Goal: Information Seeking & Learning: Learn about a topic

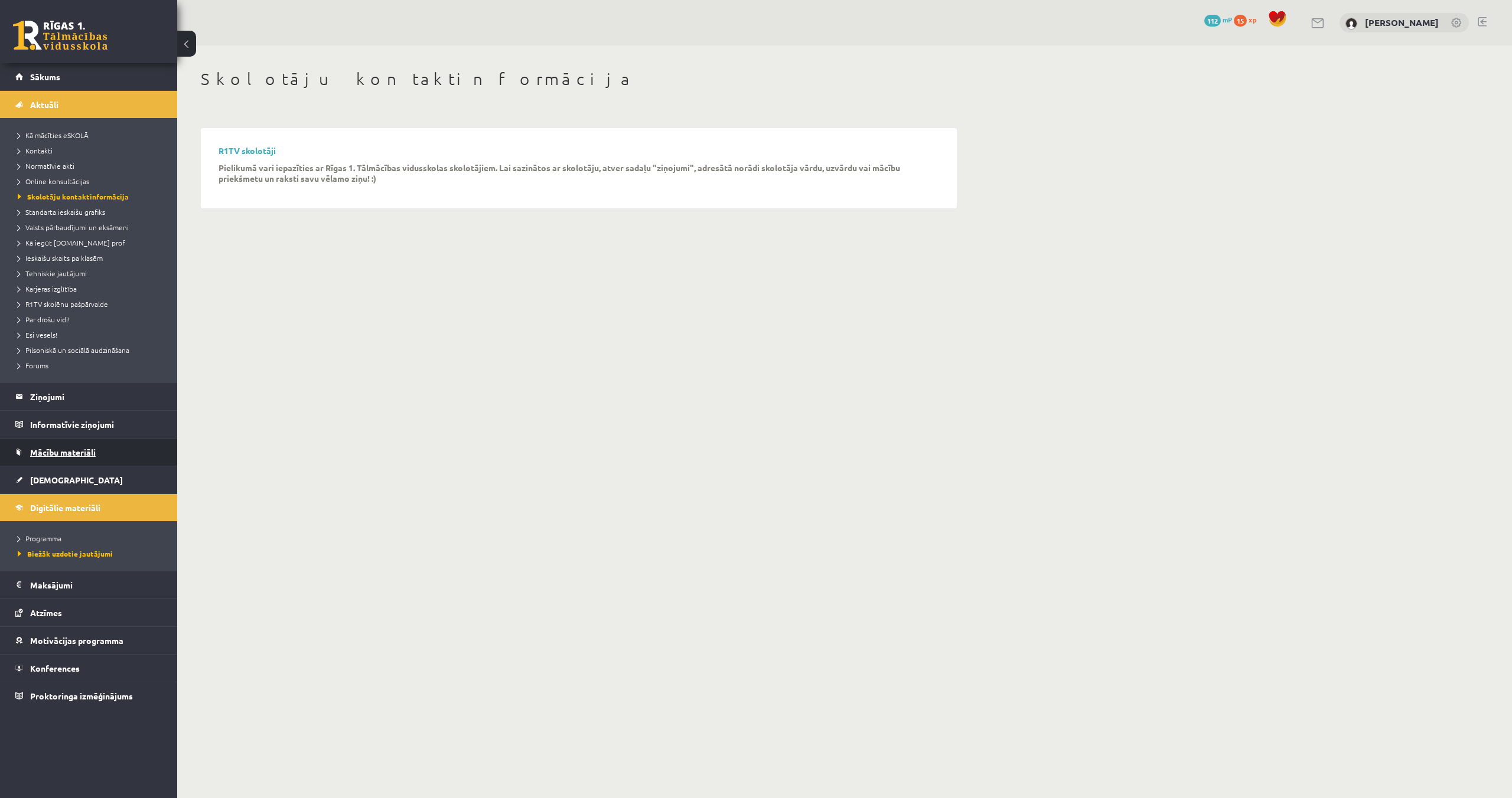
click at [87, 440] on link "Mācību materiāli" at bounding box center [89, 452] width 147 height 27
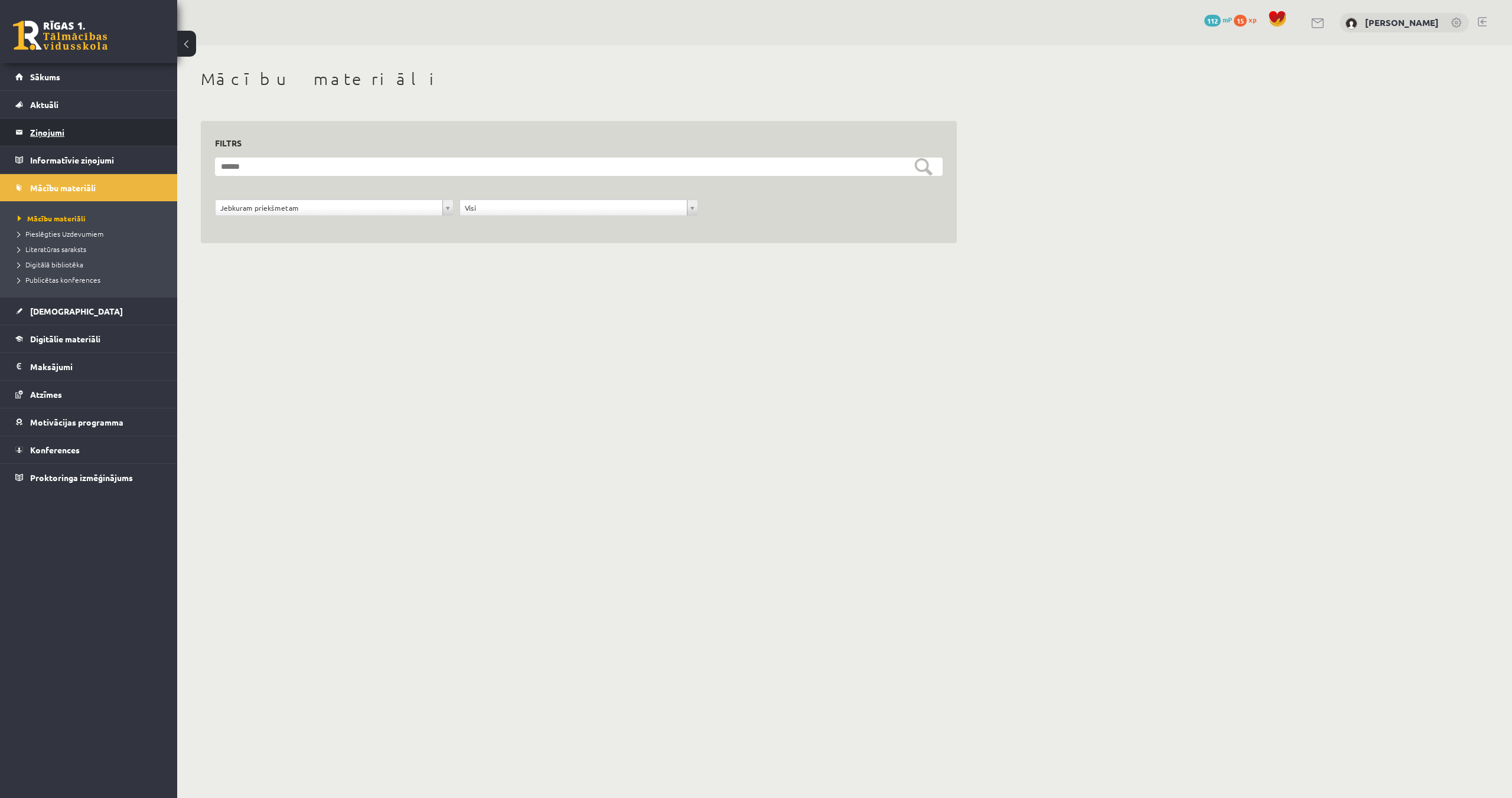
click at [33, 123] on legend "Ziņojumi 0" at bounding box center [96, 132] width 132 height 27
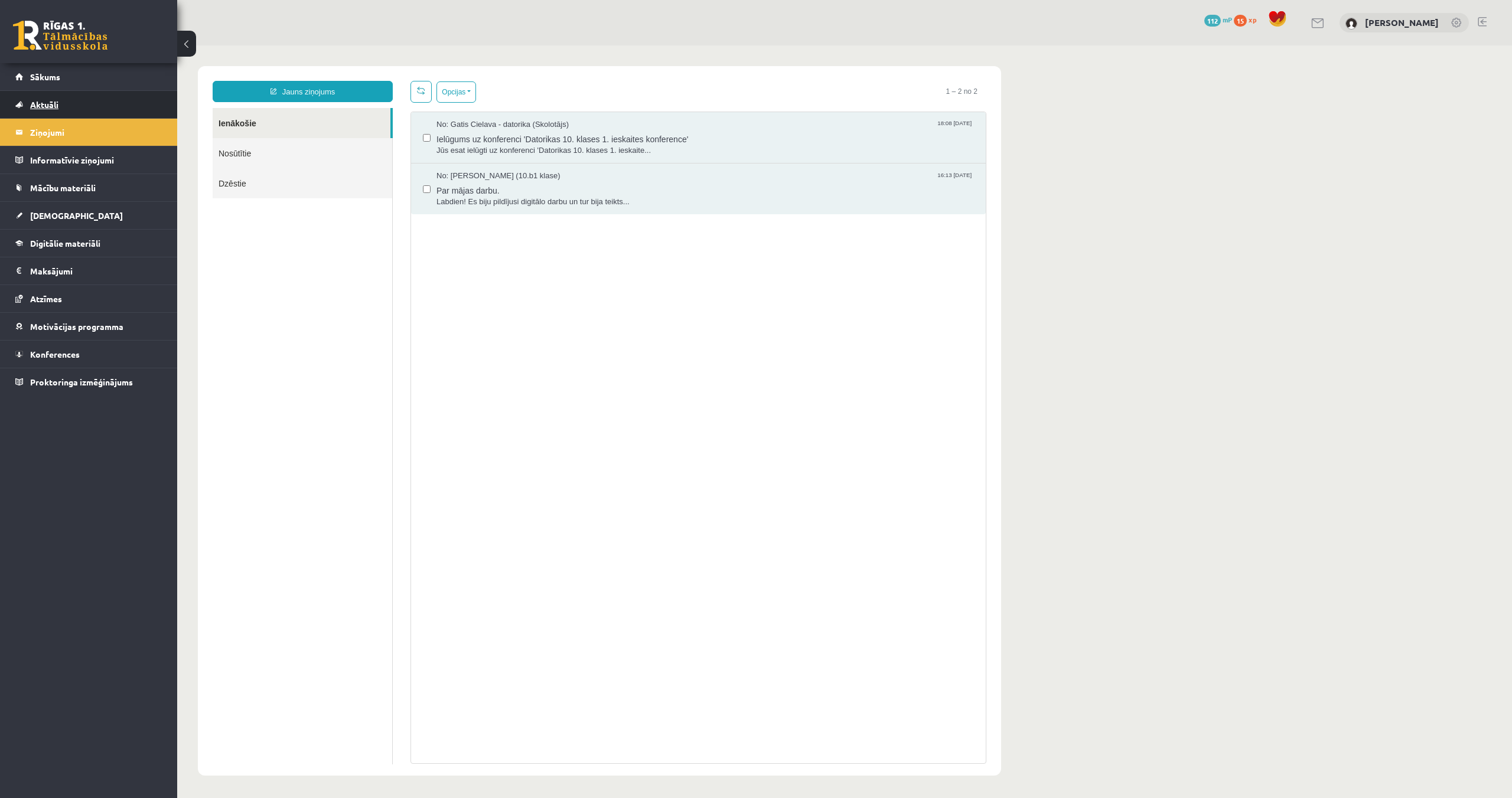
click at [83, 102] on link "Aktuāli" at bounding box center [89, 104] width 147 height 27
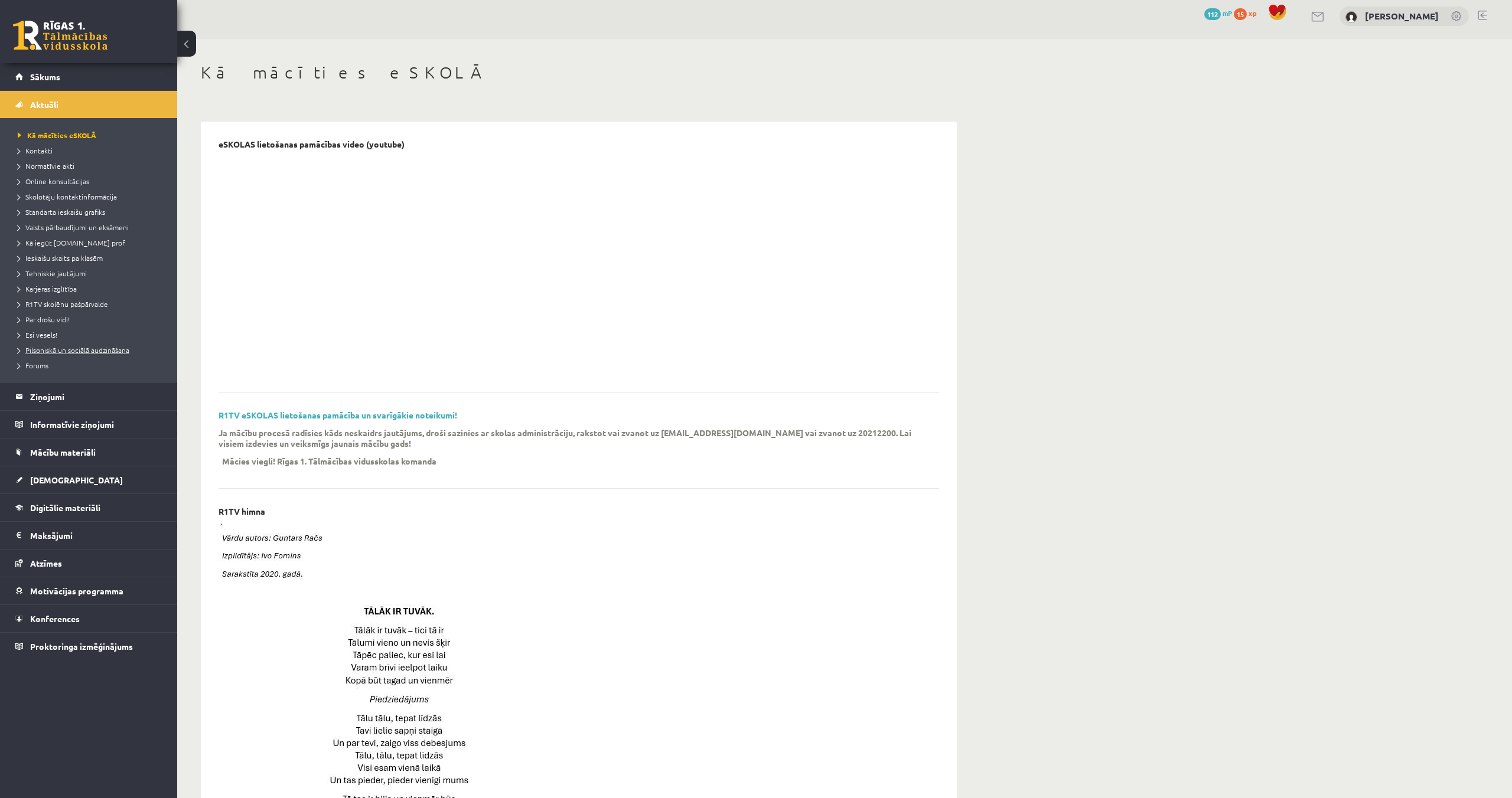
scroll to position [7, 0]
click at [98, 484] on link "[DEMOGRAPHIC_DATA]" at bounding box center [89, 480] width 147 height 27
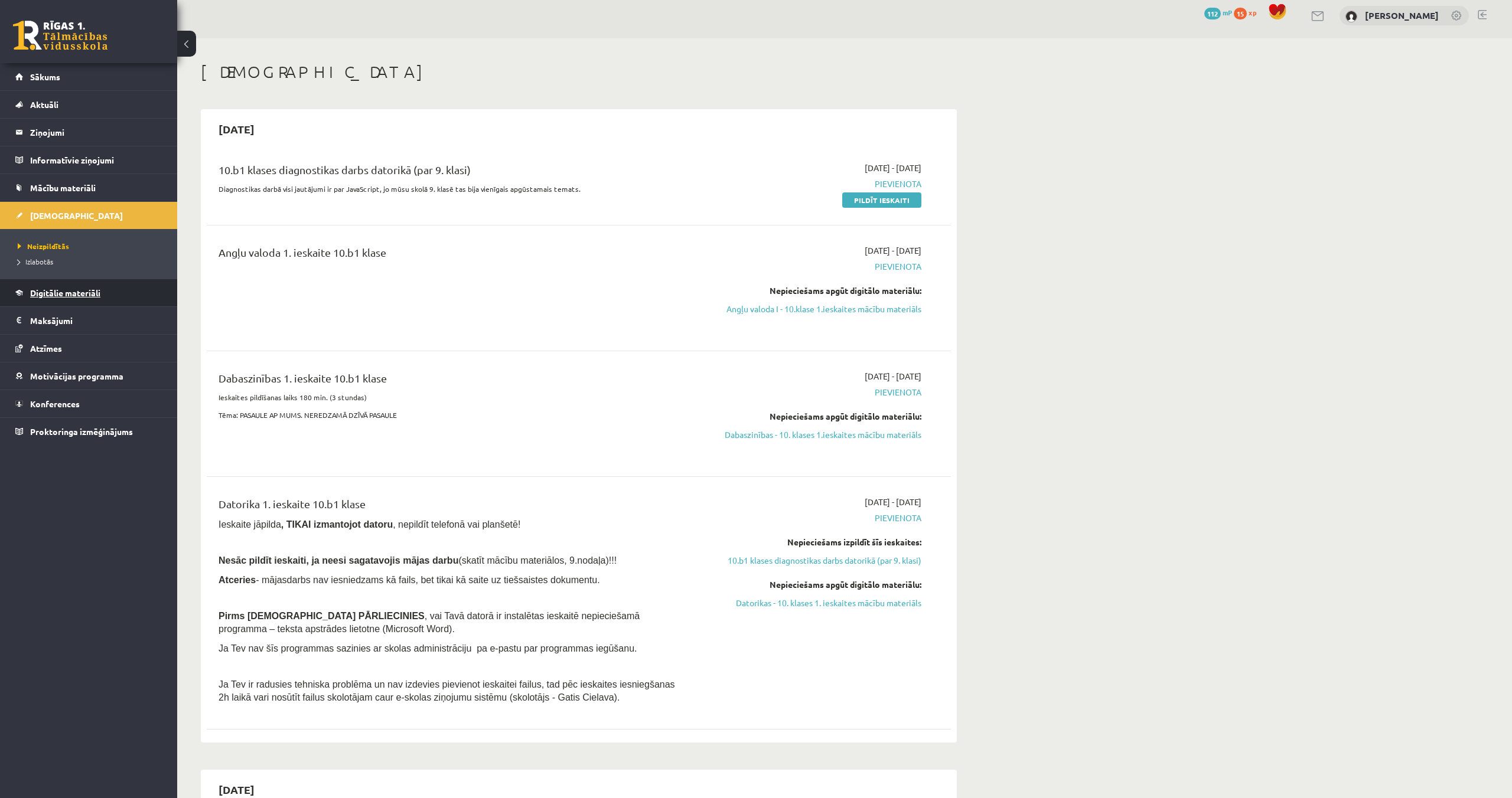
click at [92, 291] on span "Digitālie materiāli" at bounding box center [65, 293] width 70 height 11
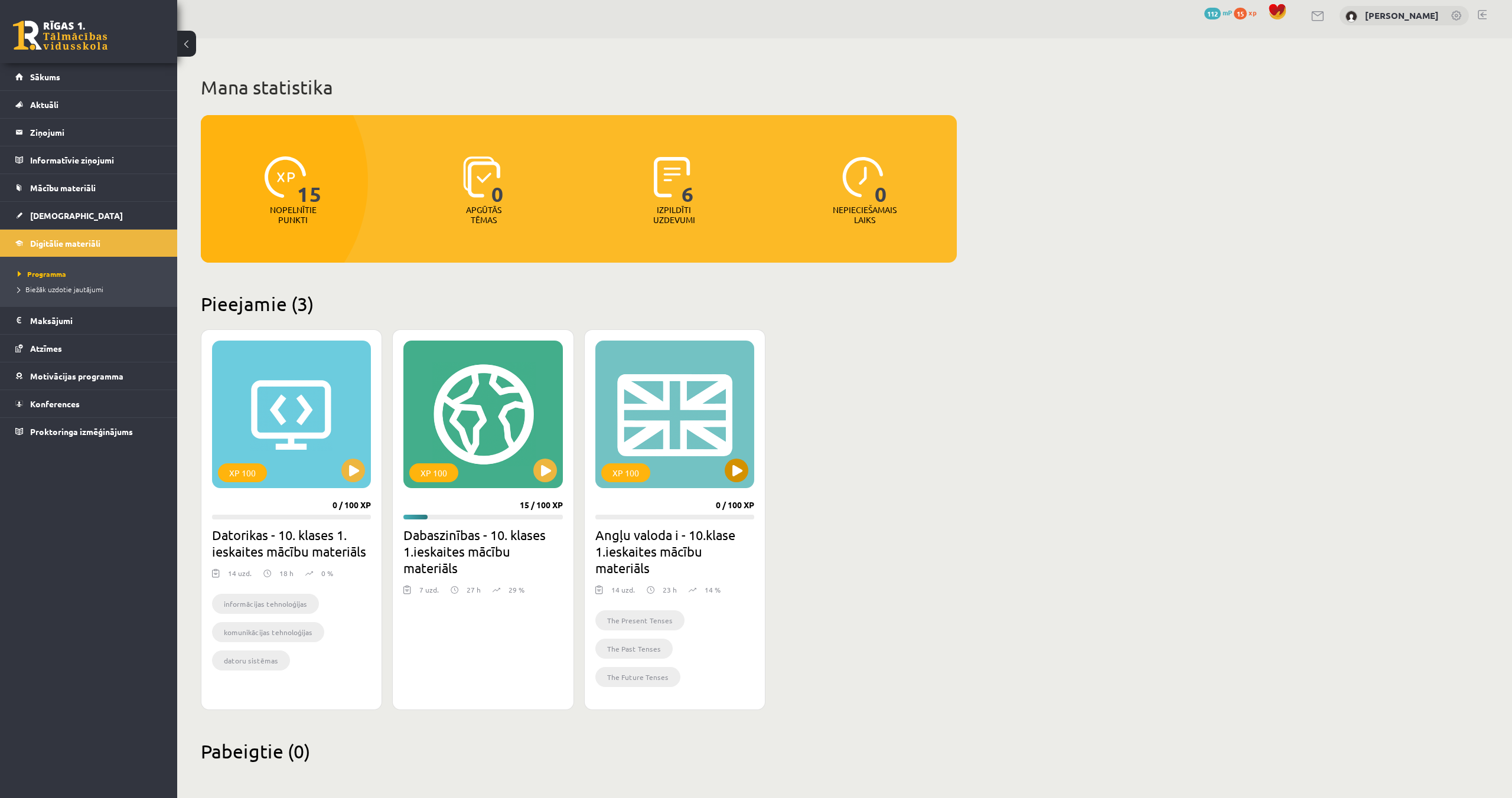
click at [744, 481] on div "XP 100" at bounding box center [674, 414] width 159 height 148
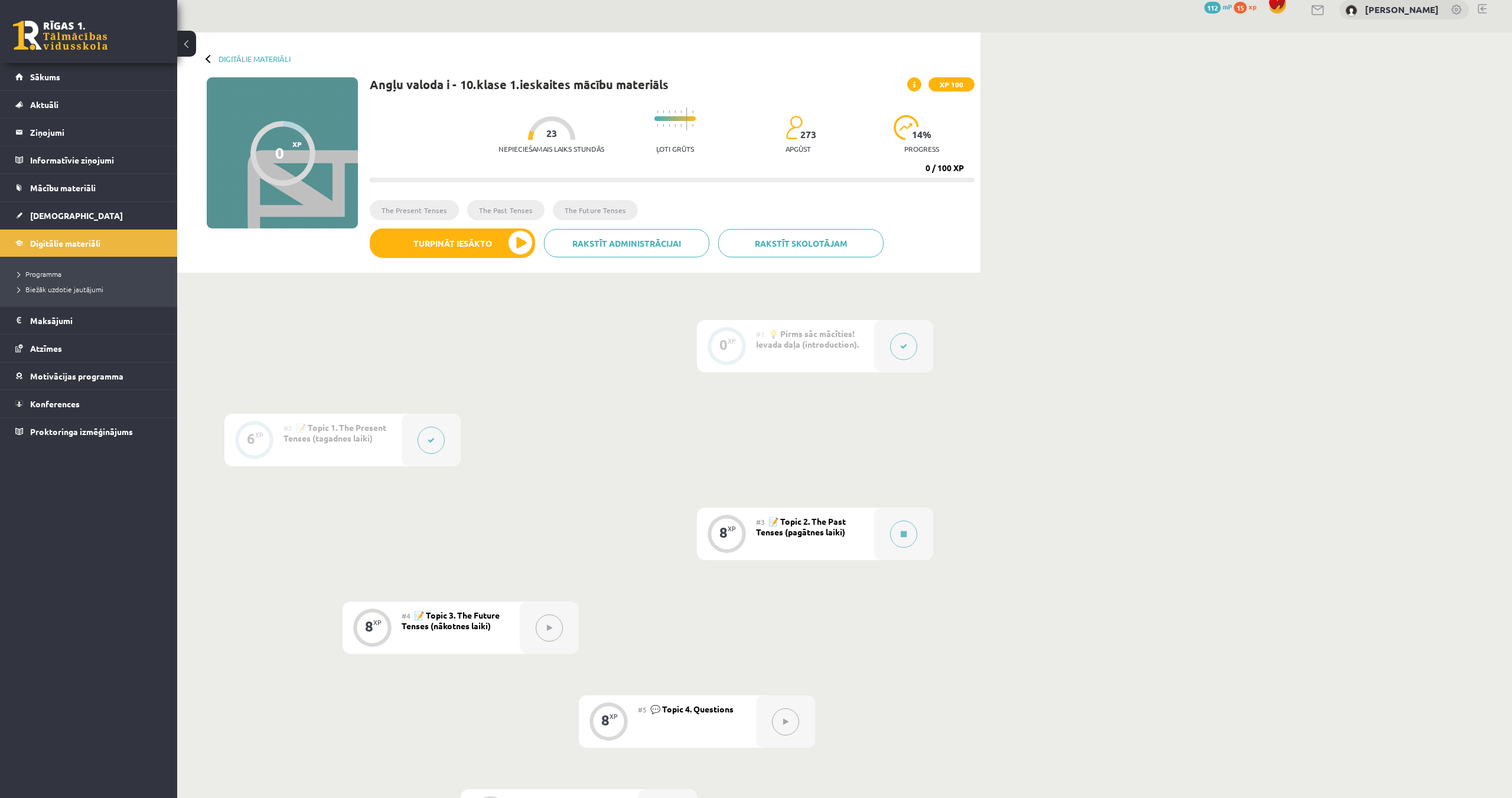
scroll to position [15, 0]
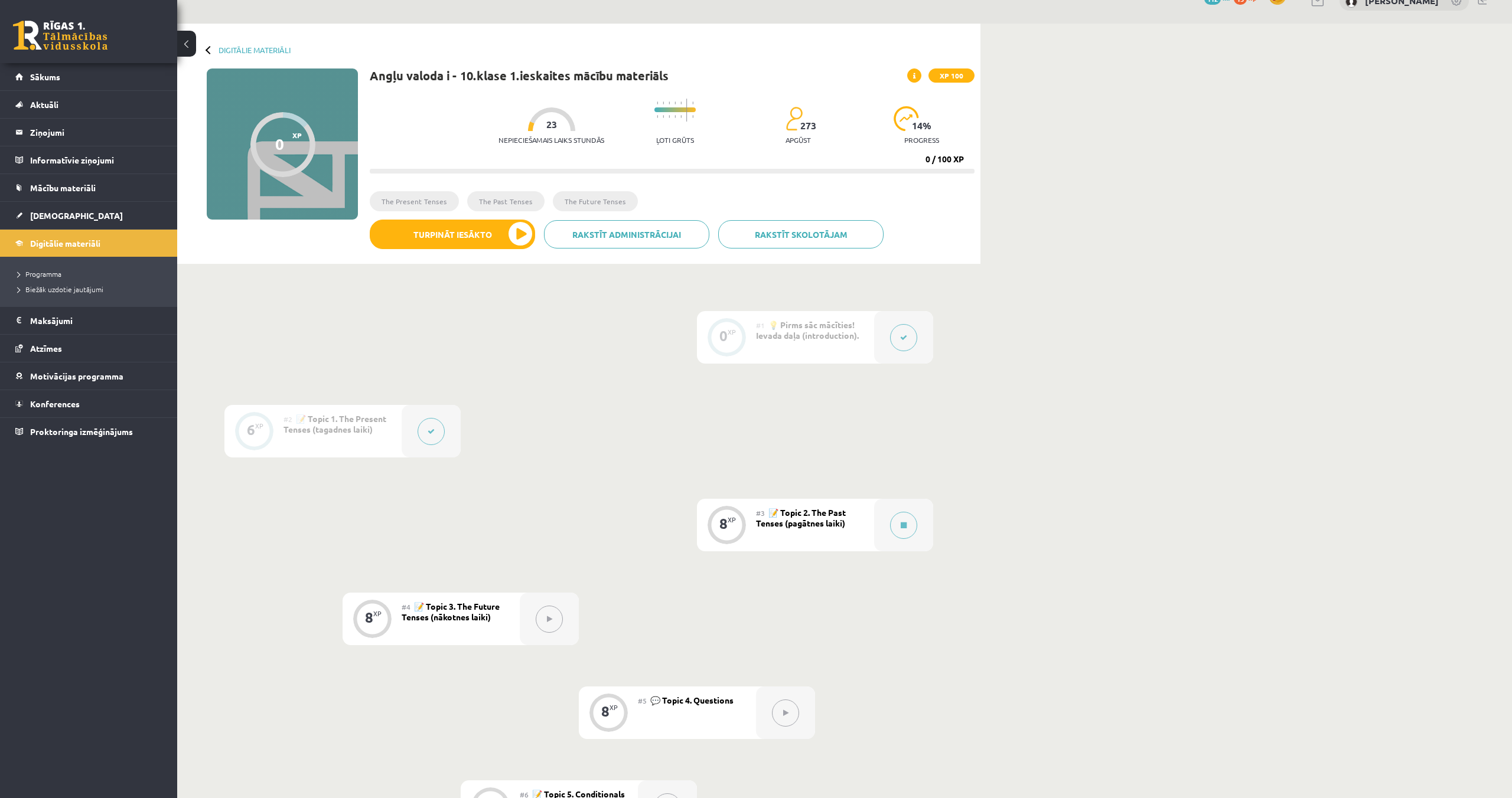
click at [494, 254] on div "Rakstīt skolotājam Rakstīt administrācijai Turpināt iesākto" at bounding box center [672, 239] width 605 height 38
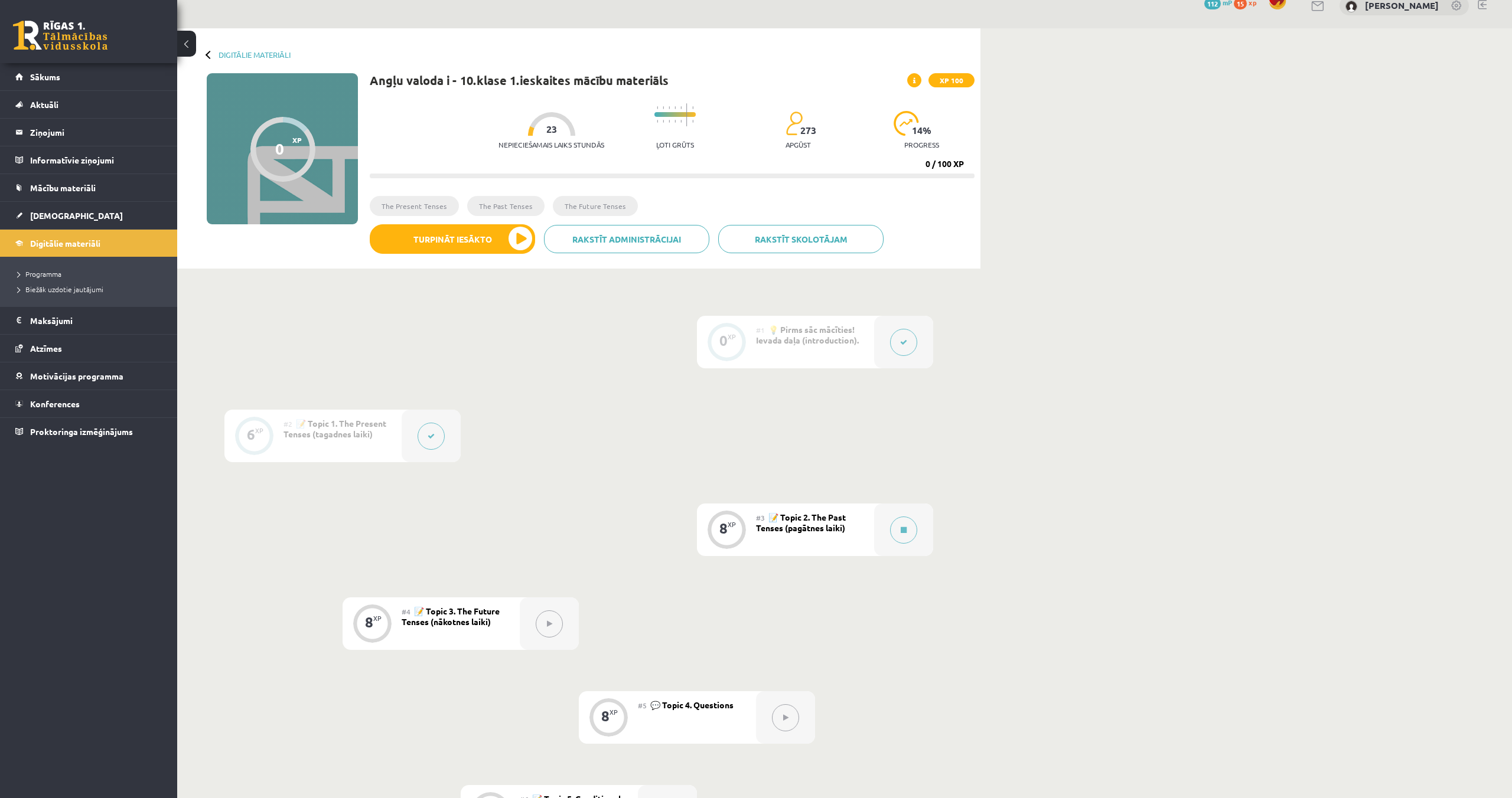
scroll to position [16, 0]
click at [497, 246] on button "Turpināt iesākto" at bounding box center [452, 240] width 166 height 29
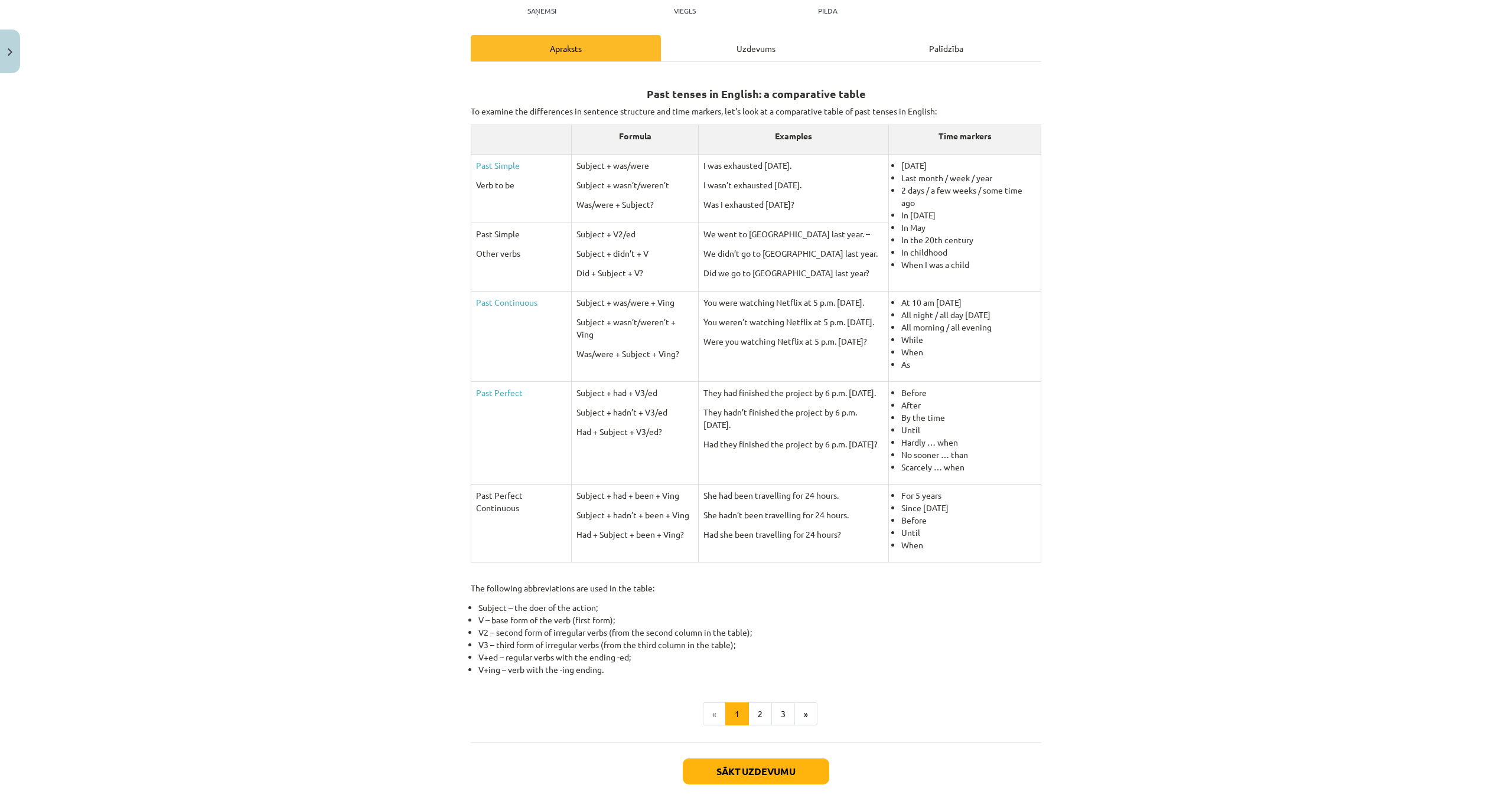
scroll to position [202, 0]
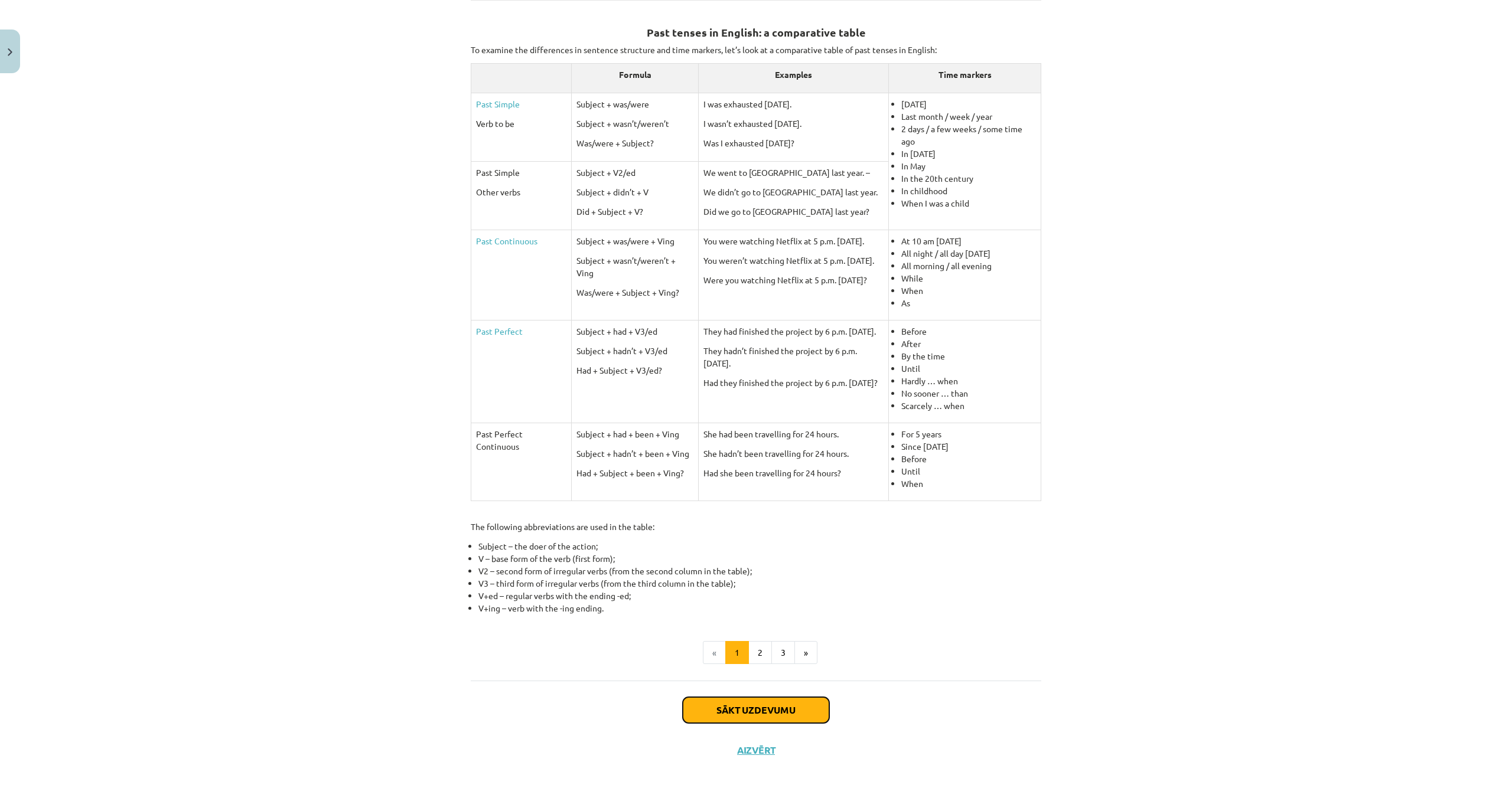
click at [791, 716] on button "Sākt uzdevumu" at bounding box center [755, 710] width 146 height 26
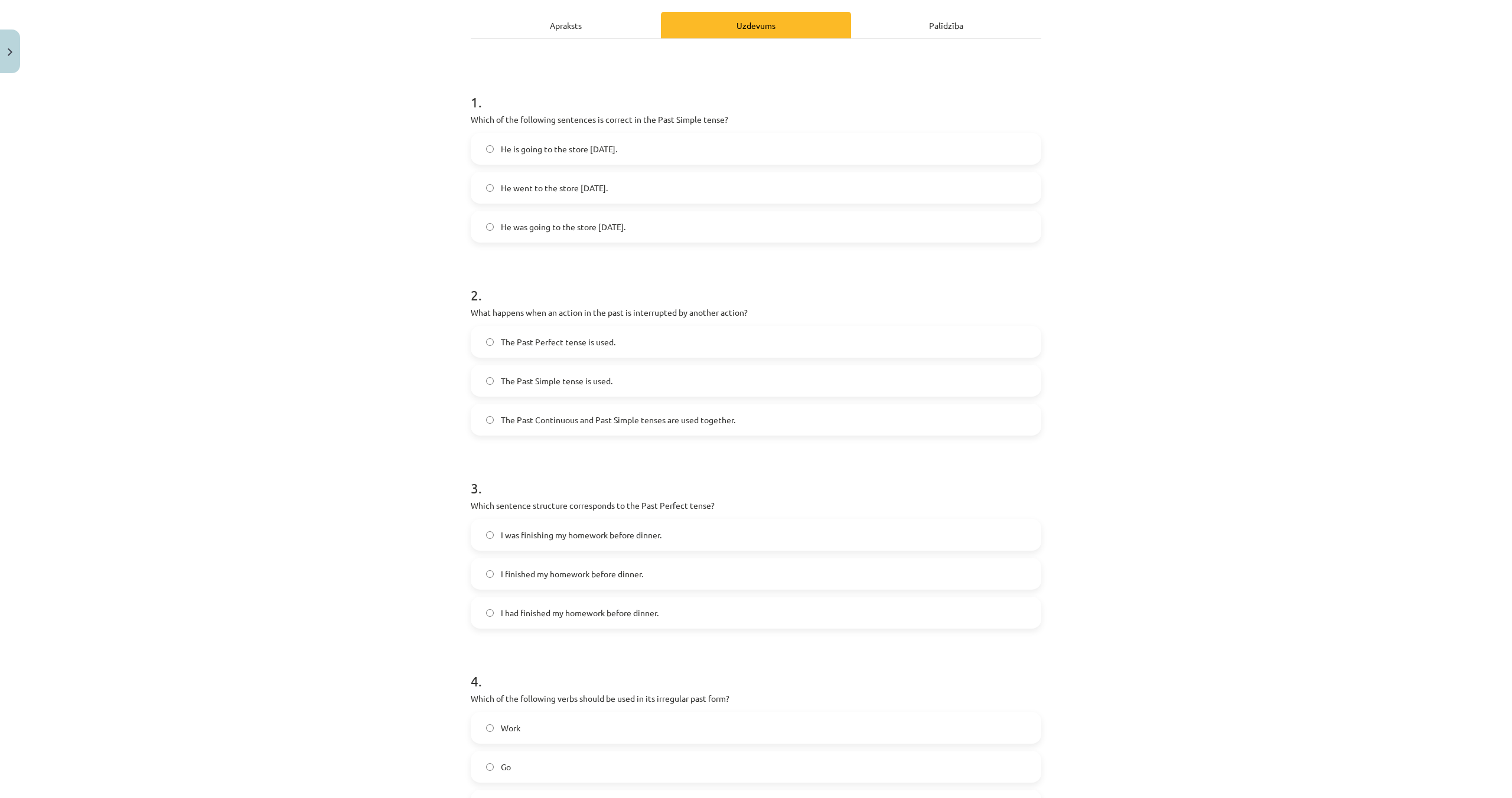
scroll to position [162, 0]
click at [484, 422] on label "The Past Continuous and Past Simple tenses are used together." at bounding box center [755, 419] width 568 height 29
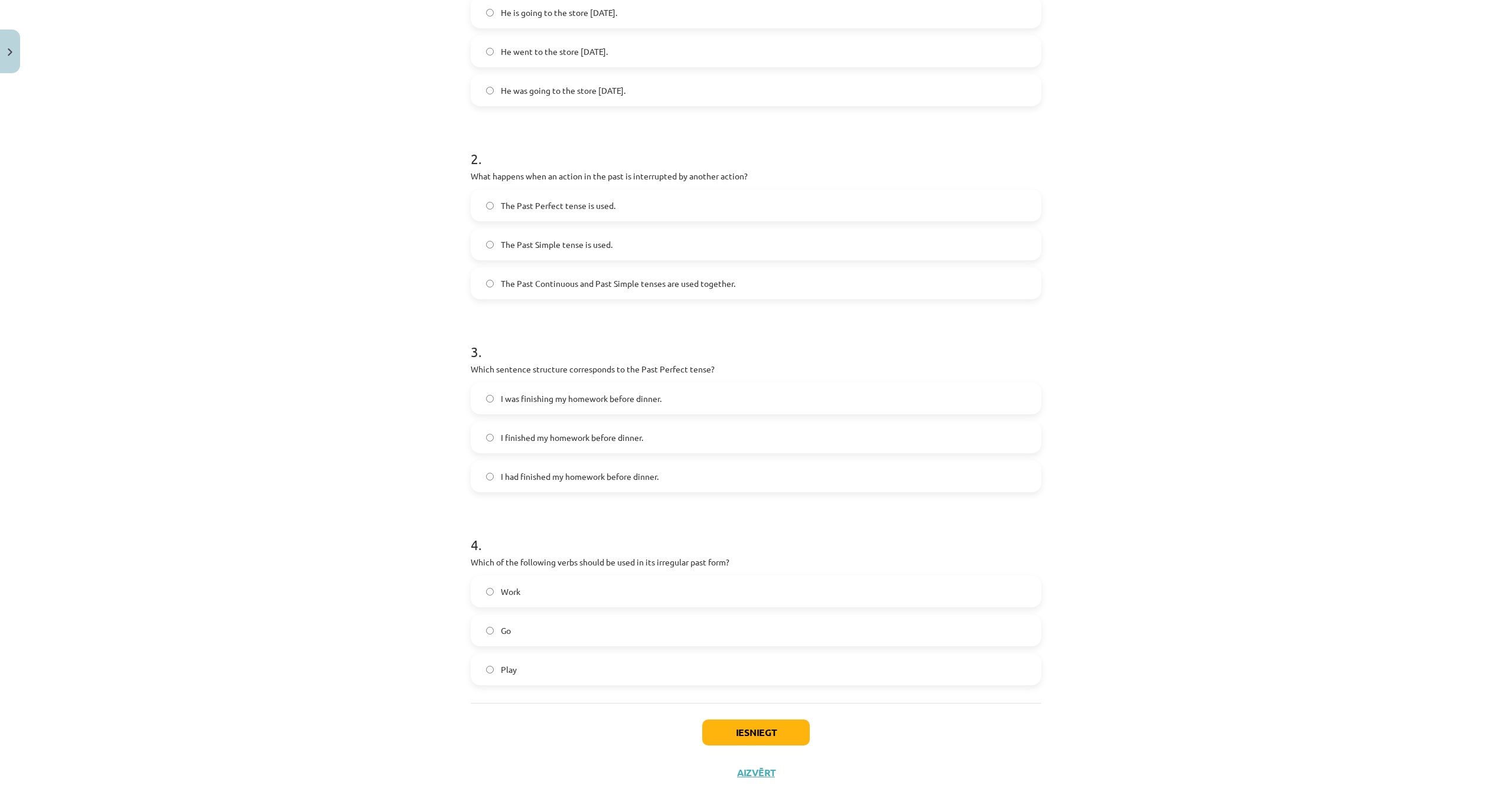
scroll to position [301, 0]
click at [733, 719] on button "Iesniegt" at bounding box center [756, 730] width 107 height 26
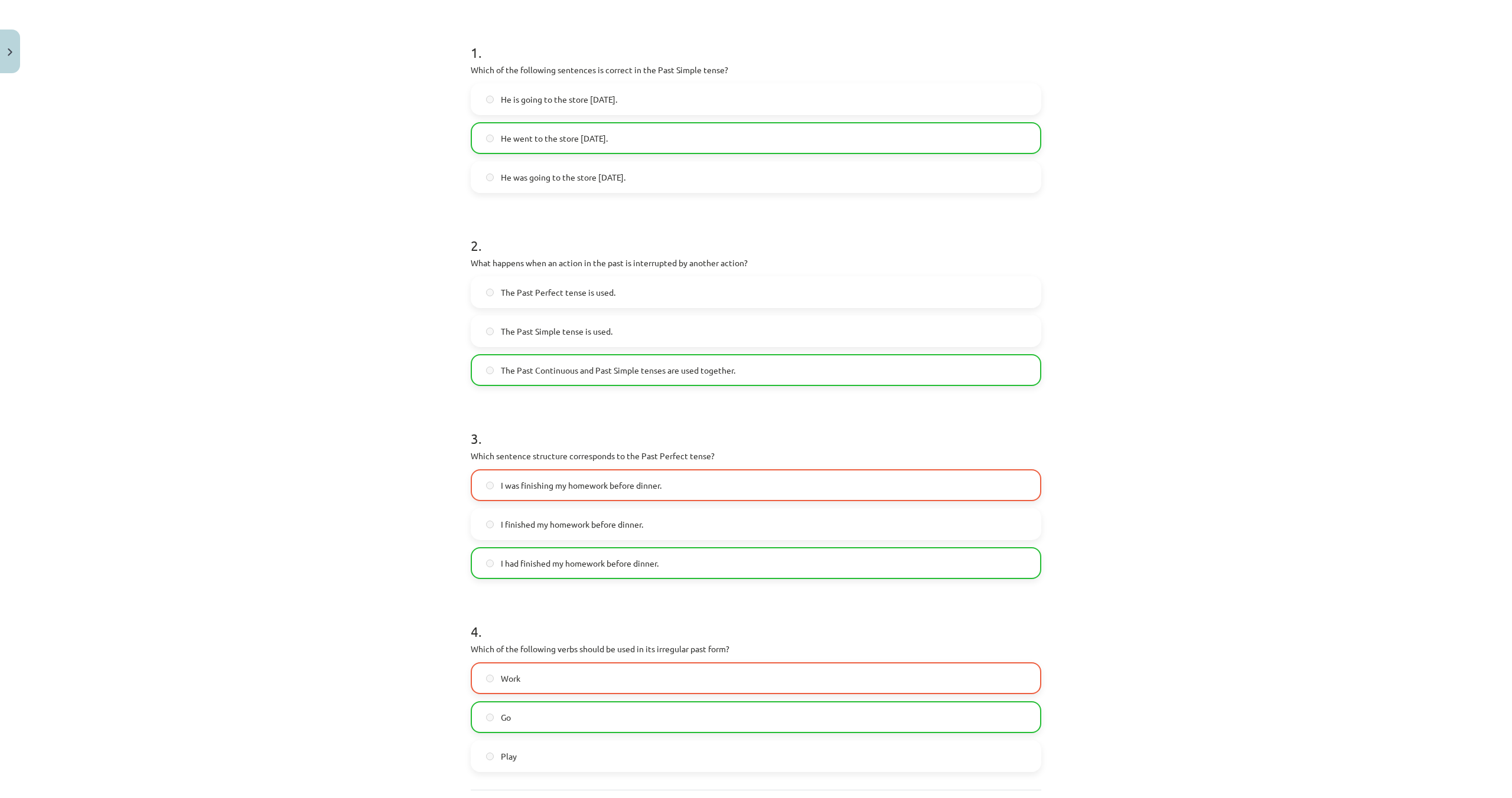
scroll to position [360, 0]
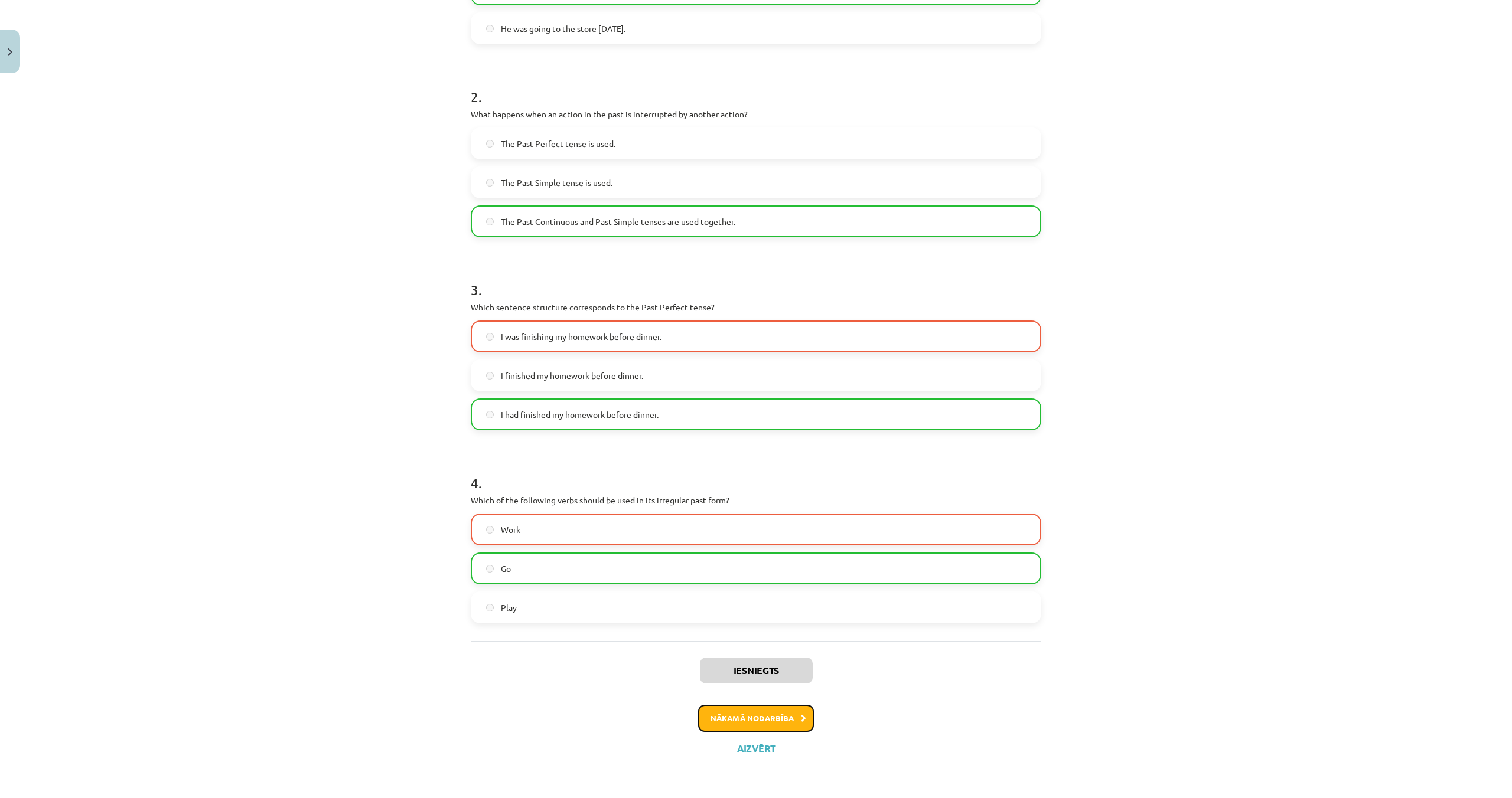
click at [752, 719] on button "Nākamā nodarbība" at bounding box center [755, 718] width 116 height 27
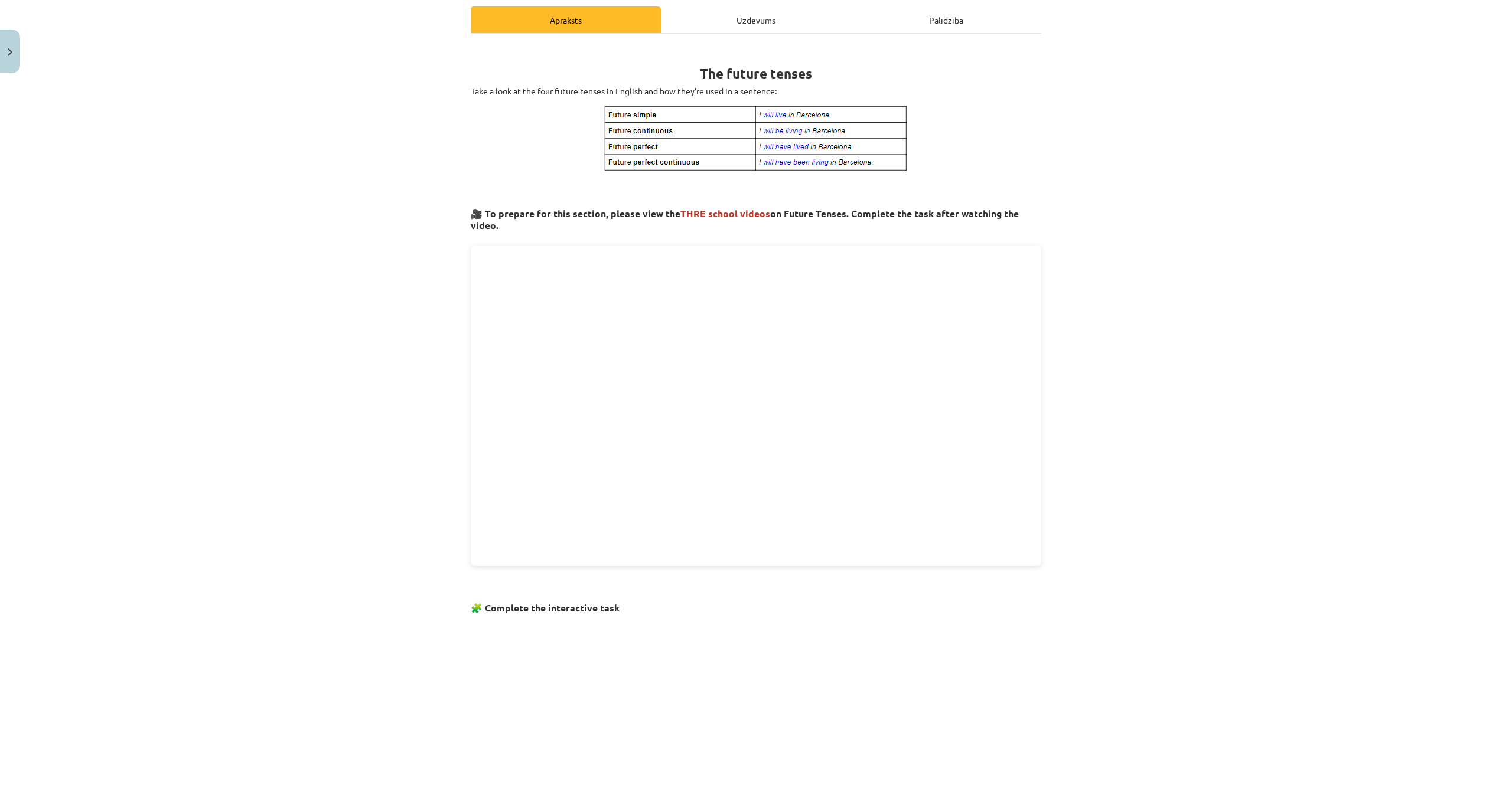
scroll to position [399, 0]
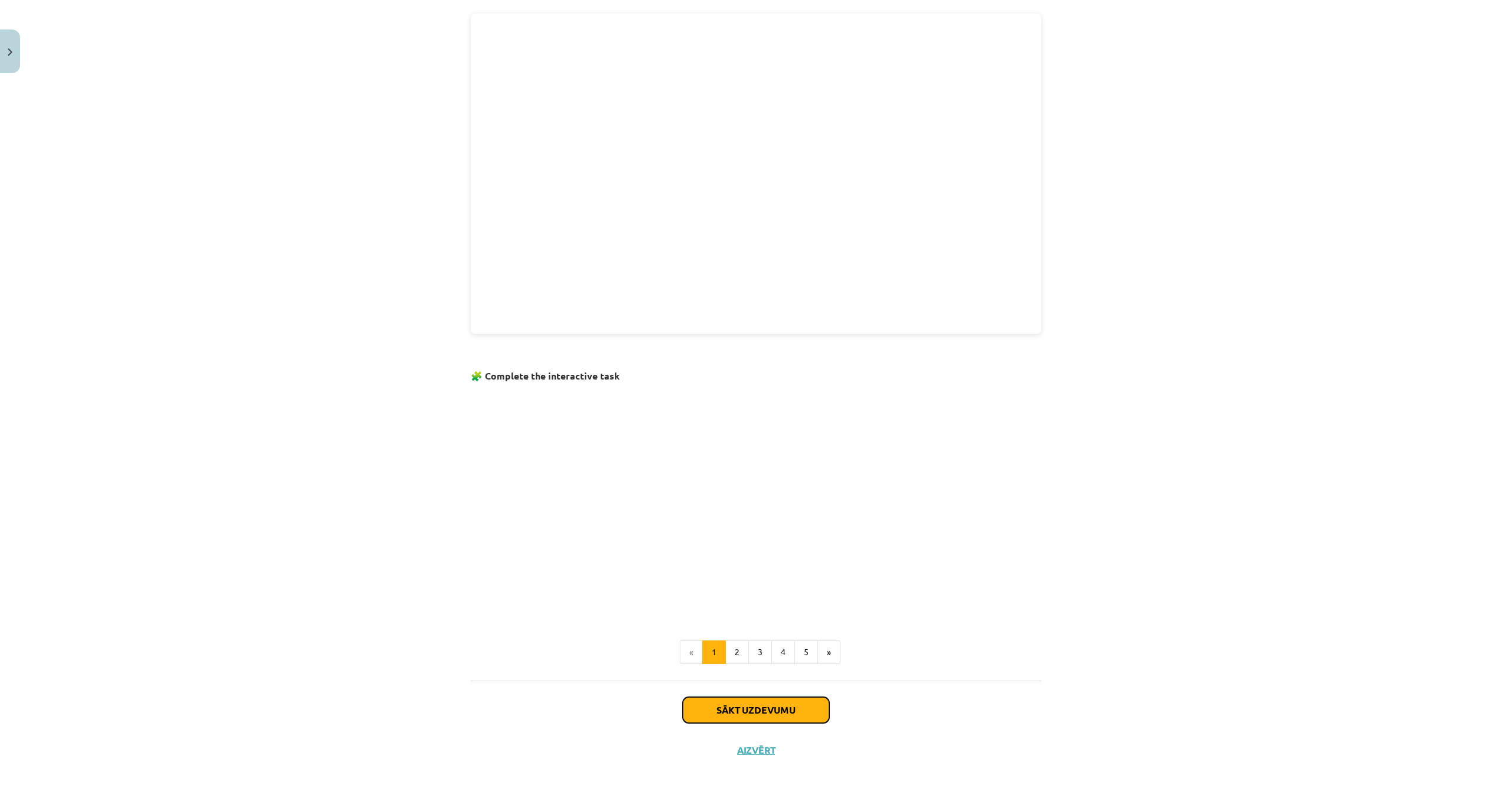
click at [731, 703] on button "Sākt uzdevumu" at bounding box center [755, 710] width 146 height 26
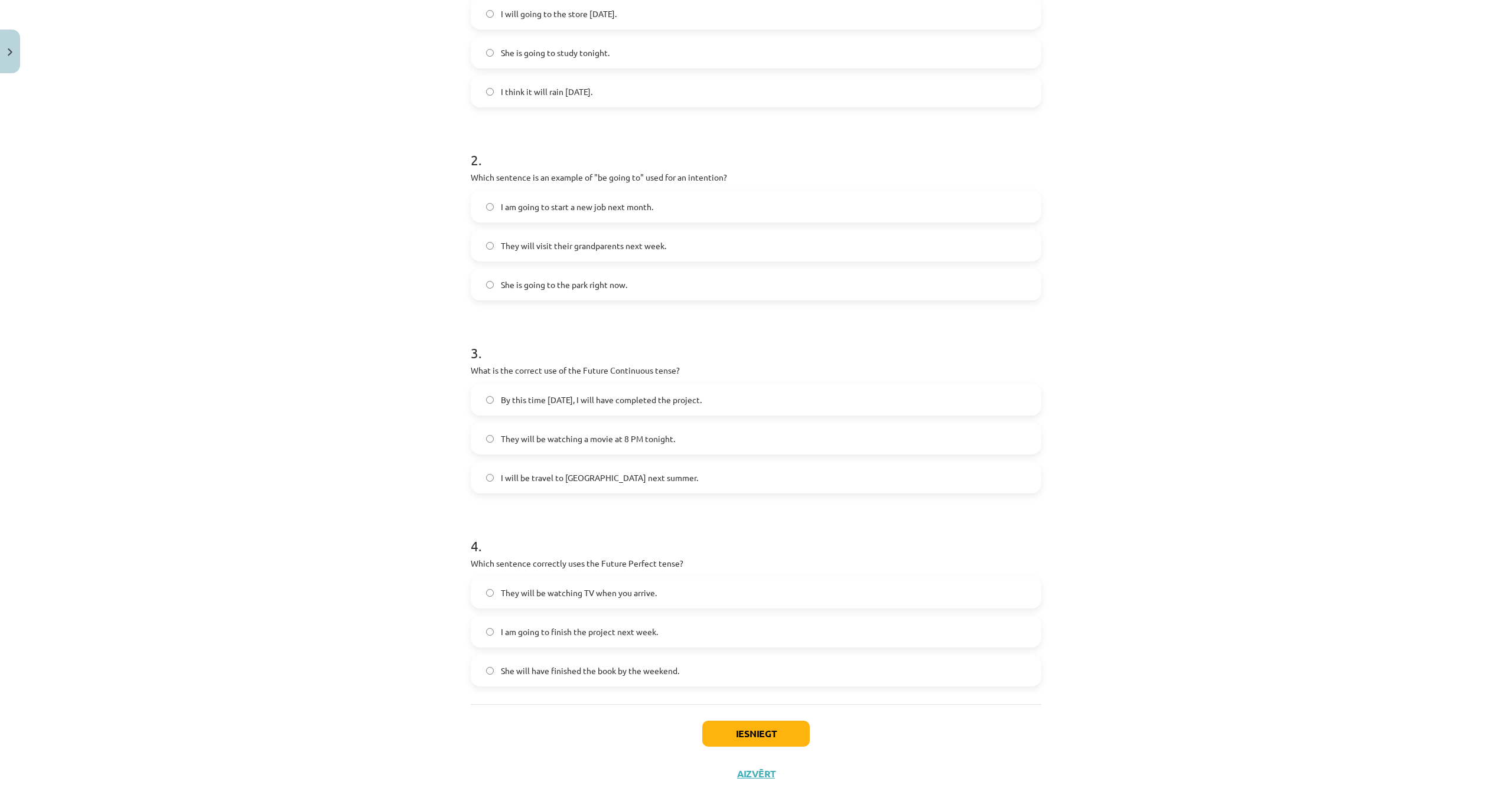
scroll to position [323, 0]
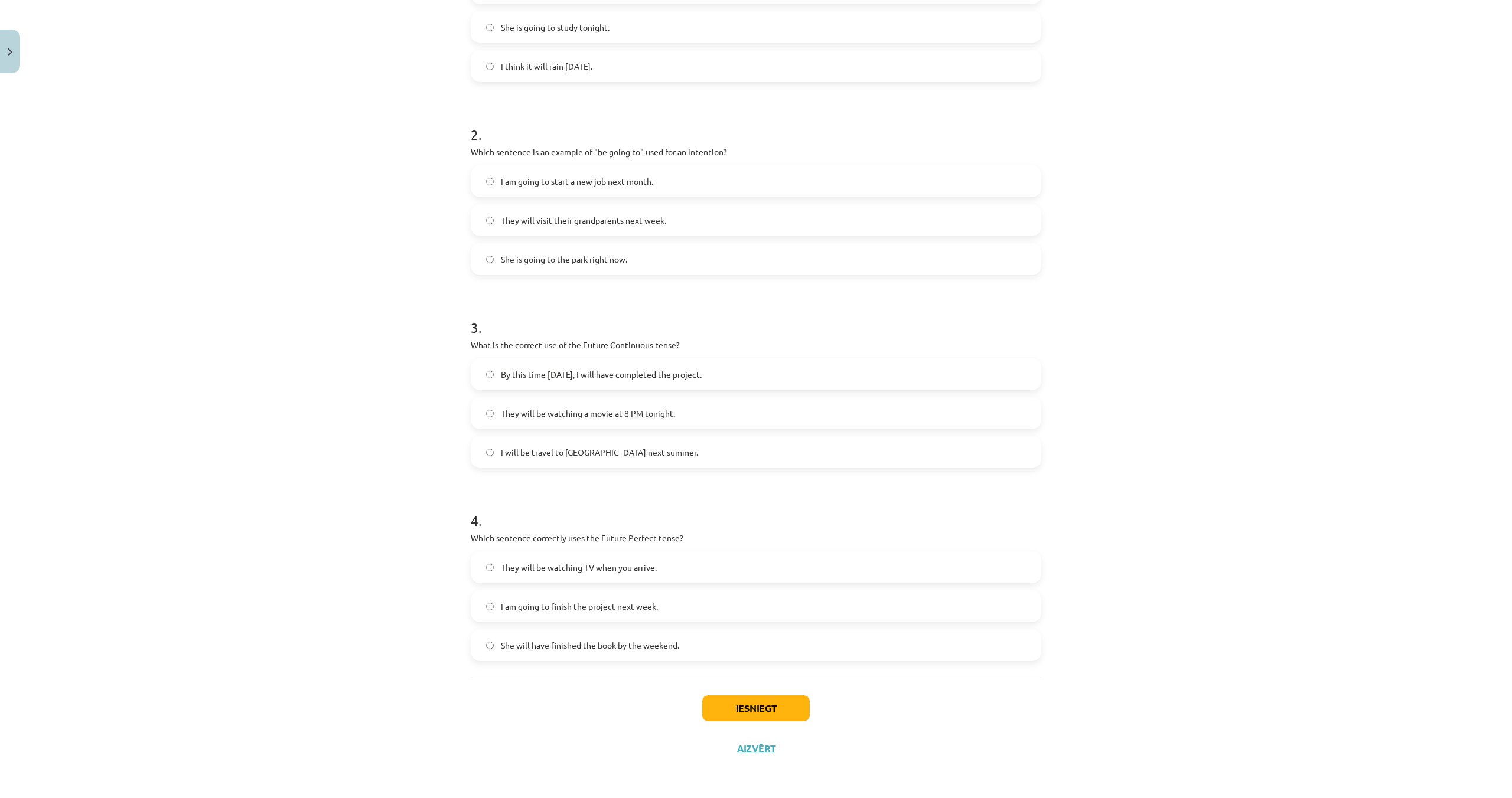
click at [502, 610] on span "I am going to finish the project next week." at bounding box center [580, 606] width 157 height 12
click at [752, 711] on button "Iesniegt" at bounding box center [756, 709] width 107 height 26
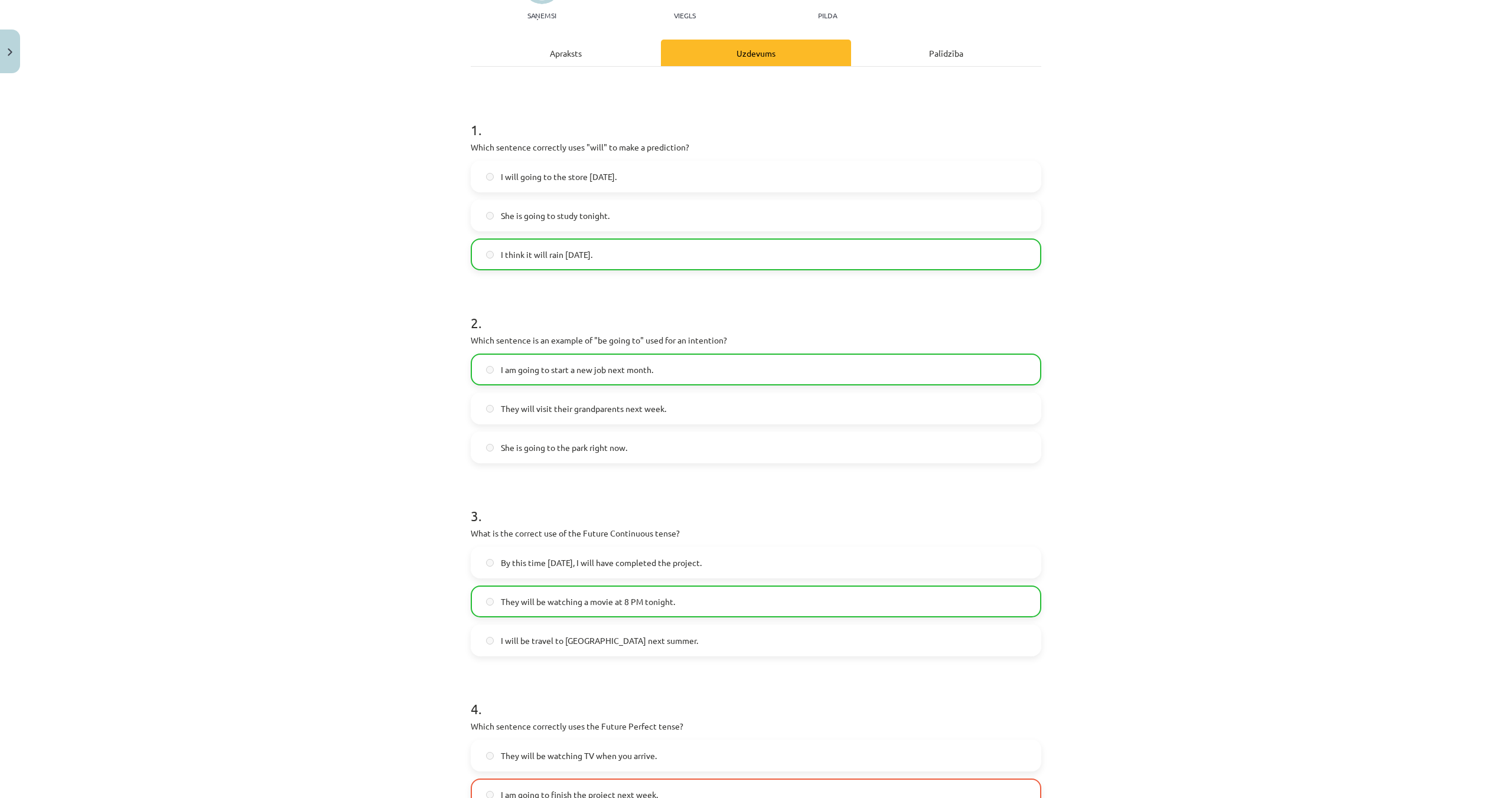
scroll to position [360, 0]
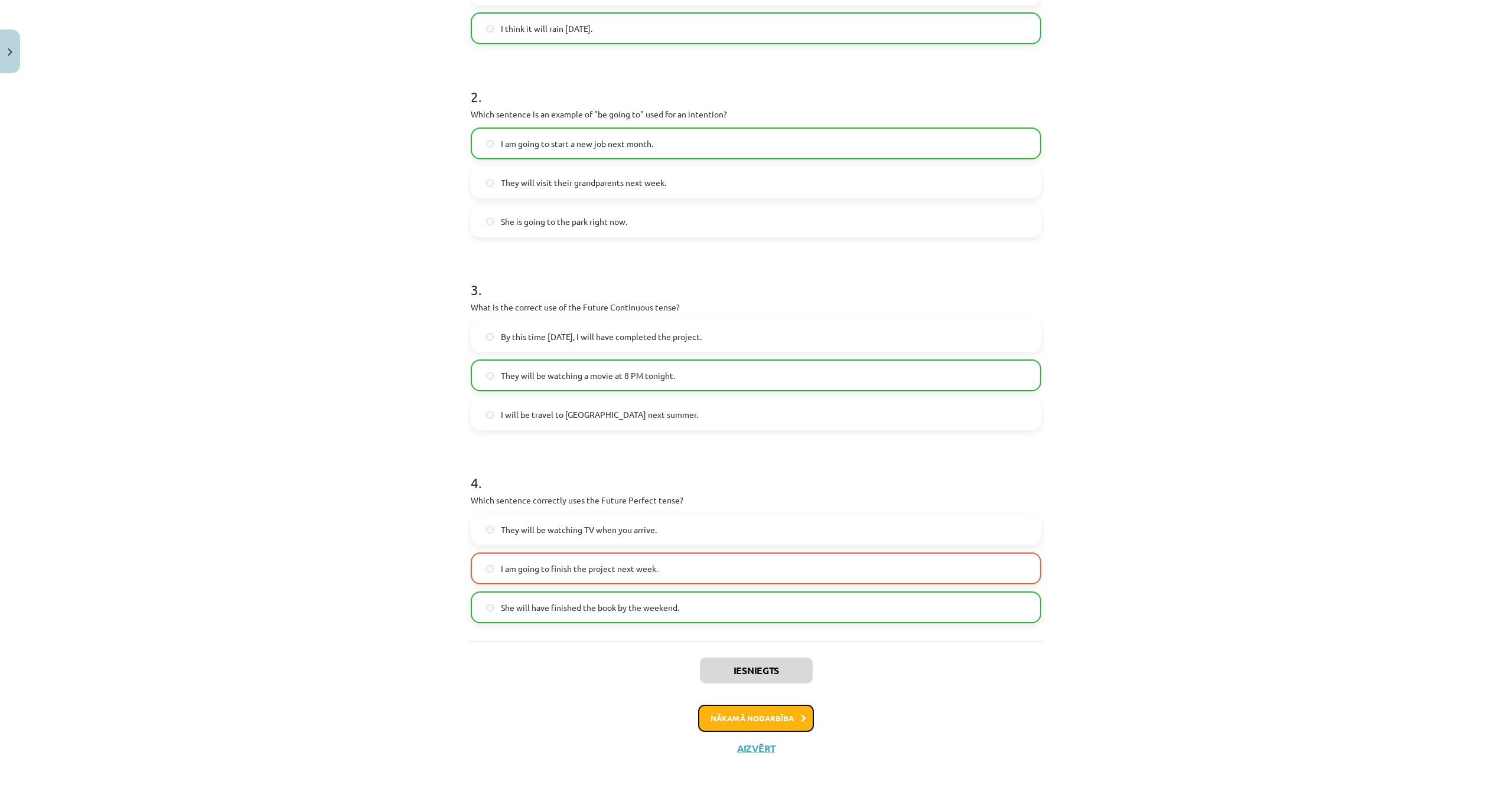
click at [746, 712] on button "Nākamā nodarbība" at bounding box center [755, 718] width 116 height 27
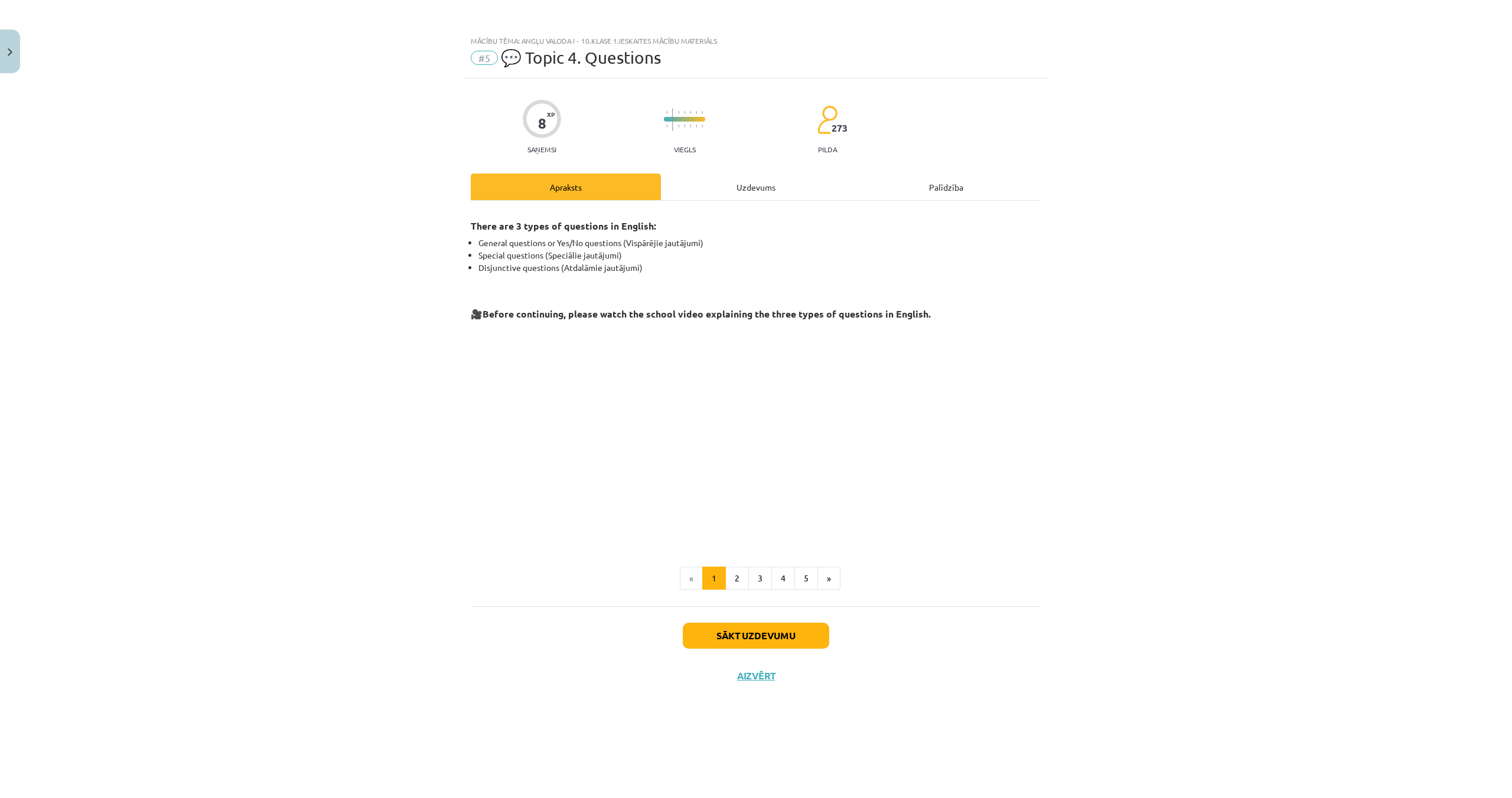
scroll to position [0, 0]
click at [737, 630] on button "Sākt uzdevumu" at bounding box center [755, 636] width 146 height 26
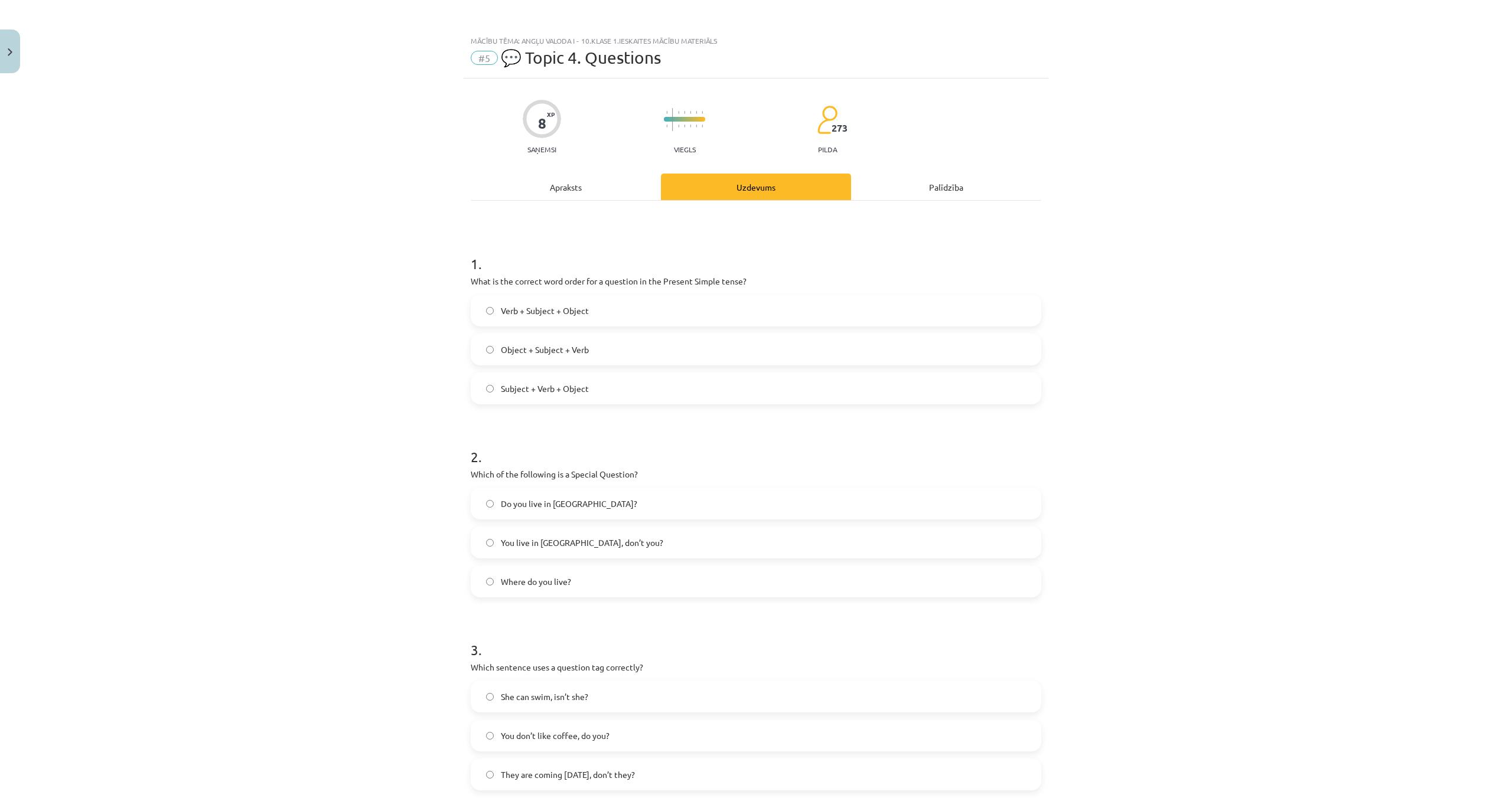
click at [486, 355] on label "Object + Subject + Verb" at bounding box center [755, 349] width 568 height 29
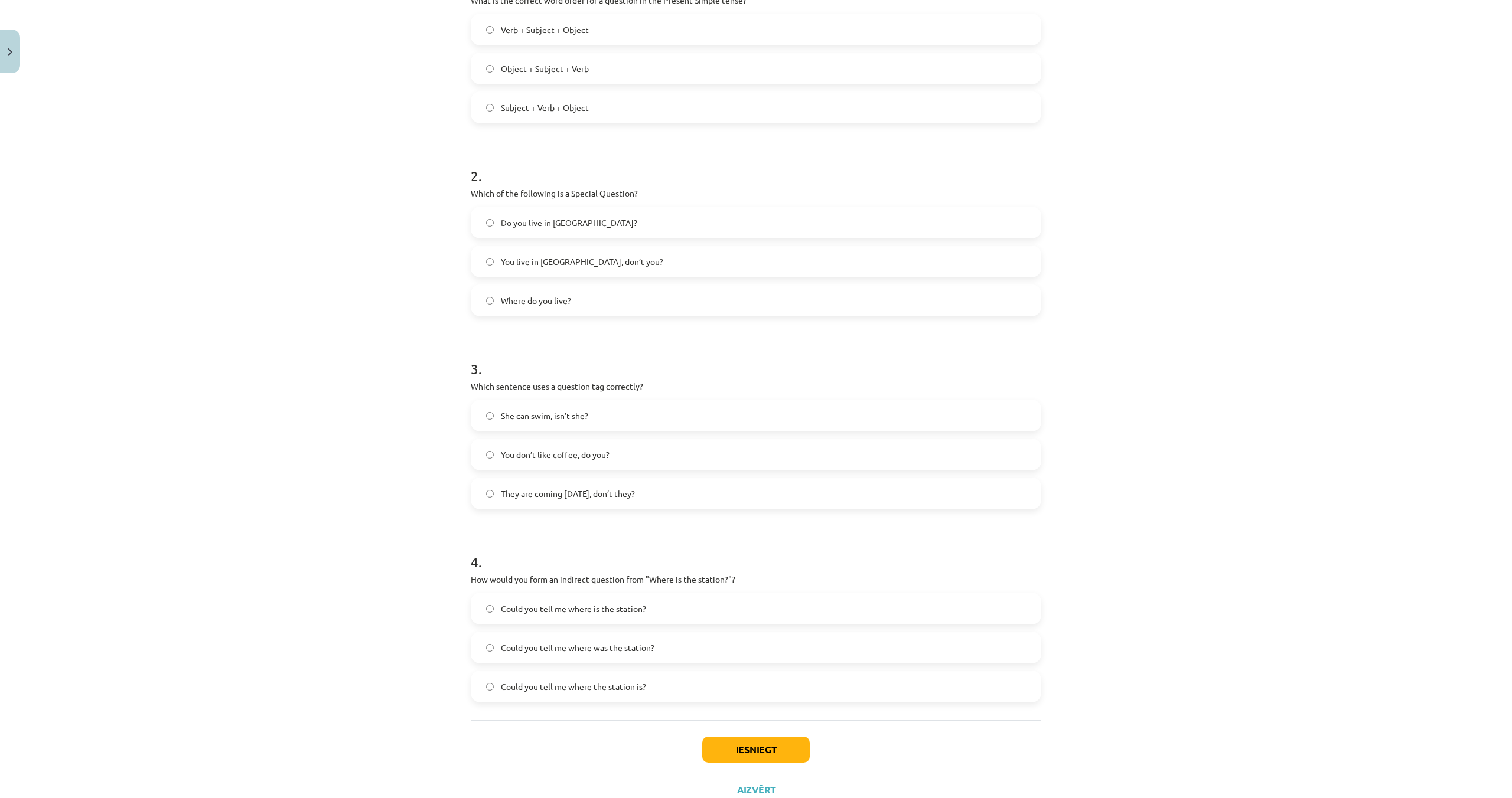
scroll to position [298, 0]
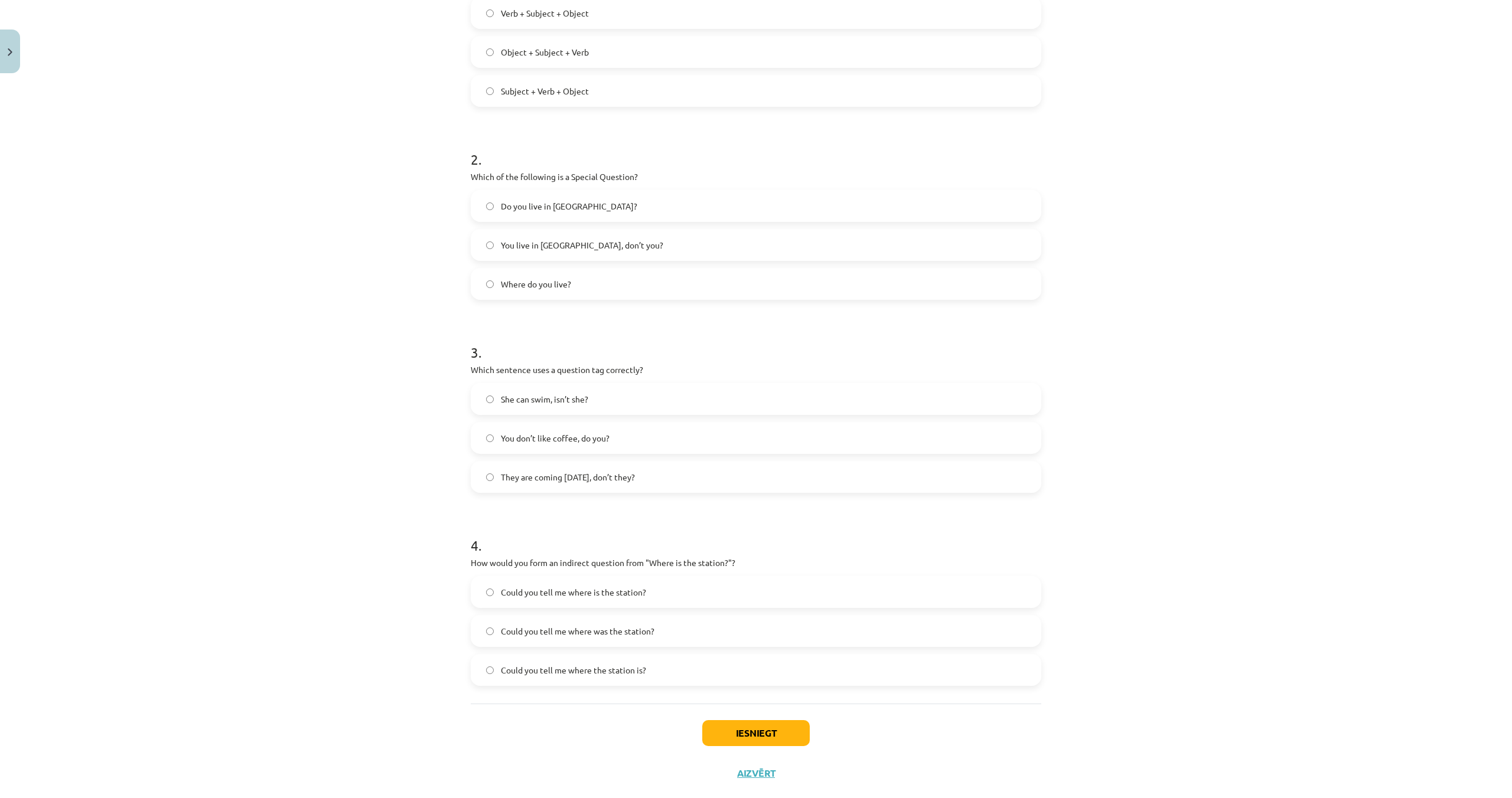
click at [483, 470] on label "They are coming tomorrow, don’t they?" at bounding box center [755, 477] width 568 height 29
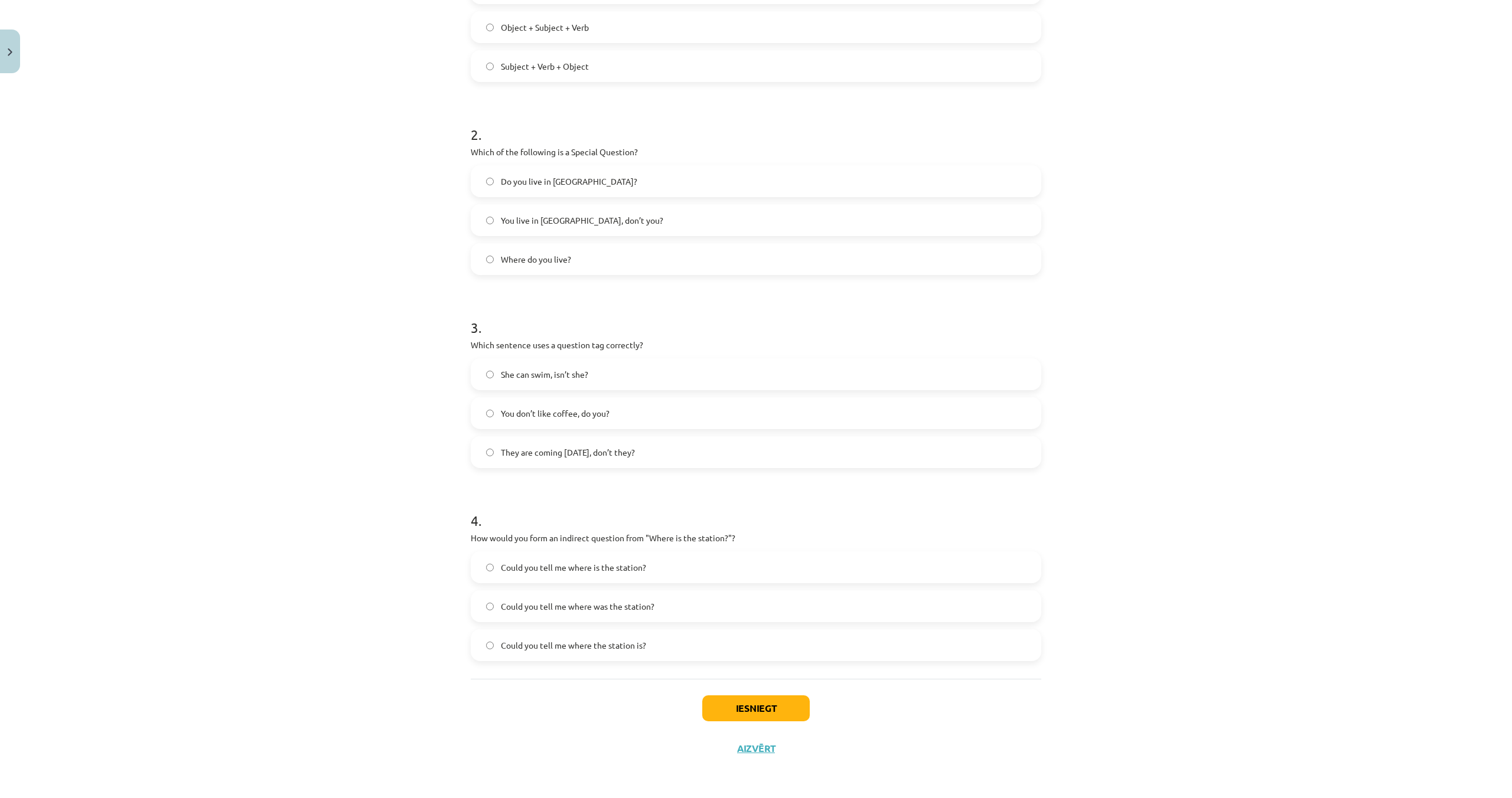
click at [566, 645] on span "Could you tell me where the station is?" at bounding box center [573, 645] width 145 height 12
click at [738, 711] on button "Iesniegt" at bounding box center [756, 709] width 107 height 26
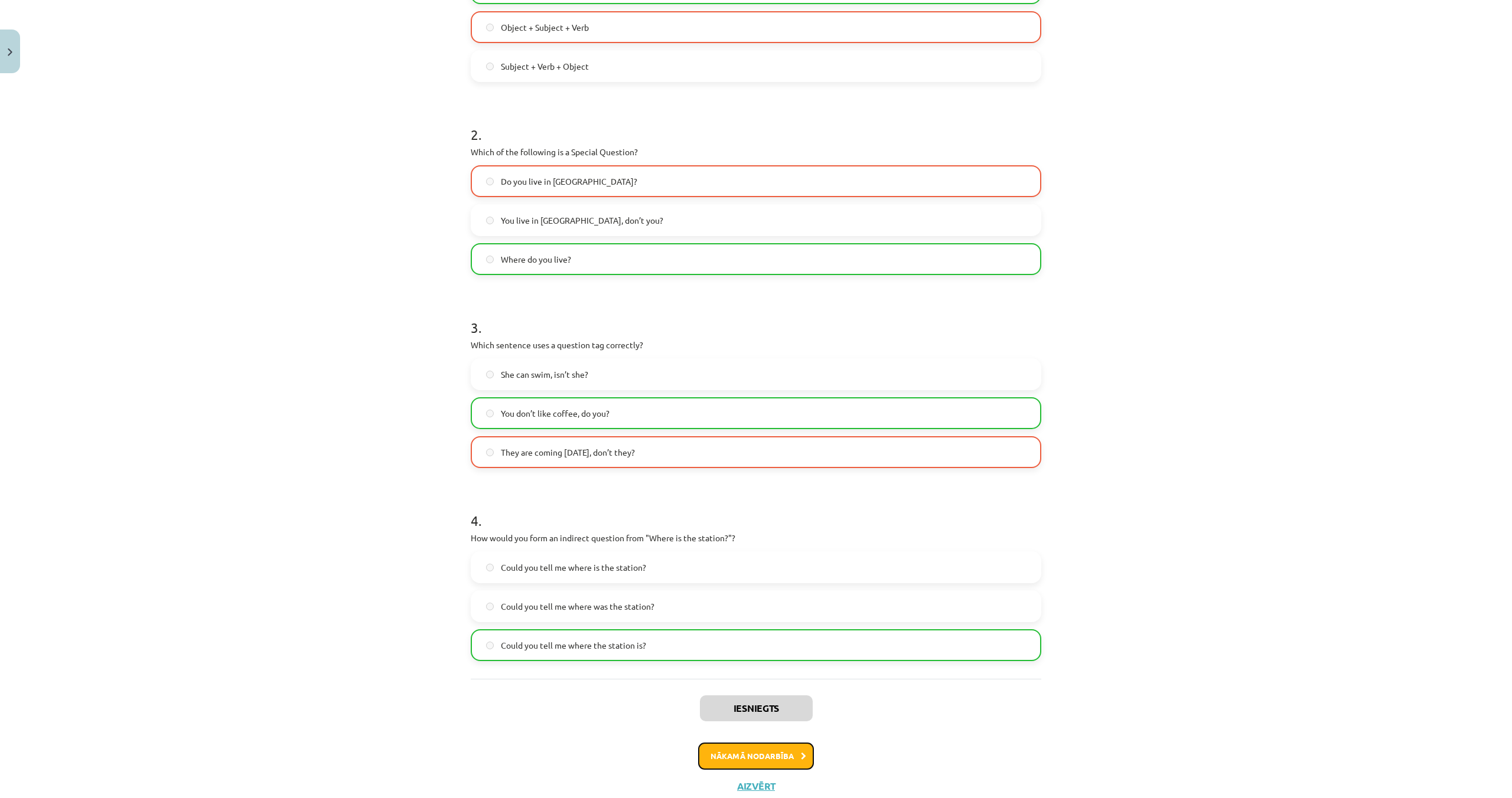
click at [789, 758] on button "Nākamā nodarbība" at bounding box center [755, 756] width 116 height 27
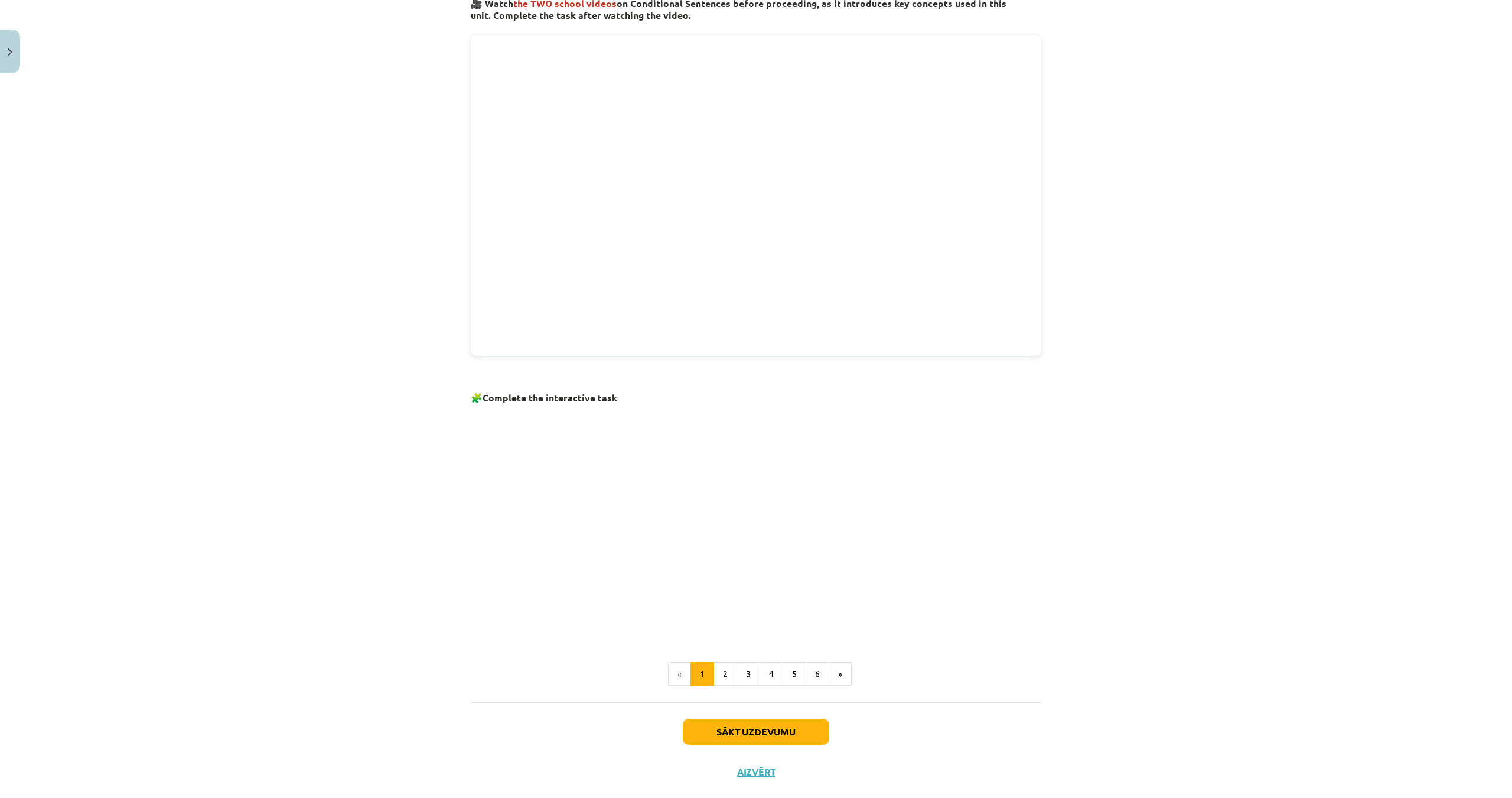
scroll to position [438, 0]
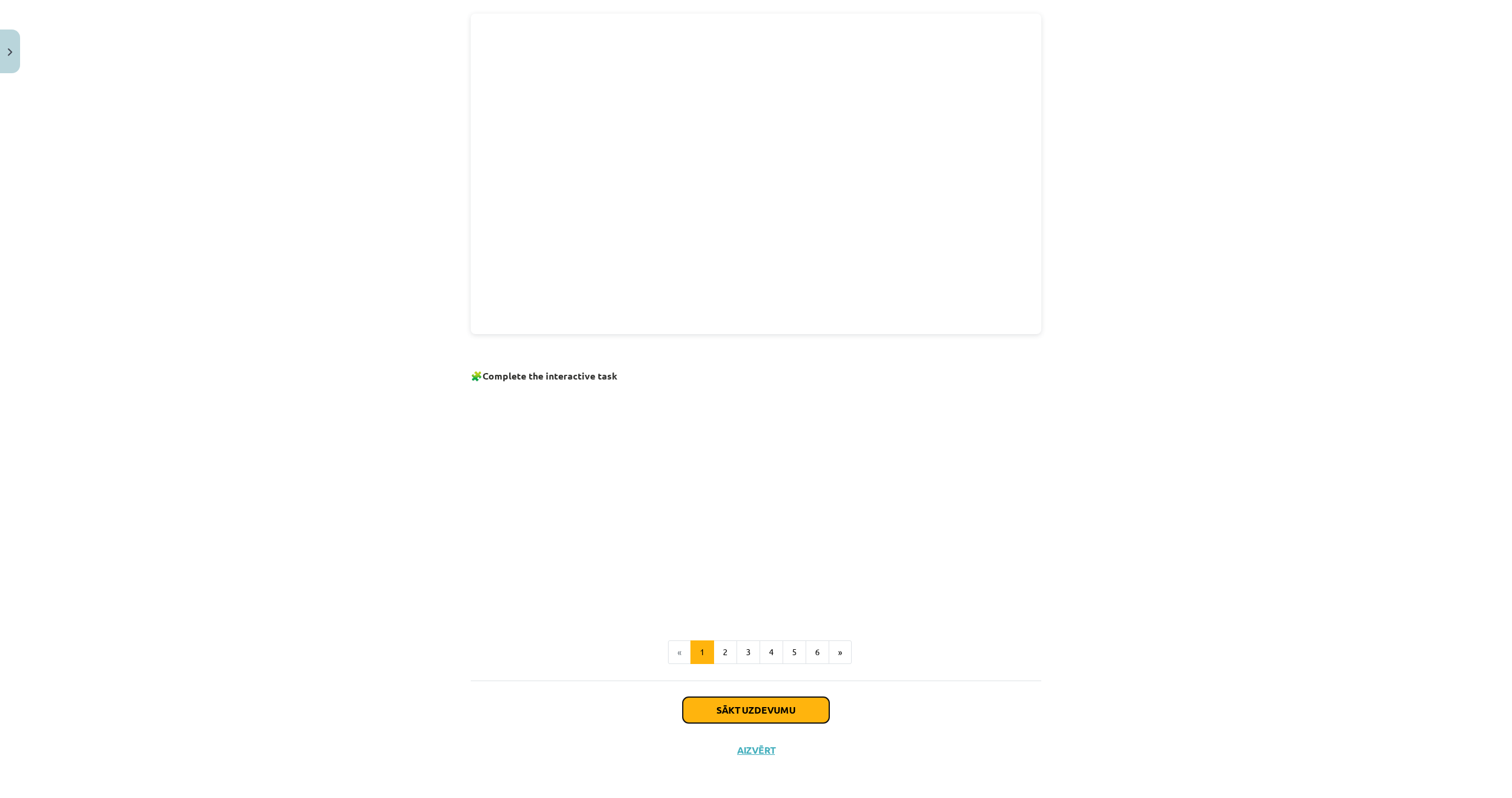
click at [773, 705] on button "Sākt uzdevumu" at bounding box center [755, 710] width 146 height 26
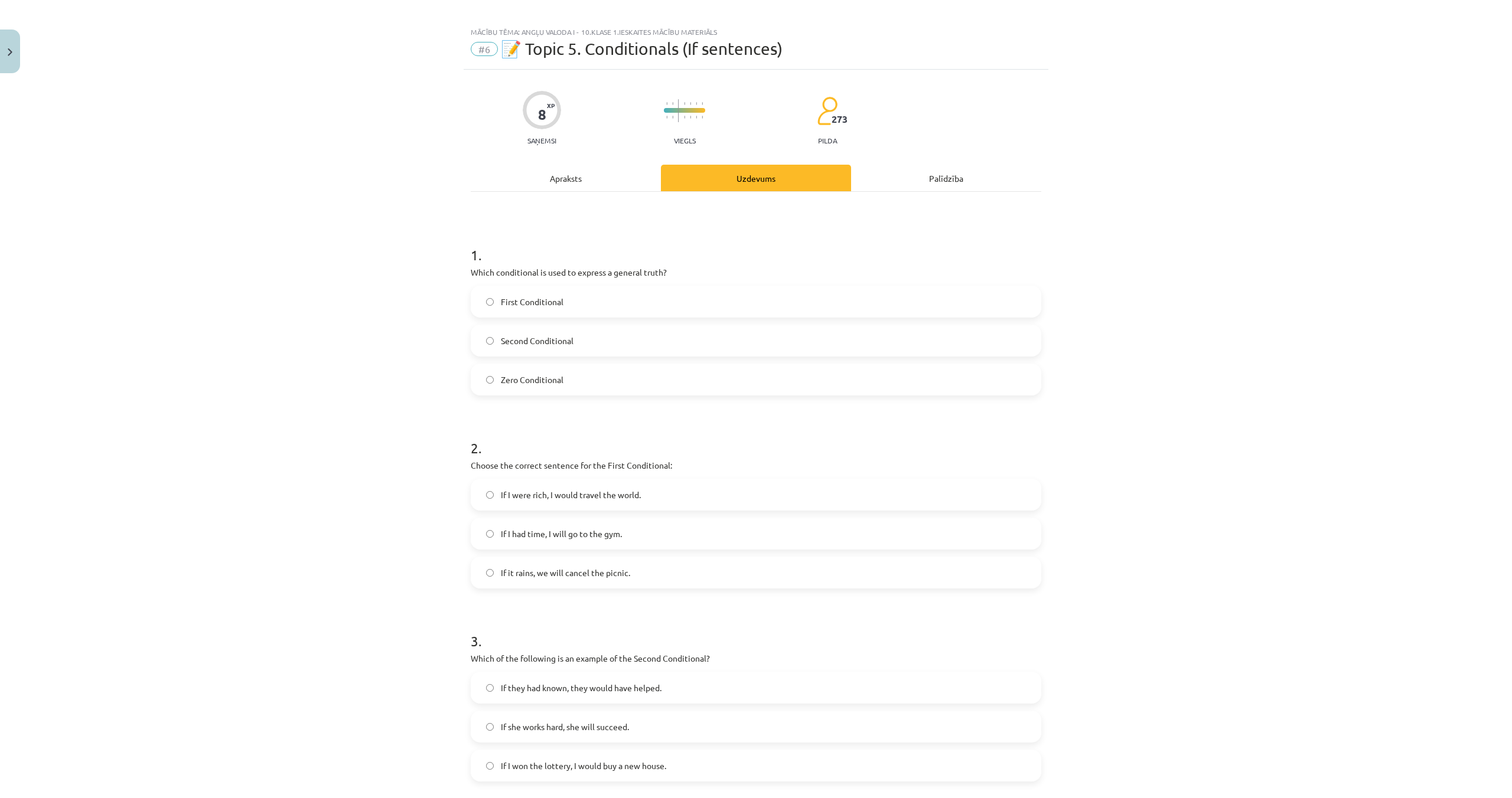
scroll to position [0, 0]
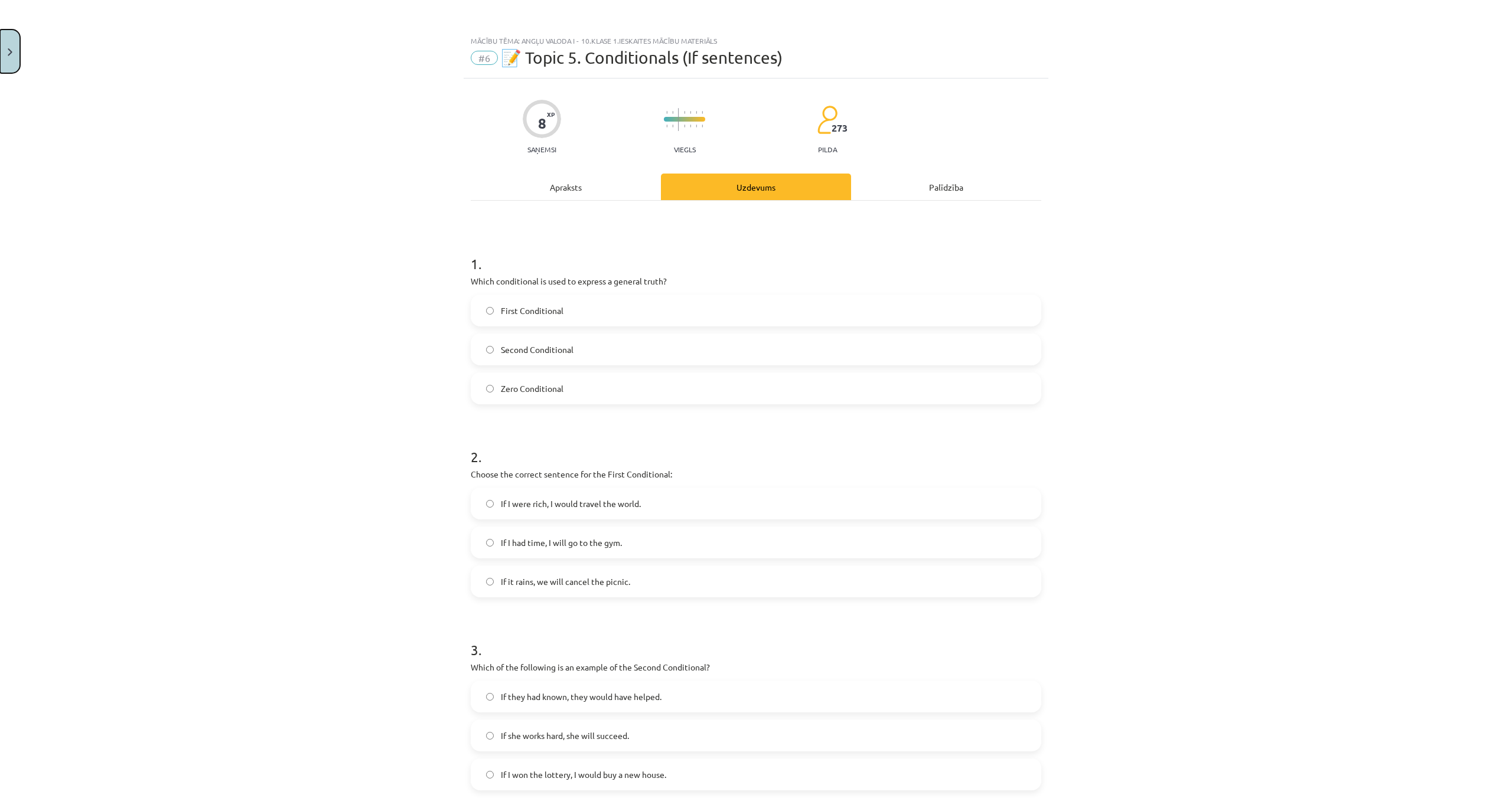
click at [8, 58] on button "Close" at bounding box center [10, 51] width 20 height 43
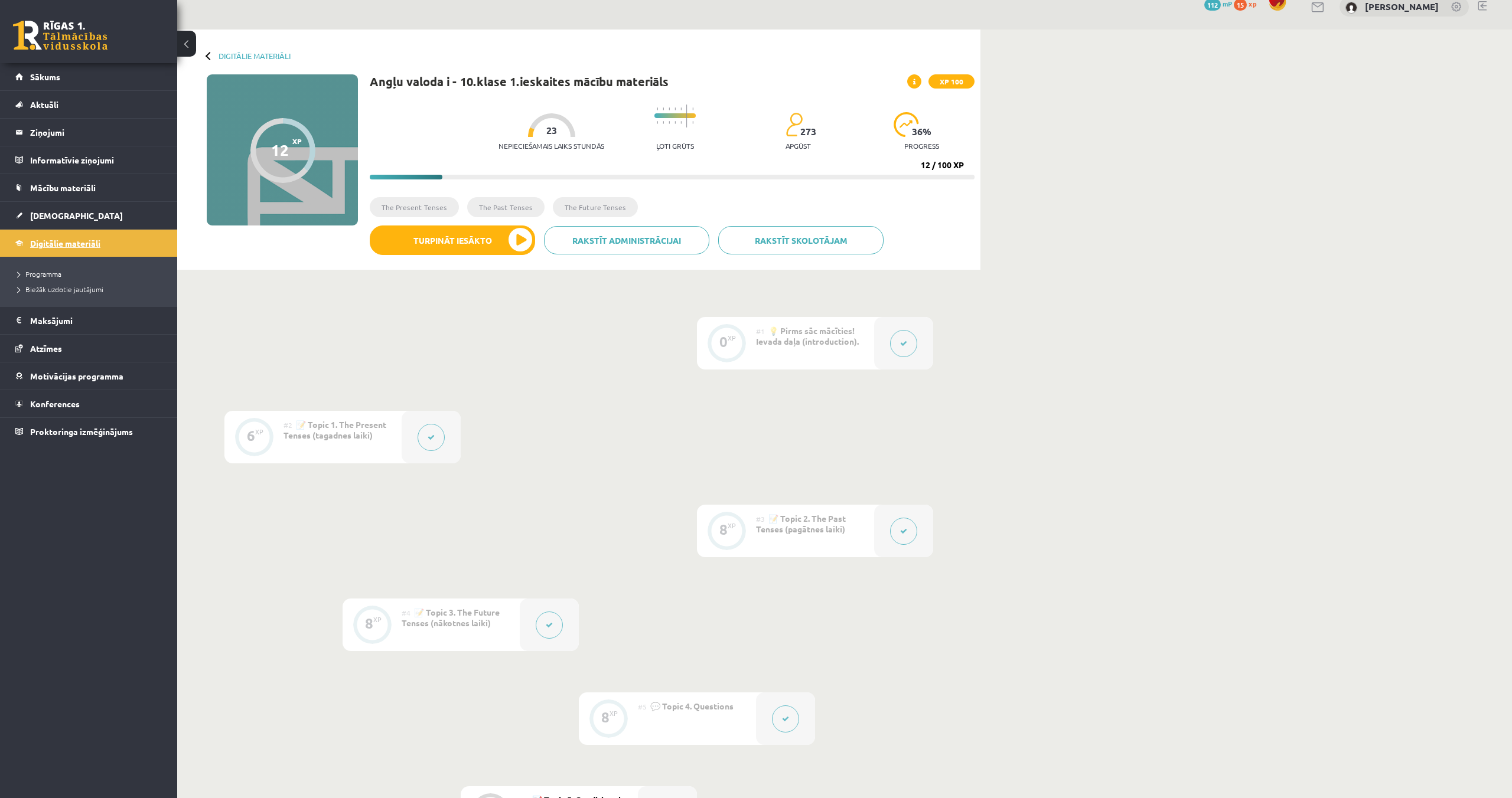
click at [72, 246] on span "Digitālie materiāli" at bounding box center [65, 243] width 70 height 11
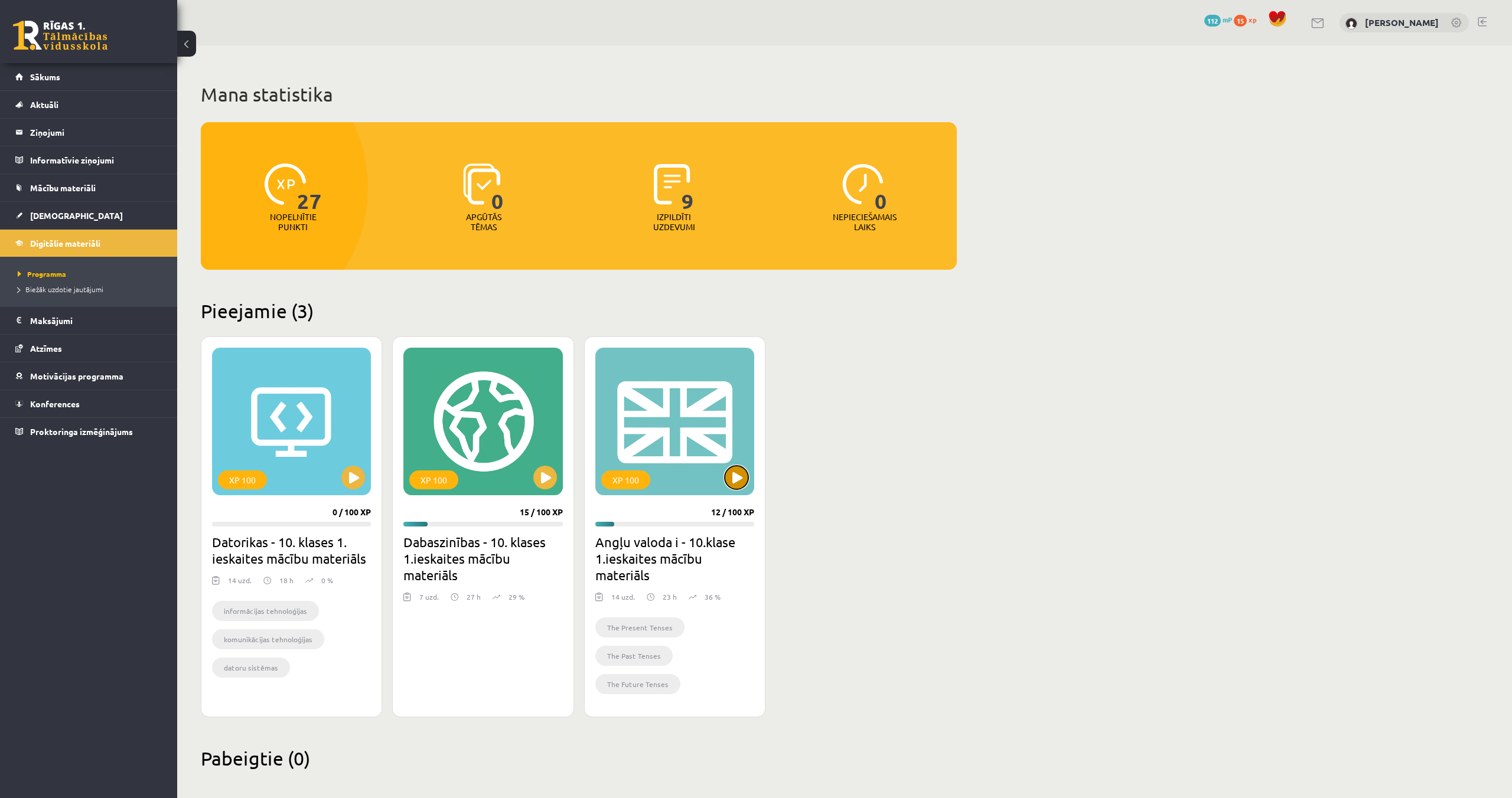
click at [735, 481] on button at bounding box center [736, 477] width 24 height 24
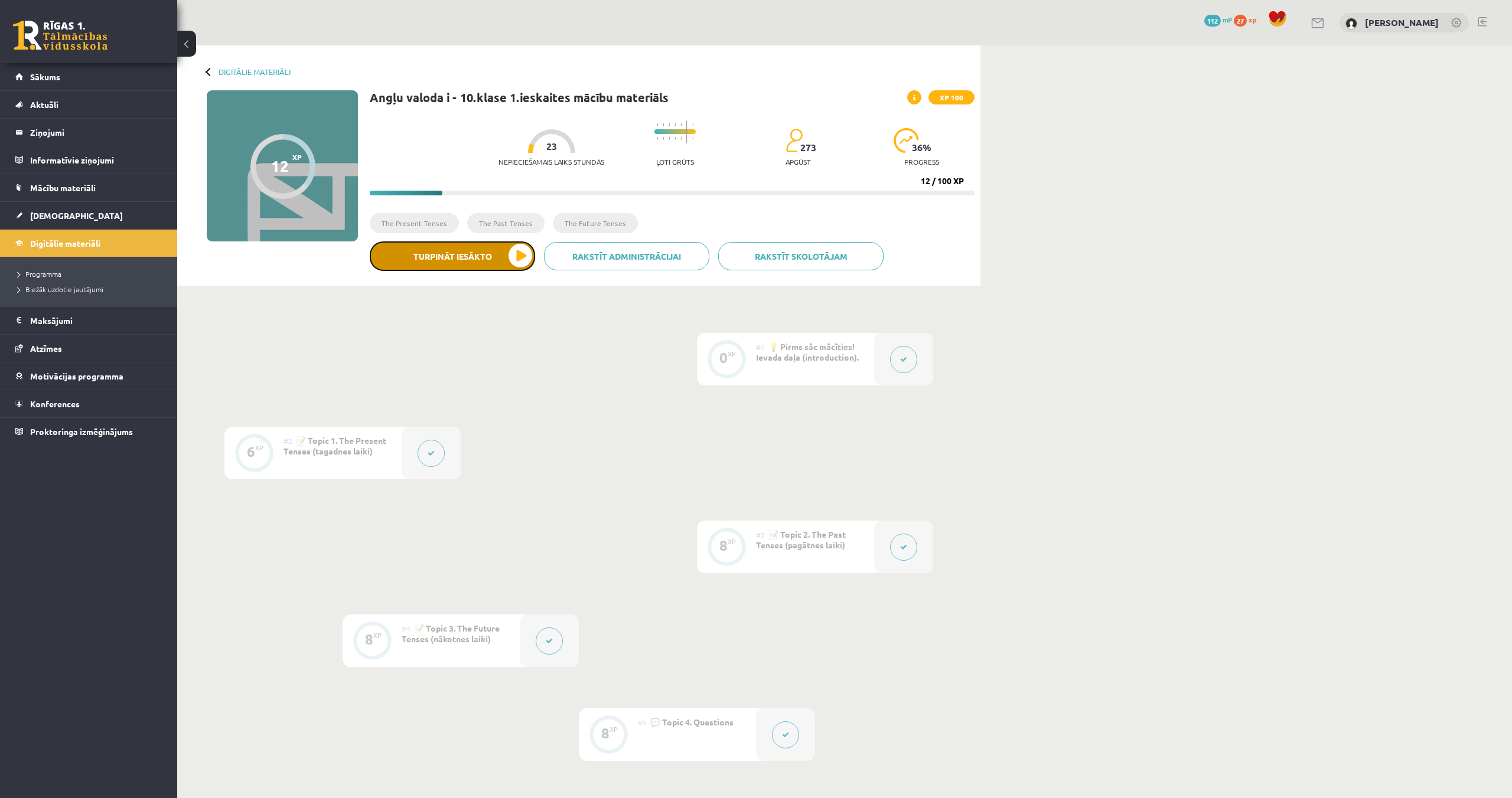
click at [418, 249] on button "Turpināt iesākto" at bounding box center [452, 256] width 166 height 29
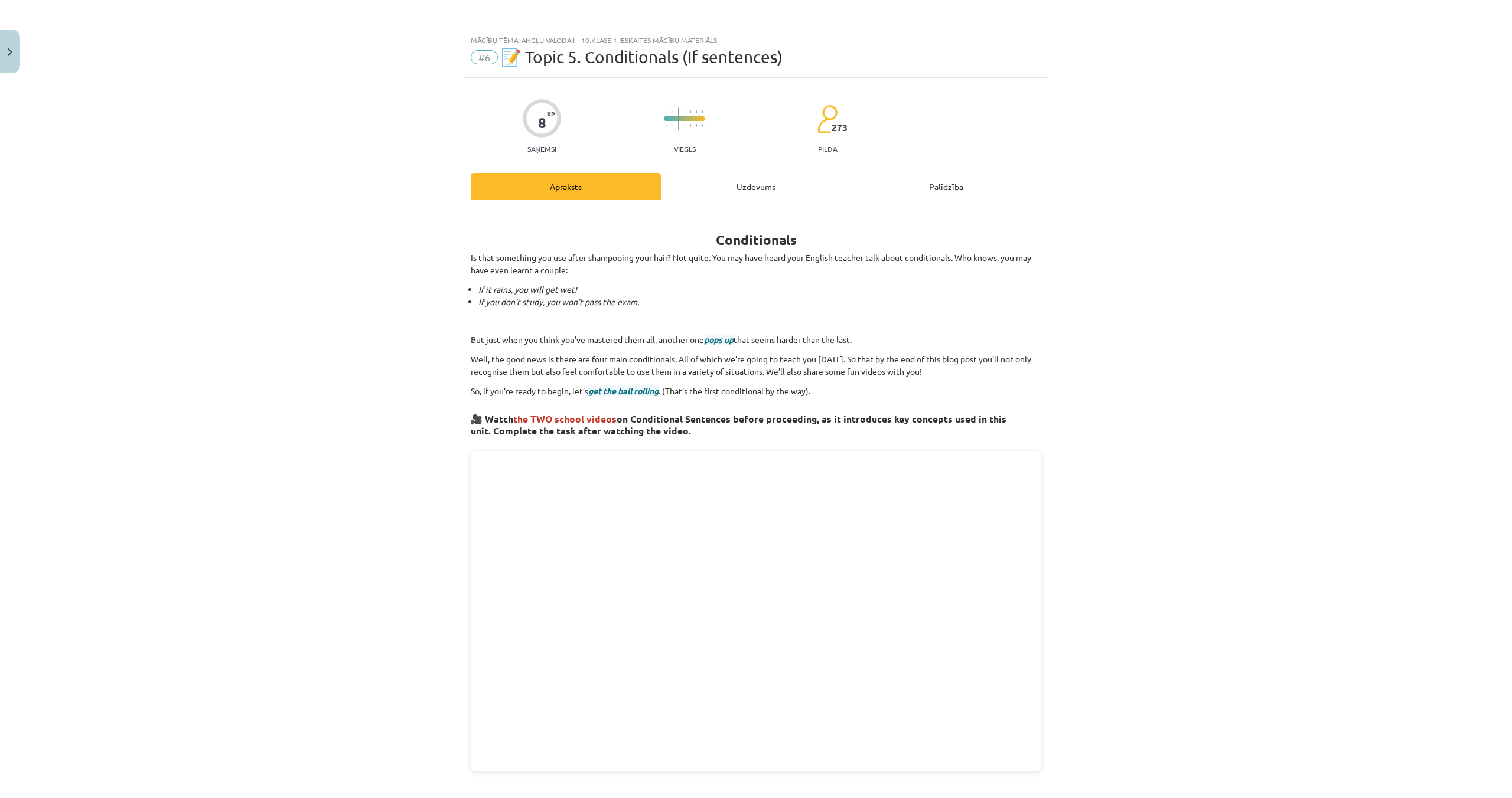
scroll to position [438, 0]
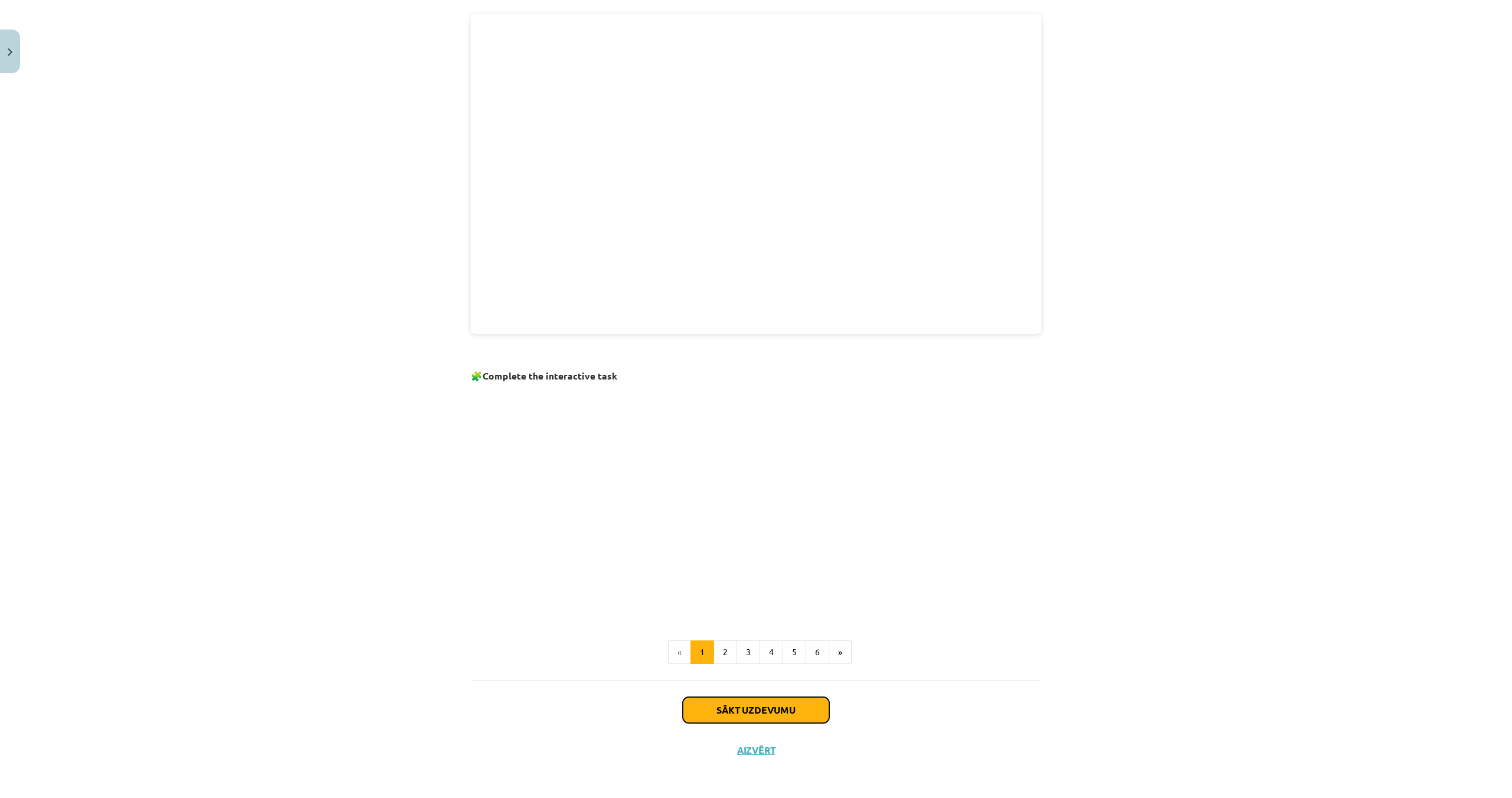
click at [741, 697] on button "Sākt uzdevumu" at bounding box center [755, 710] width 146 height 26
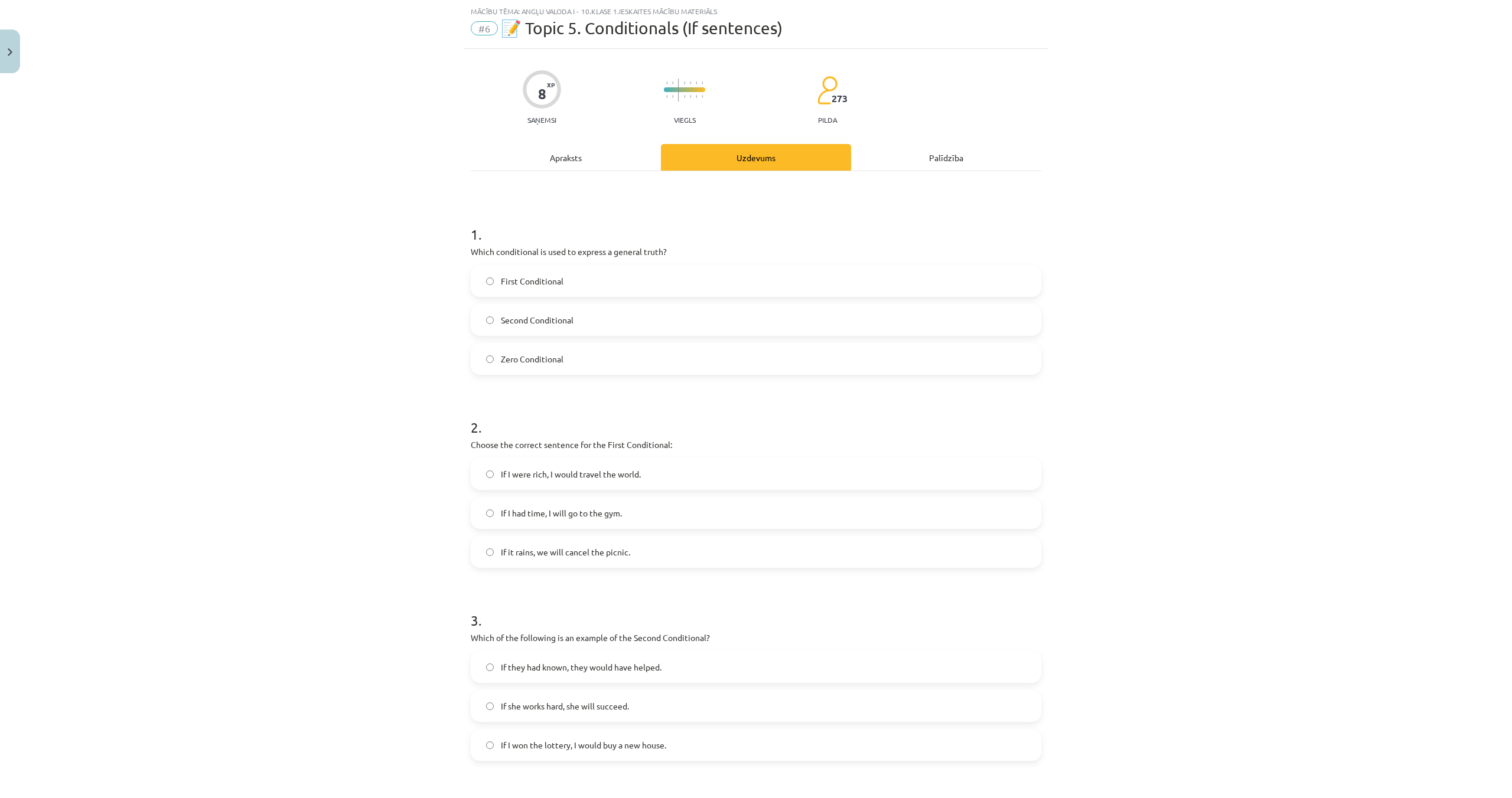
scroll to position [29, 0]
click at [611, 549] on span "If it rains, we will cancel the picnic." at bounding box center [566, 553] width 129 height 12
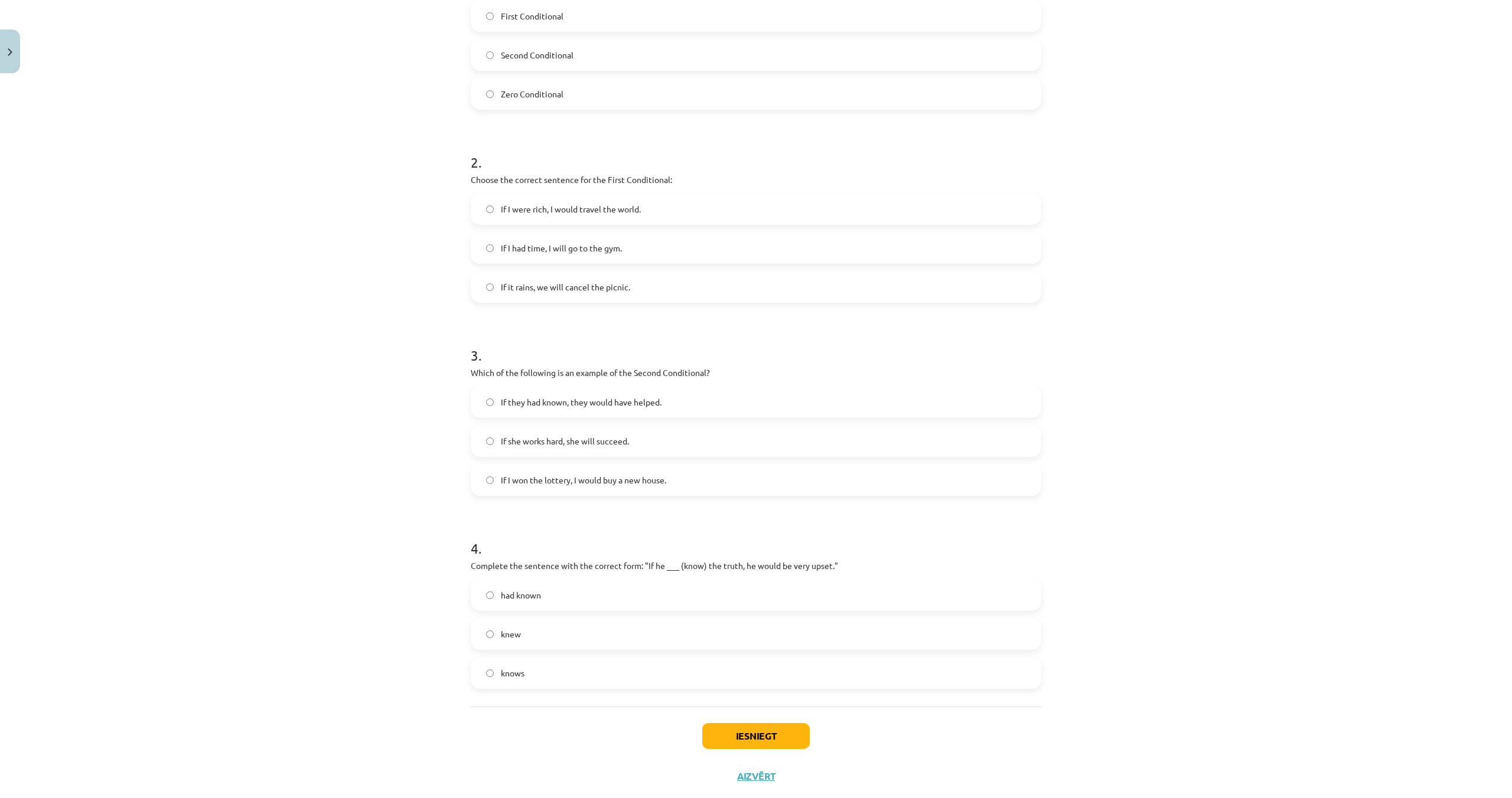
scroll to position [323, 0]
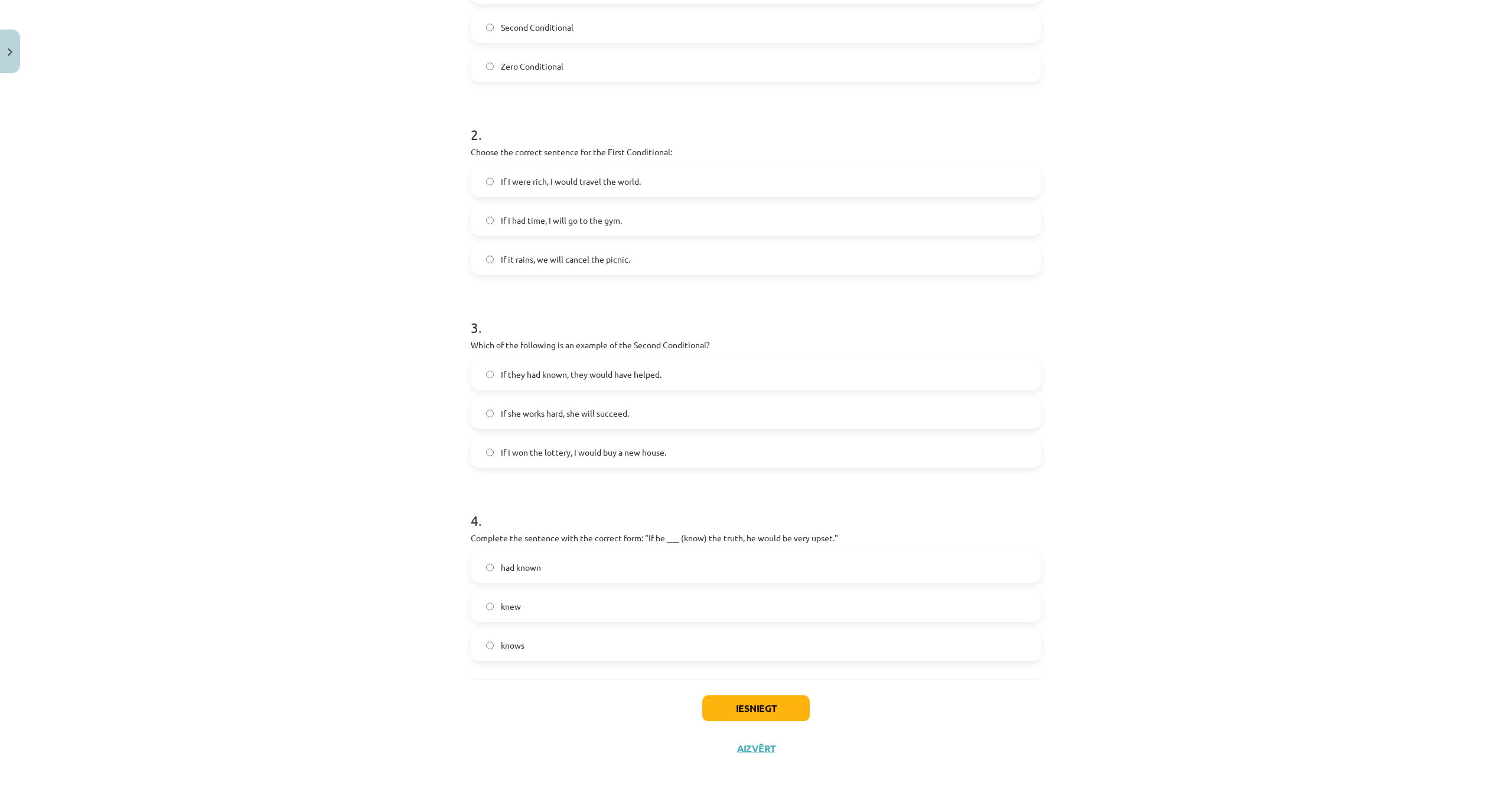
click at [495, 572] on label "had known" at bounding box center [755, 567] width 568 height 29
click at [737, 702] on button "Iesniegt" at bounding box center [756, 709] width 107 height 26
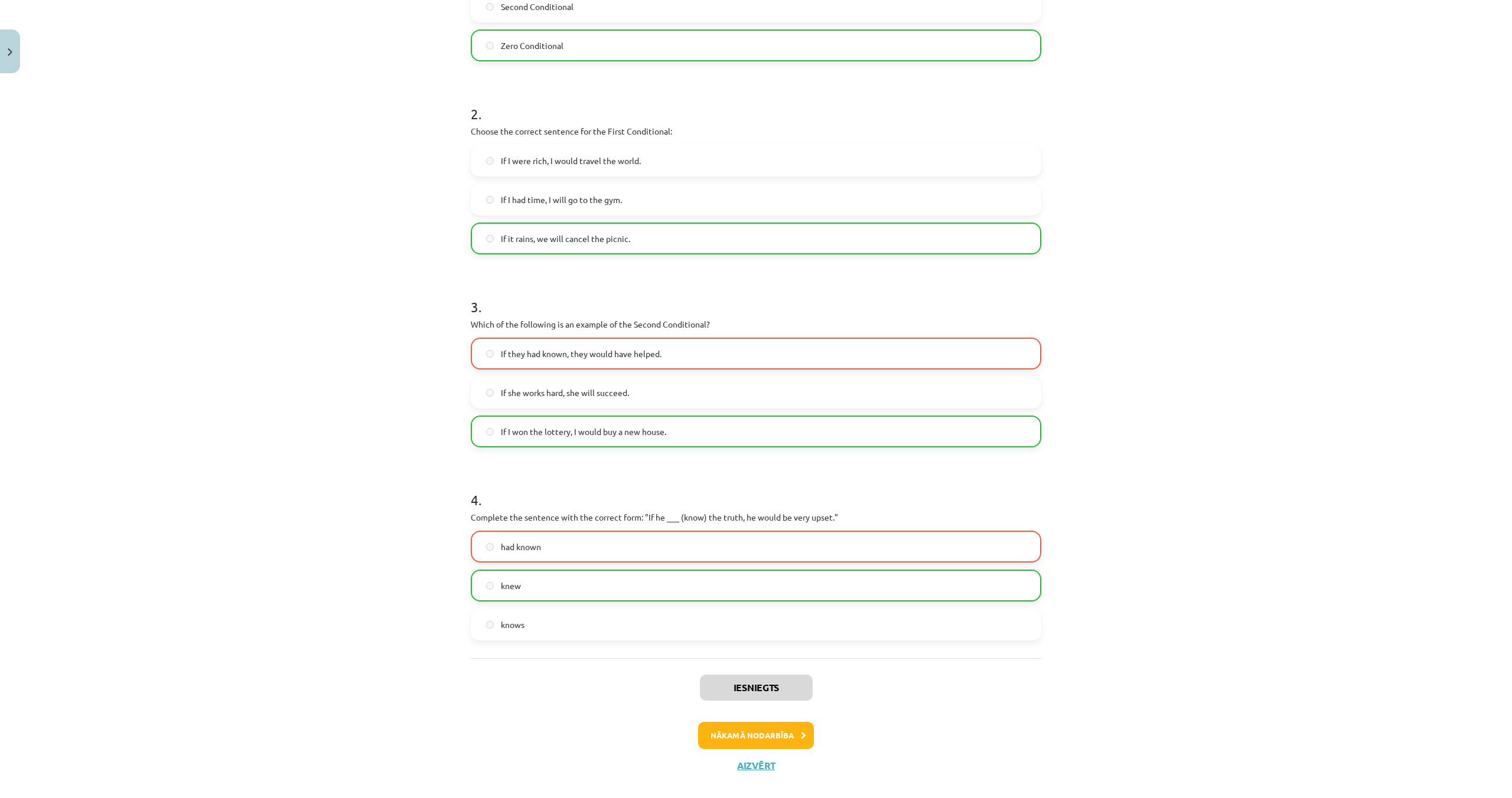
scroll to position [360, 0]
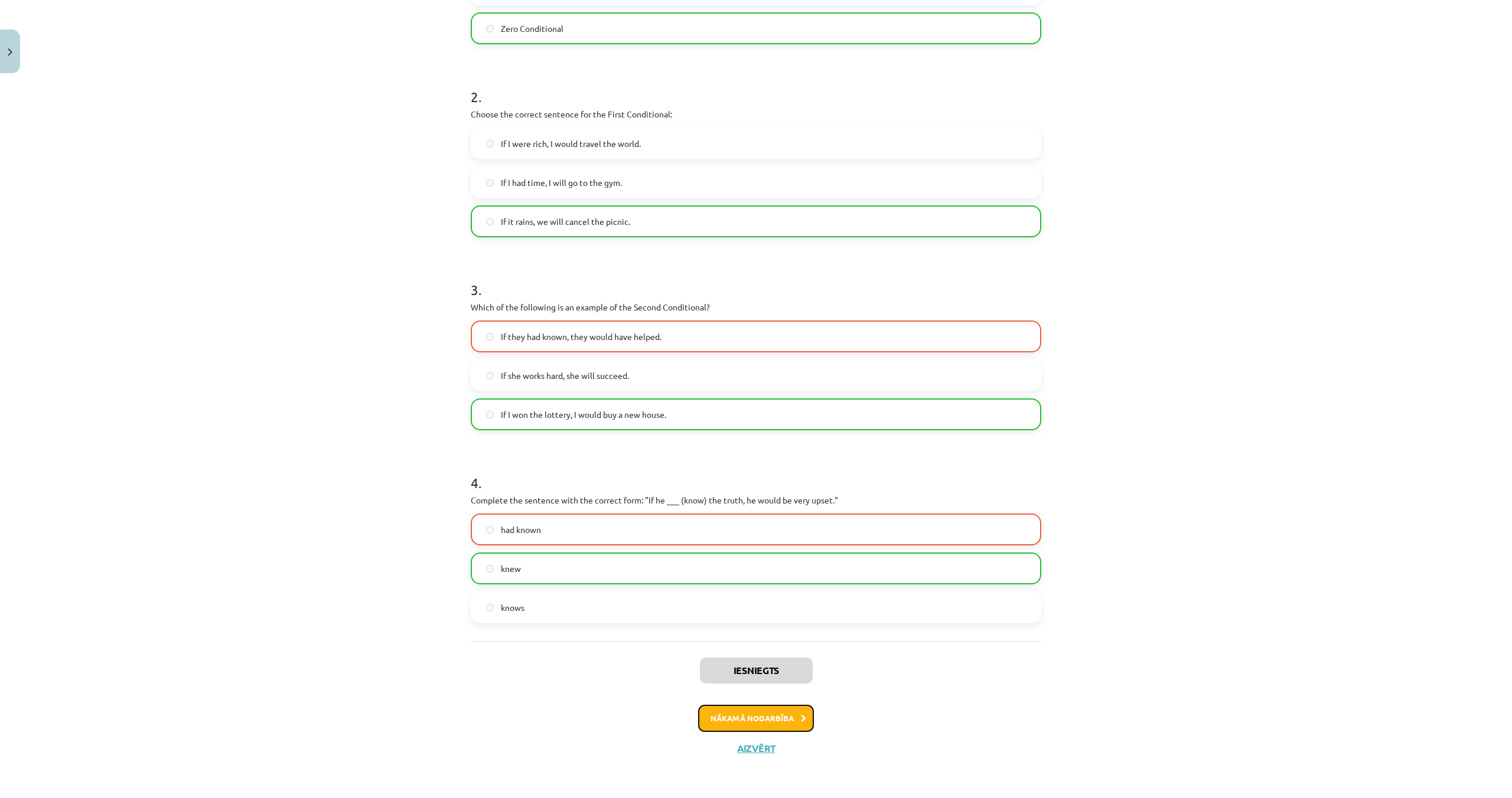
click at [805, 717] on icon at bounding box center [803, 719] width 5 height 8
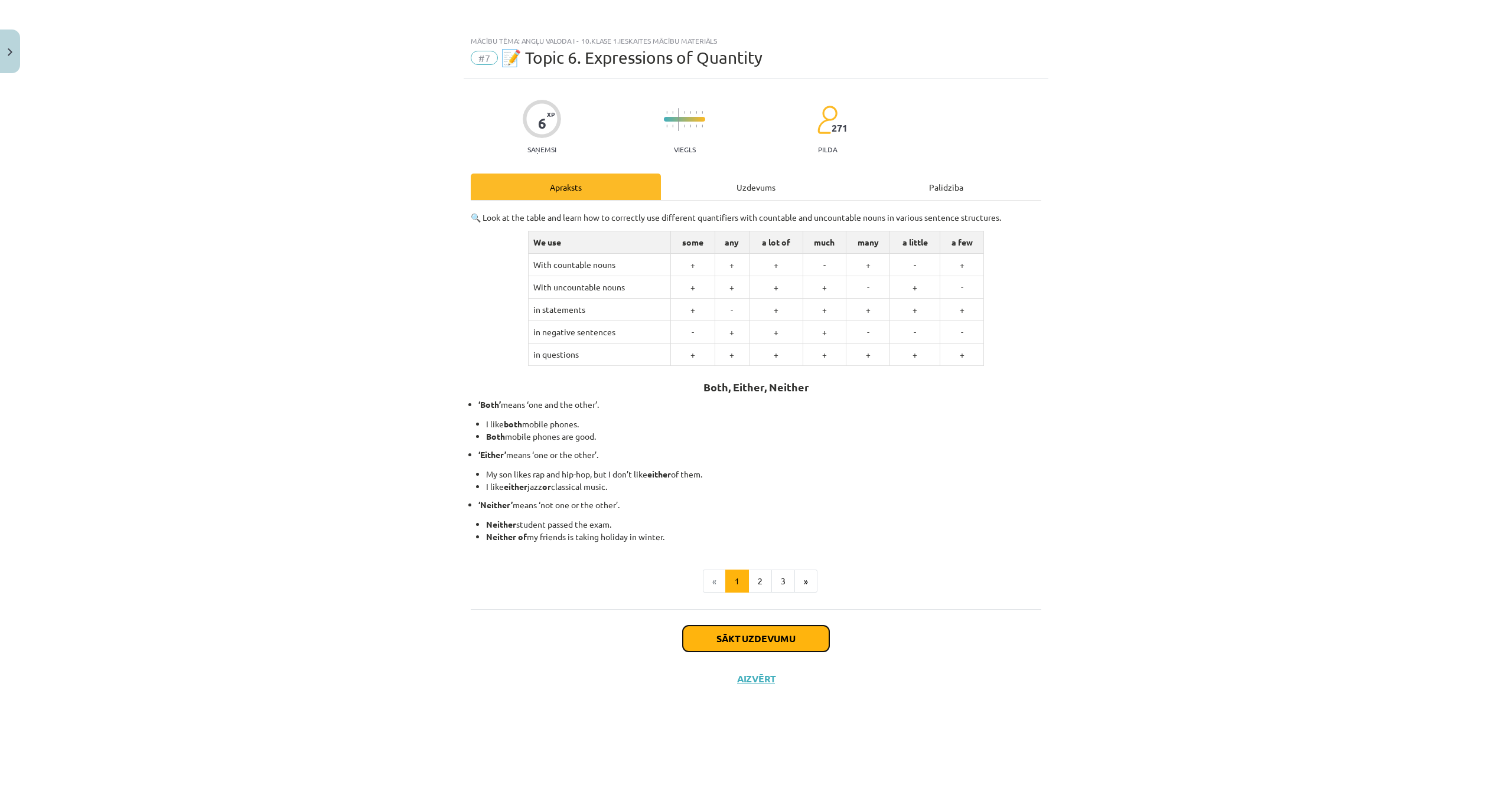
click at [810, 649] on button "Sākt uzdevumu" at bounding box center [755, 639] width 146 height 26
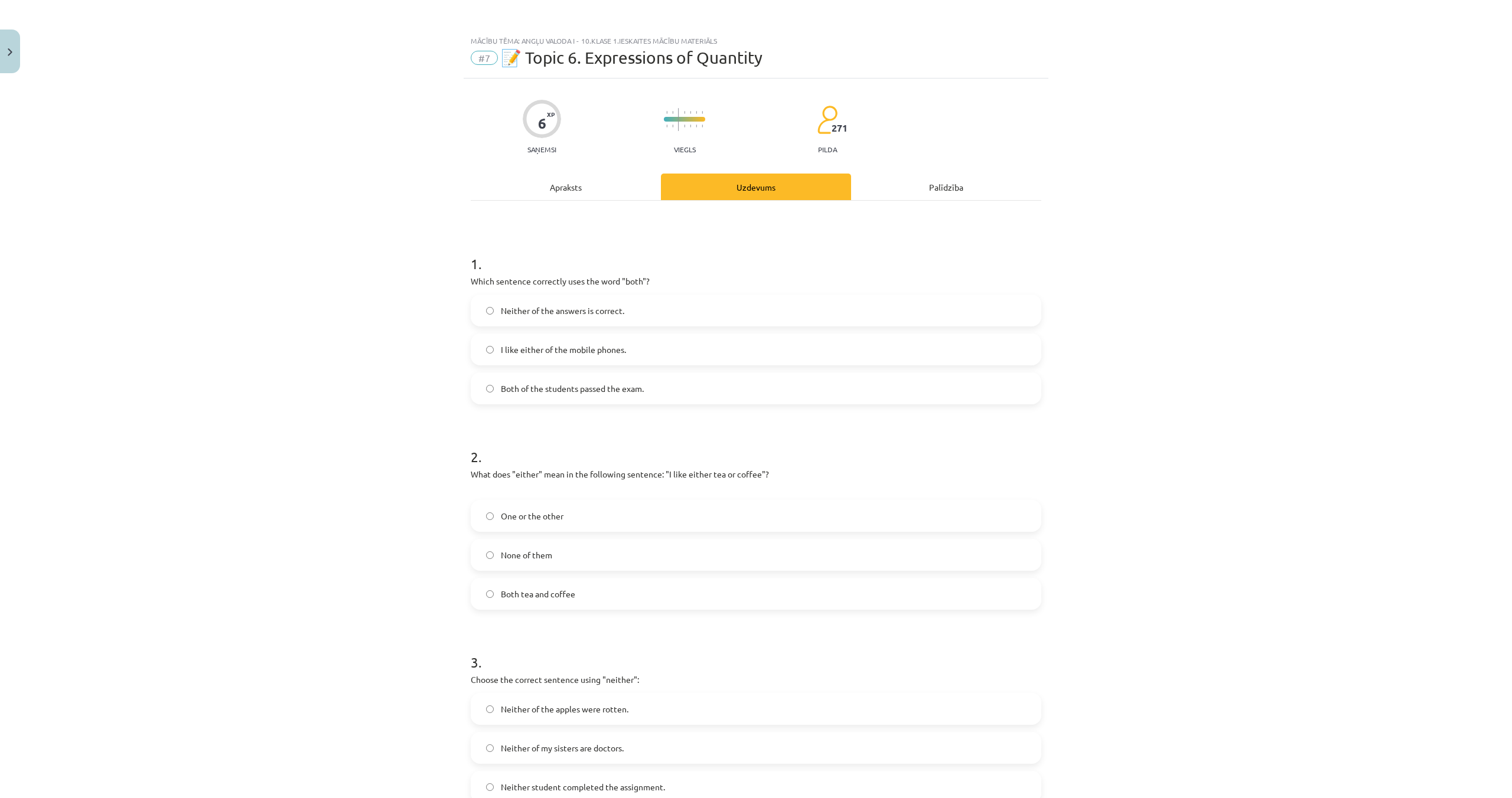
click at [506, 383] on span "Both of the students passed the exam." at bounding box center [573, 388] width 143 height 12
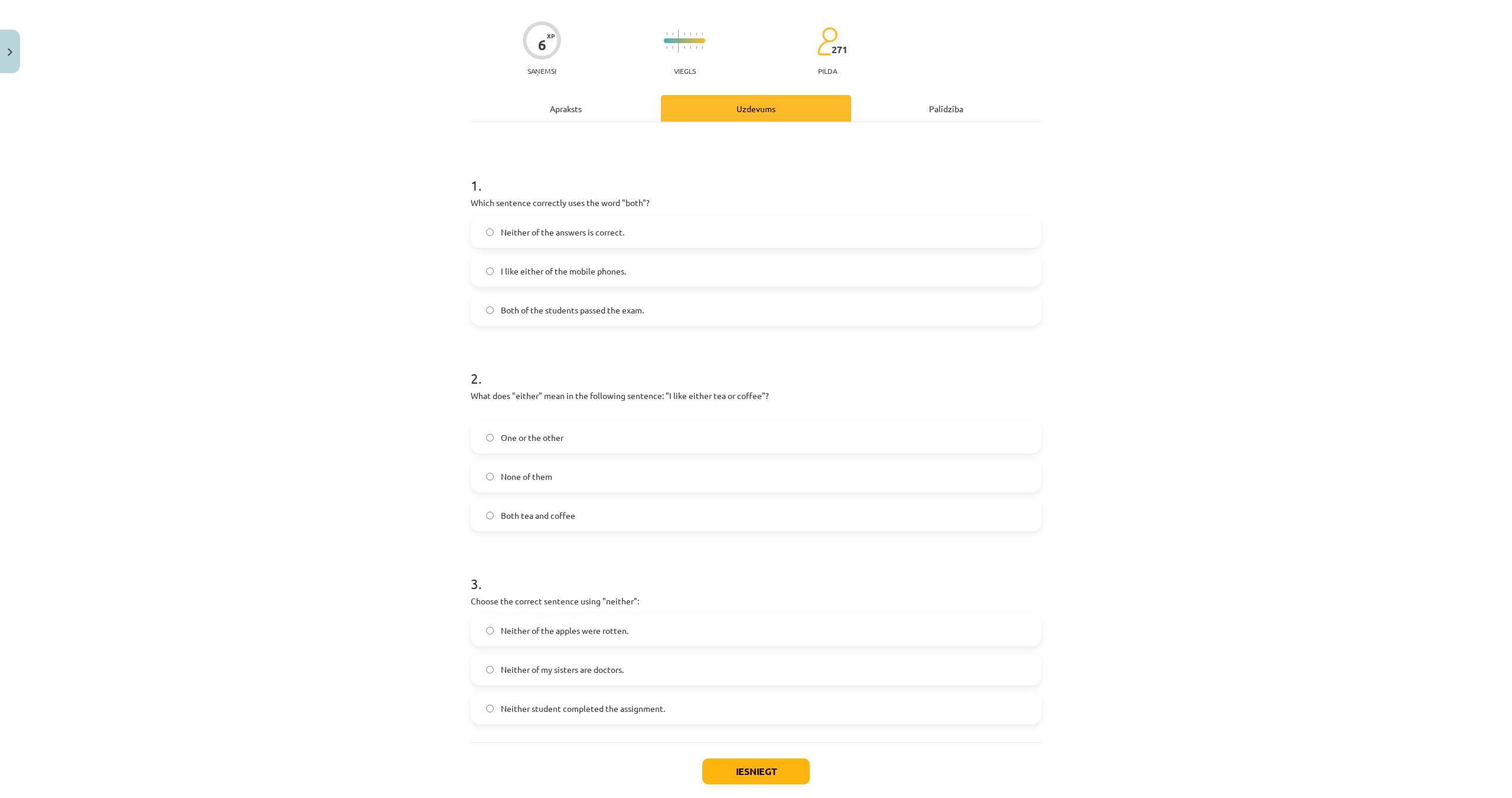
scroll to position [82, 0]
click at [512, 440] on span "One or the other" at bounding box center [532, 434] width 63 height 12
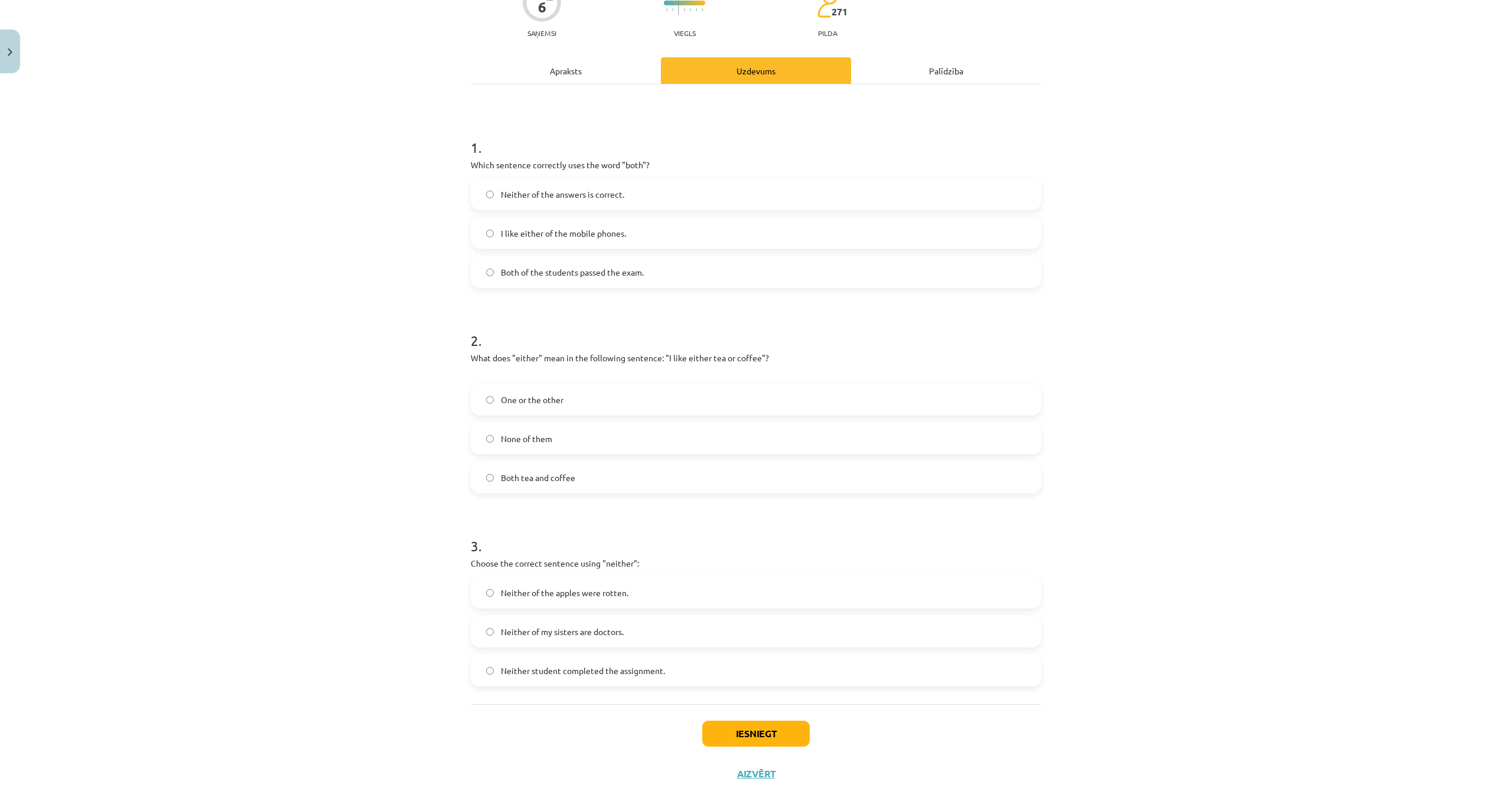
scroll to position [142, 0]
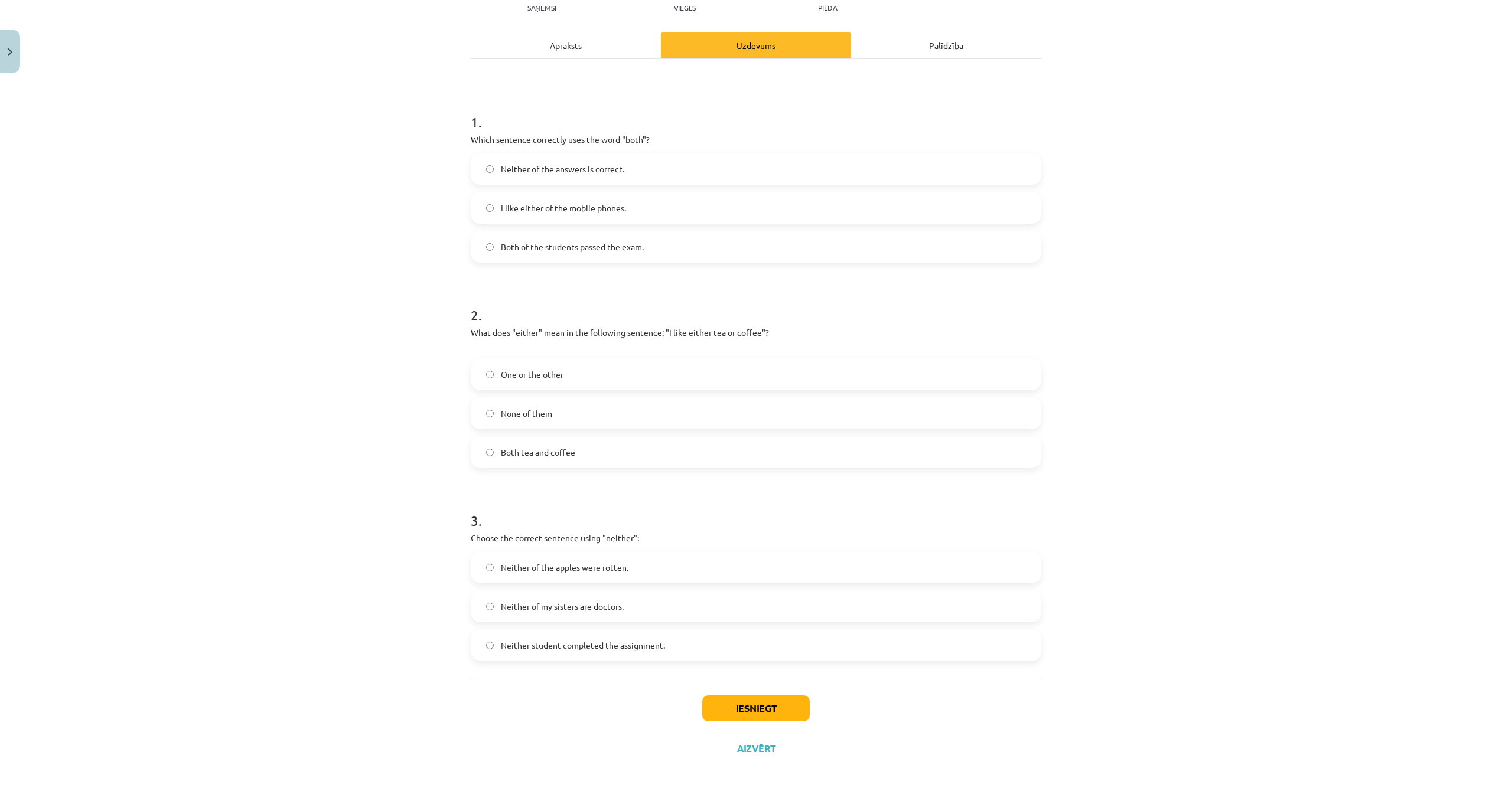
click at [696, 643] on label "Neither student completed the assignment." at bounding box center [755, 645] width 568 height 29
click at [774, 703] on button "Iesniegt" at bounding box center [756, 709] width 107 height 26
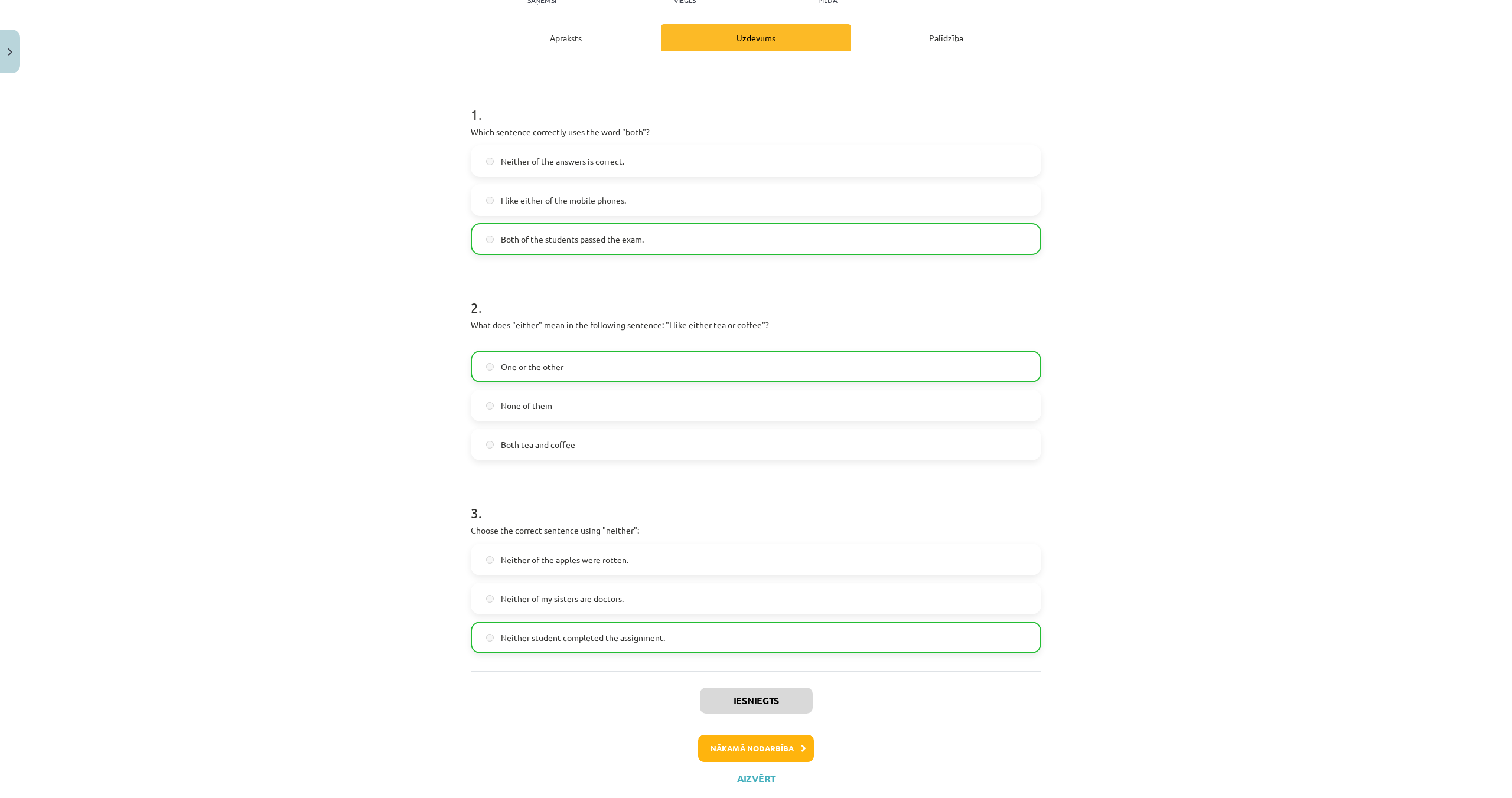
scroll to position [180, 0]
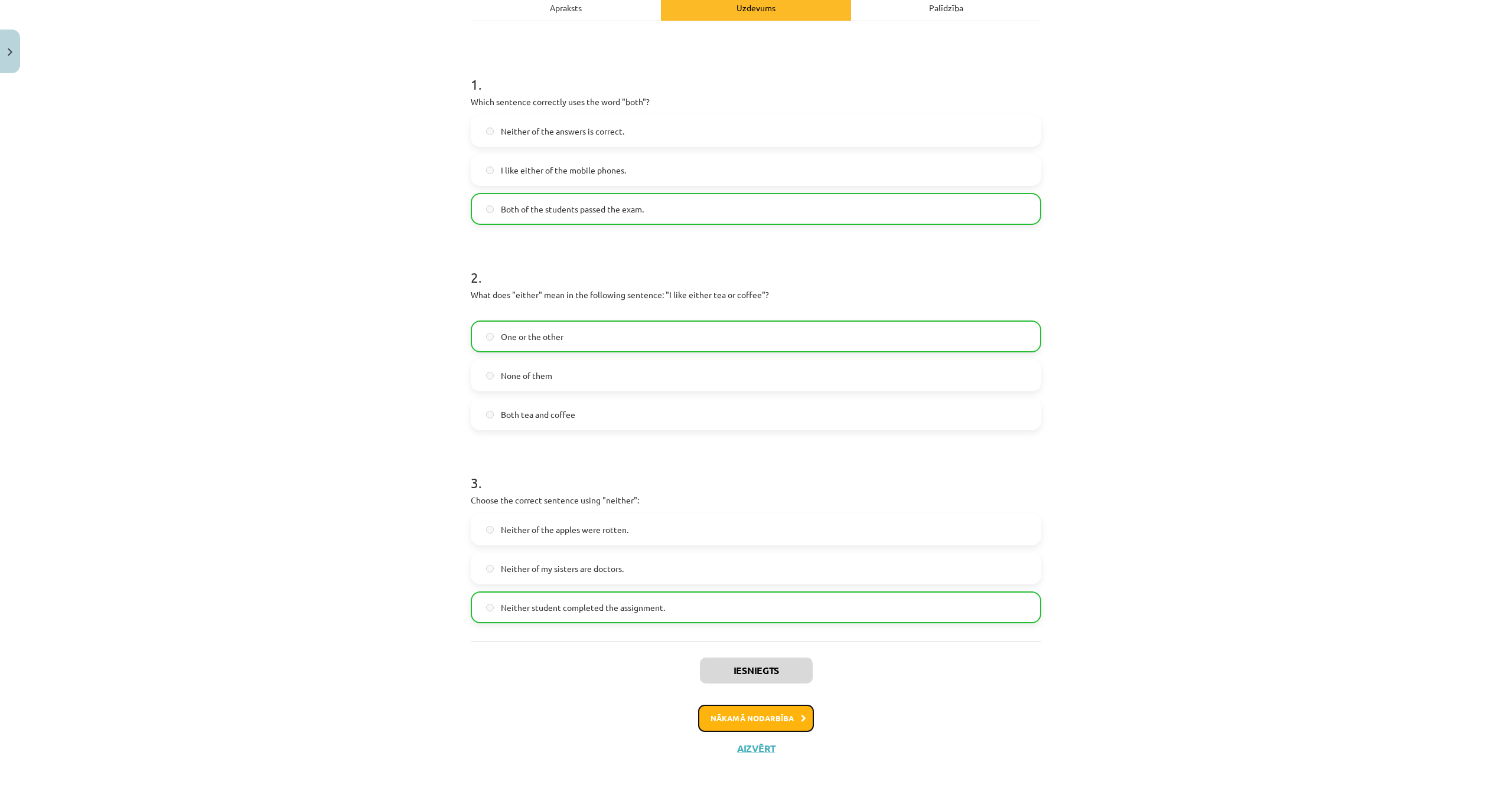
click at [735, 718] on button "Nākamā nodarbība" at bounding box center [755, 718] width 116 height 27
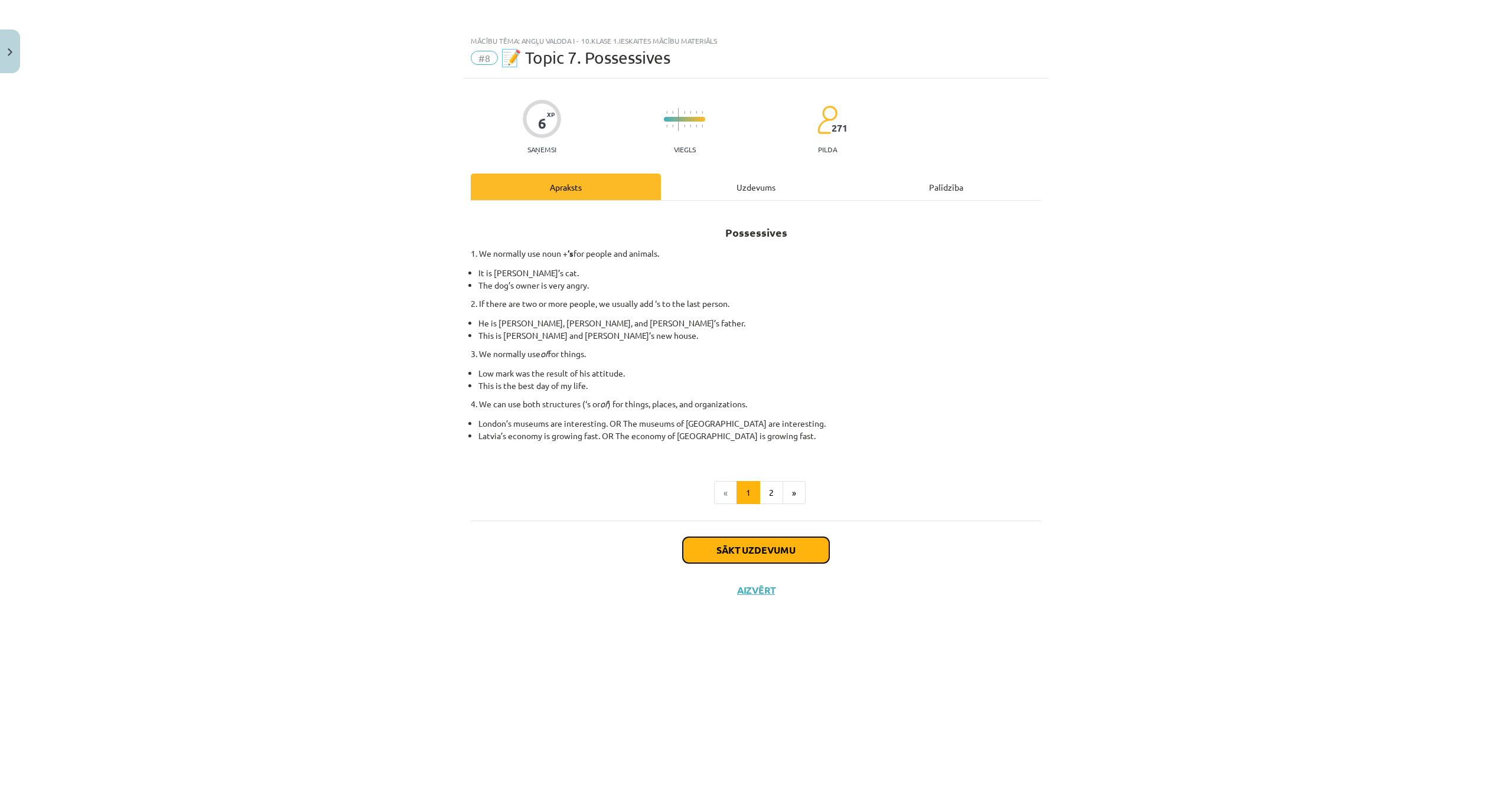
click at [700, 546] on button "Sākt uzdevumu" at bounding box center [755, 550] width 146 height 26
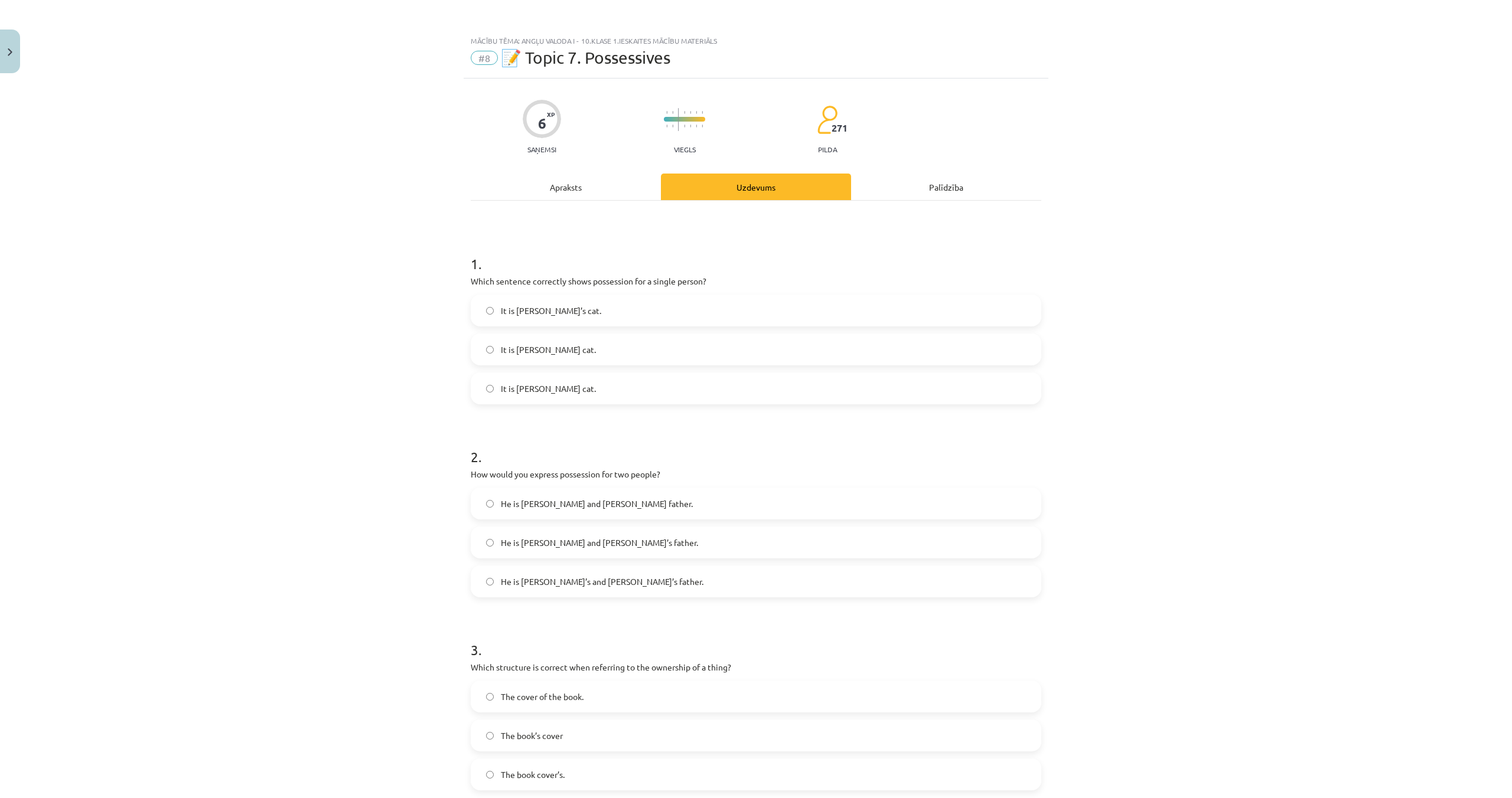
click at [506, 393] on span "It is Janes’s cat." at bounding box center [548, 388] width 95 height 12
click at [564, 586] on span "He is Alice’s and James’s father." at bounding box center [602, 581] width 203 height 12
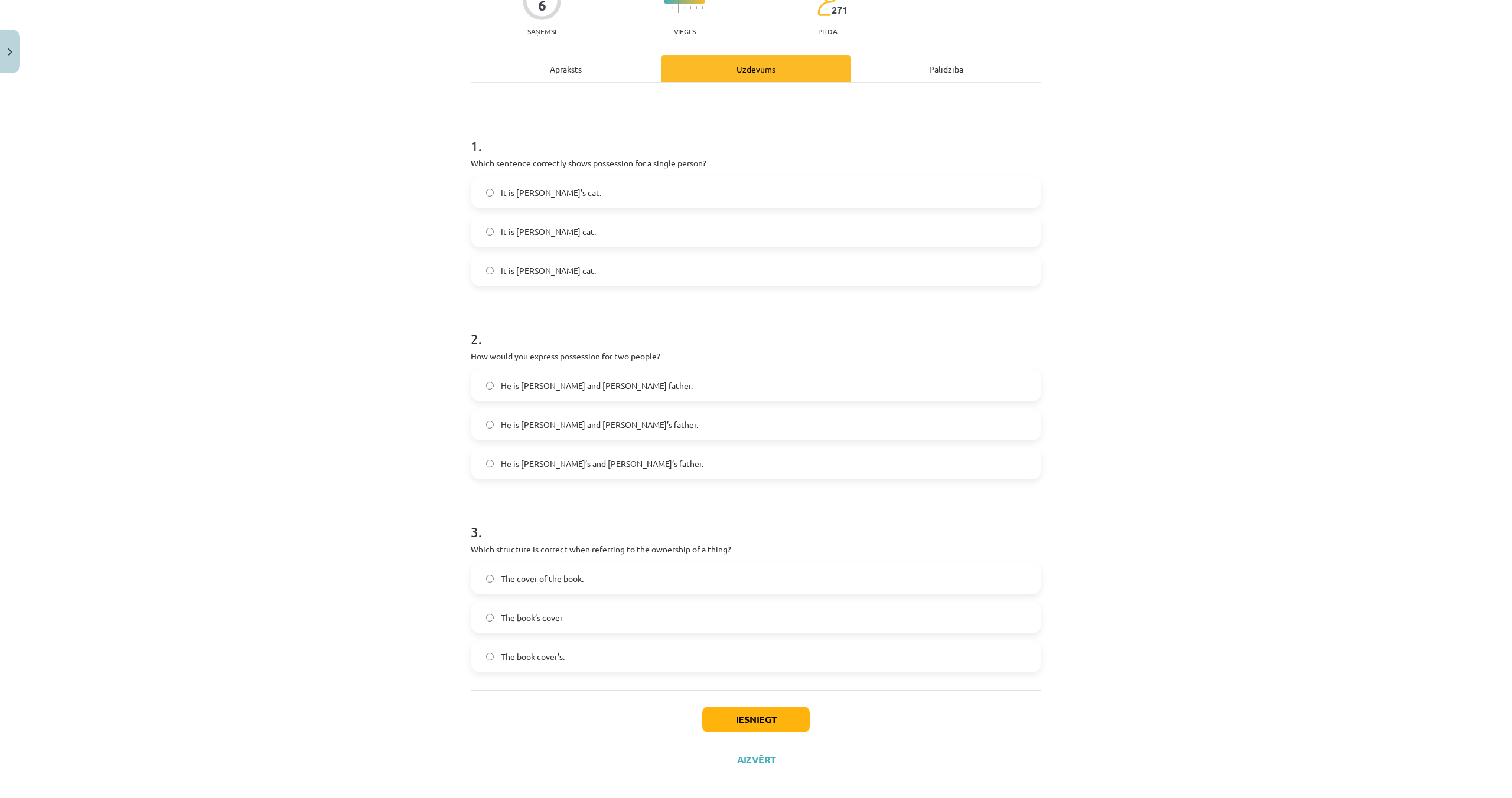
scroll to position [129, 0]
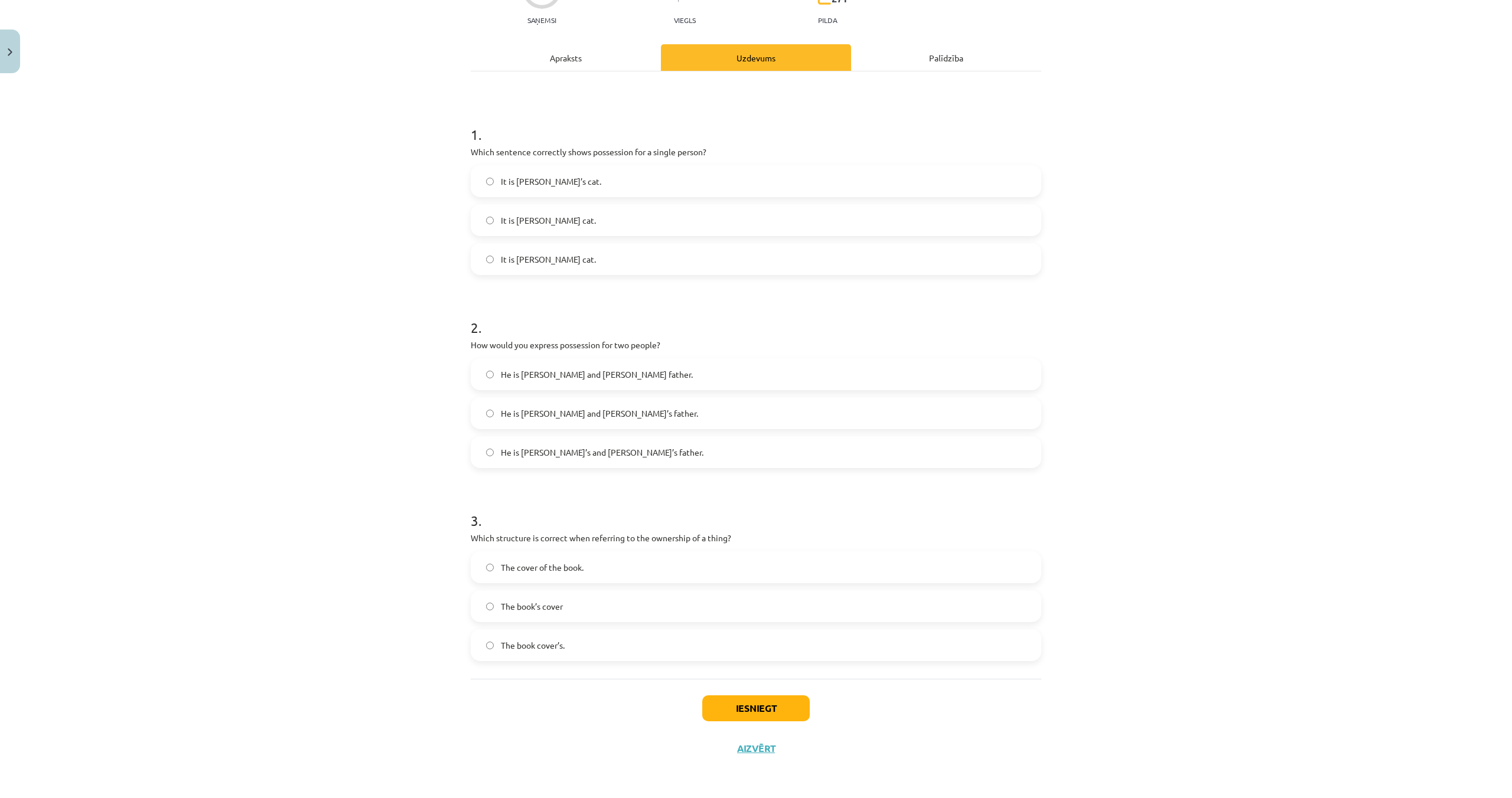
click at [562, 609] on span "The book’s cover" at bounding box center [532, 606] width 62 height 12
click at [549, 576] on label "The cover of the book." at bounding box center [755, 567] width 568 height 29
click at [744, 701] on button "Iesniegt" at bounding box center [756, 709] width 107 height 26
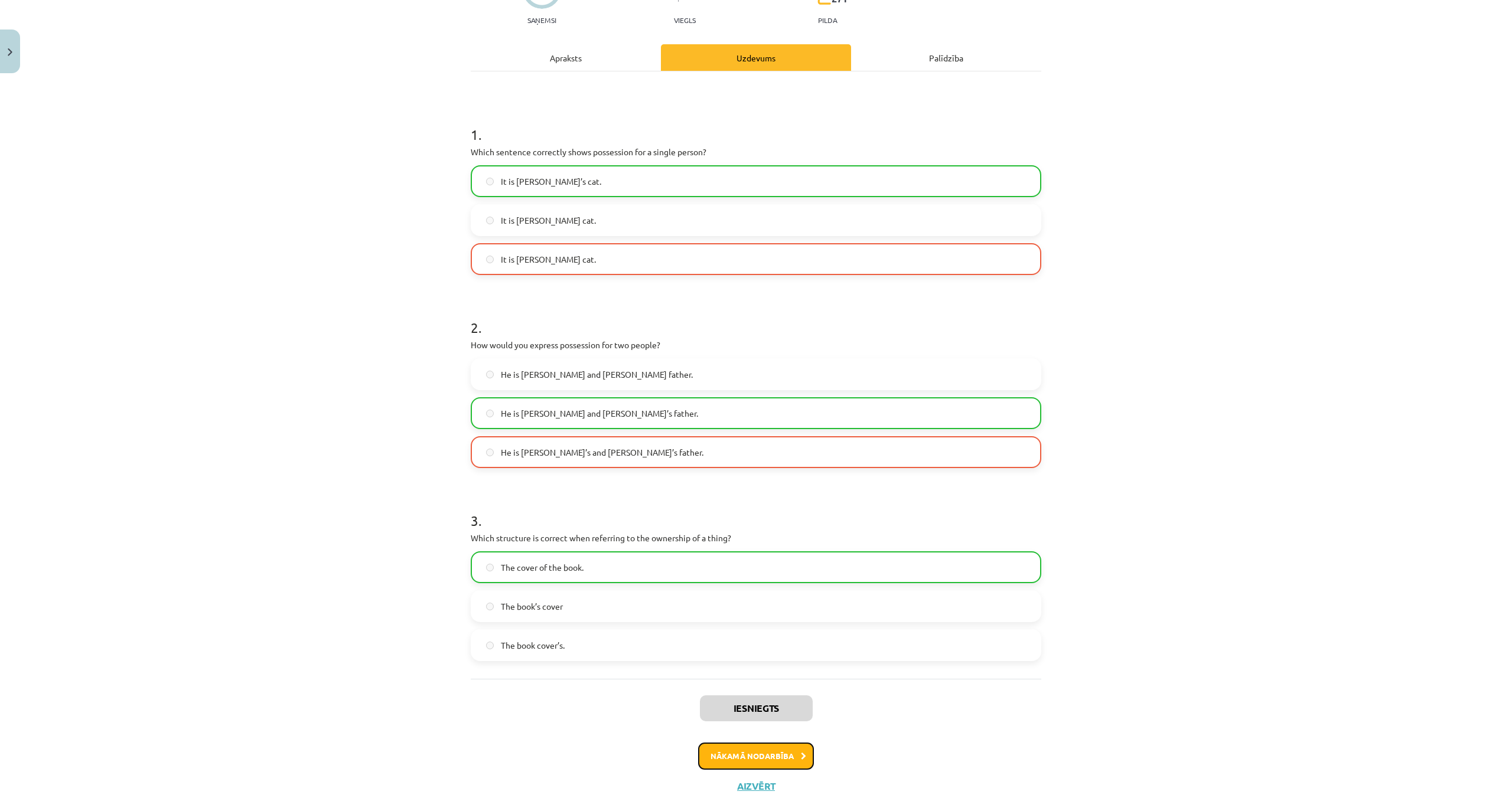
click at [792, 755] on button "Nākamā nodarbība" at bounding box center [755, 756] width 116 height 27
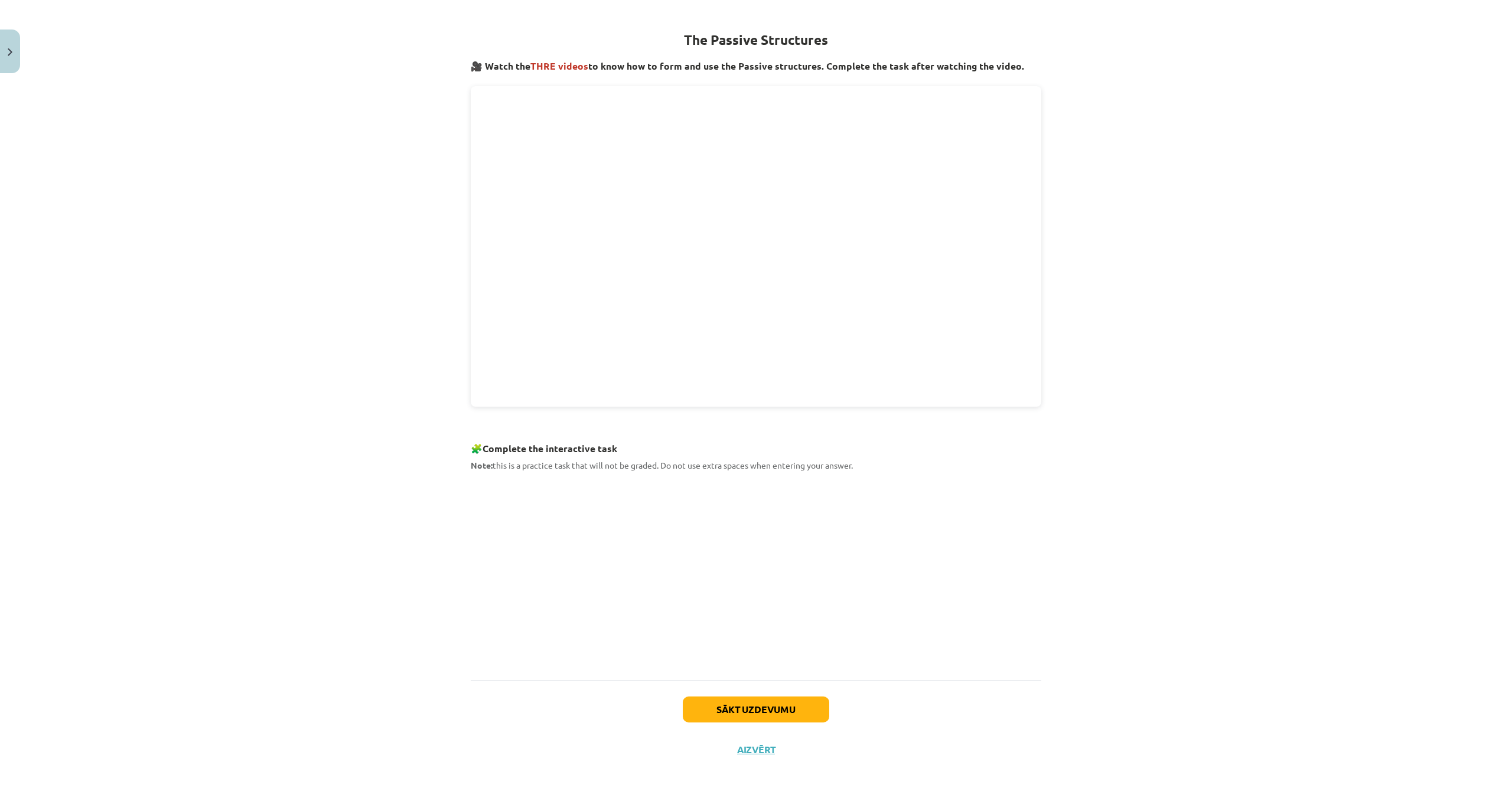
scroll to position [200, 0]
click at [789, 715] on button "Sākt uzdevumu" at bounding box center [755, 709] width 146 height 26
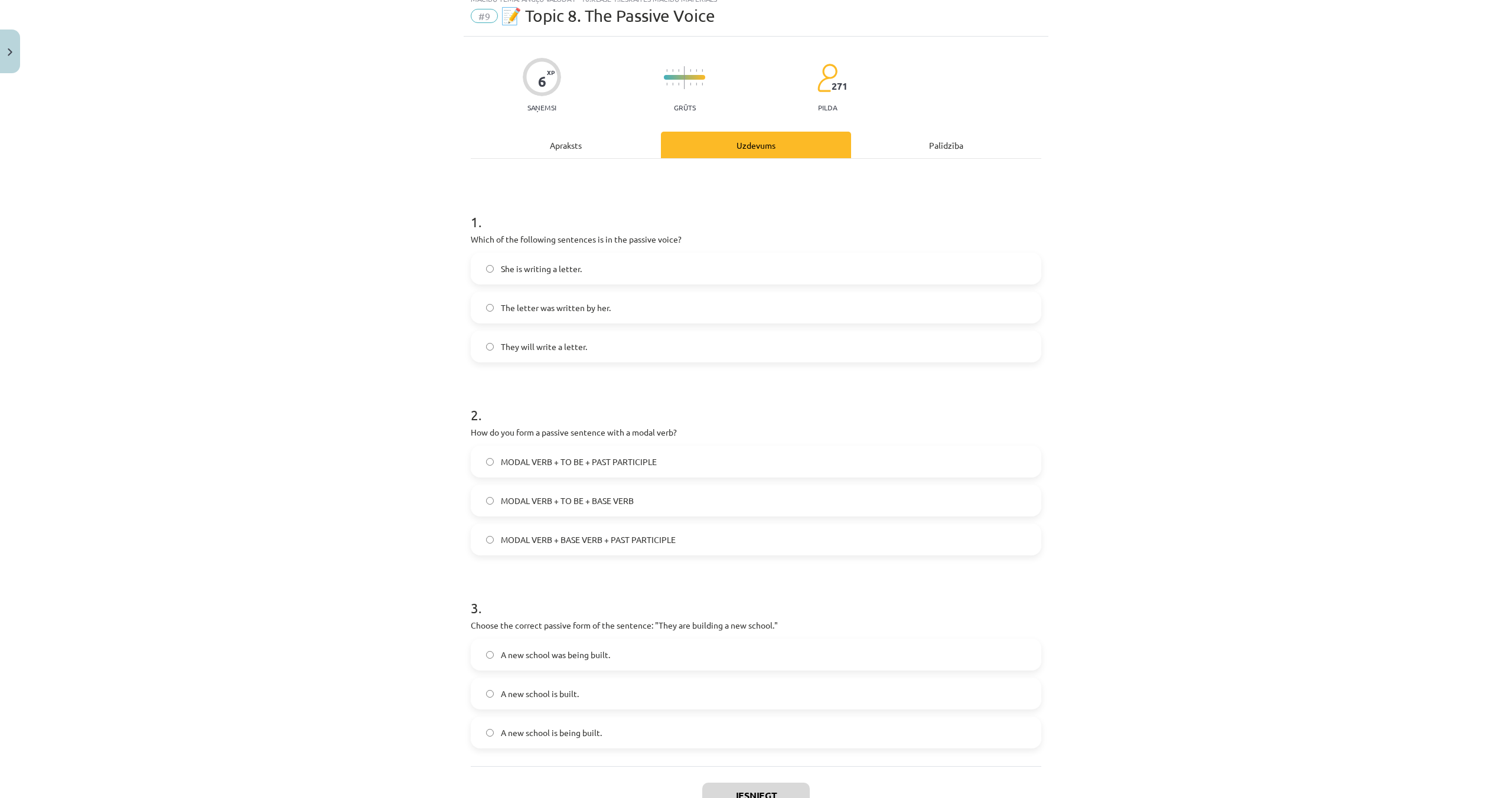
scroll to position [0, 0]
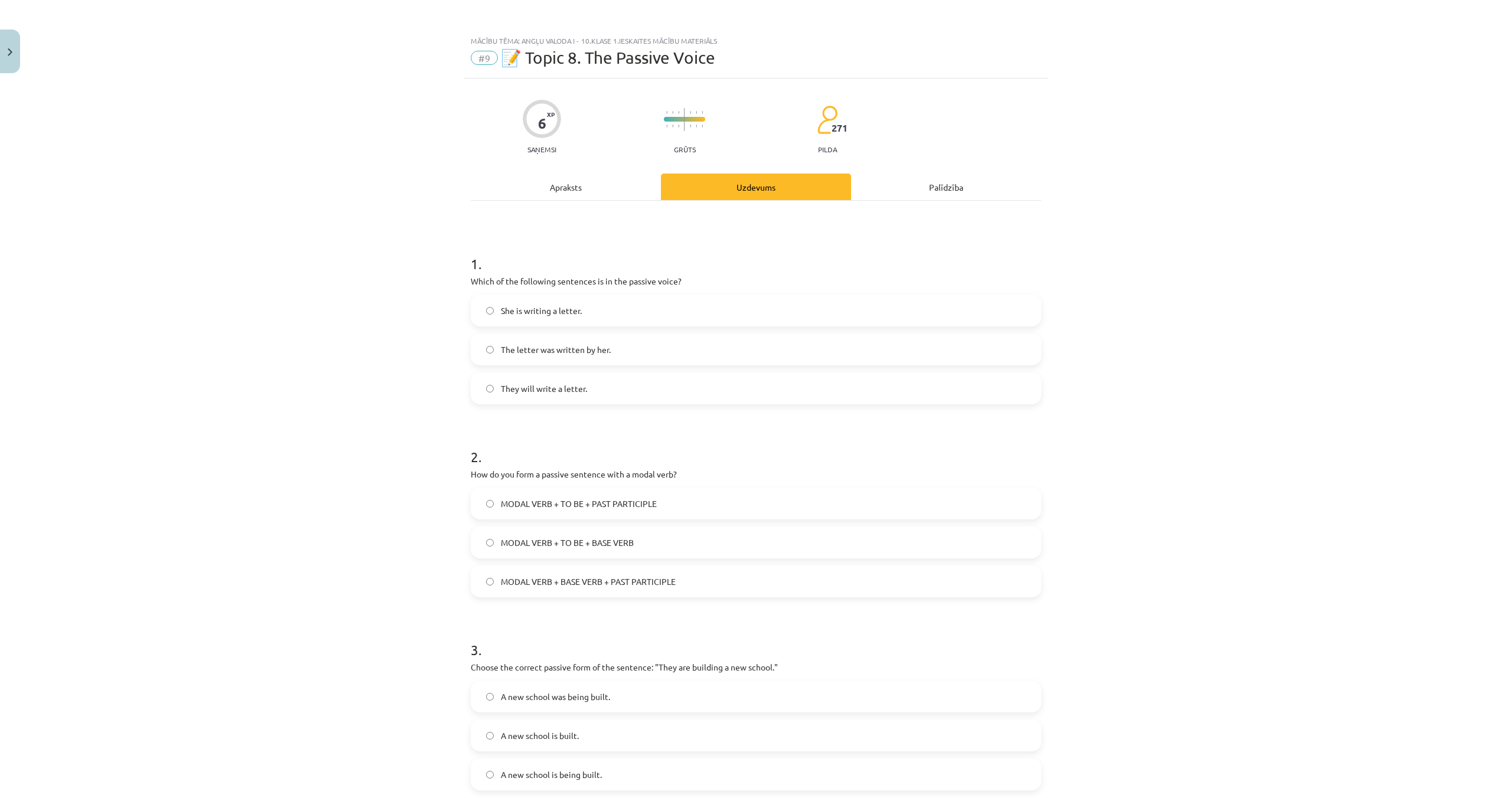
click at [486, 344] on label "The letter was written by her." at bounding box center [755, 349] width 568 height 29
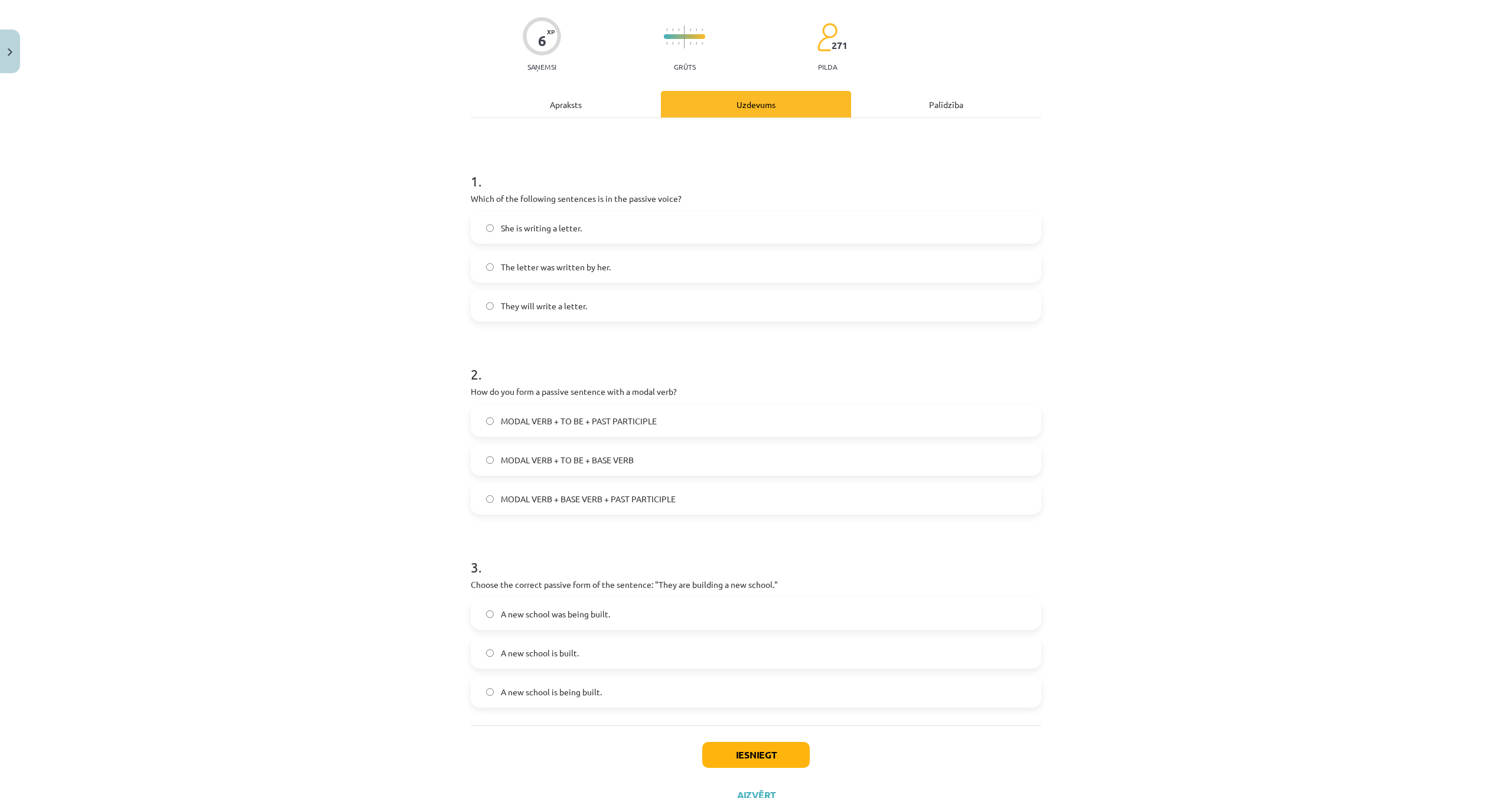
scroll to position [129, 0]
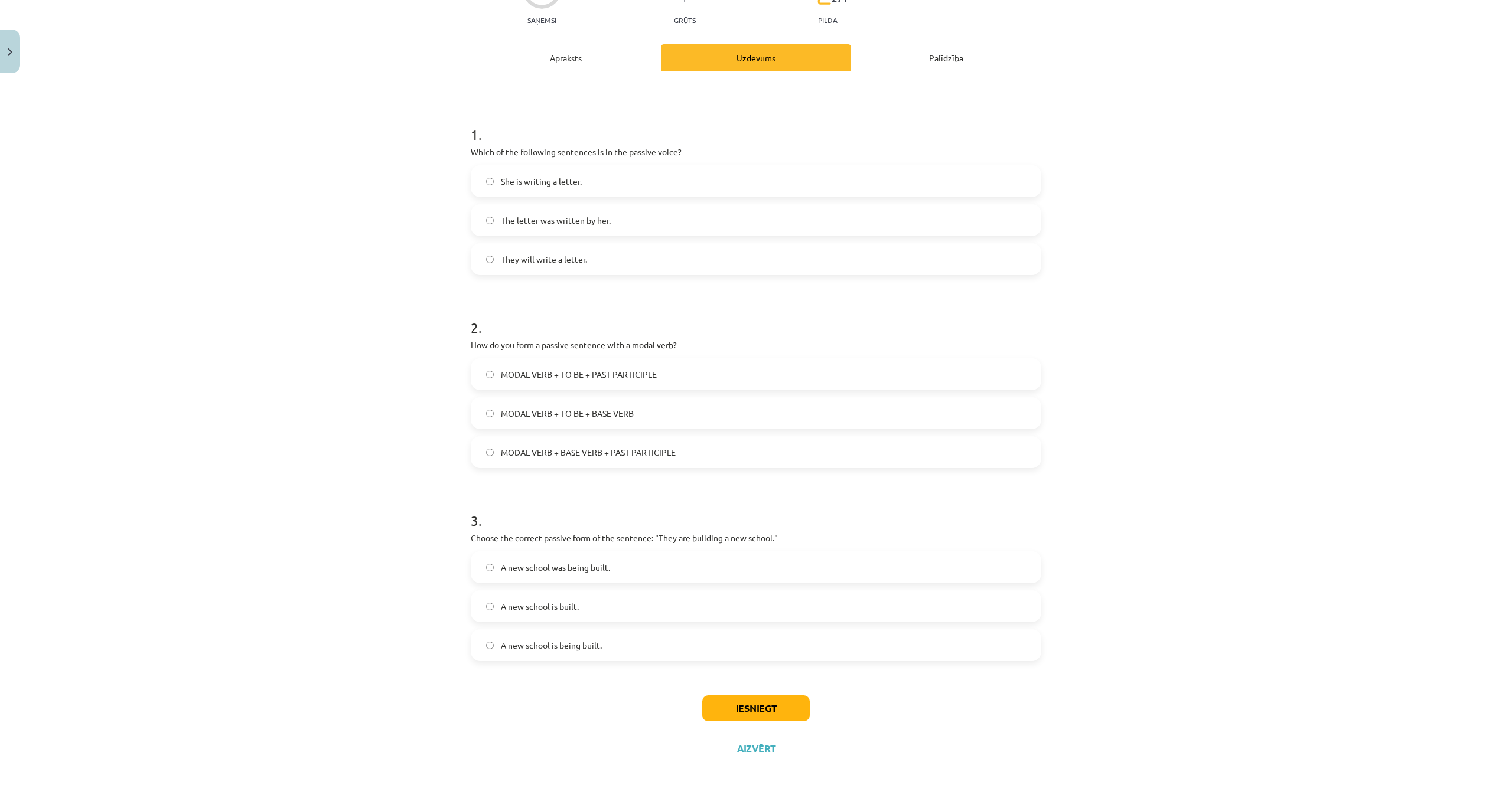
click at [497, 642] on label "A new school is being built." at bounding box center [755, 645] width 568 height 29
click at [771, 700] on button "Iesniegt" at bounding box center [756, 709] width 107 height 26
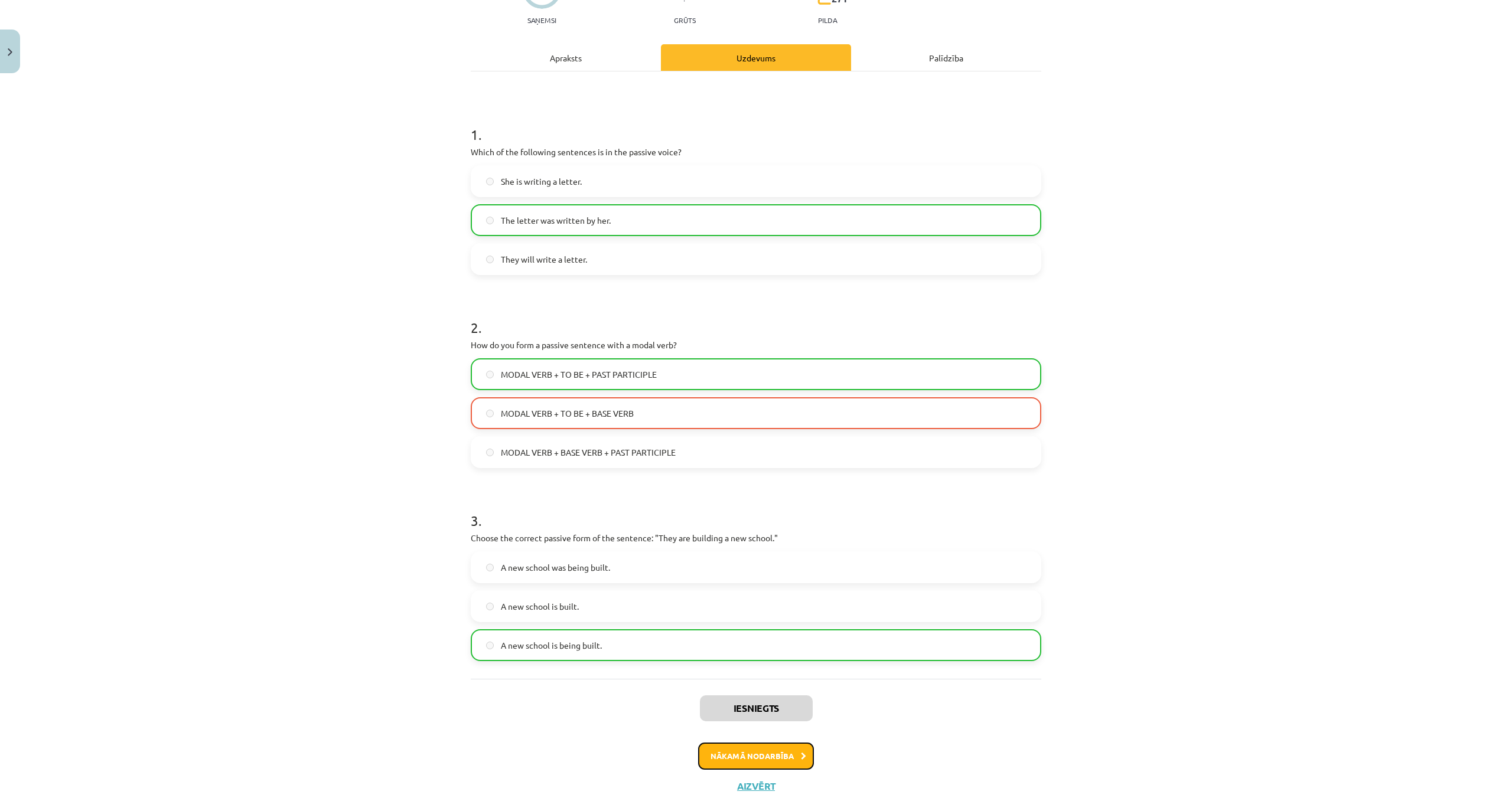
click at [768, 750] on button "Nākamā nodarbība" at bounding box center [755, 756] width 116 height 27
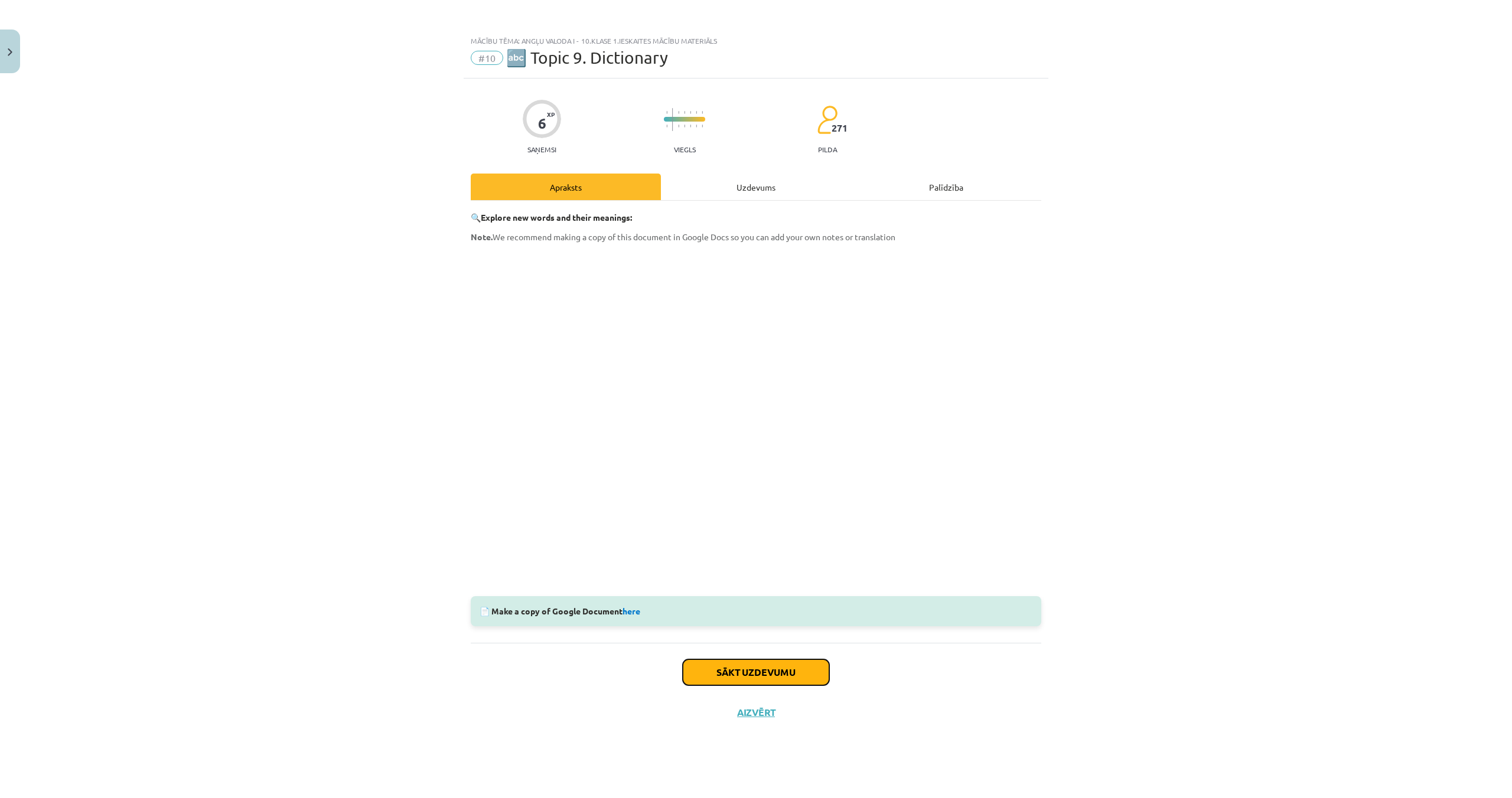
click at [759, 675] on button "Sākt uzdevumu" at bounding box center [755, 672] width 146 height 26
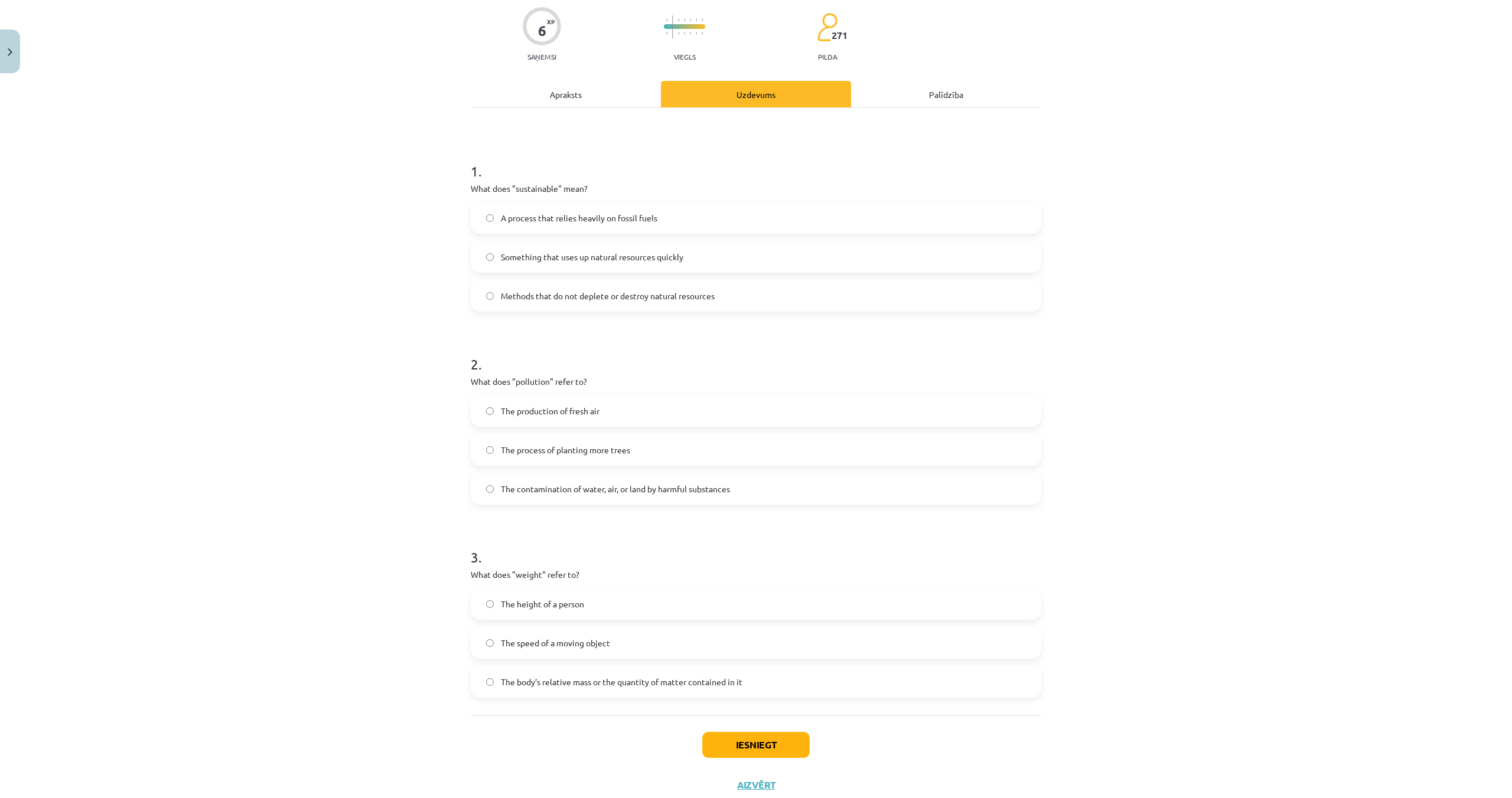
scroll to position [102, 0]
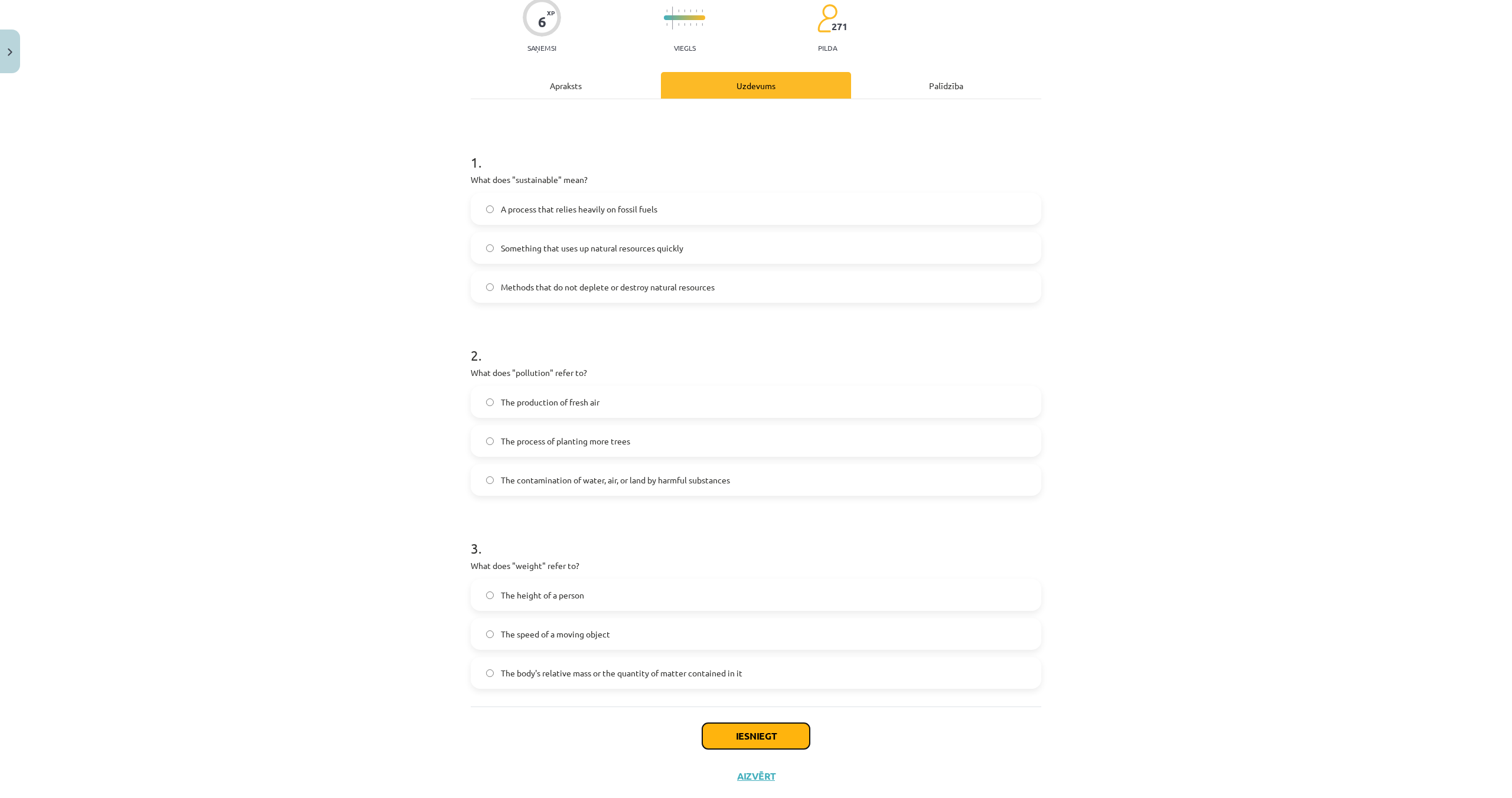
click at [743, 742] on button "Iesniegt" at bounding box center [756, 736] width 107 height 26
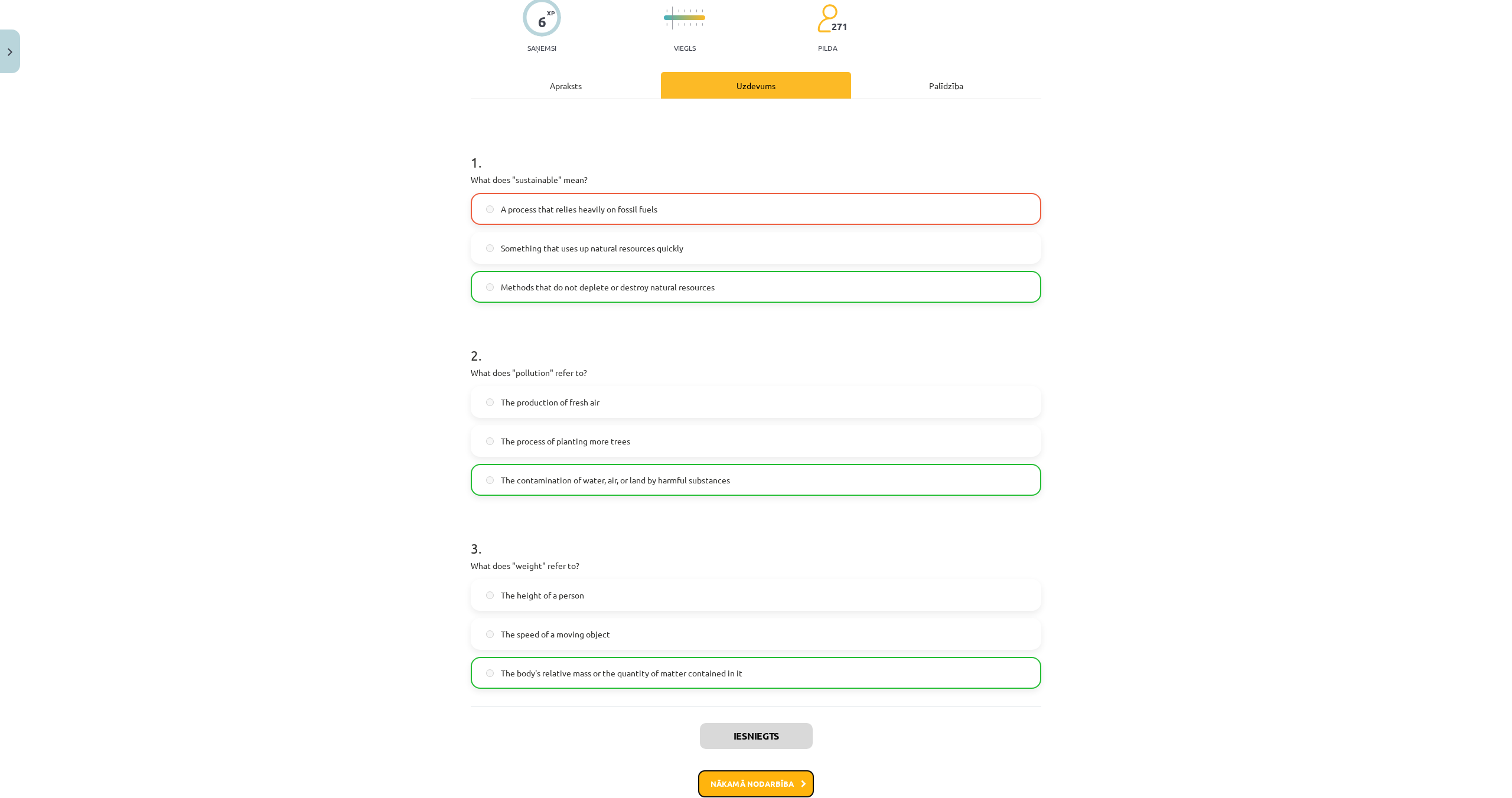
click at [746, 772] on button "Nākamā nodarbība" at bounding box center [755, 784] width 116 height 27
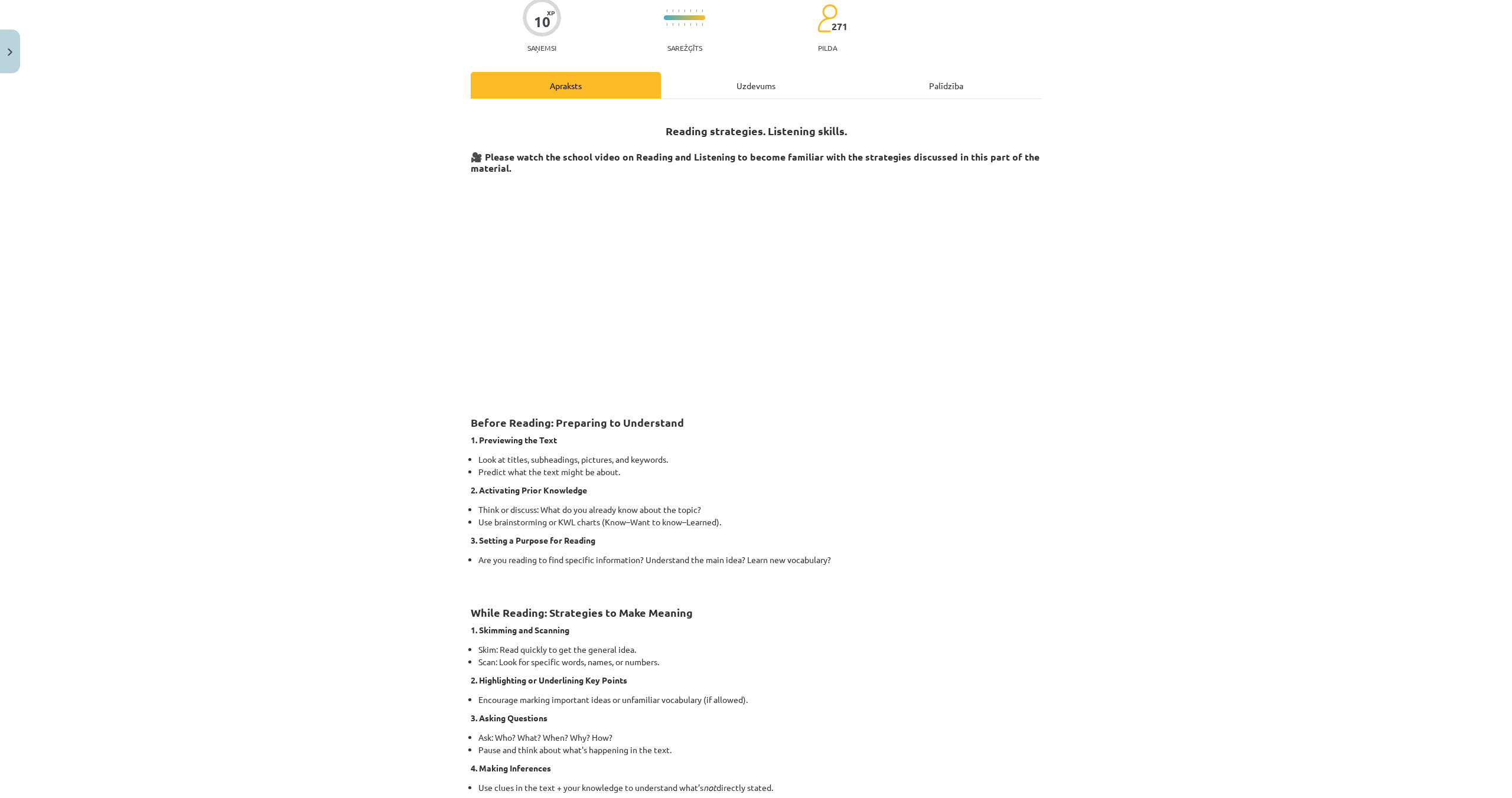
scroll to position [29, 0]
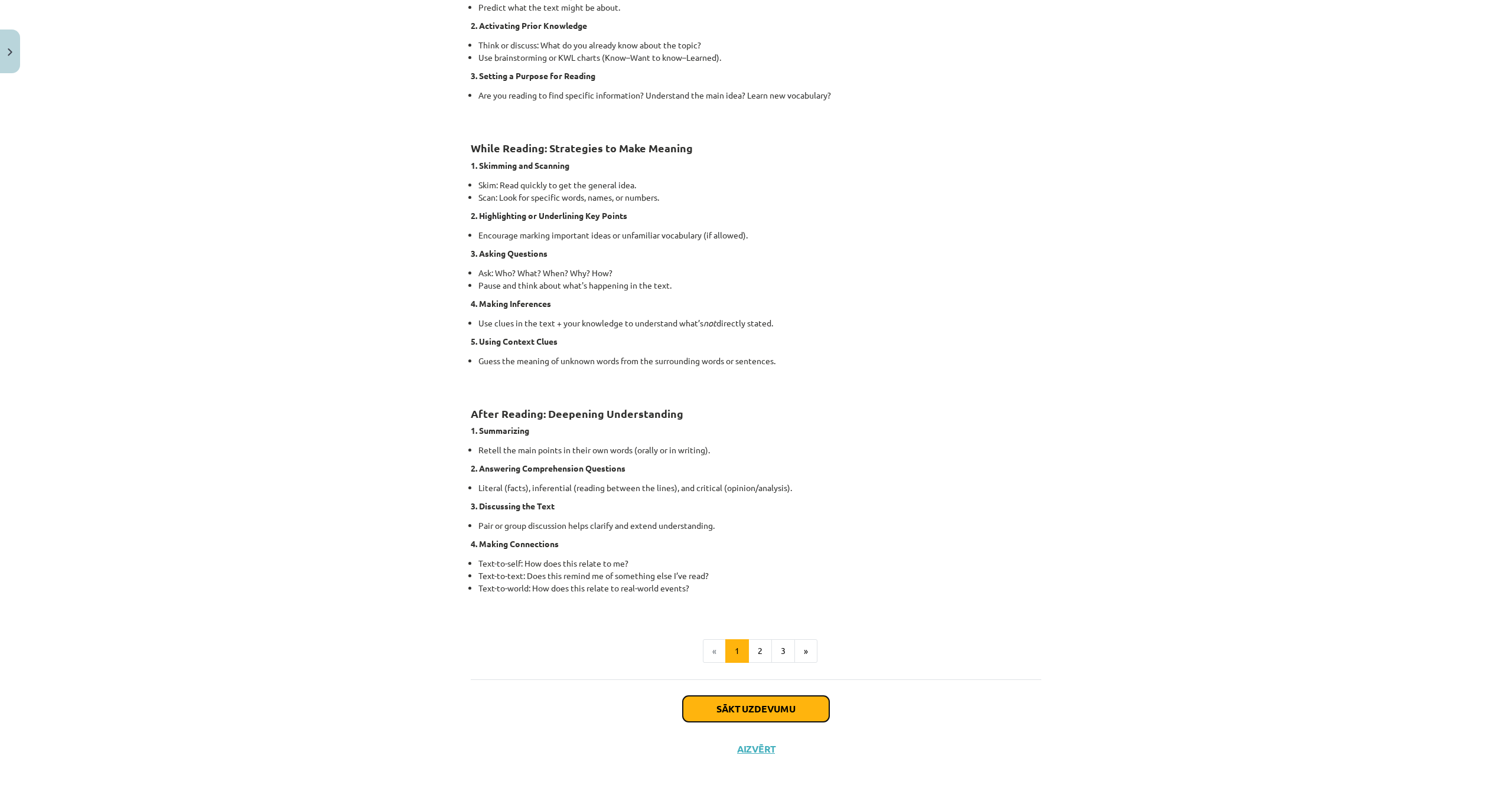
click at [737, 703] on button "Sākt uzdevumu" at bounding box center [755, 709] width 146 height 26
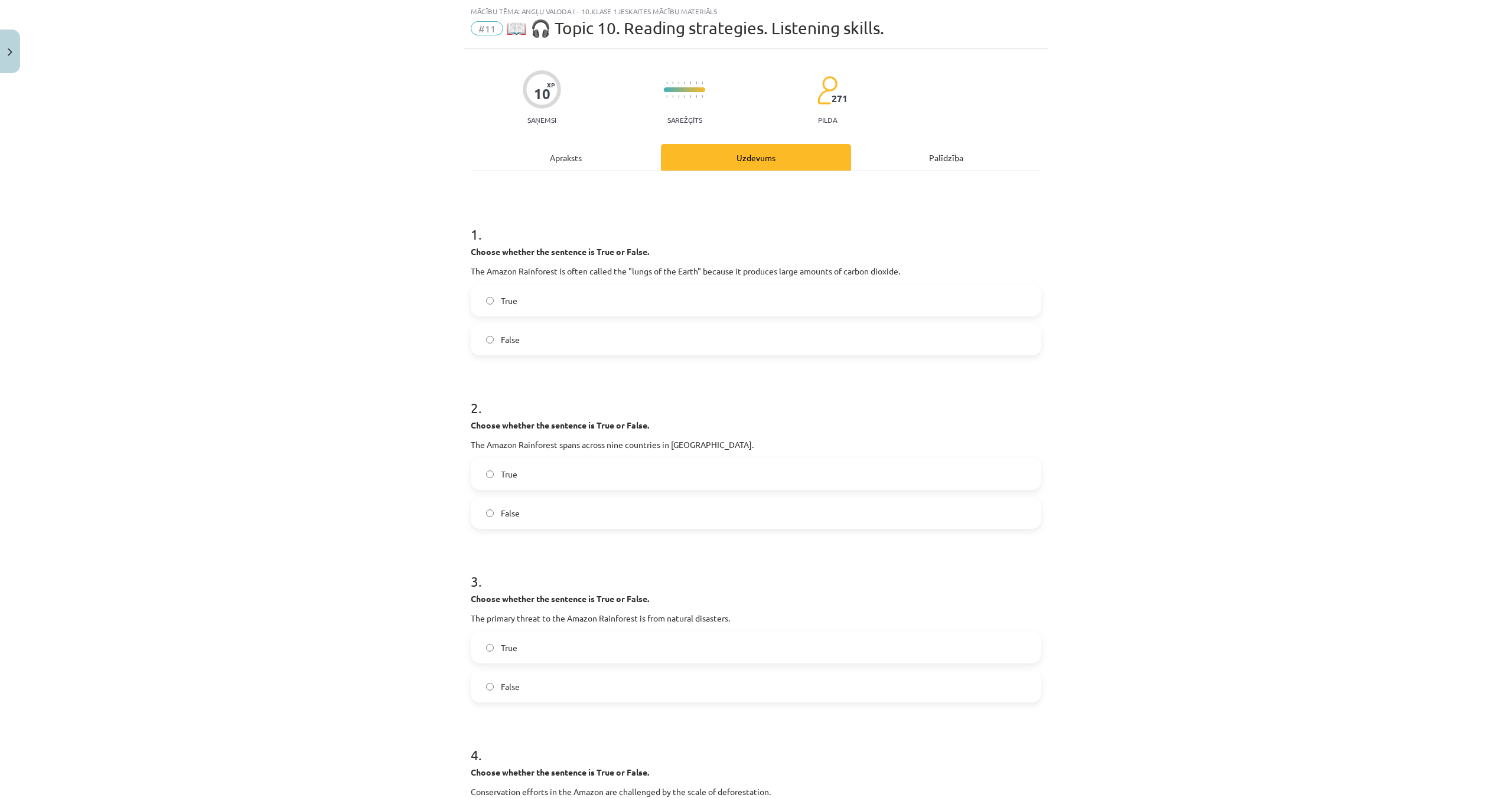
click at [589, 519] on label "False" at bounding box center [755, 513] width 568 height 29
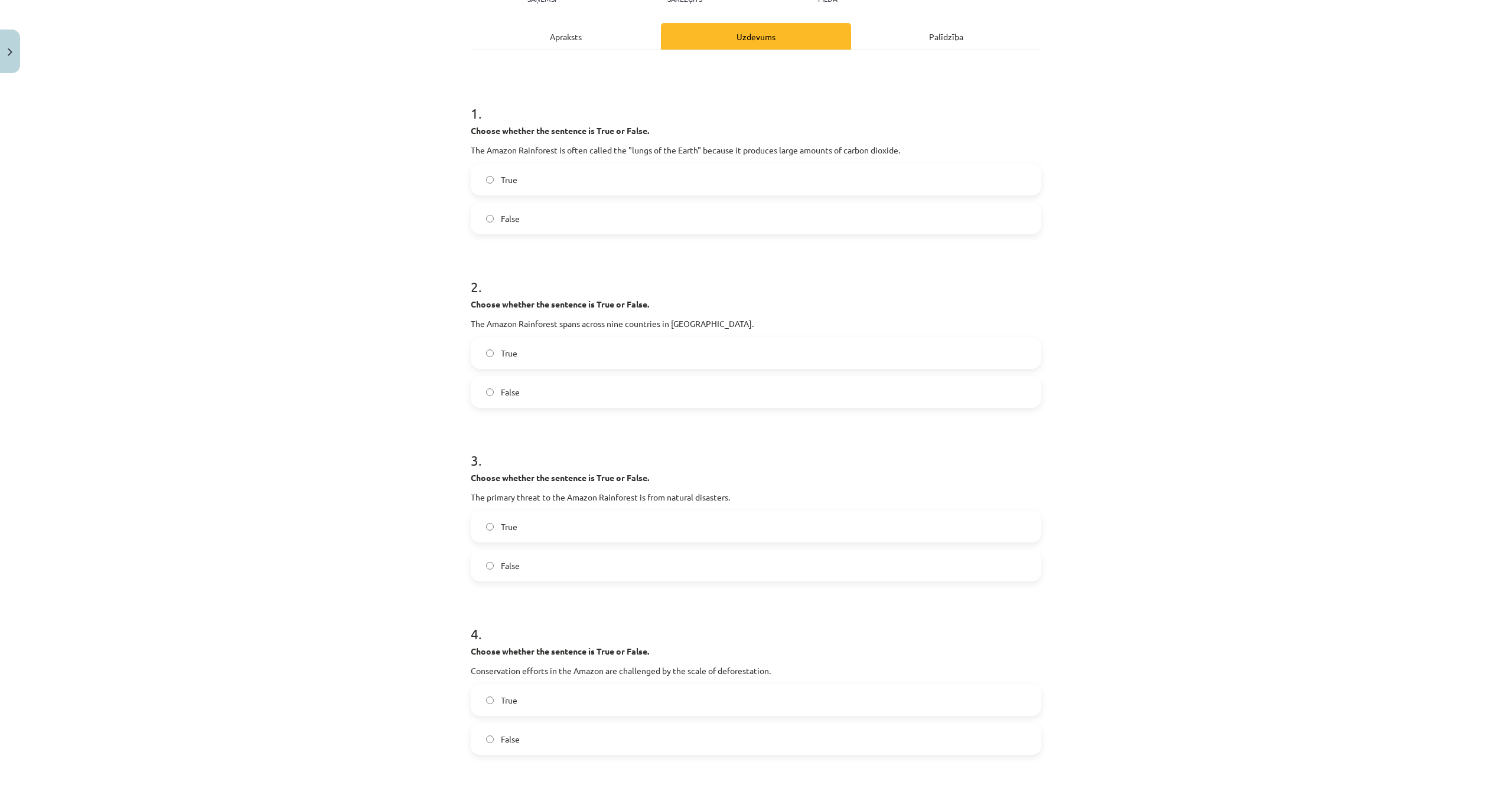
scroll to position [153, 0]
click at [587, 518] on label "True" at bounding box center [755, 524] width 568 height 29
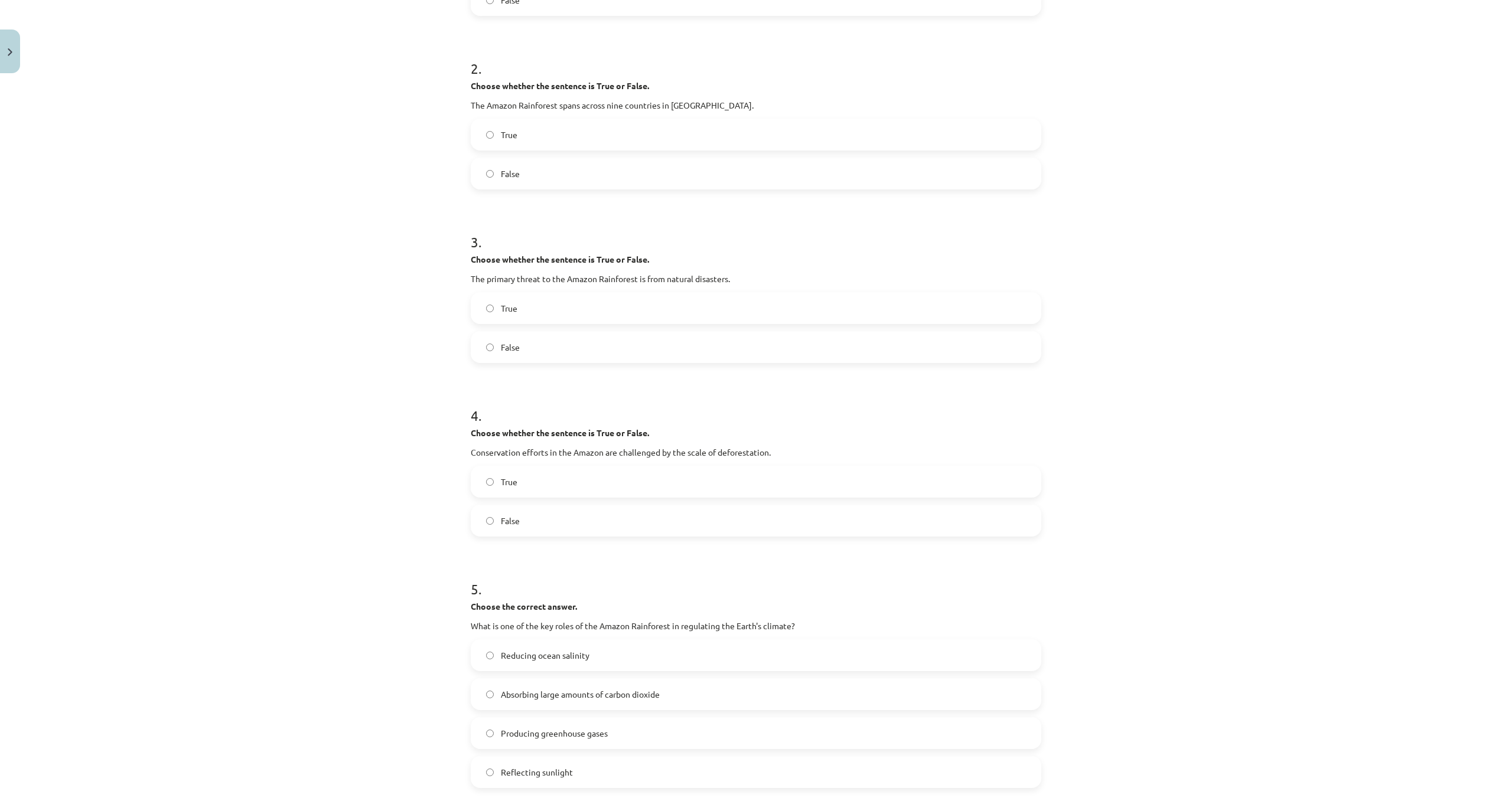
scroll to position [369, 0]
click at [518, 520] on span "False" at bounding box center [511, 520] width 19 height 12
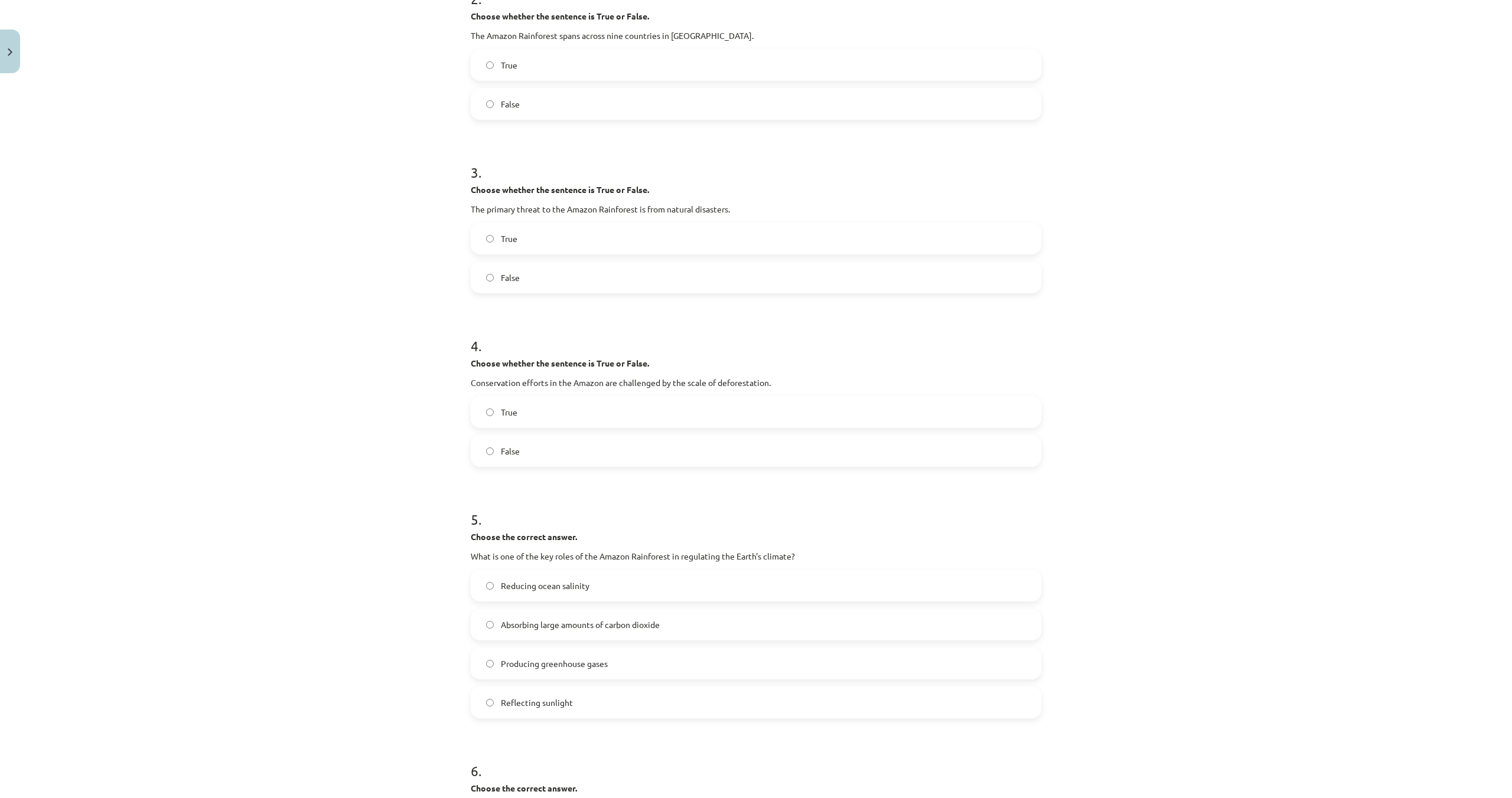
scroll to position [475, 0]
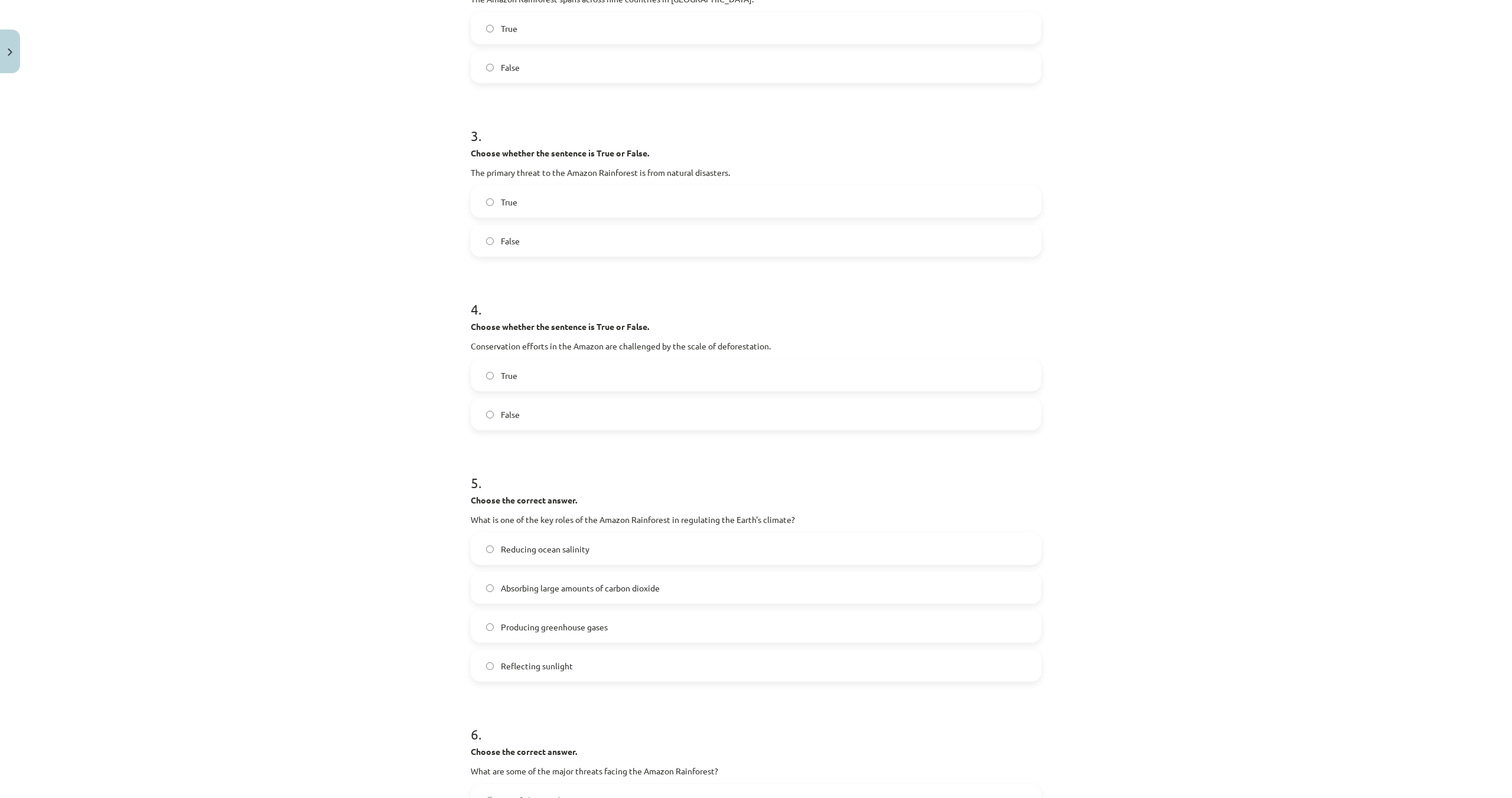
click at [610, 595] on label "Absorbing large amounts of carbon dioxide" at bounding box center [755, 588] width 568 height 29
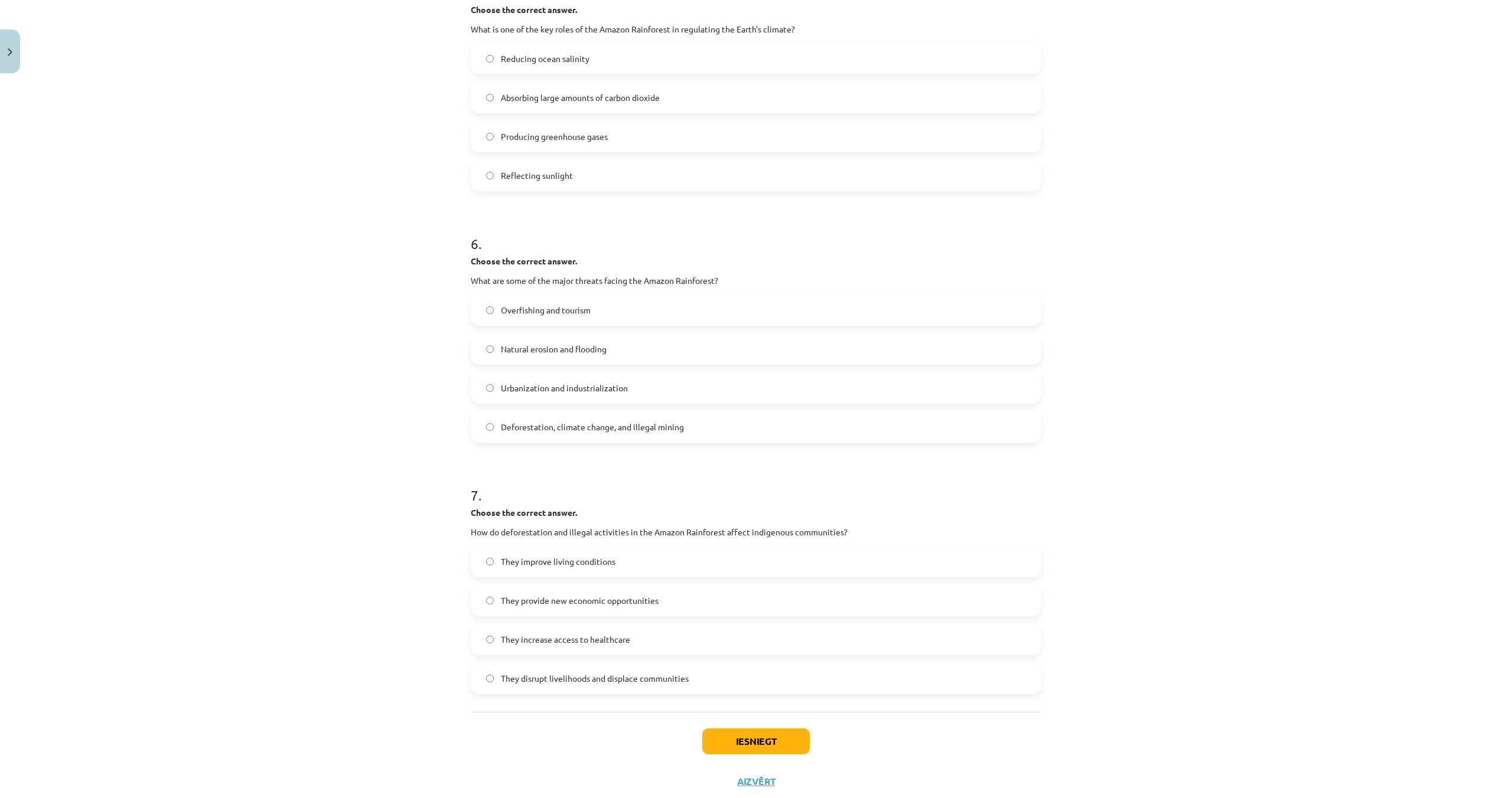
scroll to position [999, 0]
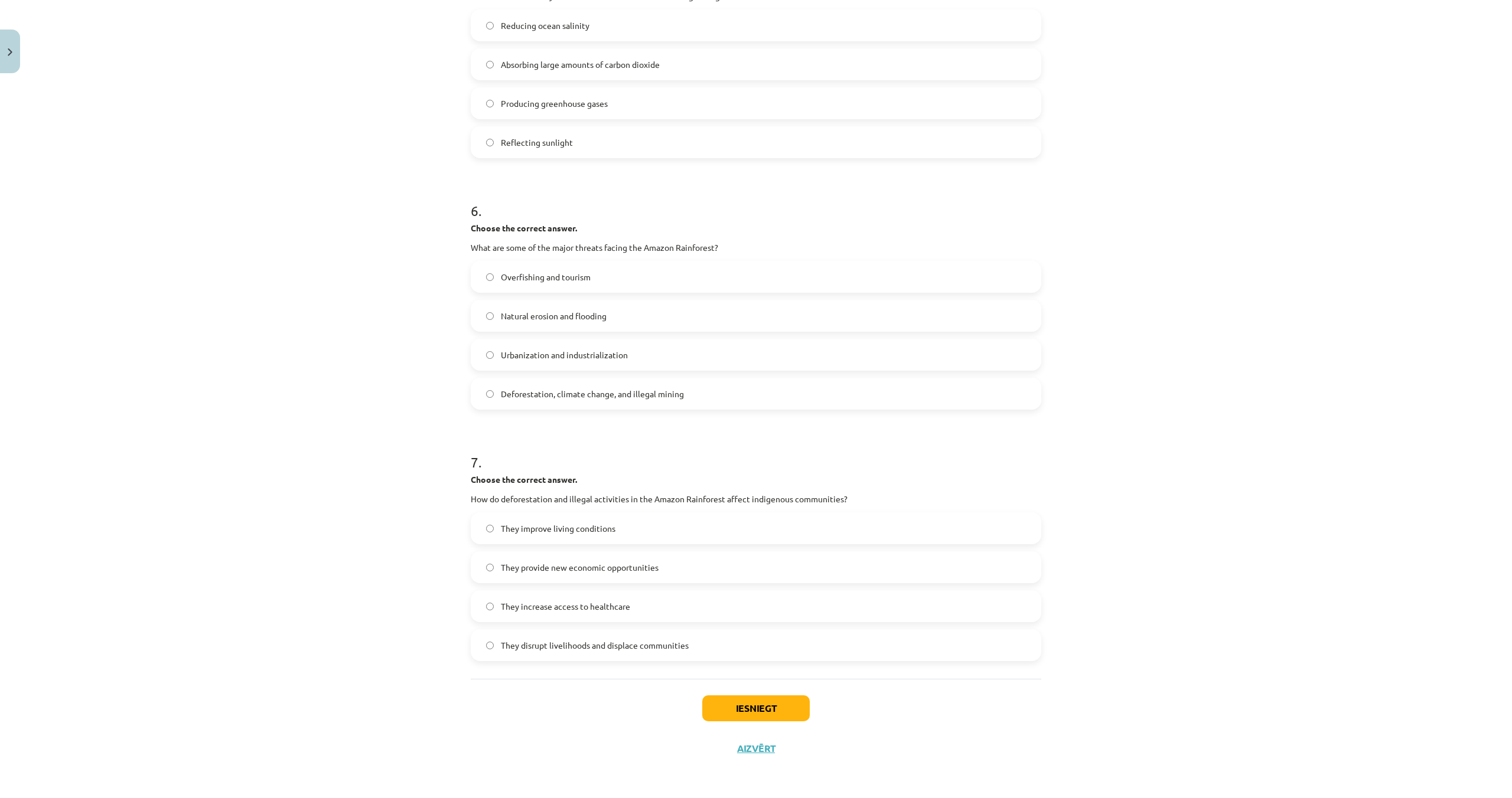
click at [669, 358] on label "Urbanization and industrialization" at bounding box center [755, 355] width 568 height 29
click at [749, 562] on label "They provide new economic opportunities" at bounding box center [755, 567] width 568 height 29
click at [785, 700] on button "Iesniegt" at bounding box center [756, 709] width 107 height 26
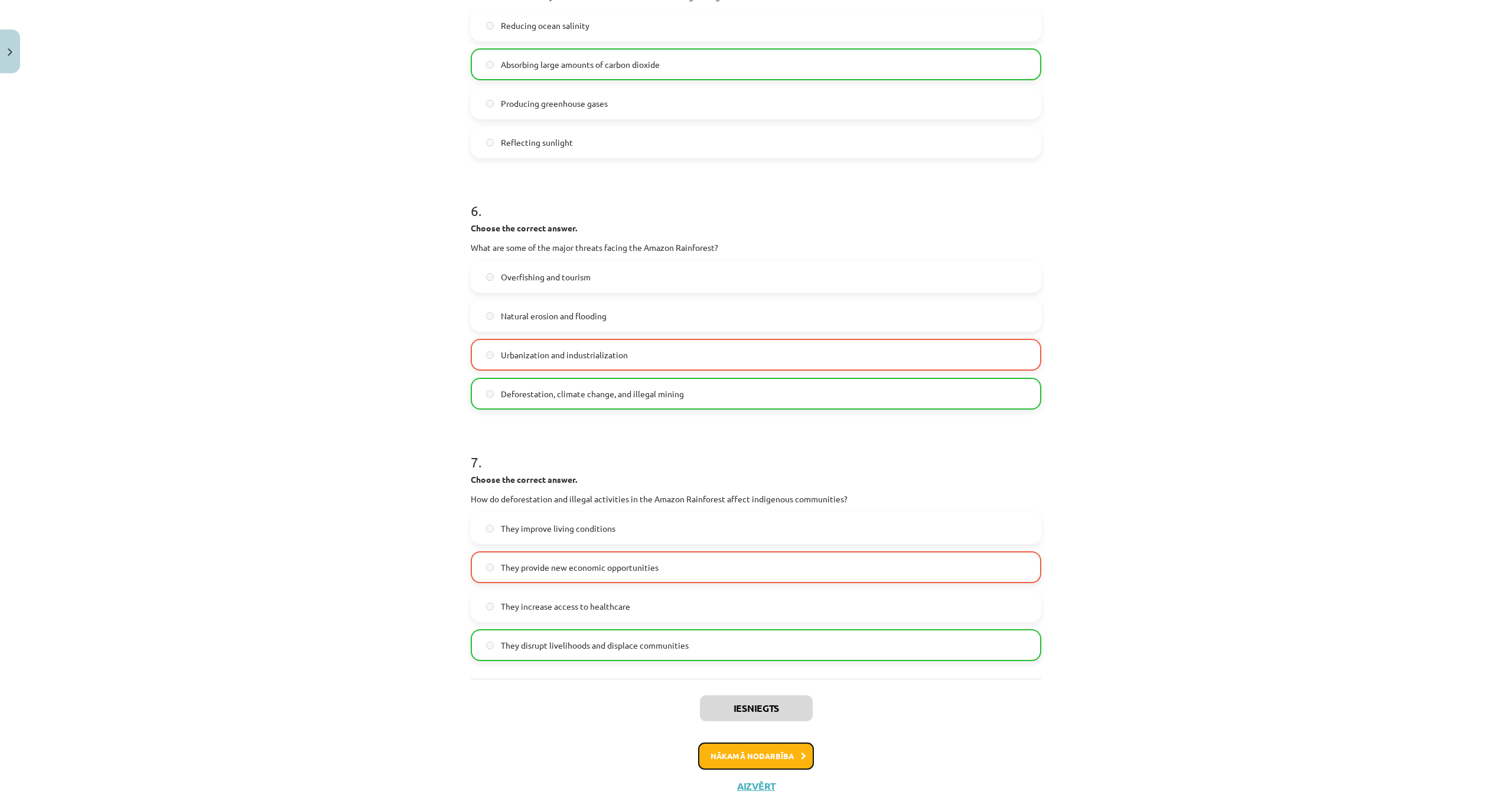
click at [801, 757] on icon at bounding box center [803, 756] width 5 height 8
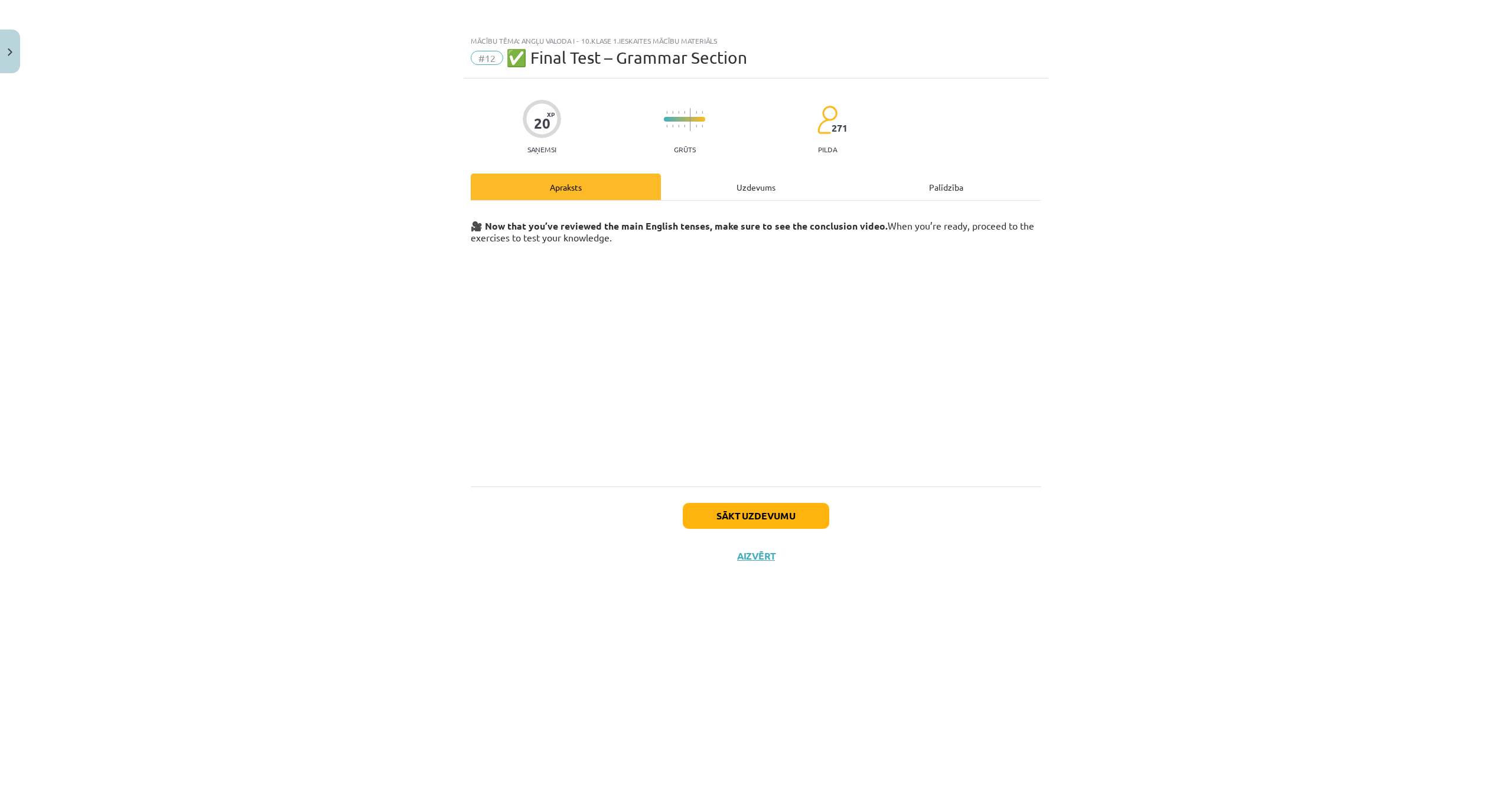
scroll to position [0, 0]
click at [759, 518] on button "Sākt uzdevumu" at bounding box center [755, 516] width 146 height 26
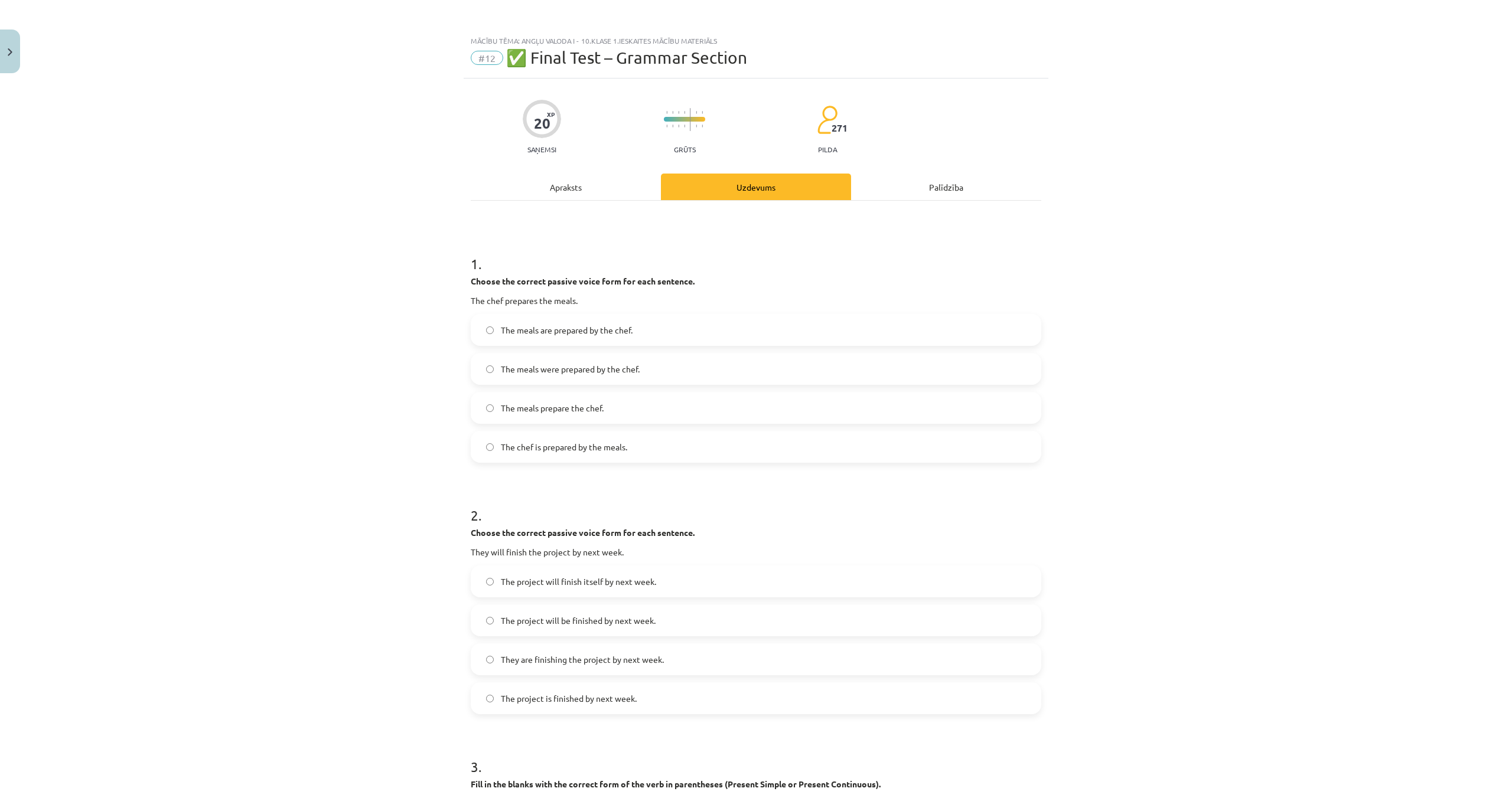
click at [497, 369] on label "The meals were prepared by the chef." at bounding box center [755, 369] width 568 height 29
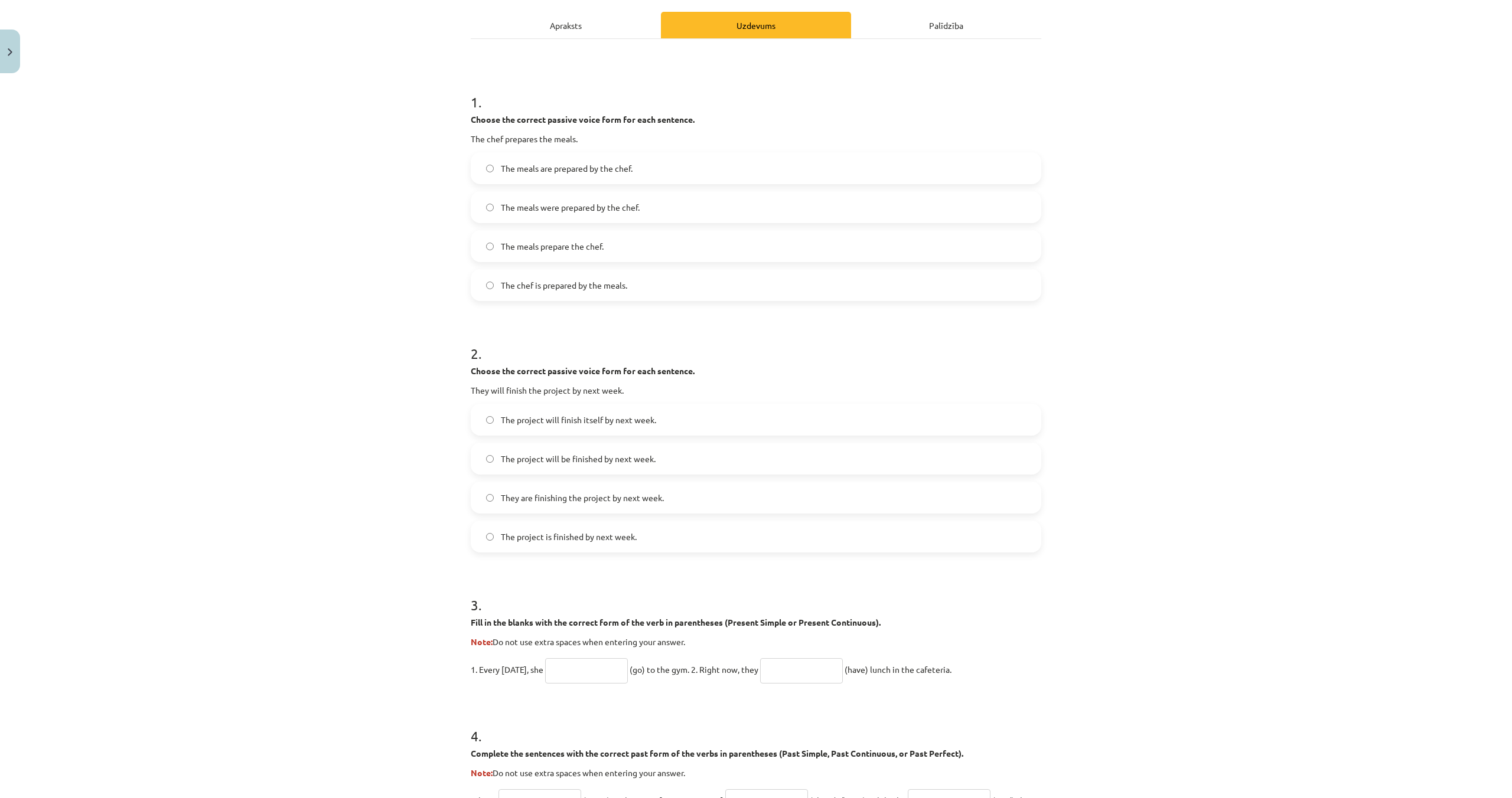
scroll to position [163, 0]
click at [489, 171] on label "The meals are prepared by the chef." at bounding box center [755, 167] width 568 height 29
click at [504, 458] on span "The project will be finished by next week." at bounding box center [578, 457] width 155 height 12
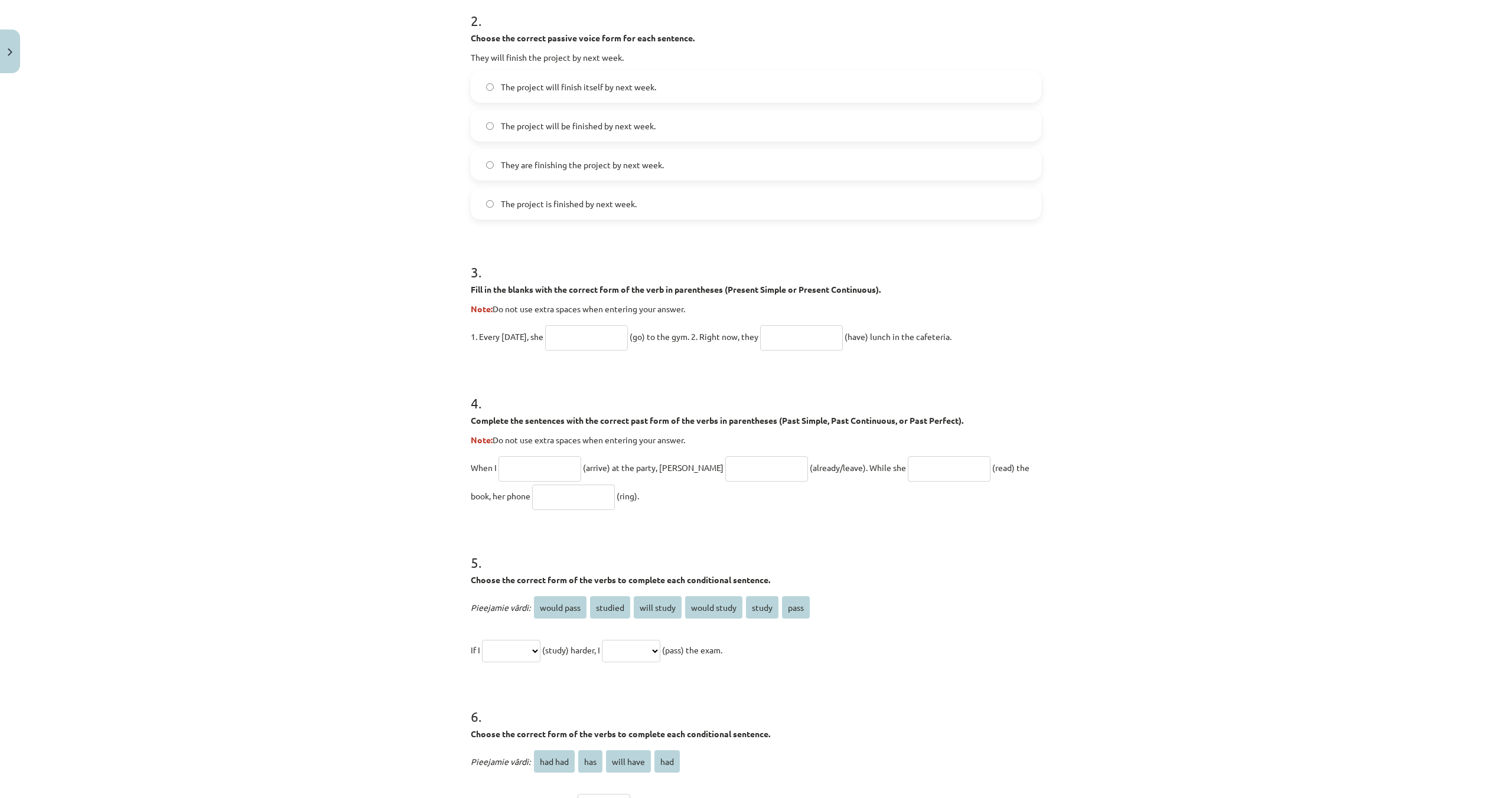
scroll to position [507, 0]
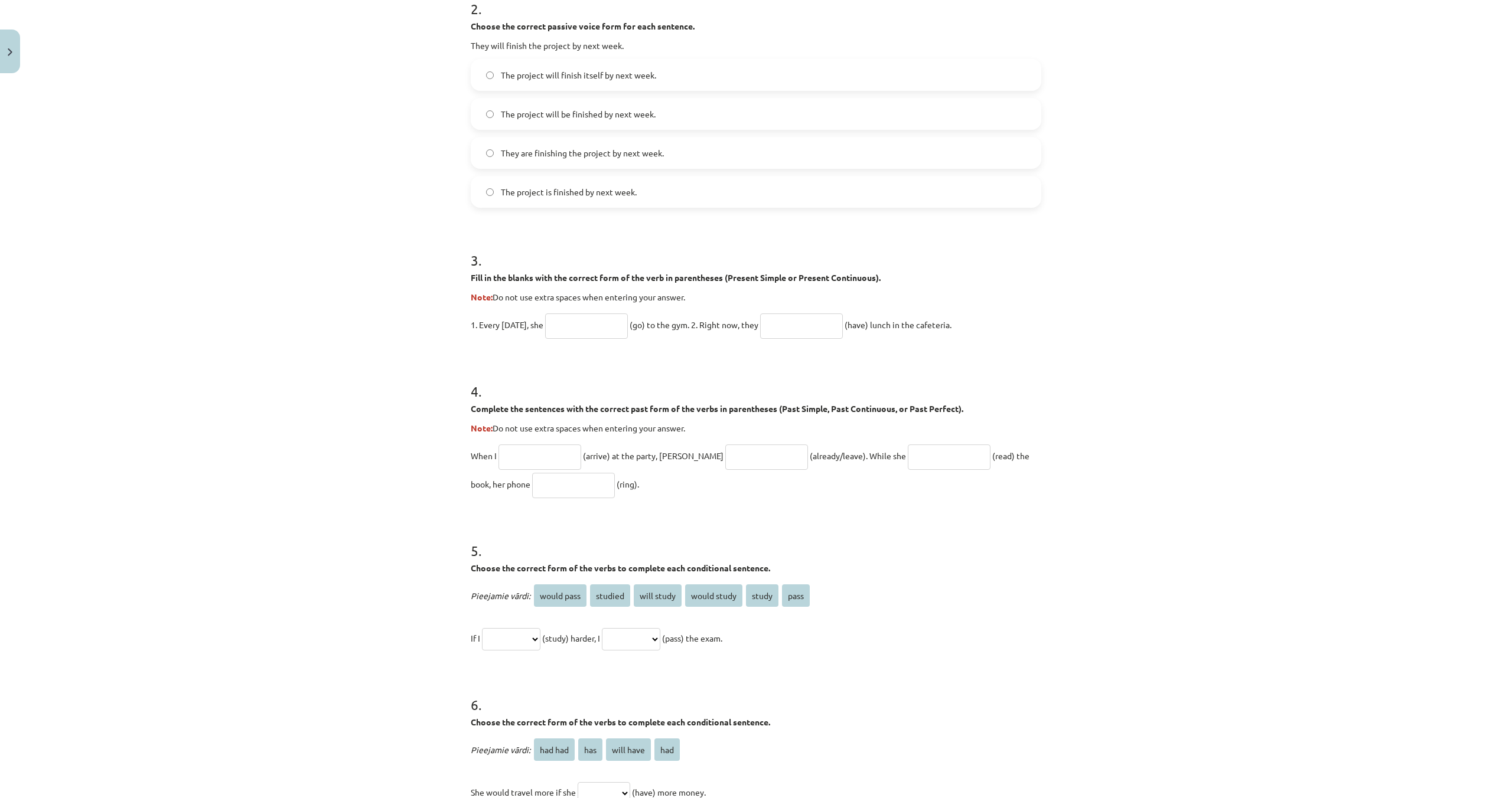
click at [601, 331] on input "text" at bounding box center [586, 326] width 82 height 26
type input "****"
click at [805, 328] on input "text" at bounding box center [801, 326] width 82 height 26
type input "****"
click at [560, 462] on input "text" at bounding box center [539, 457] width 82 height 26
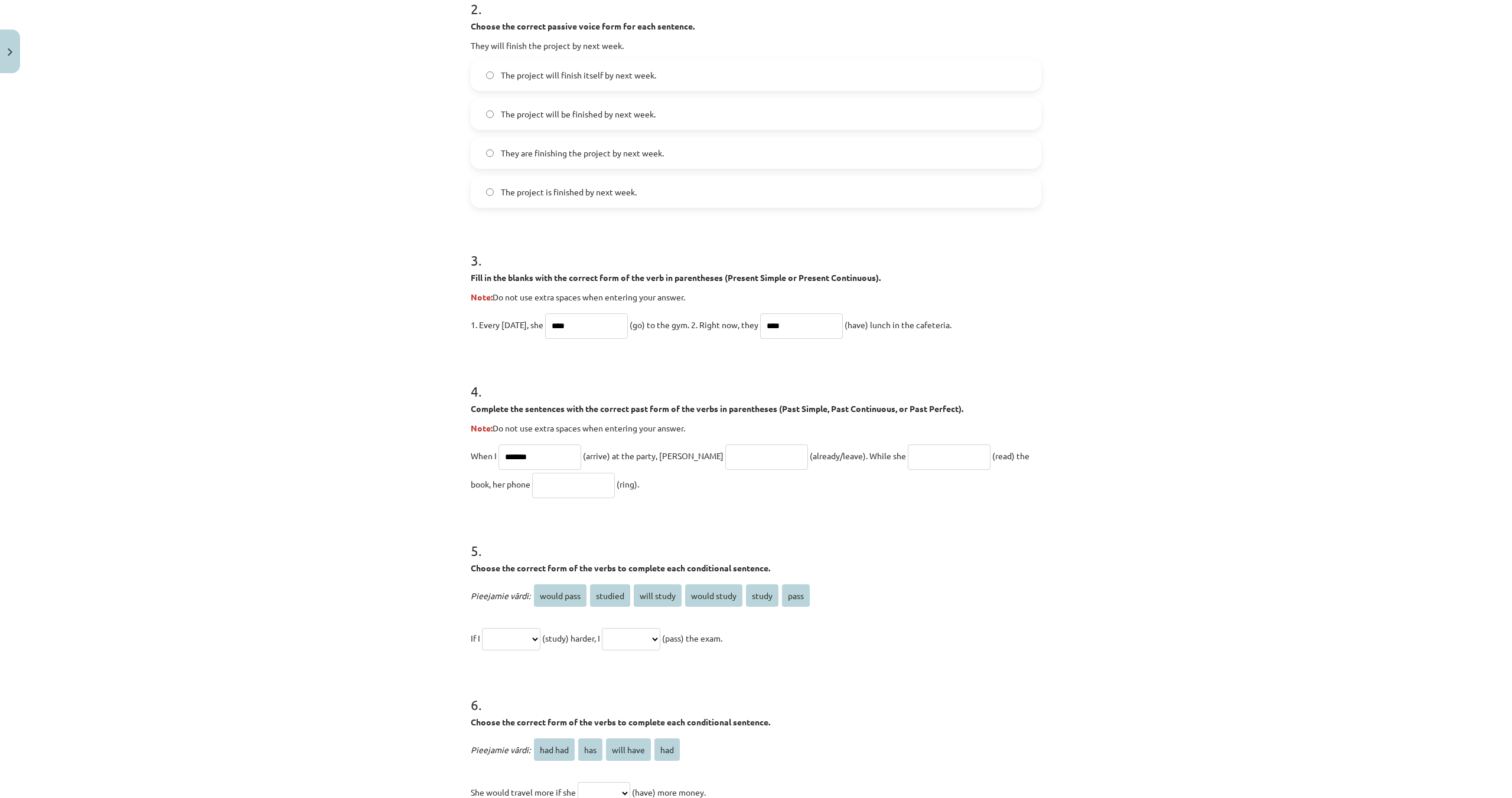
type input "*******"
click at [725, 461] on input "text" at bounding box center [766, 457] width 82 height 26
type input "**********"
click at [907, 455] on input "text" at bounding box center [948, 457] width 82 height 26
type input "****"
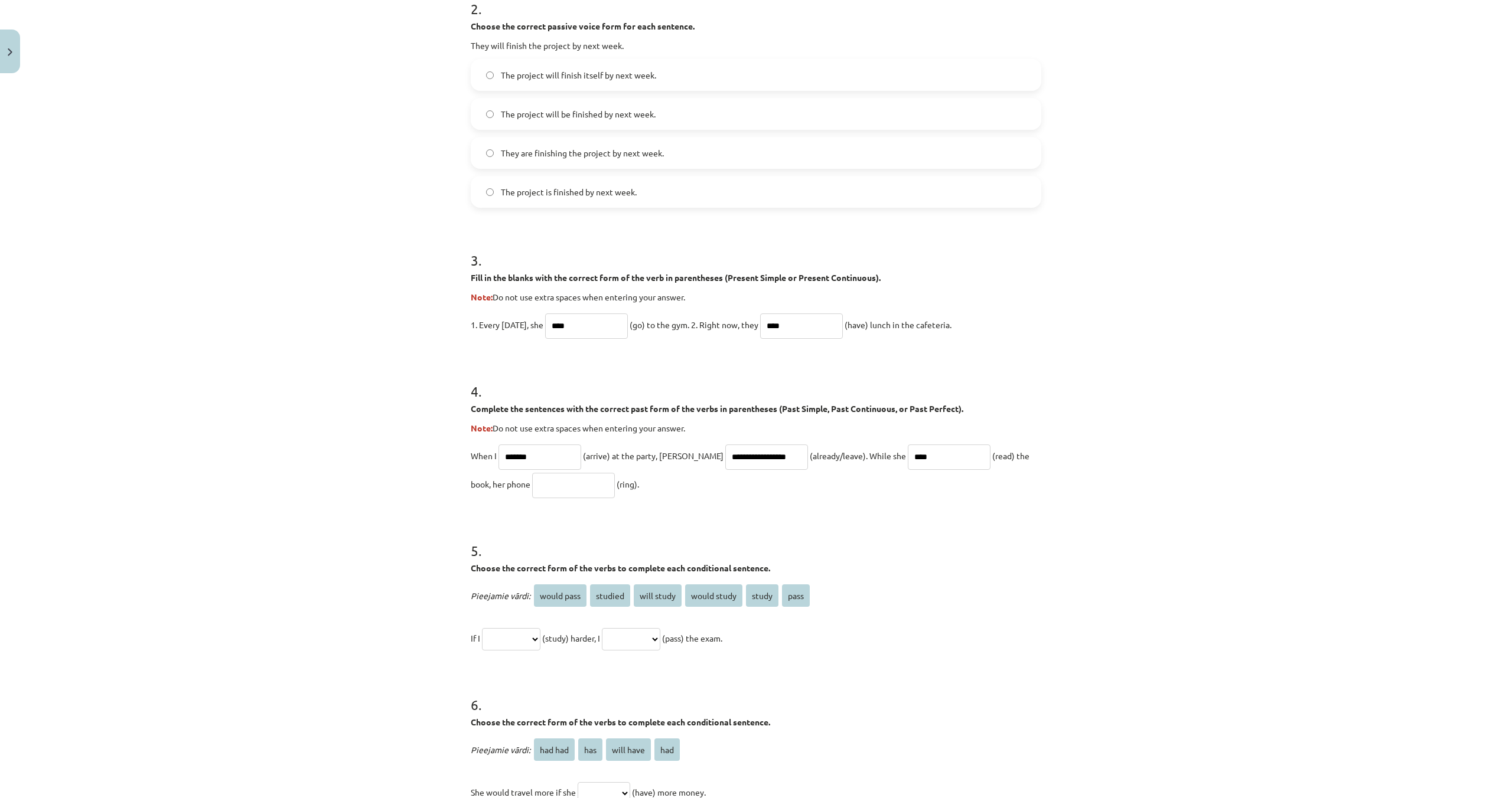
click at [556, 495] on input "text" at bounding box center [573, 486] width 82 height 26
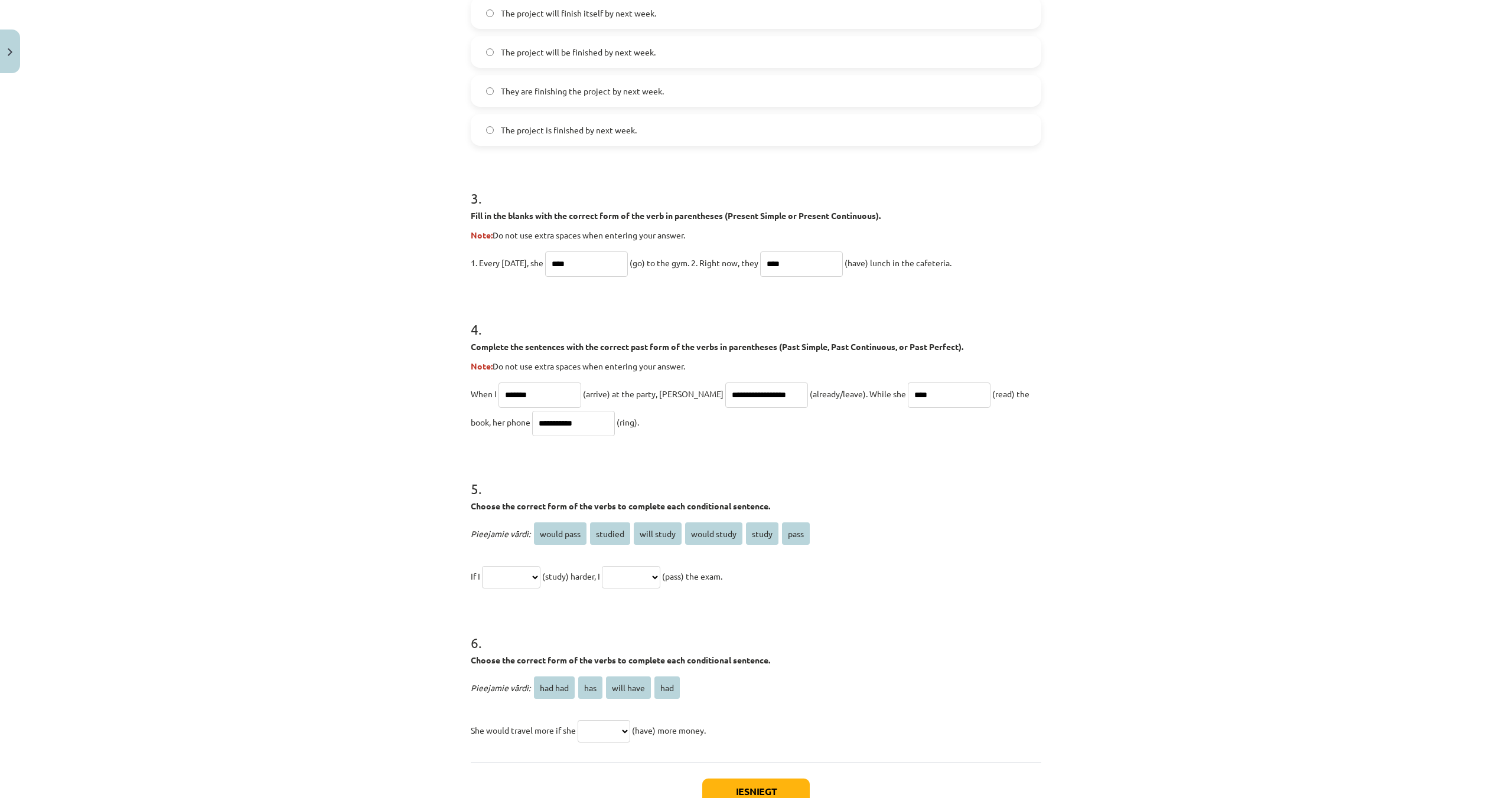
scroll to position [569, 0]
type input "**********"
click at [526, 581] on select "**********" at bounding box center [511, 576] width 58 height 22
click at [534, 579] on select "**********" at bounding box center [511, 576] width 58 height 22
select select "**********"
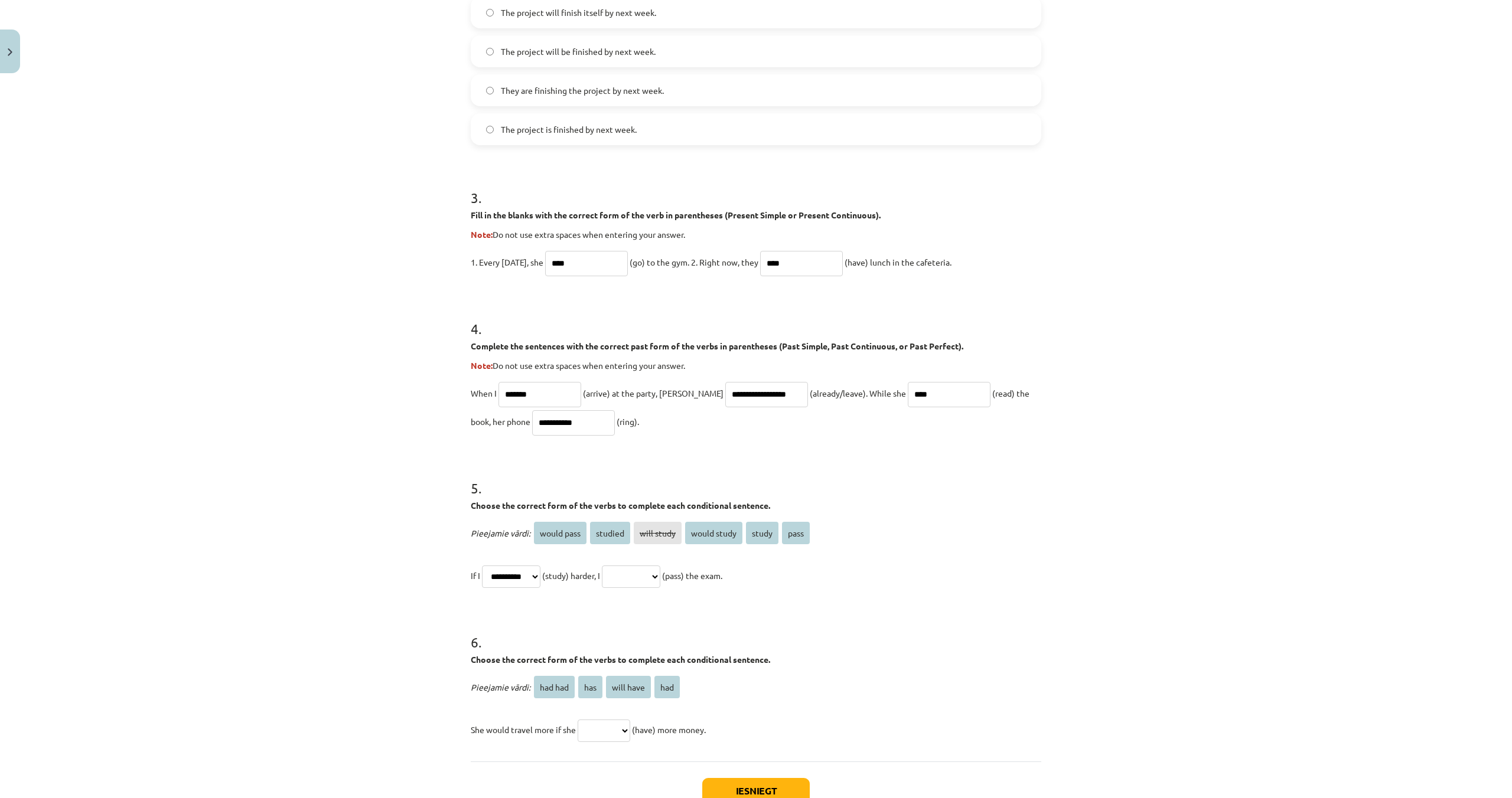
click at [657, 576] on select "**********" at bounding box center [631, 576] width 58 height 22
click at [660, 582] on select "**********" at bounding box center [631, 576] width 58 height 22
select select "**********"
click at [660, 576] on select "**********" at bounding box center [631, 576] width 58 height 22
click at [512, 573] on select "**********" at bounding box center [511, 576] width 58 height 22
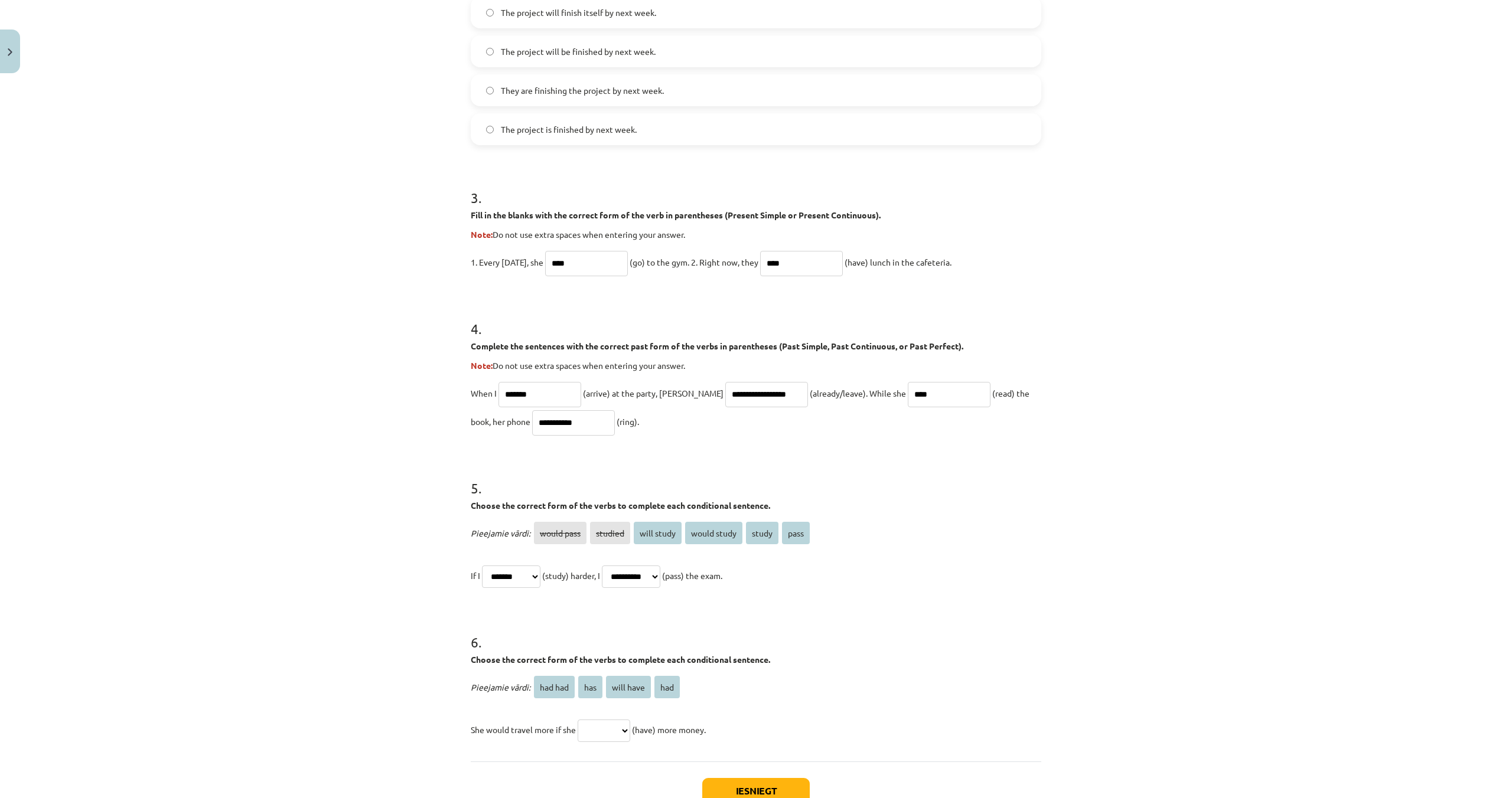
click at [660, 578] on select "**********" at bounding box center [631, 576] width 58 height 22
click at [532, 573] on select "**********" at bounding box center [511, 576] width 58 height 22
select select "**********"
click at [634, 573] on select "**********" at bounding box center [631, 576] width 58 height 22
click at [660, 583] on select "**********" at bounding box center [631, 576] width 58 height 22
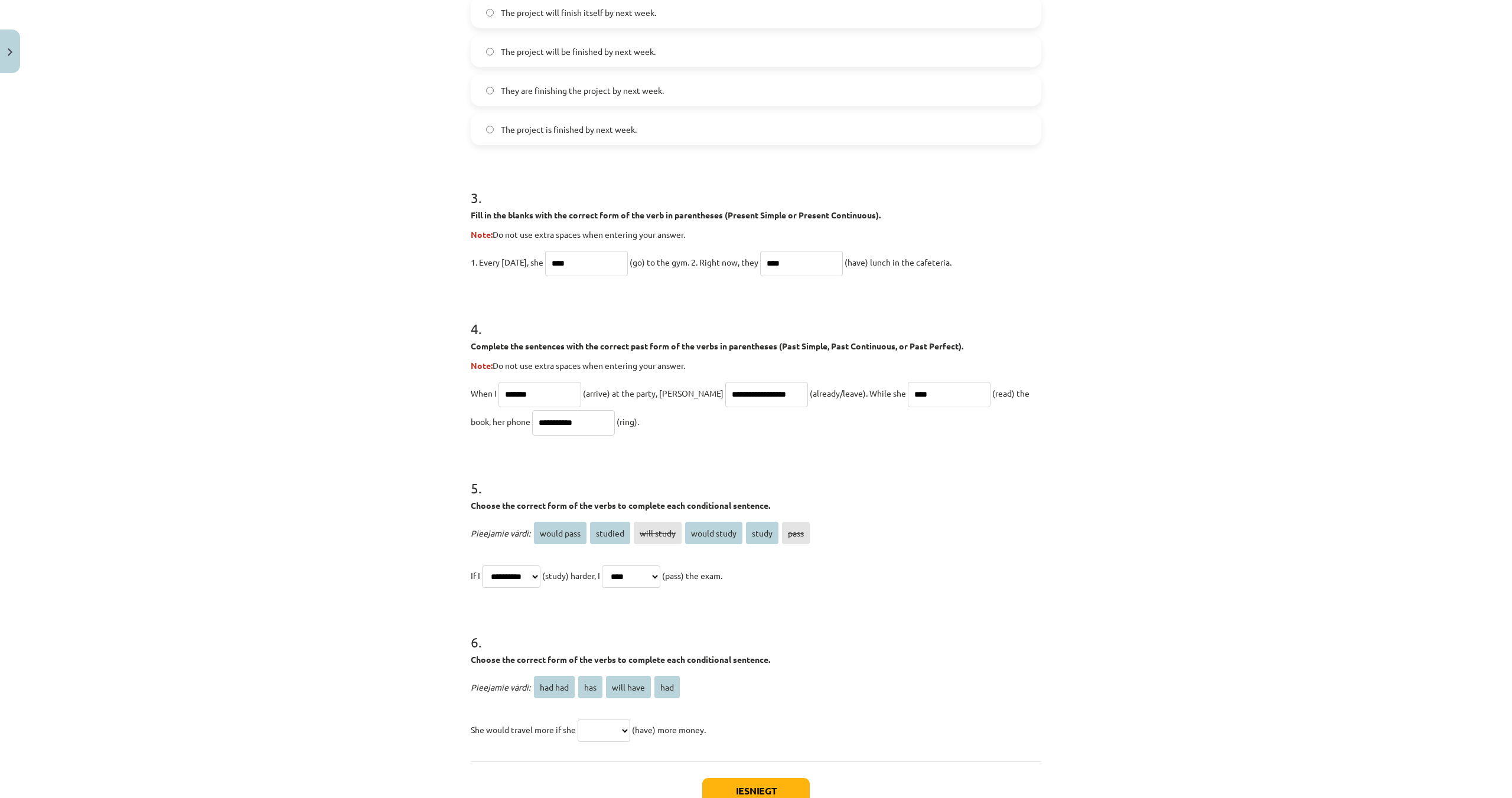
select select "**********"
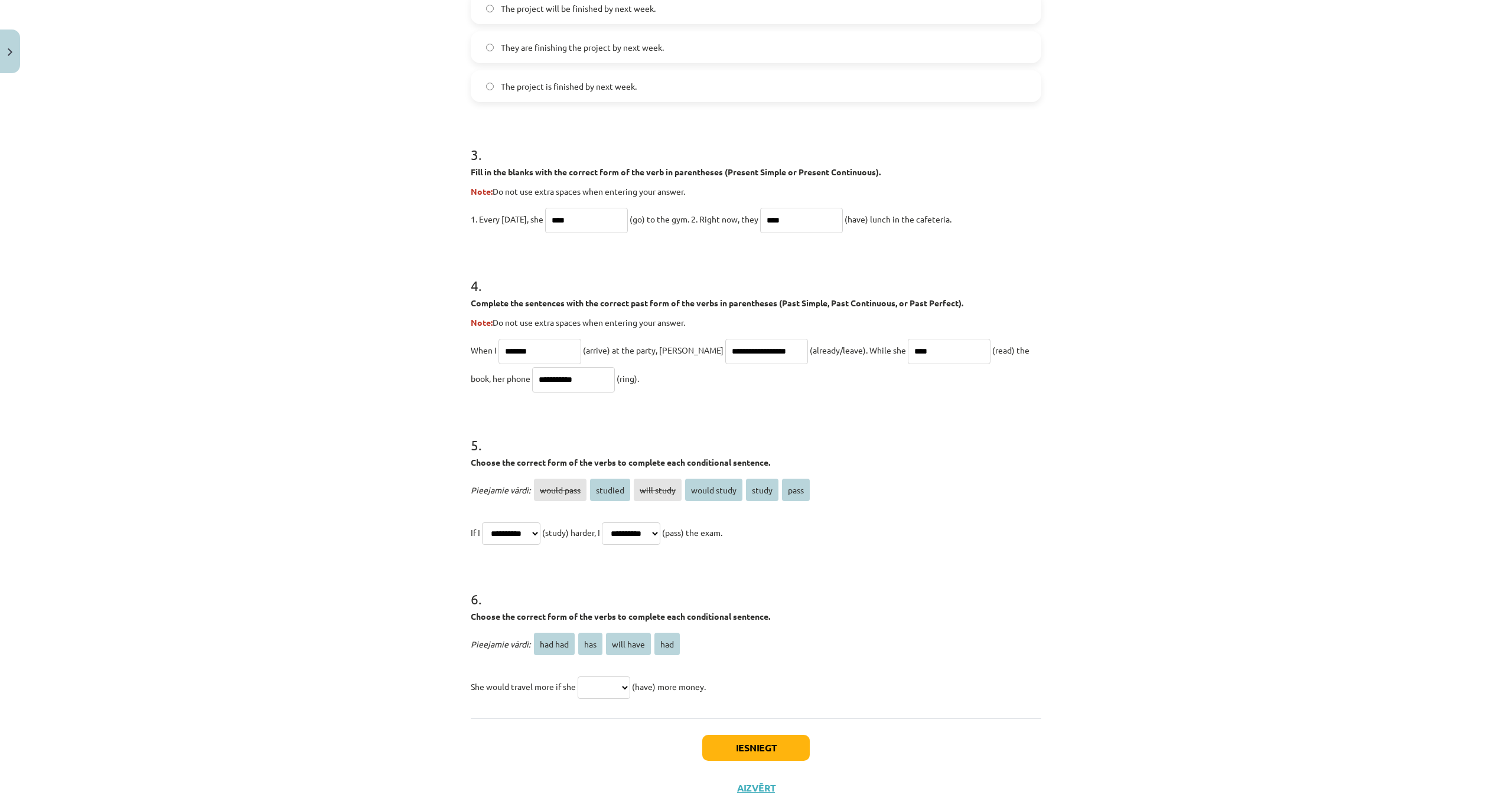
click at [612, 689] on select "******* *** ********* ***" at bounding box center [604, 687] width 52 height 22
click at [627, 684] on select "******* *** ********* ***" at bounding box center [604, 687] width 52 height 22
select select "*********"
click at [618, 689] on select "******* *** ********* ***" at bounding box center [604, 687] width 52 height 22
click at [748, 742] on button "Iesniegt" at bounding box center [756, 748] width 107 height 26
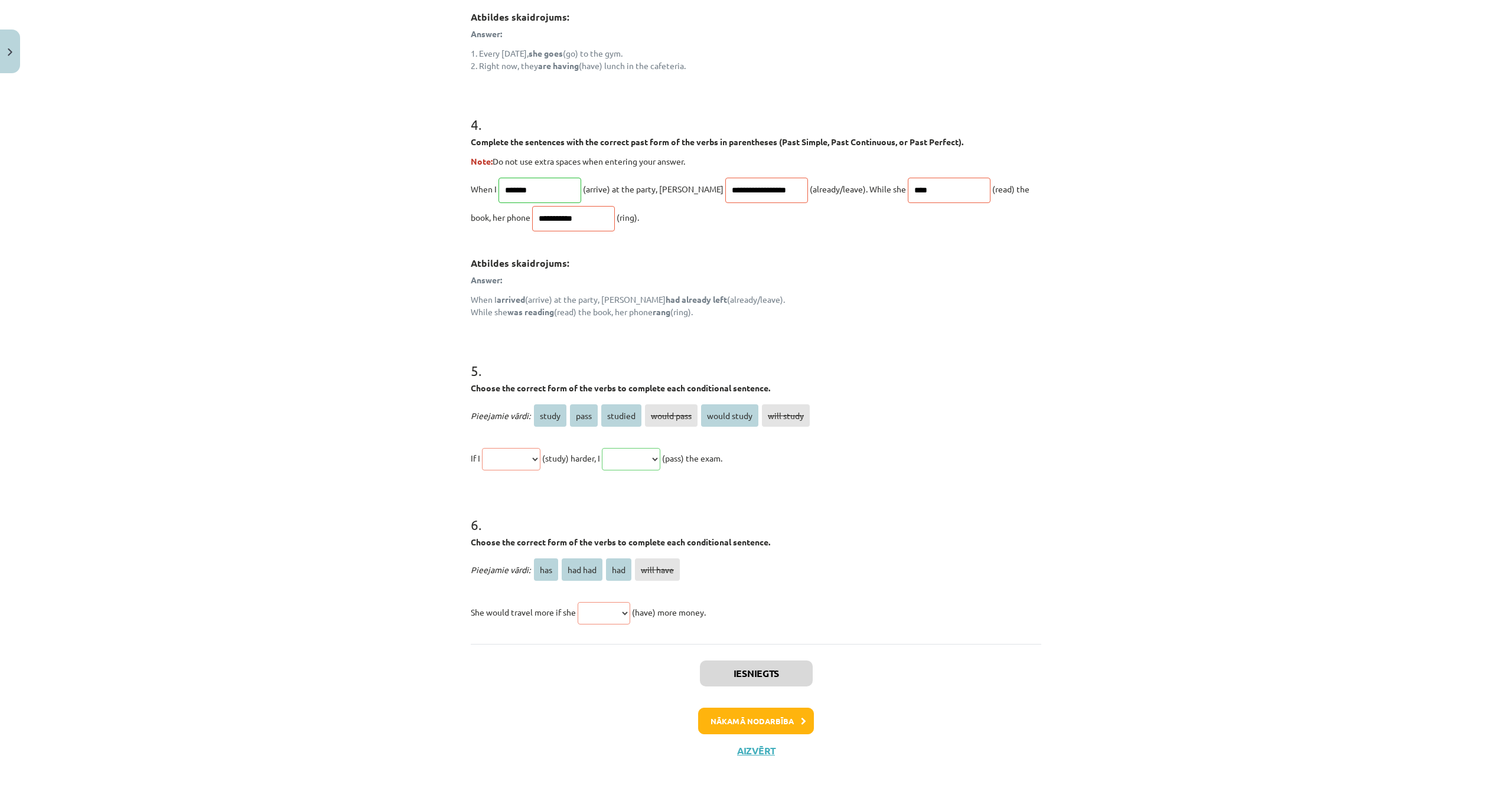
scroll to position [863, 0]
click at [760, 712] on button "Nākamā nodarbība" at bounding box center [755, 719] width 116 height 27
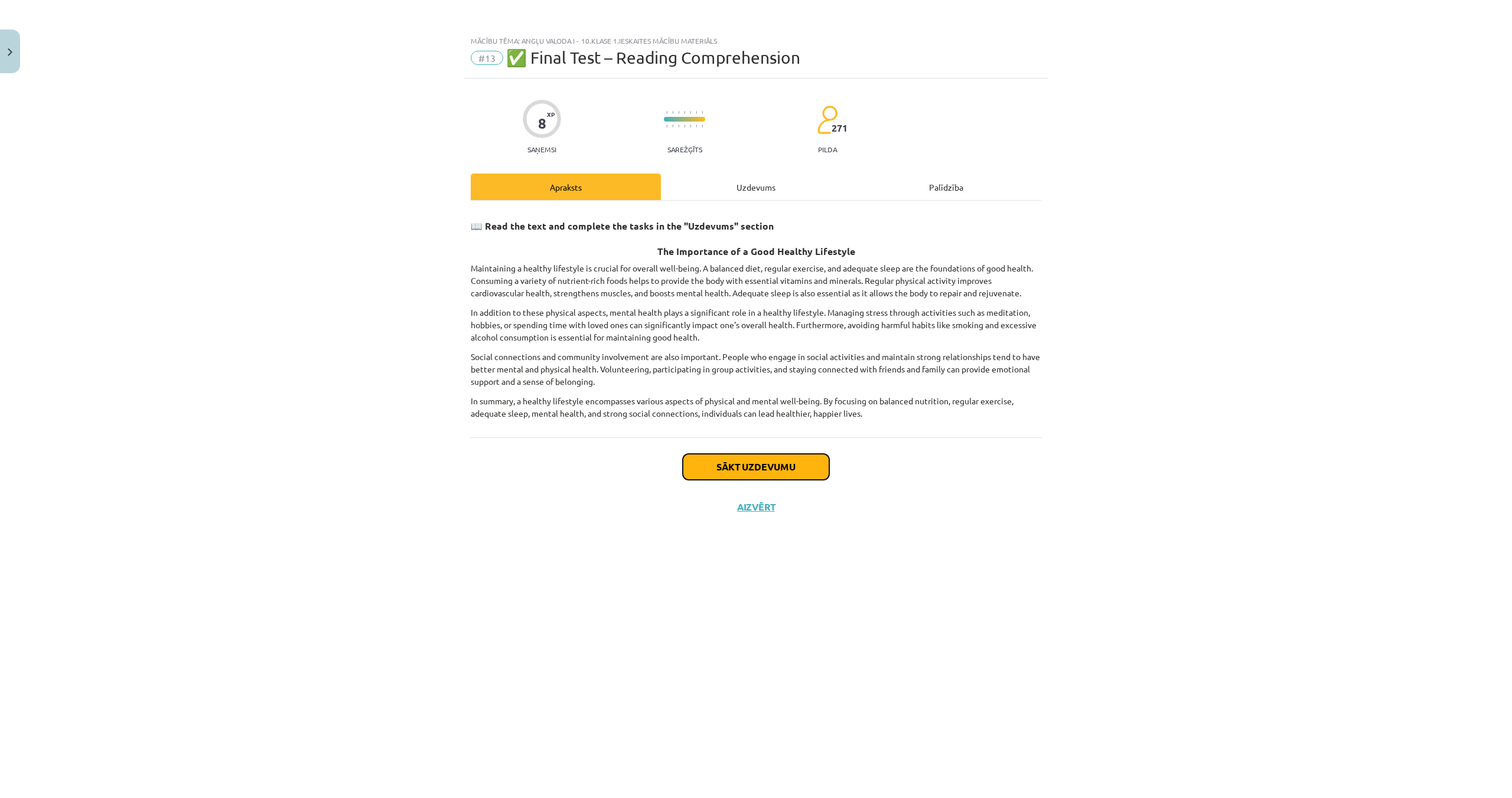
click at [766, 477] on button "Sākt uzdevumu" at bounding box center [755, 467] width 146 height 26
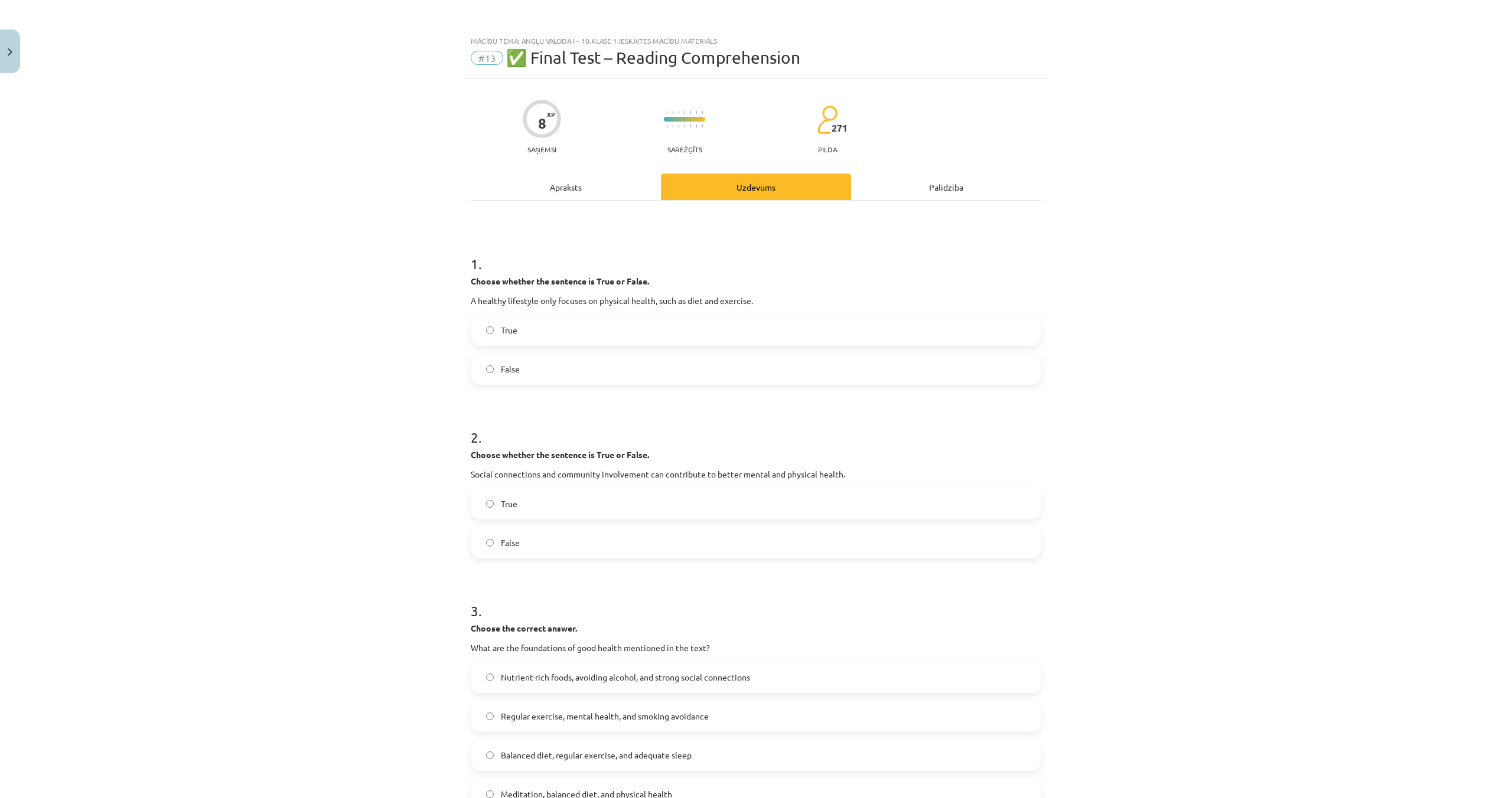
click at [533, 331] on label "True" at bounding box center [755, 330] width 568 height 29
click at [577, 509] on label "True" at bounding box center [755, 503] width 568 height 29
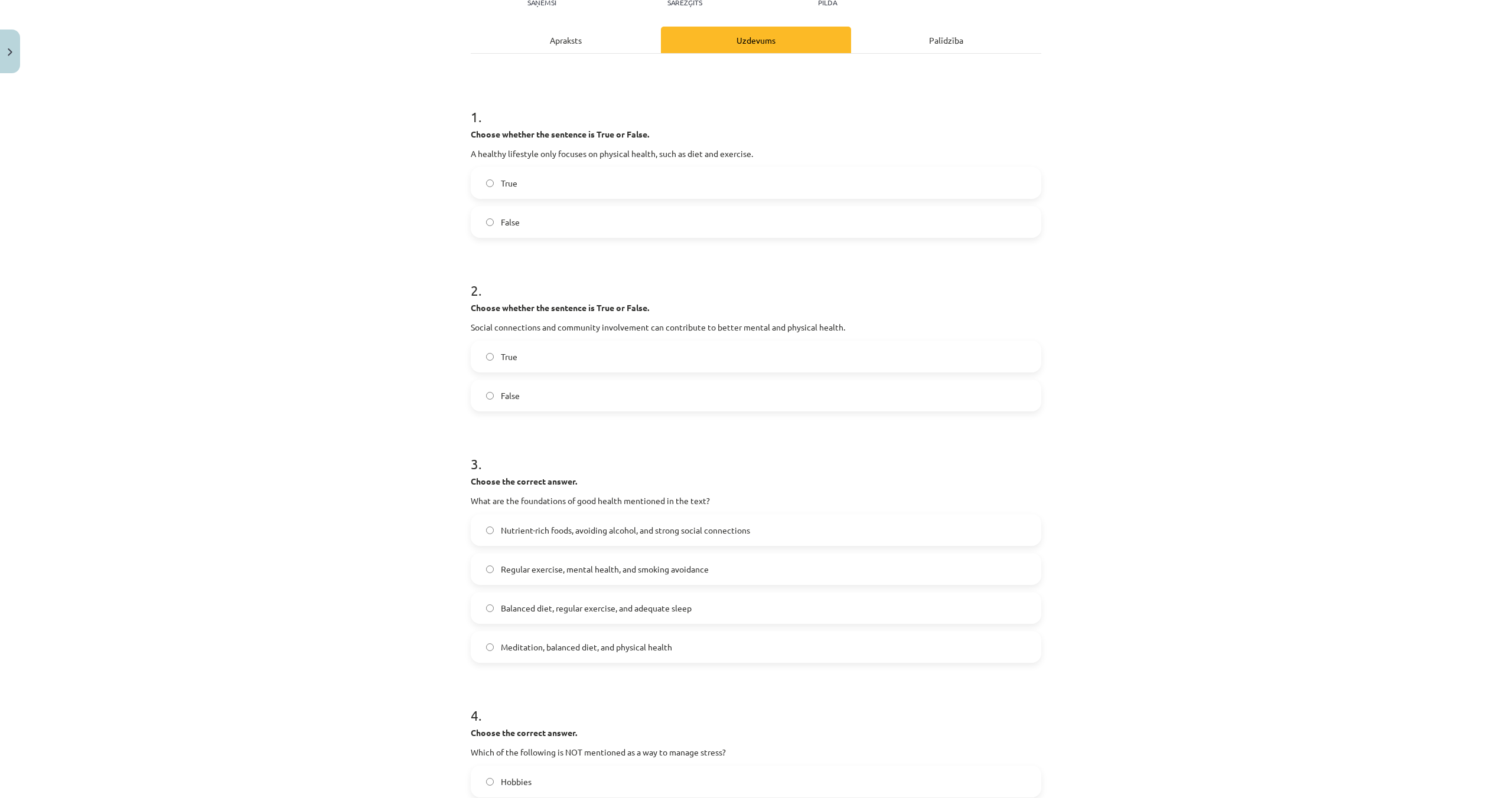
scroll to position [148, 0]
click at [676, 642] on label "Meditation, balanced diet, and physical health" at bounding box center [755, 646] width 568 height 29
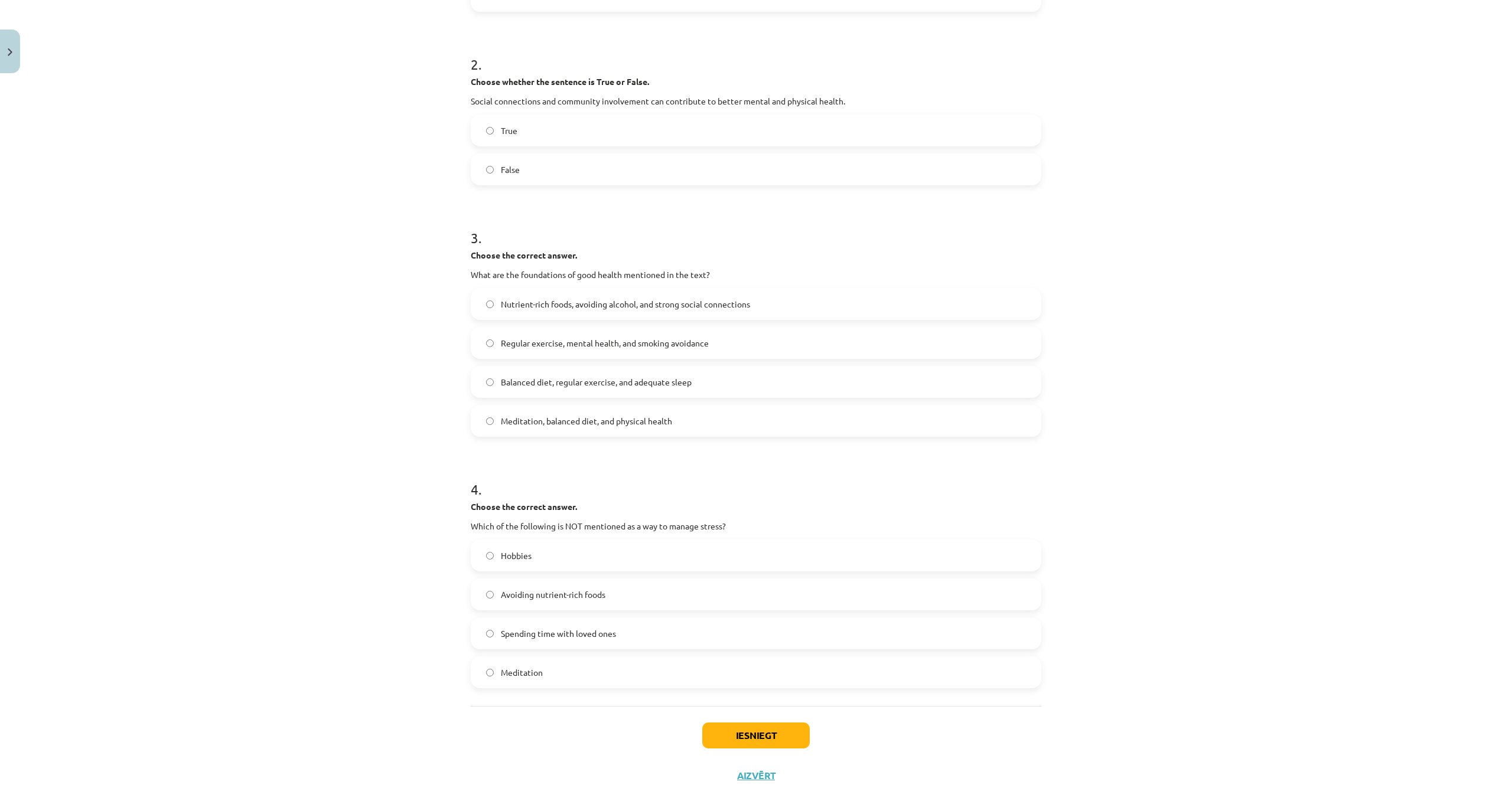
scroll to position [401, 0]
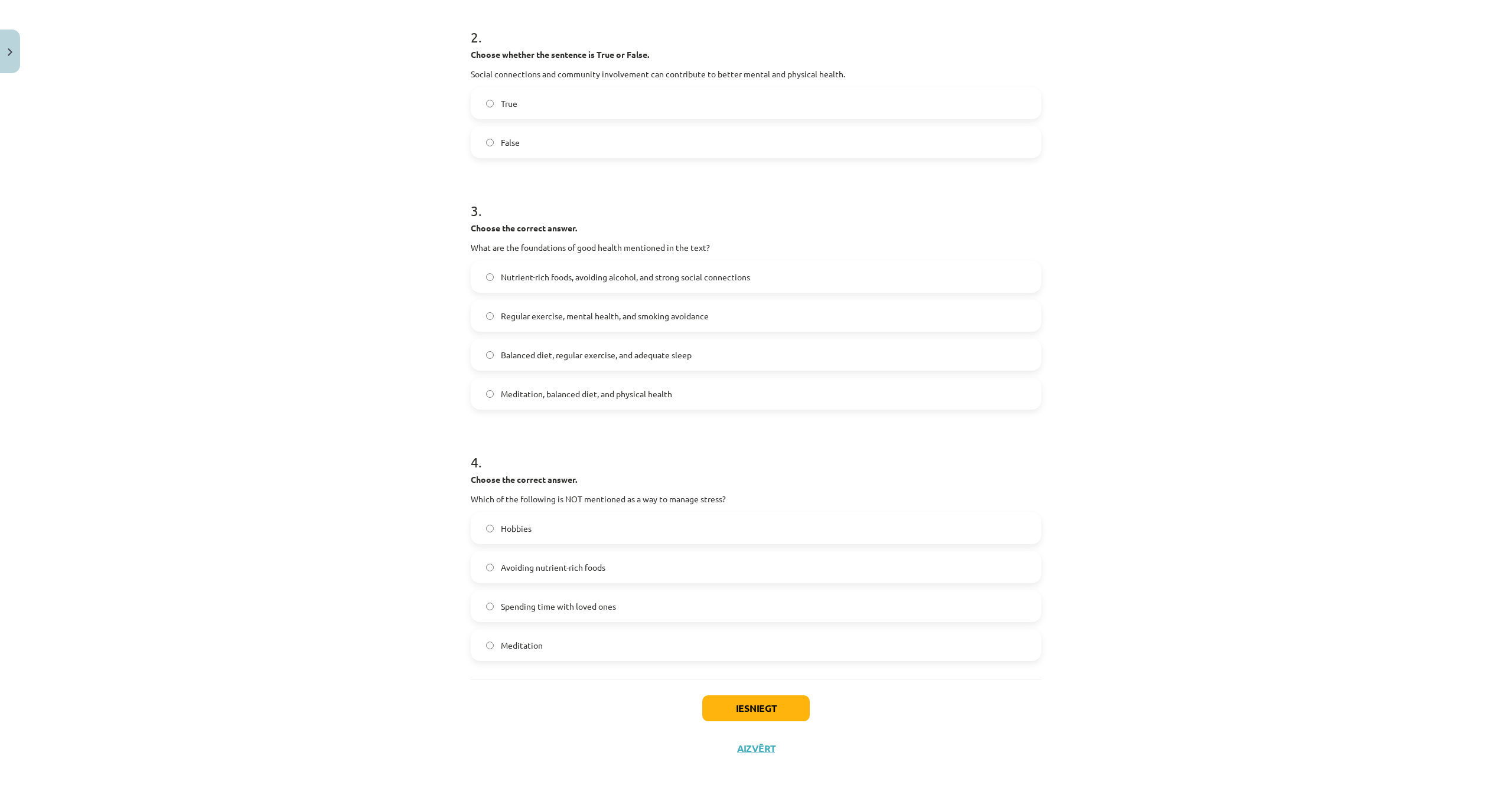
click at [652, 532] on label "Hobbies" at bounding box center [755, 528] width 568 height 29
click at [730, 717] on button "Iesniegt" at bounding box center [756, 709] width 107 height 26
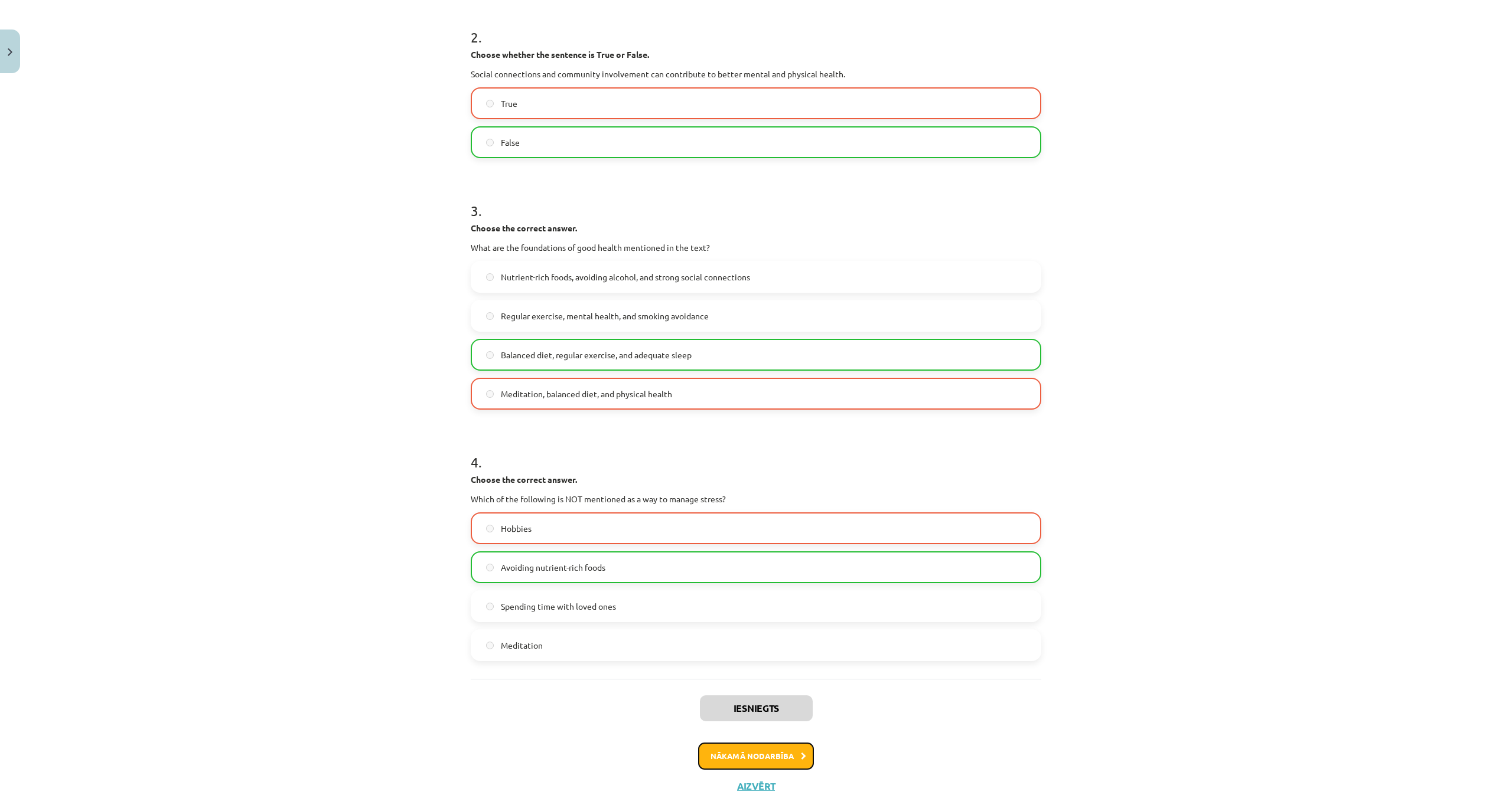
click at [762, 751] on button "Nākamā nodarbība" at bounding box center [755, 756] width 116 height 27
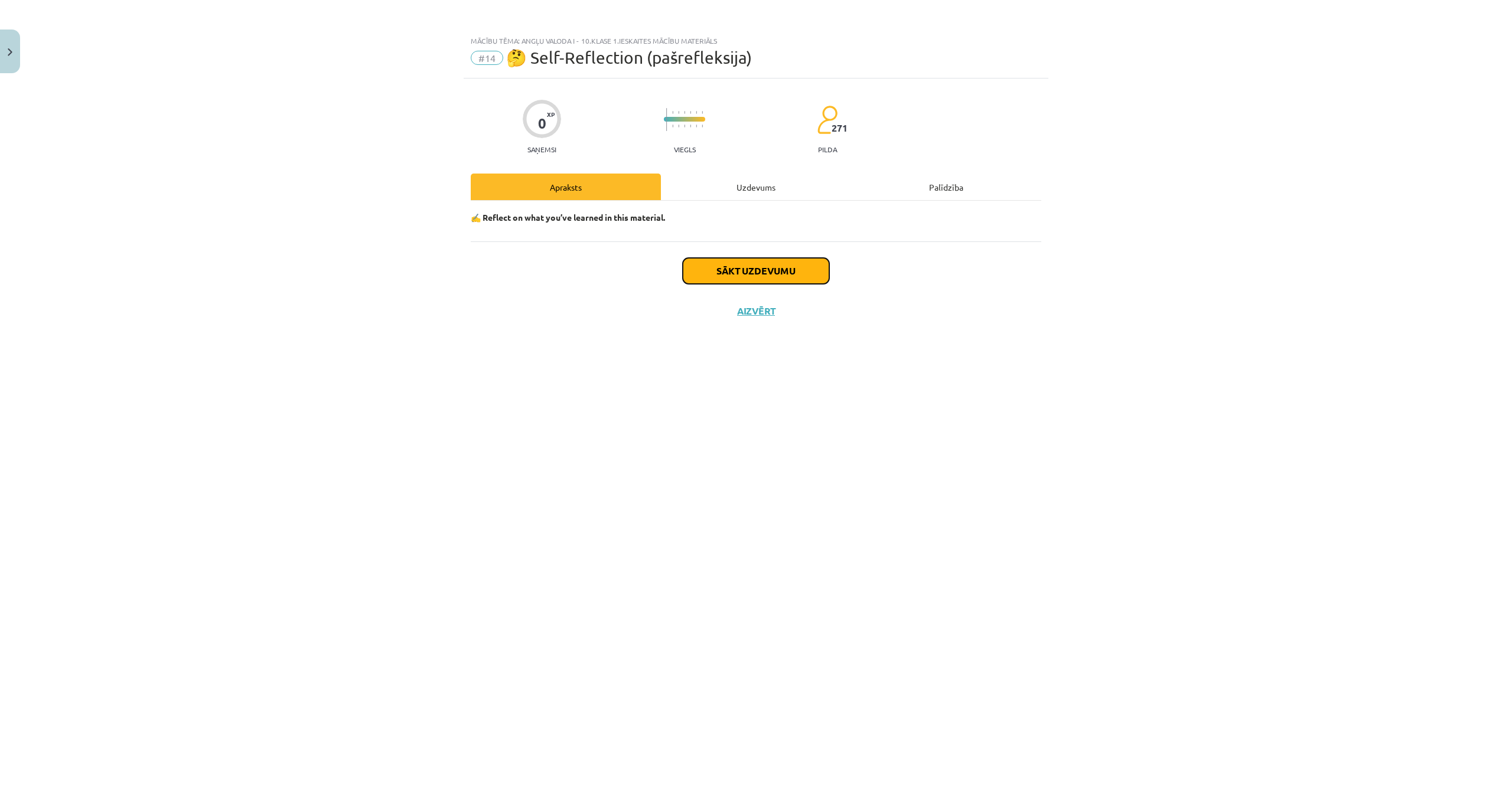
click at [762, 276] on button "Sākt uzdevumu" at bounding box center [755, 271] width 146 height 26
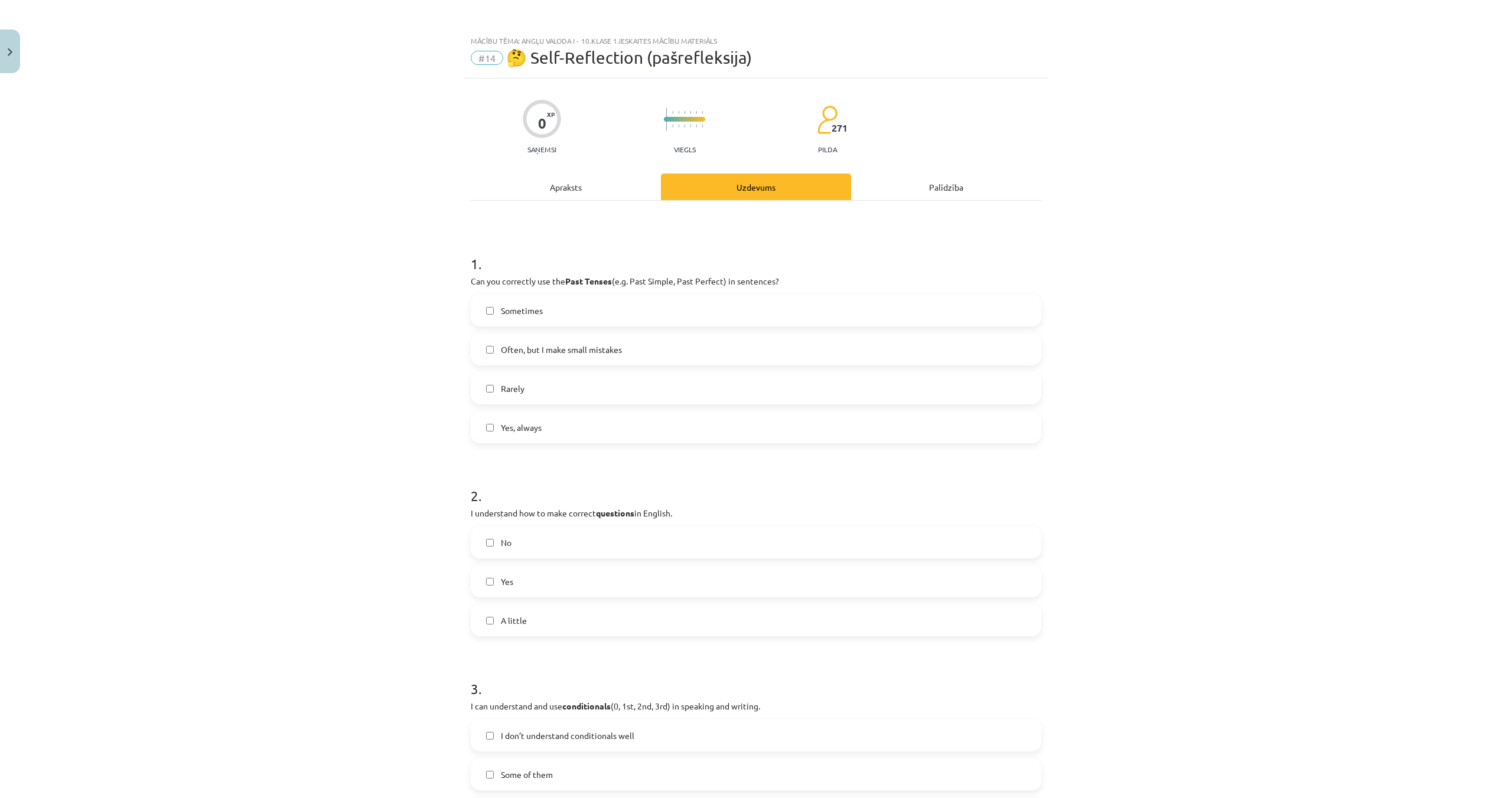
click at [674, 426] on label "Yes, always" at bounding box center [755, 427] width 568 height 29
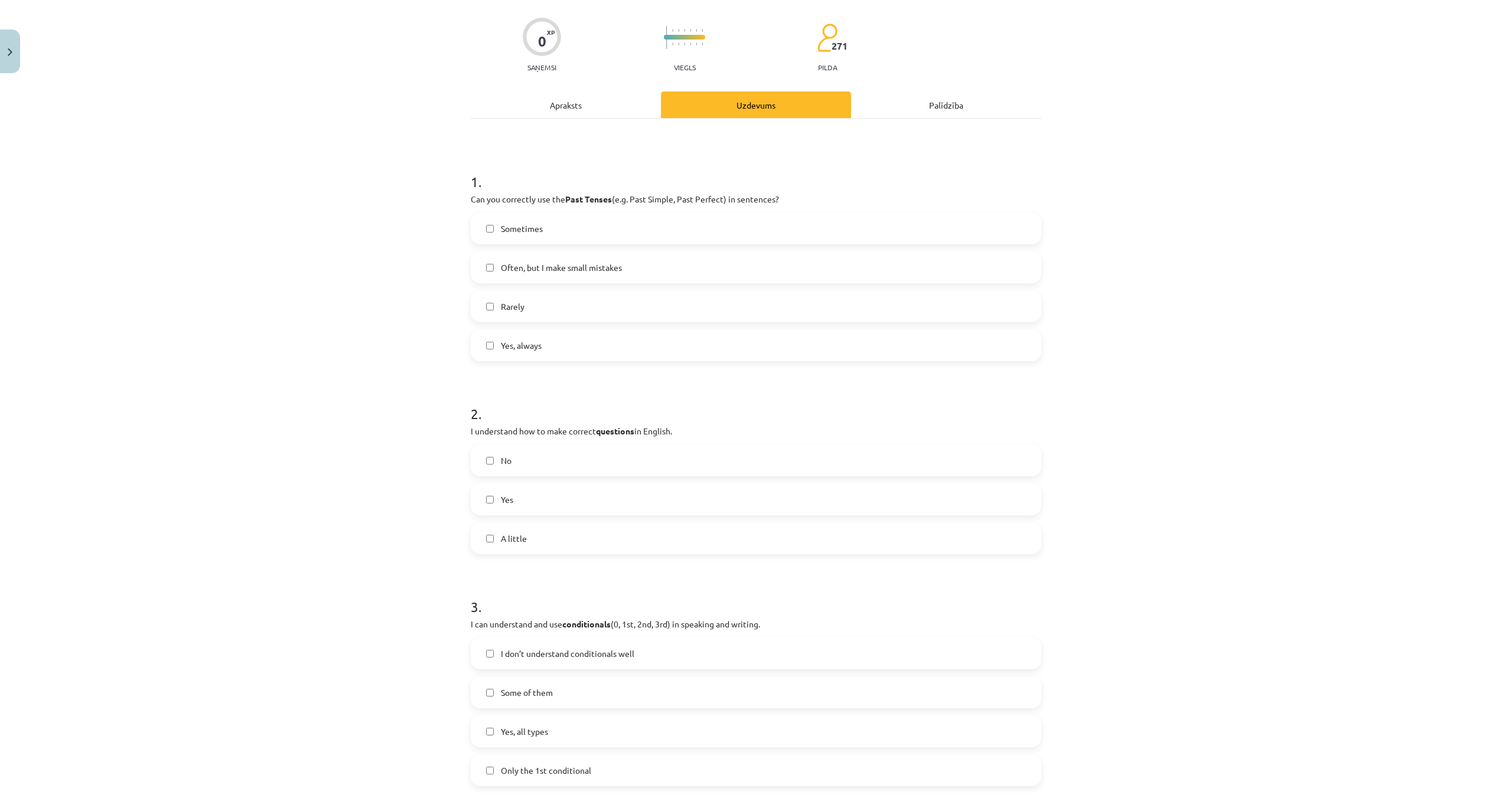
scroll to position [77, 0]
click at [684, 506] on label "Yes" at bounding box center [755, 505] width 568 height 29
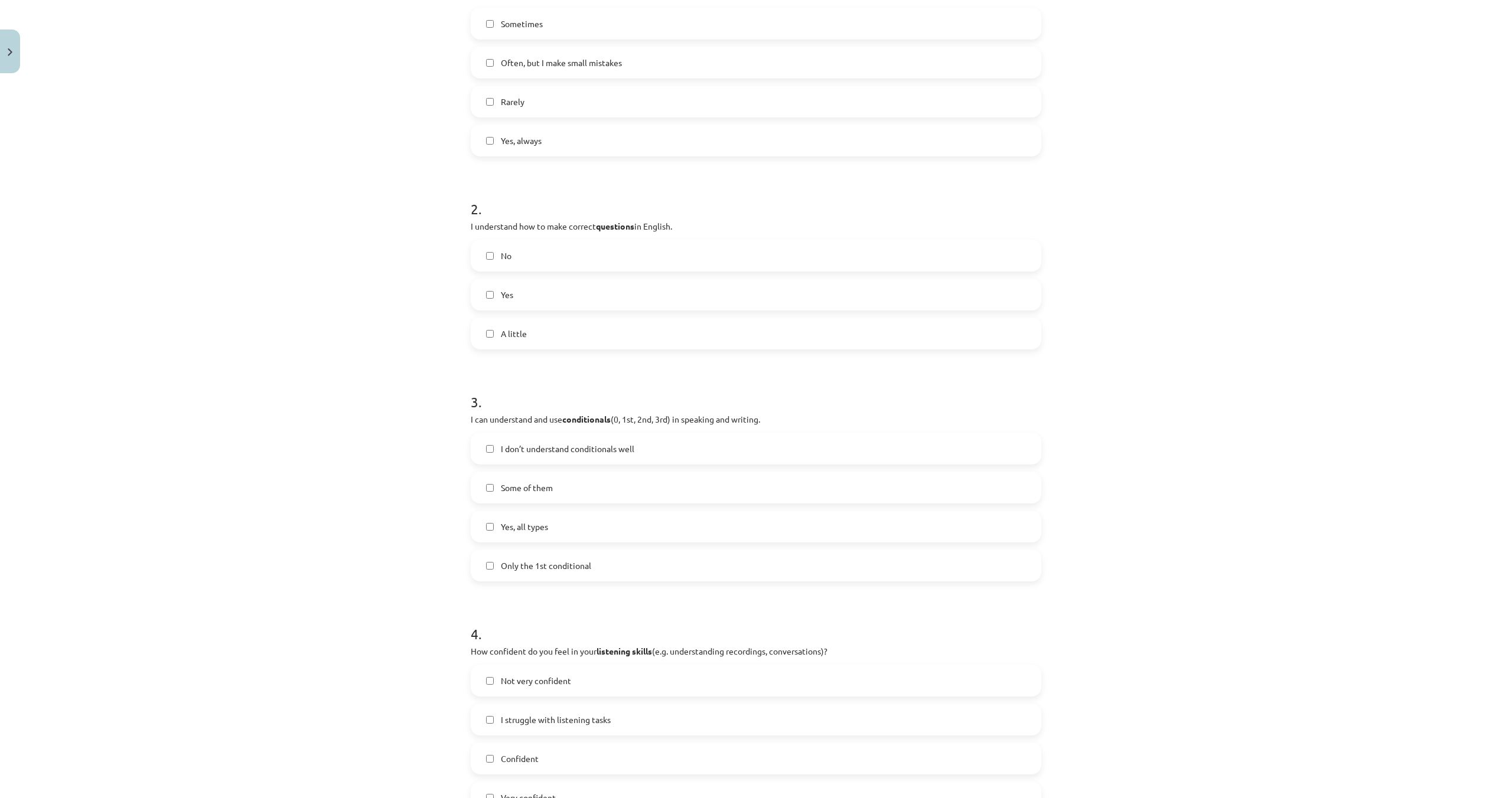
scroll to position [288, 0]
click at [713, 521] on label "Yes, all types" at bounding box center [755, 526] width 568 height 29
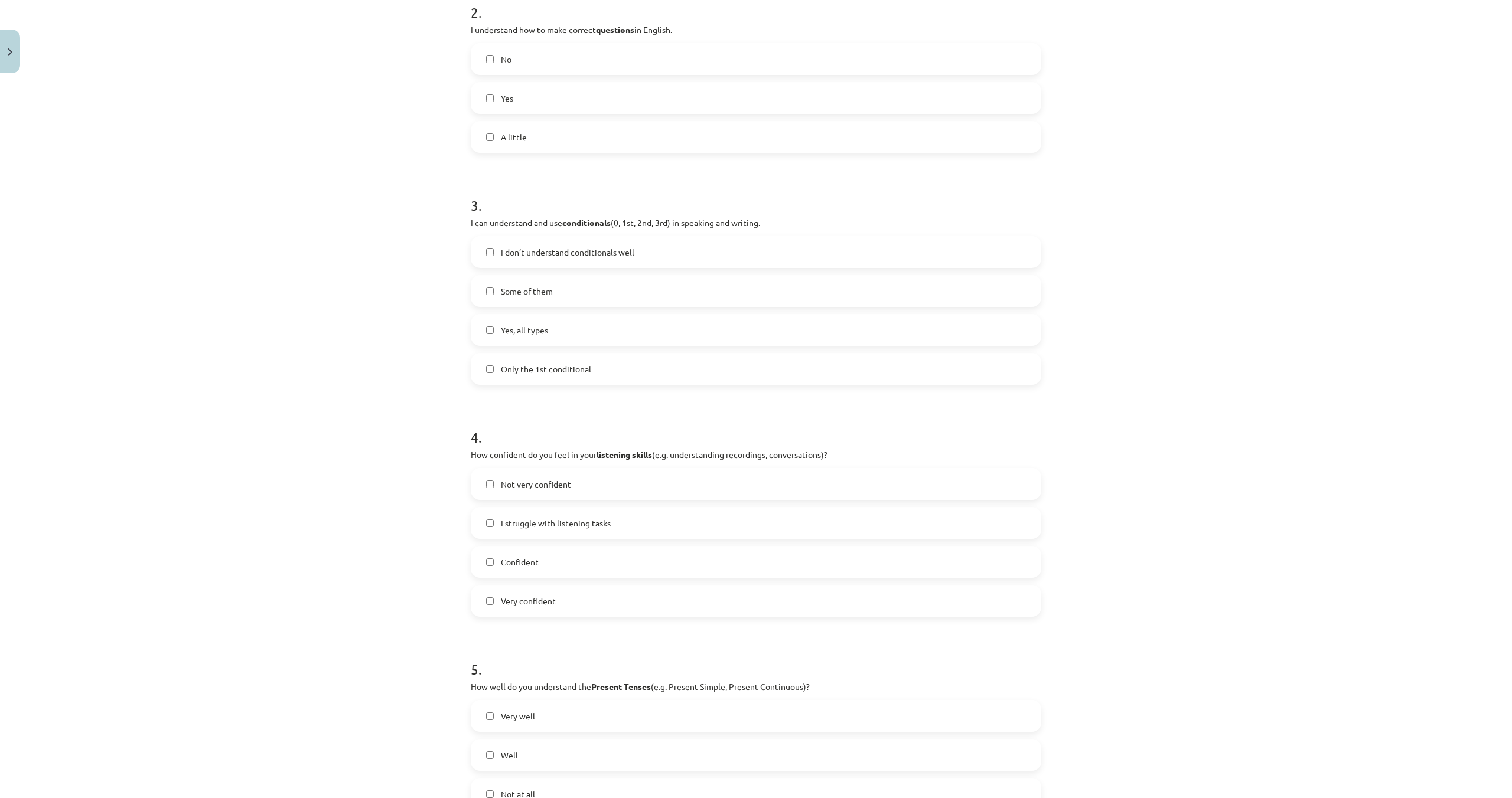
scroll to position [484, 0]
click at [724, 560] on label "Confident" at bounding box center [755, 562] width 568 height 29
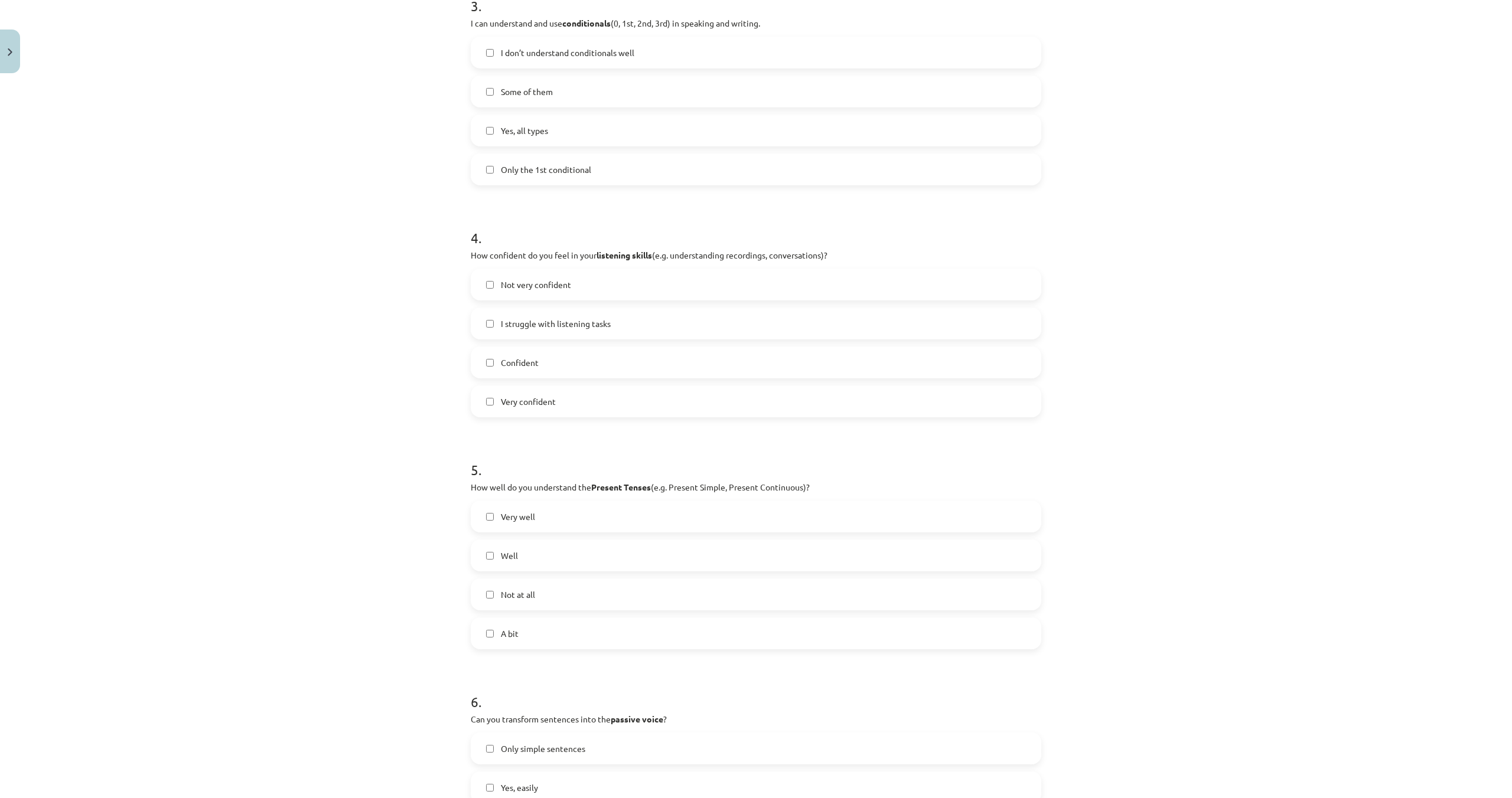
scroll to position [718, 0]
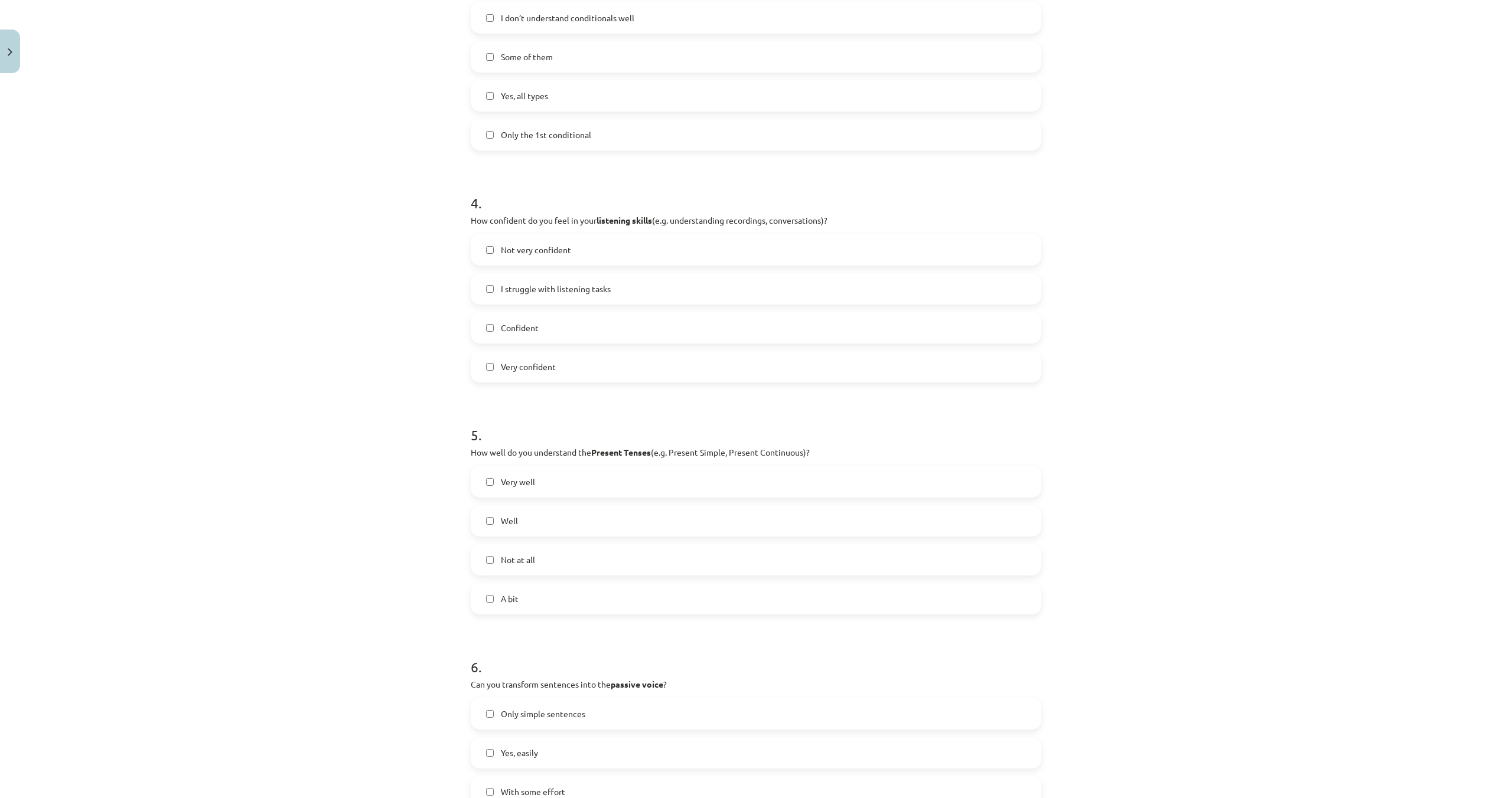
click at [683, 520] on label "Well" at bounding box center [755, 521] width 568 height 29
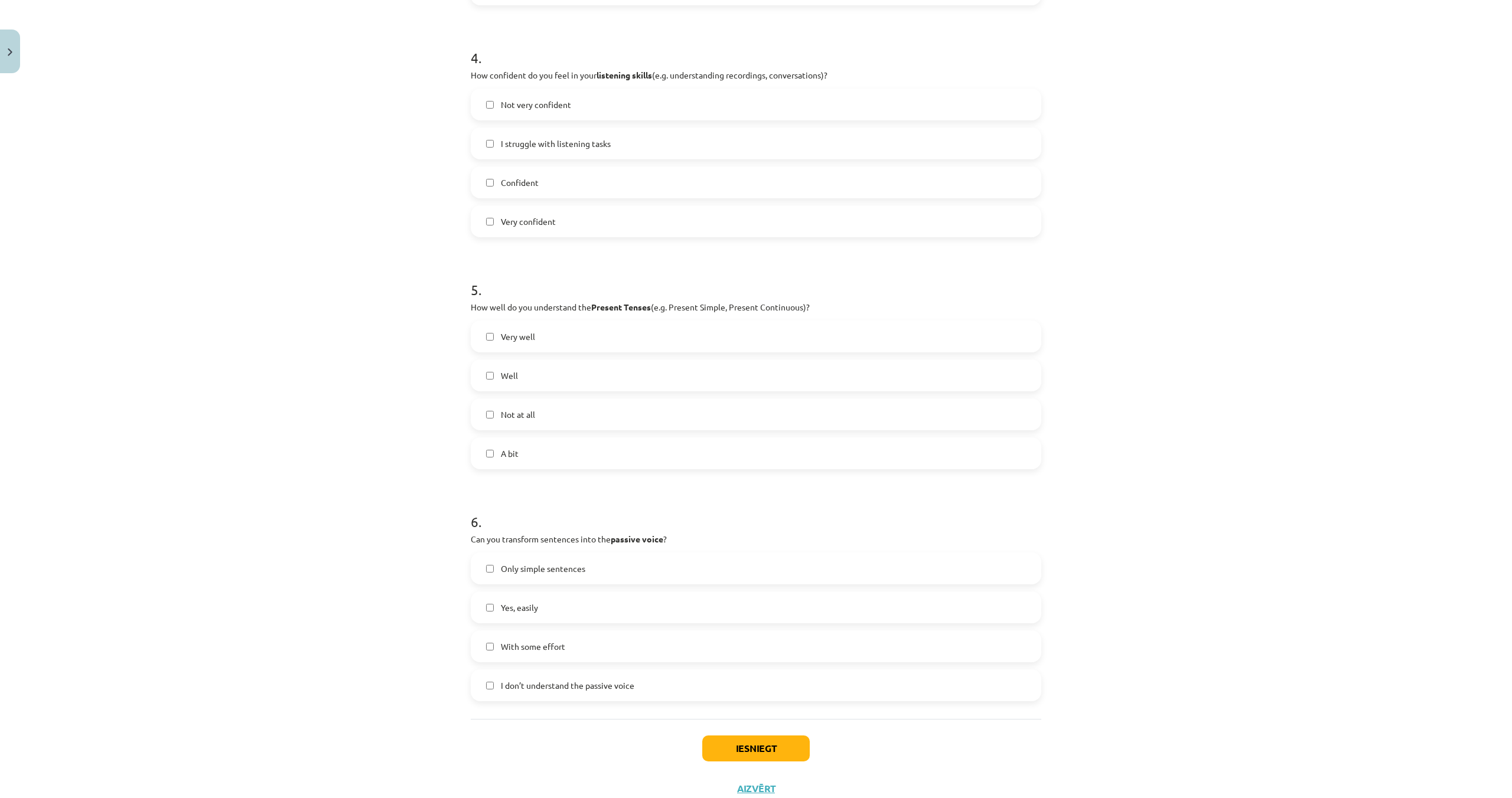
scroll to position [894, 0]
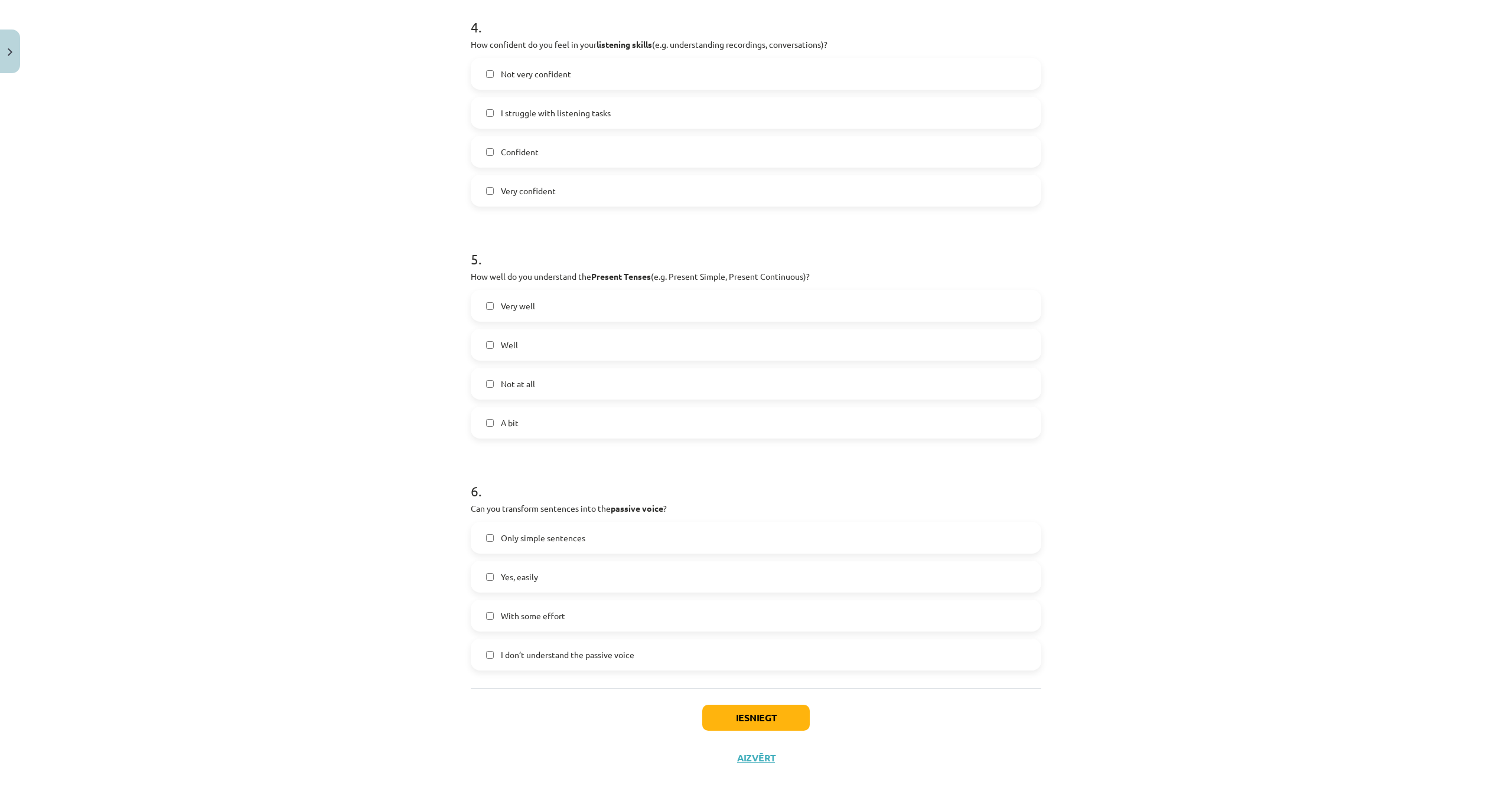
click at [640, 621] on label "With some effort" at bounding box center [755, 616] width 568 height 29
click at [771, 714] on button "Iesniegt" at bounding box center [756, 717] width 107 height 26
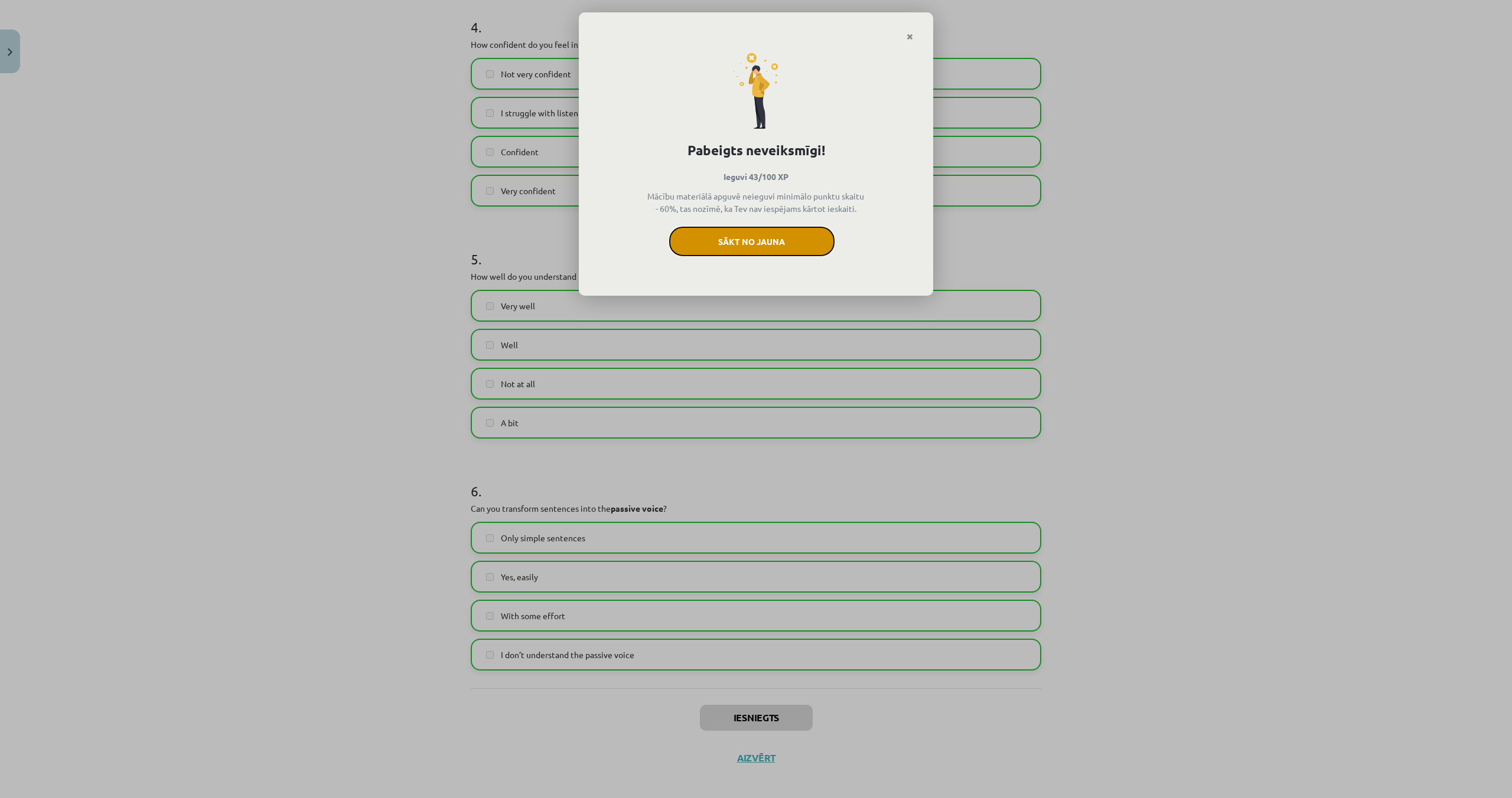
click at [797, 237] on button "Sākt no jauna" at bounding box center [752, 242] width 166 height 29
click at [911, 38] on icon "Close" at bounding box center [909, 37] width 6 height 8
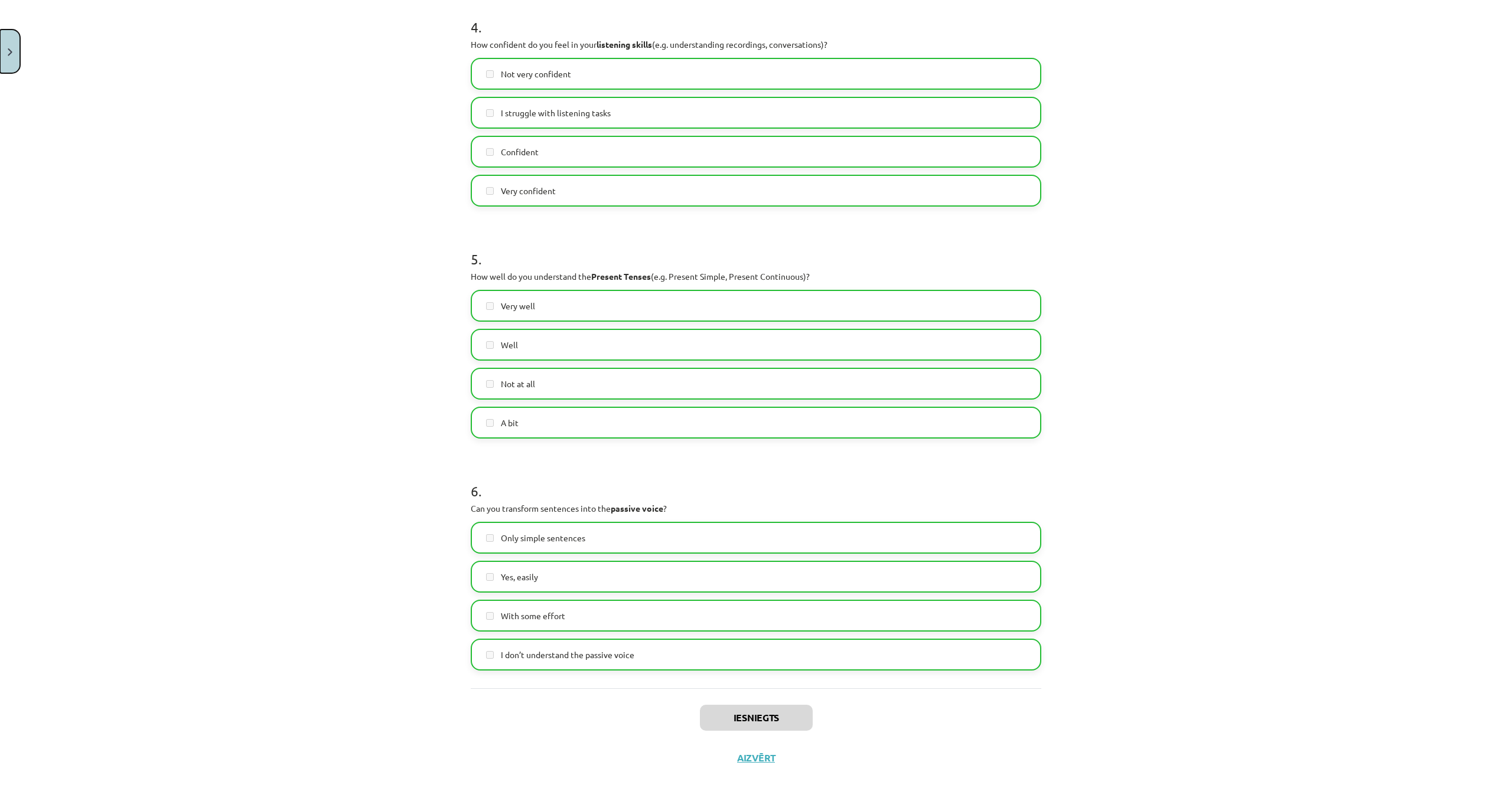
click at [1, 50] on button "Close" at bounding box center [10, 51] width 20 height 43
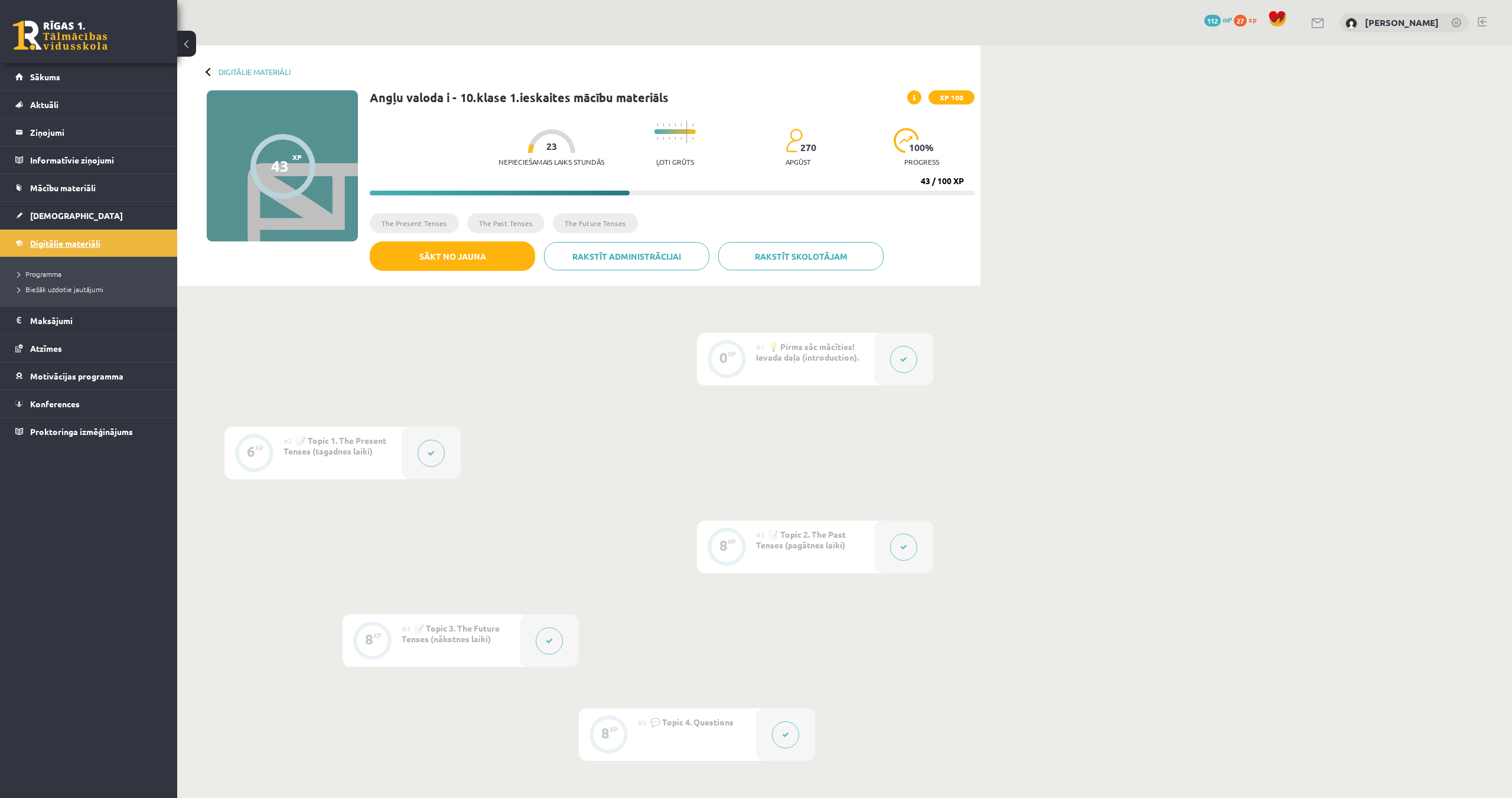
click at [95, 247] on span "Digitālie materiāli" at bounding box center [65, 243] width 70 height 11
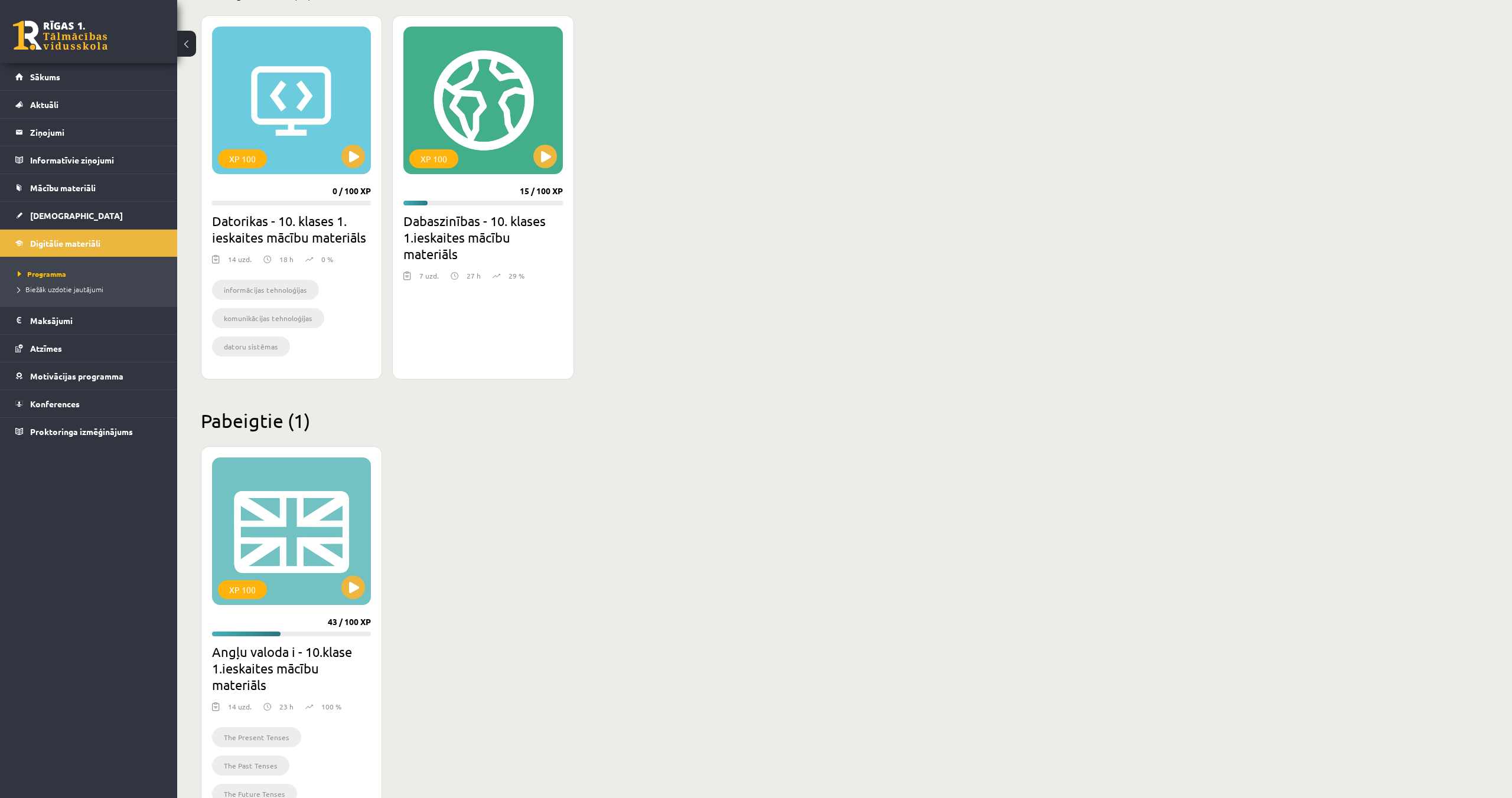
scroll to position [374, 0]
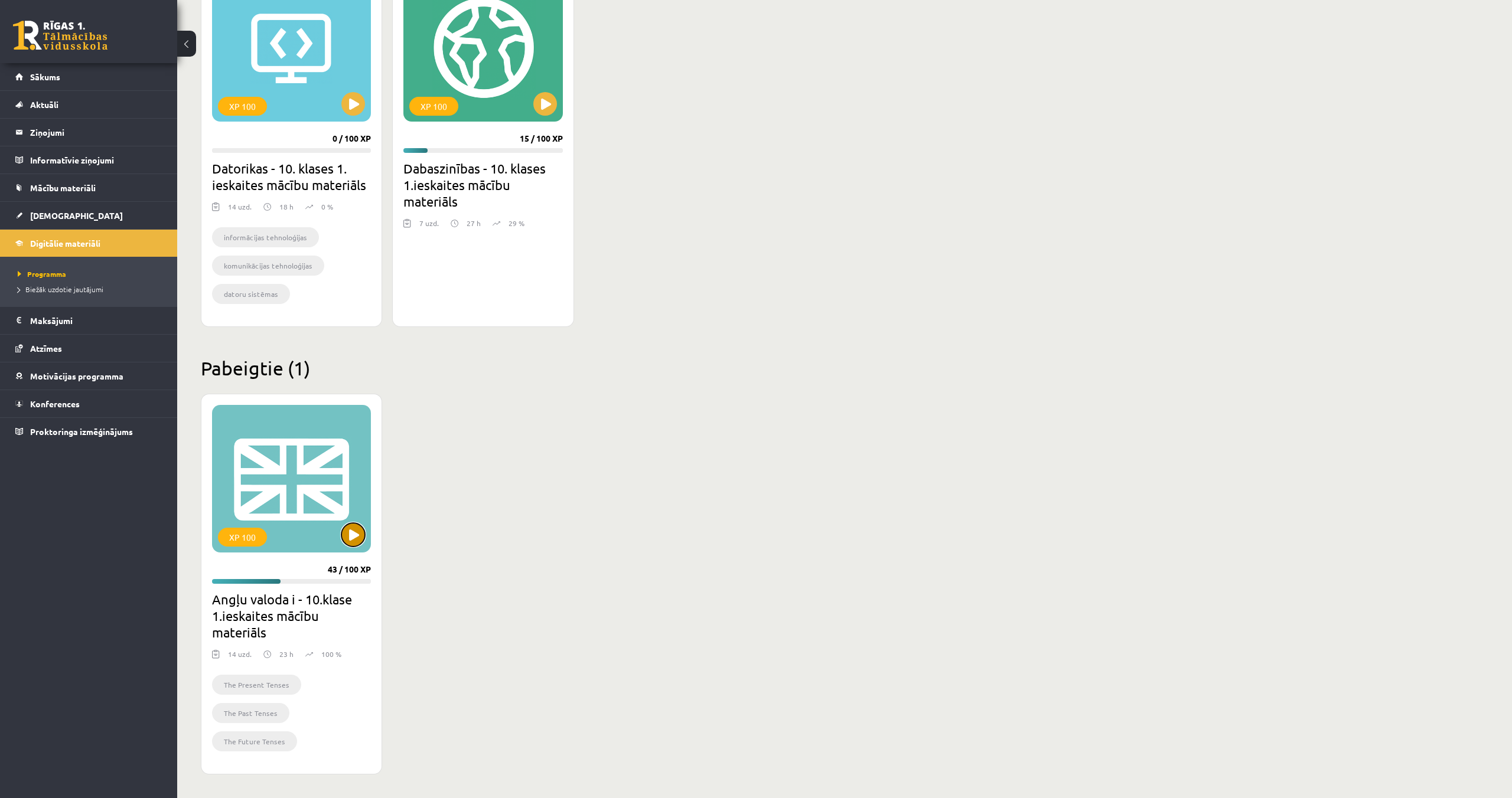
click at [352, 524] on button at bounding box center [353, 535] width 24 height 24
click at [334, 531] on div "XP 100" at bounding box center [291, 479] width 159 height 148
click at [247, 538] on div "XP 100" at bounding box center [242, 537] width 49 height 19
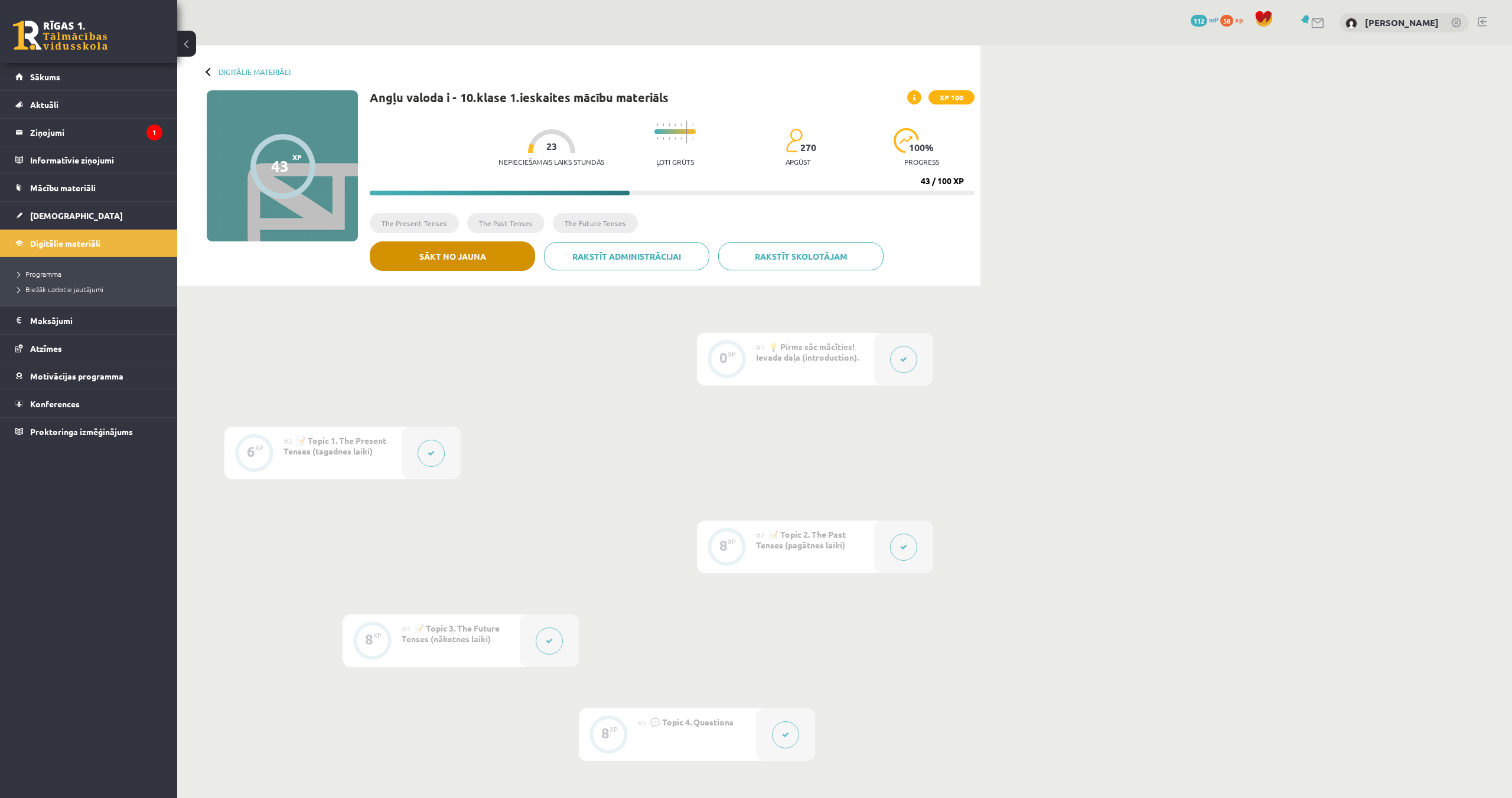
scroll to position [2, 0]
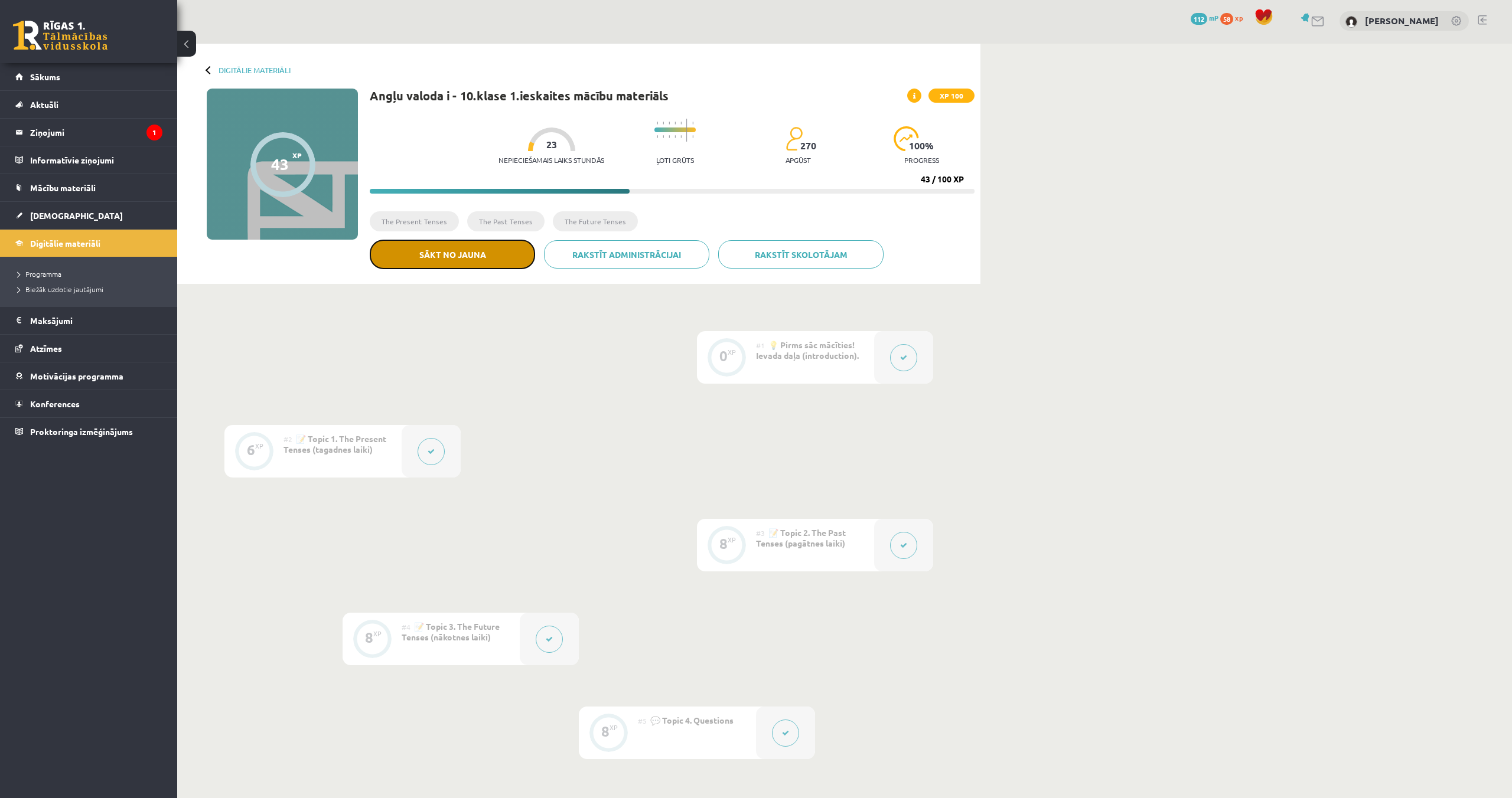
click at [505, 247] on button "Sākt no jauna" at bounding box center [452, 254] width 166 height 29
click at [452, 259] on button "Sākt no jauna" at bounding box center [452, 254] width 166 height 29
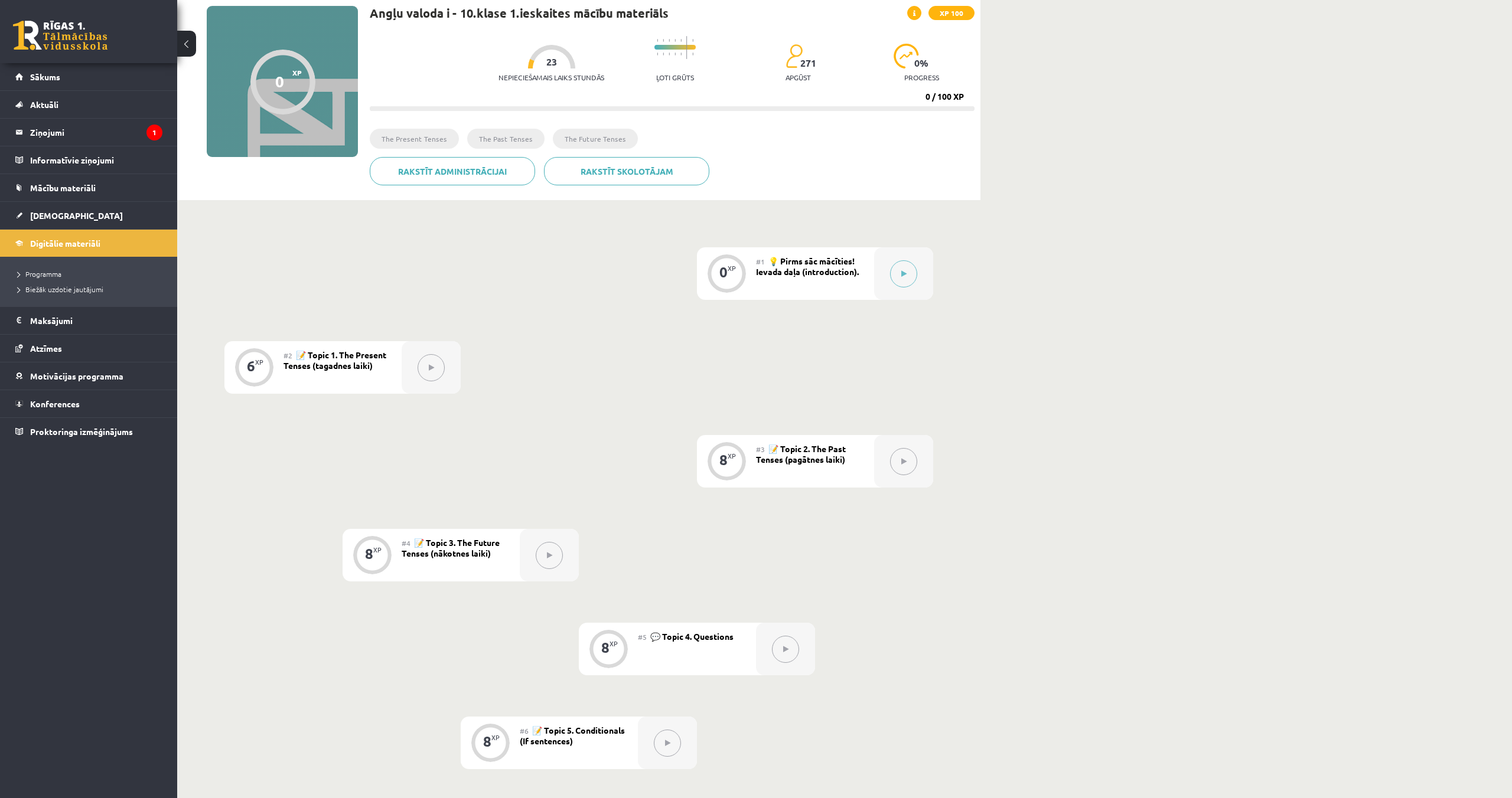
scroll to position [86, 0]
click at [893, 270] on button at bounding box center [904, 273] width 27 height 27
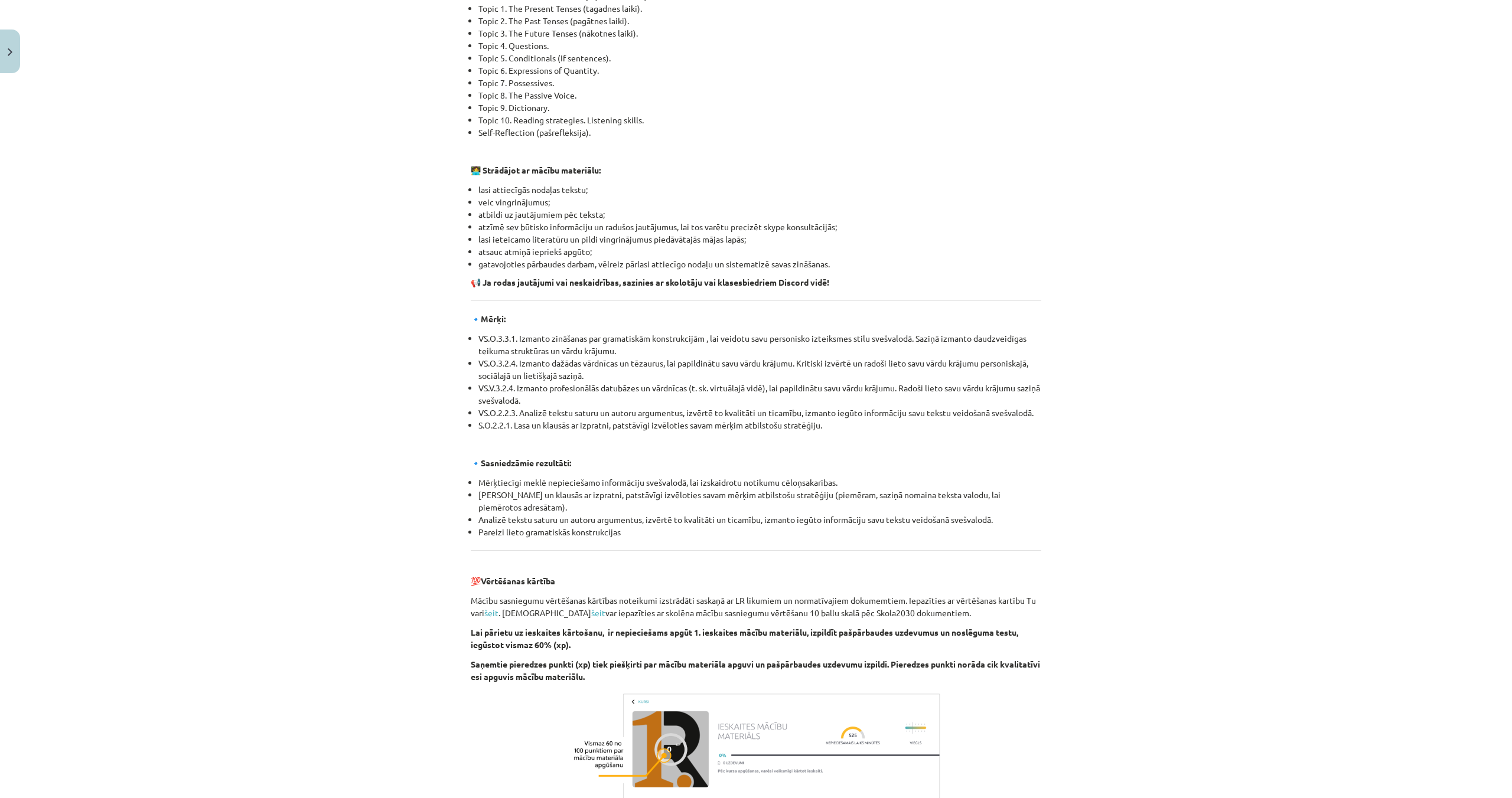
scroll to position [978, 0]
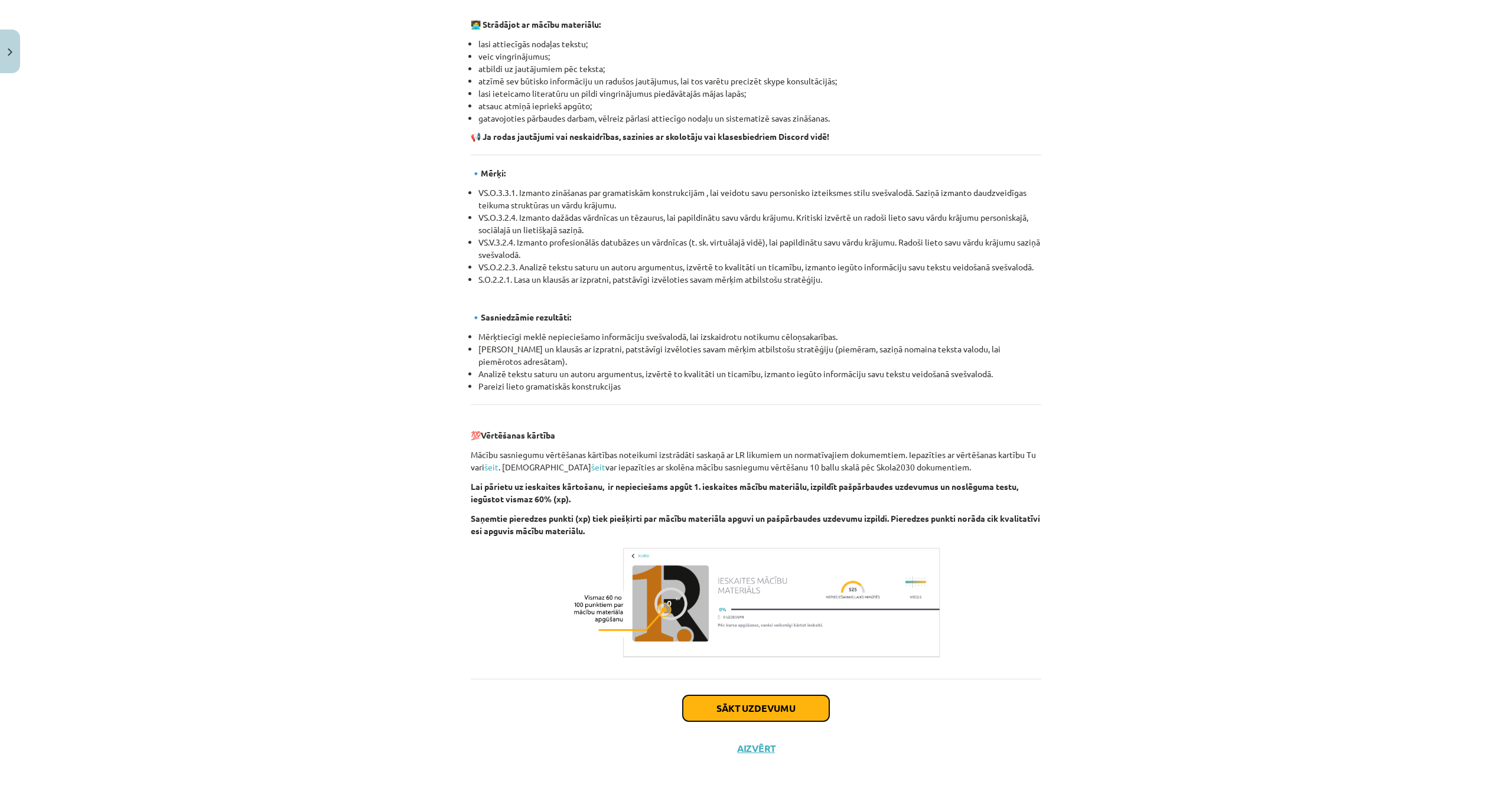
click at [786, 711] on button "Sākt uzdevumu" at bounding box center [755, 709] width 146 height 26
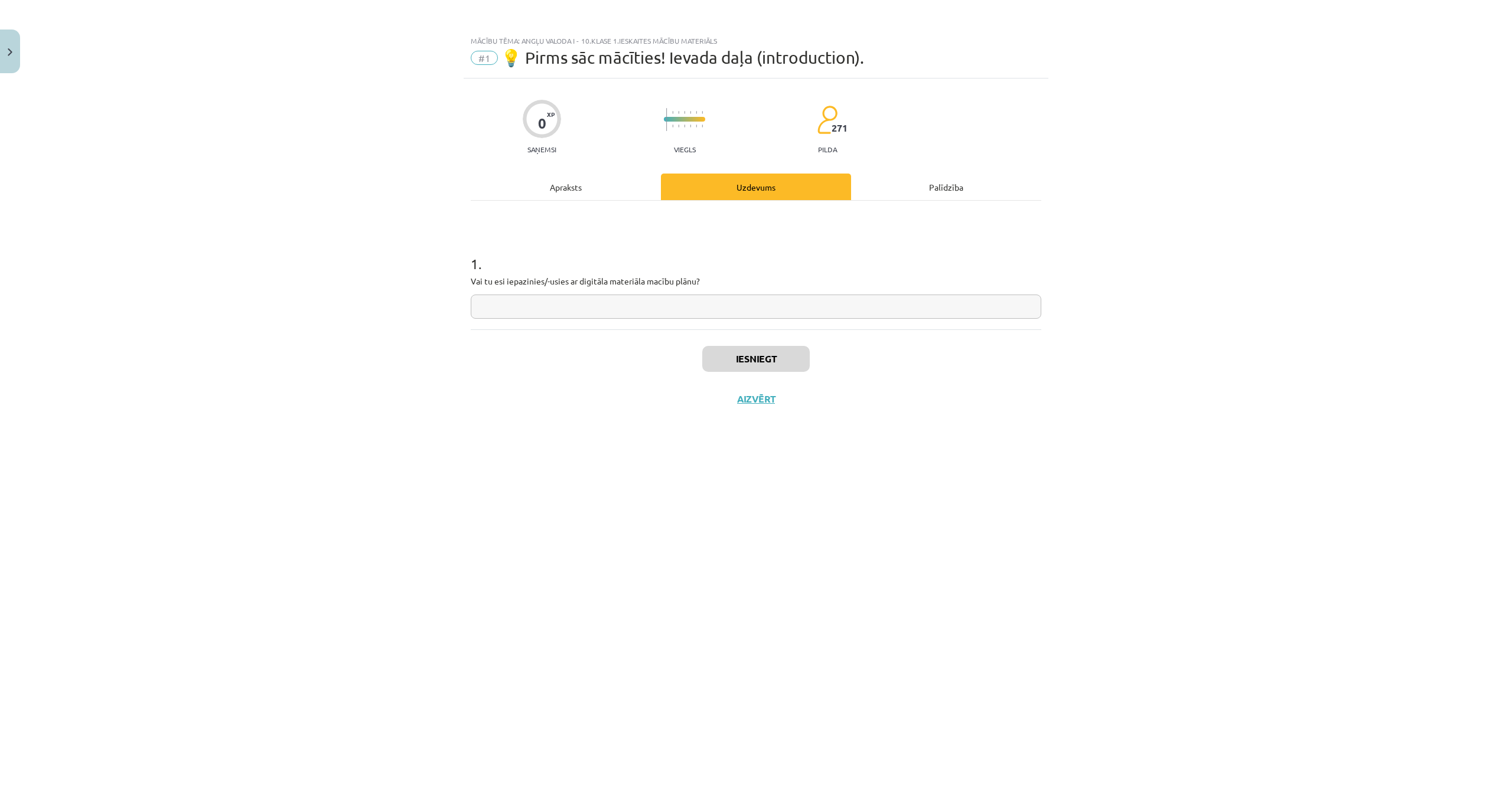
click at [678, 314] on input "text" at bounding box center [755, 307] width 571 height 24
type input "**"
click at [744, 362] on button "Iesniegt" at bounding box center [756, 359] width 107 height 26
click at [748, 412] on button "Nākamā nodarbība" at bounding box center [755, 406] width 116 height 27
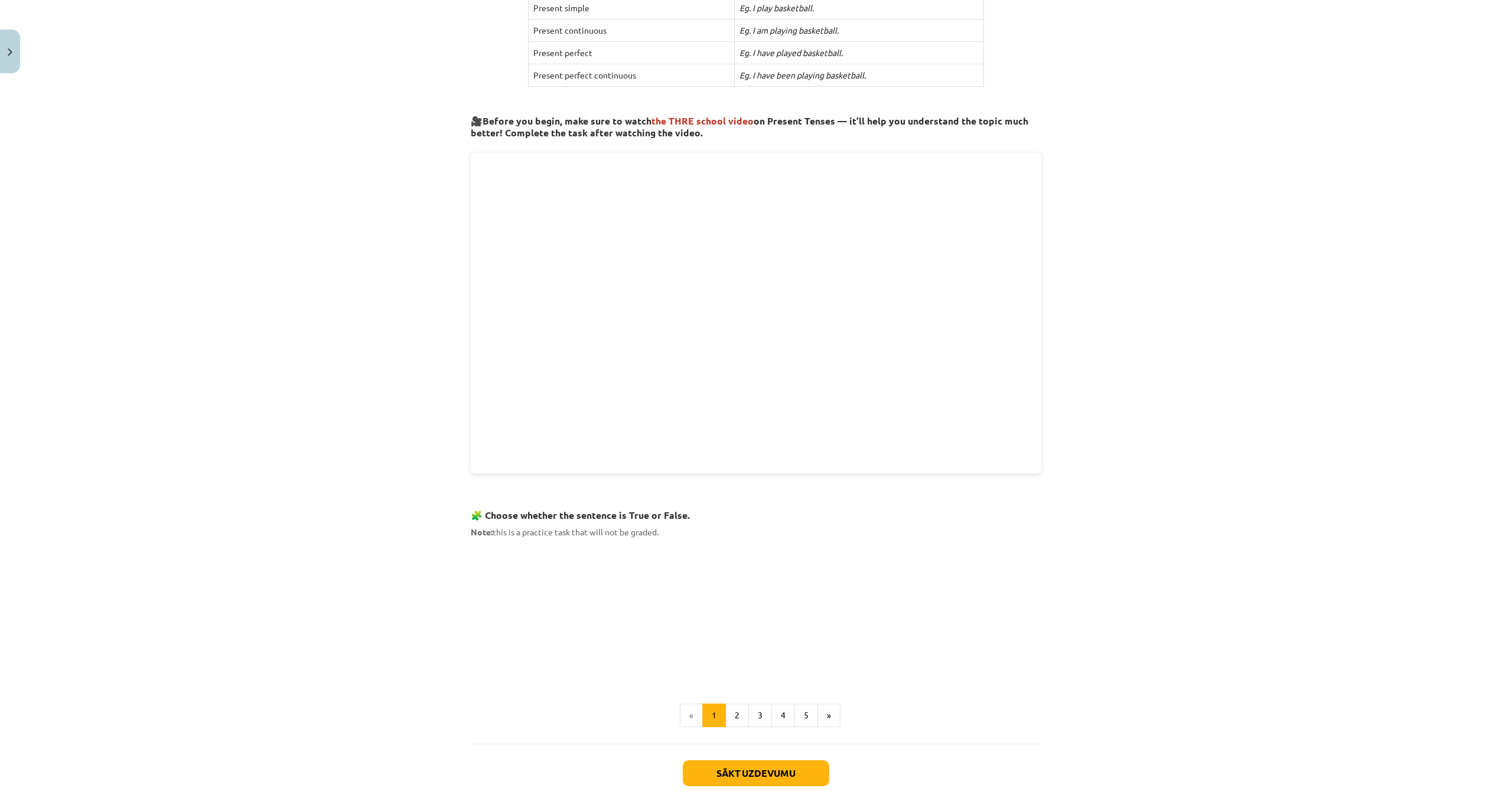
scroll to position [361, 0]
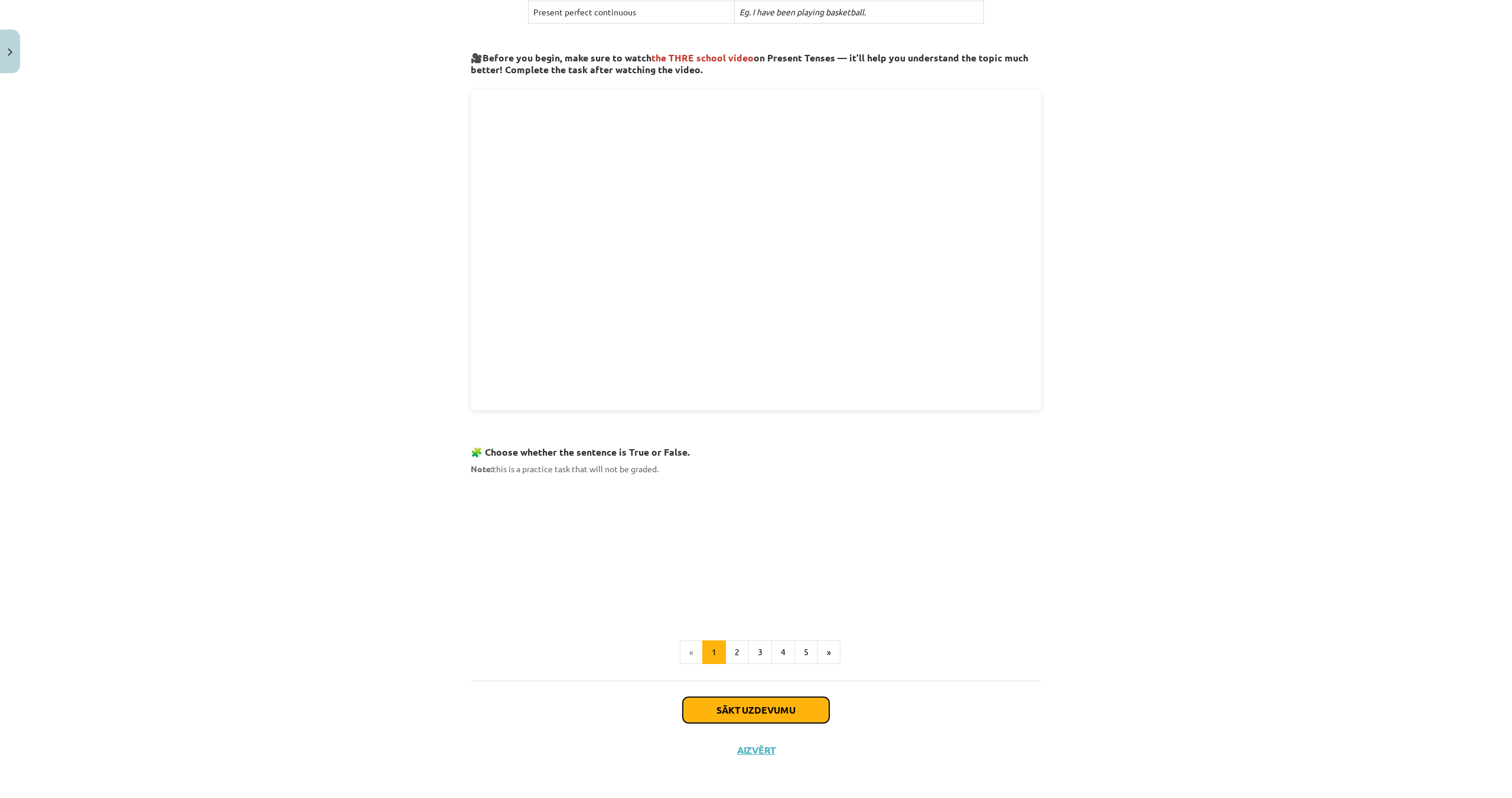
click at [794, 713] on button "Sākt uzdevumu" at bounding box center [755, 710] width 146 height 26
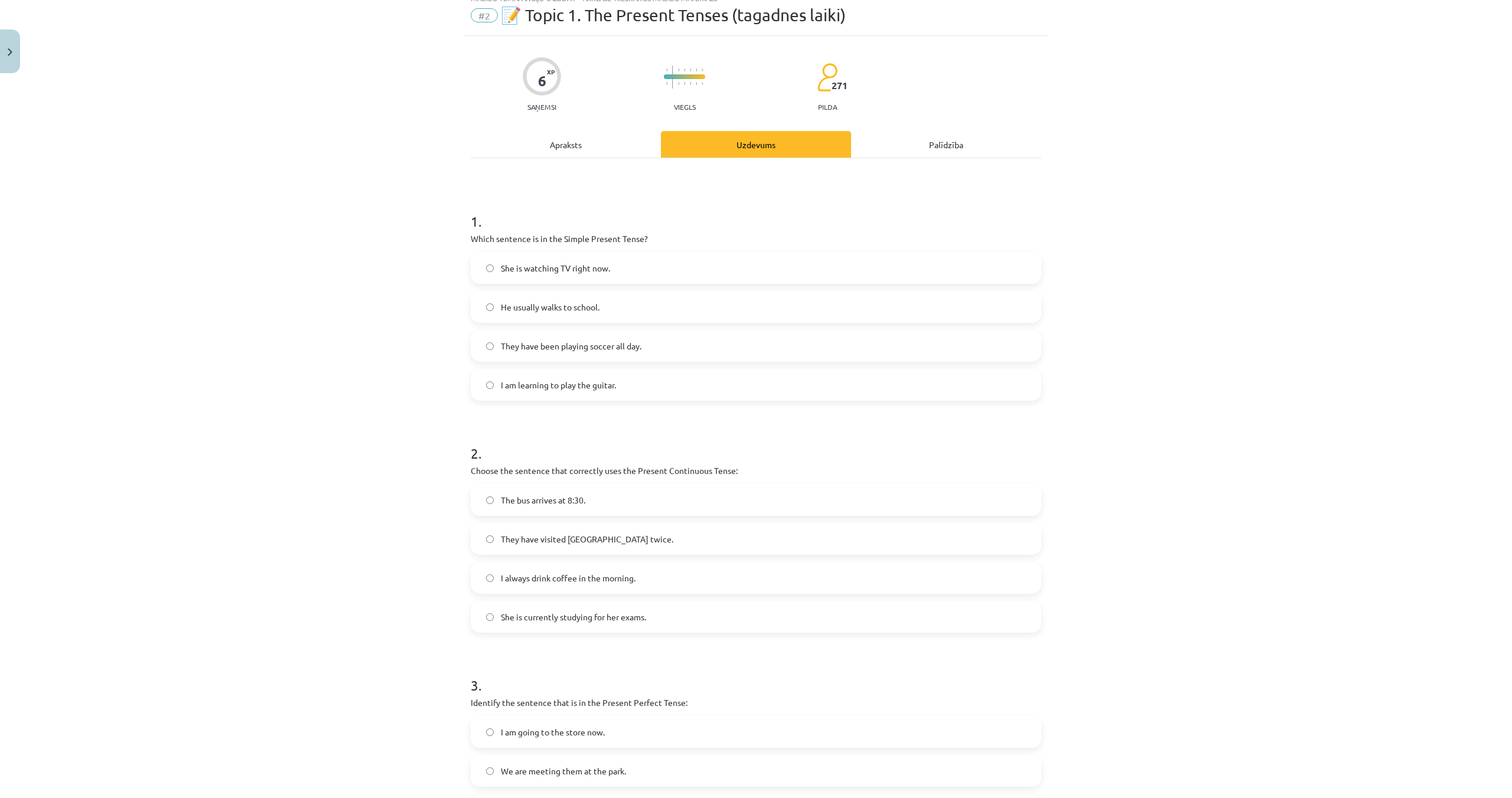
scroll to position [43, 0]
click at [527, 300] on span "He usually walks to school." at bounding box center [550, 305] width 98 height 12
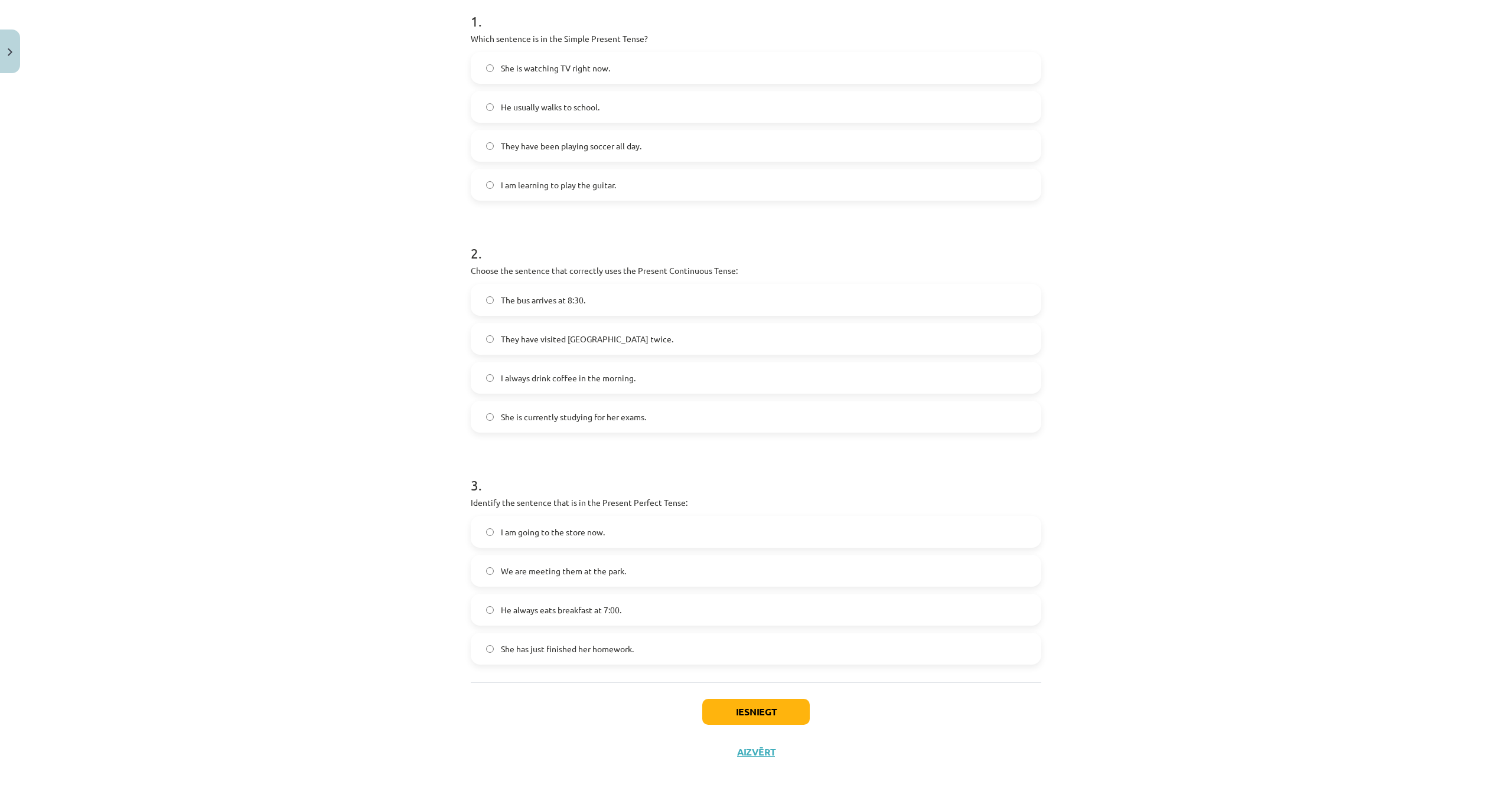
scroll to position [246, 0]
click at [738, 705] on button "Iesniegt" at bounding box center [756, 709] width 107 height 26
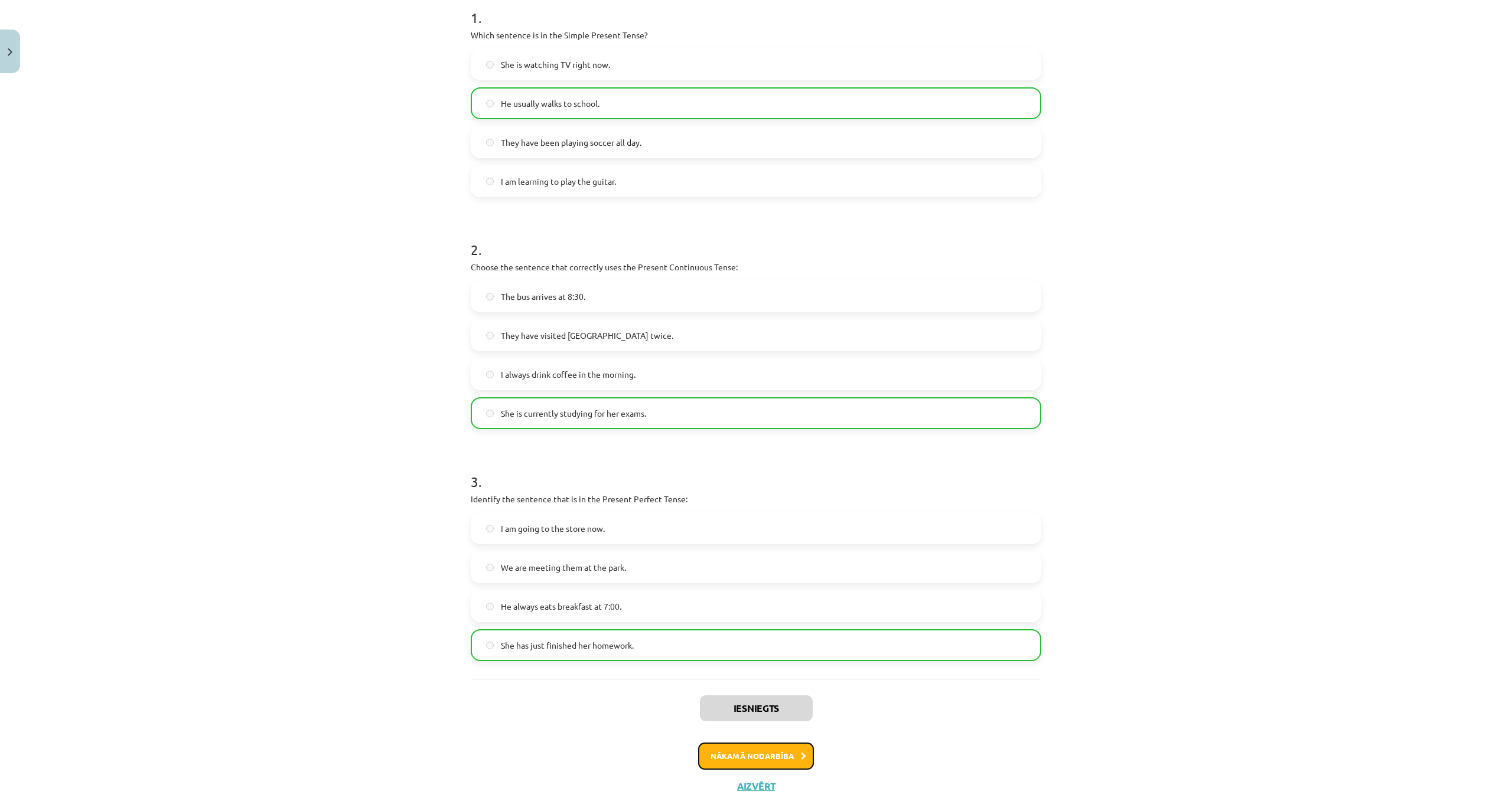
click at [776, 749] on button "Nākamā nodarbība" at bounding box center [755, 756] width 116 height 27
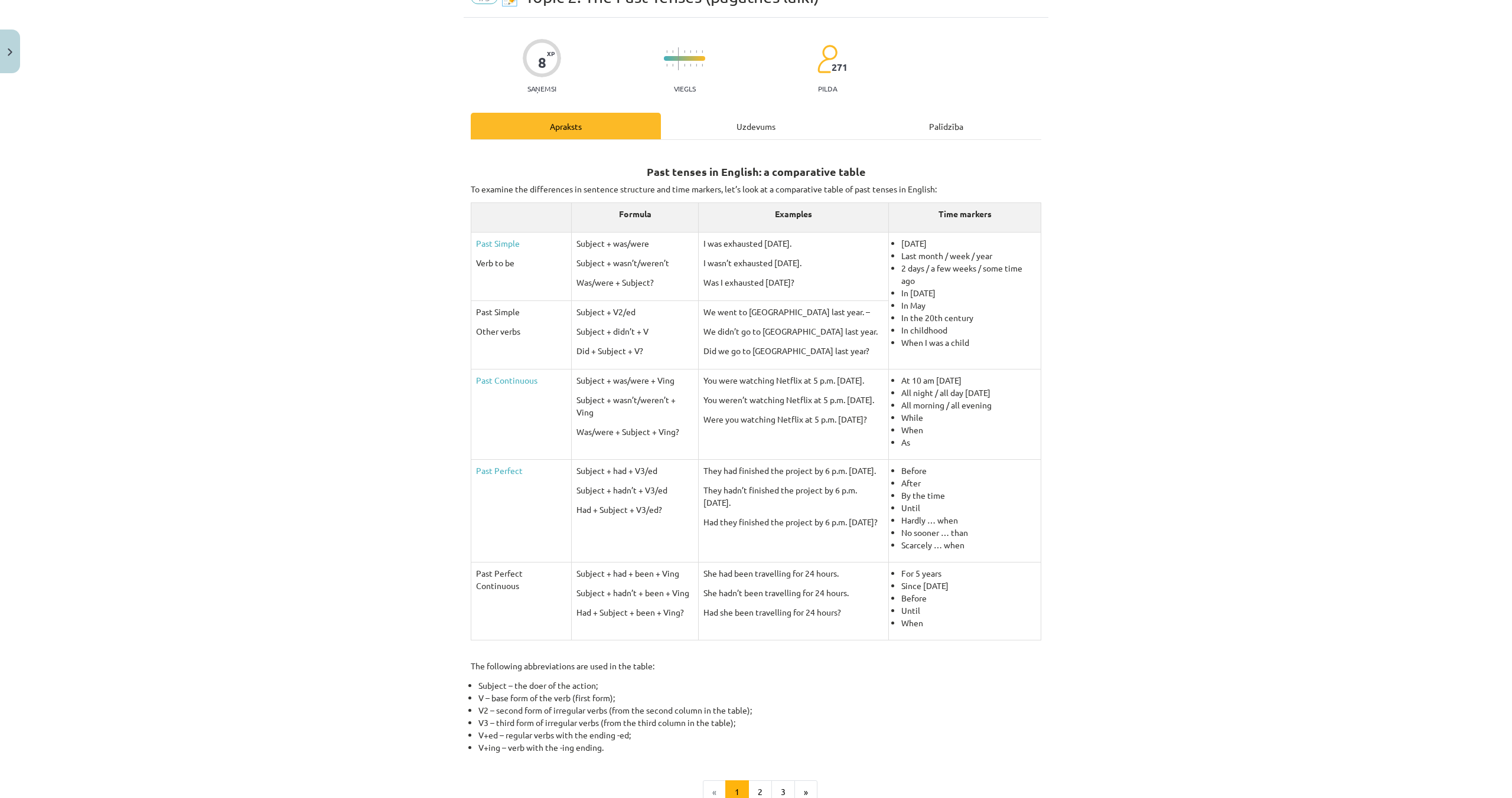
scroll to position [29, 0]
